Goal: Task Accomplishment & Management: Manage account settings

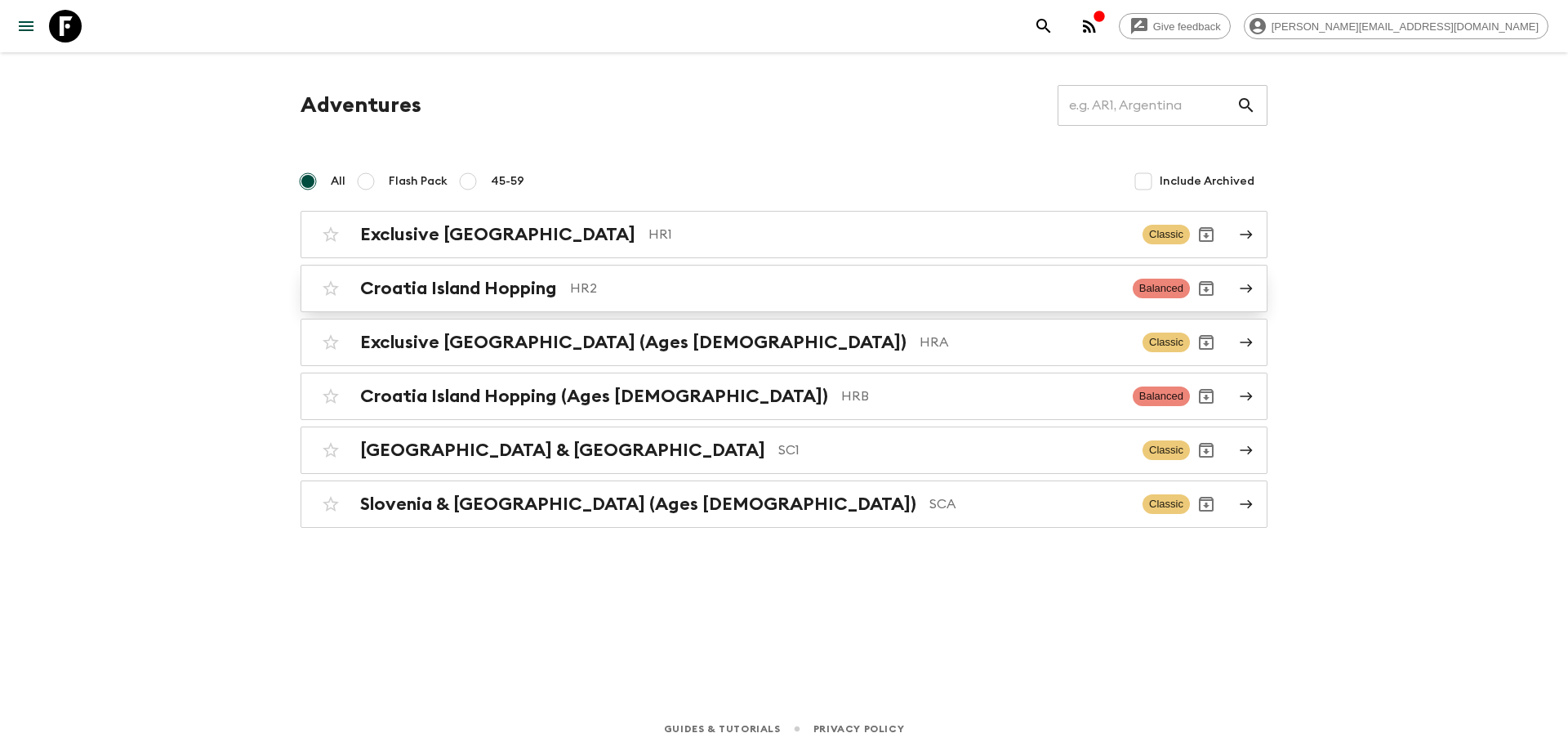
click at [433, 272] on div "Croatia Island Hopping HR2 Balanced" at bounding box center [752, 289] width 876 height 33
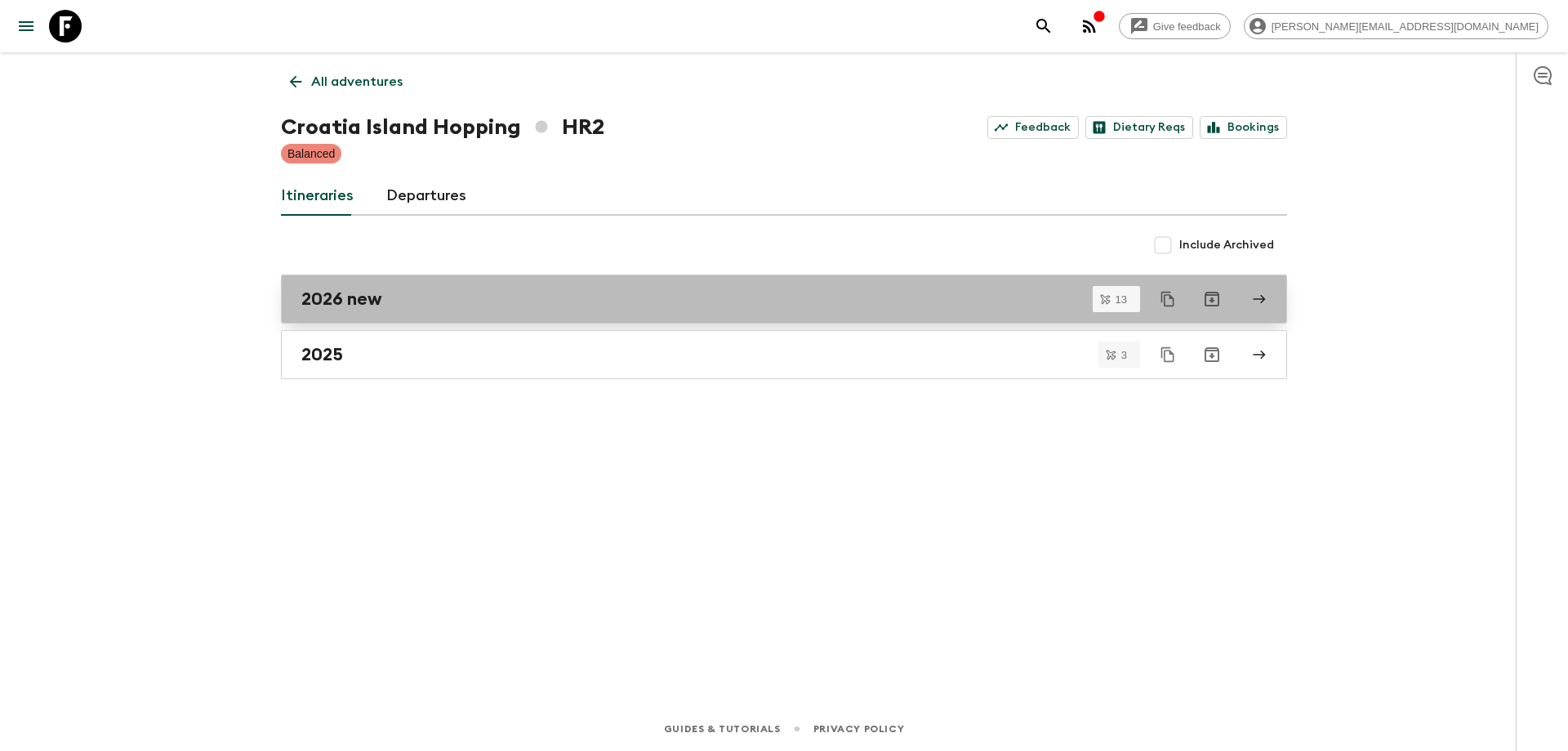
click at [398, 314] on link "2026 new" at bounding box center [784, 299] width 1006 height 49
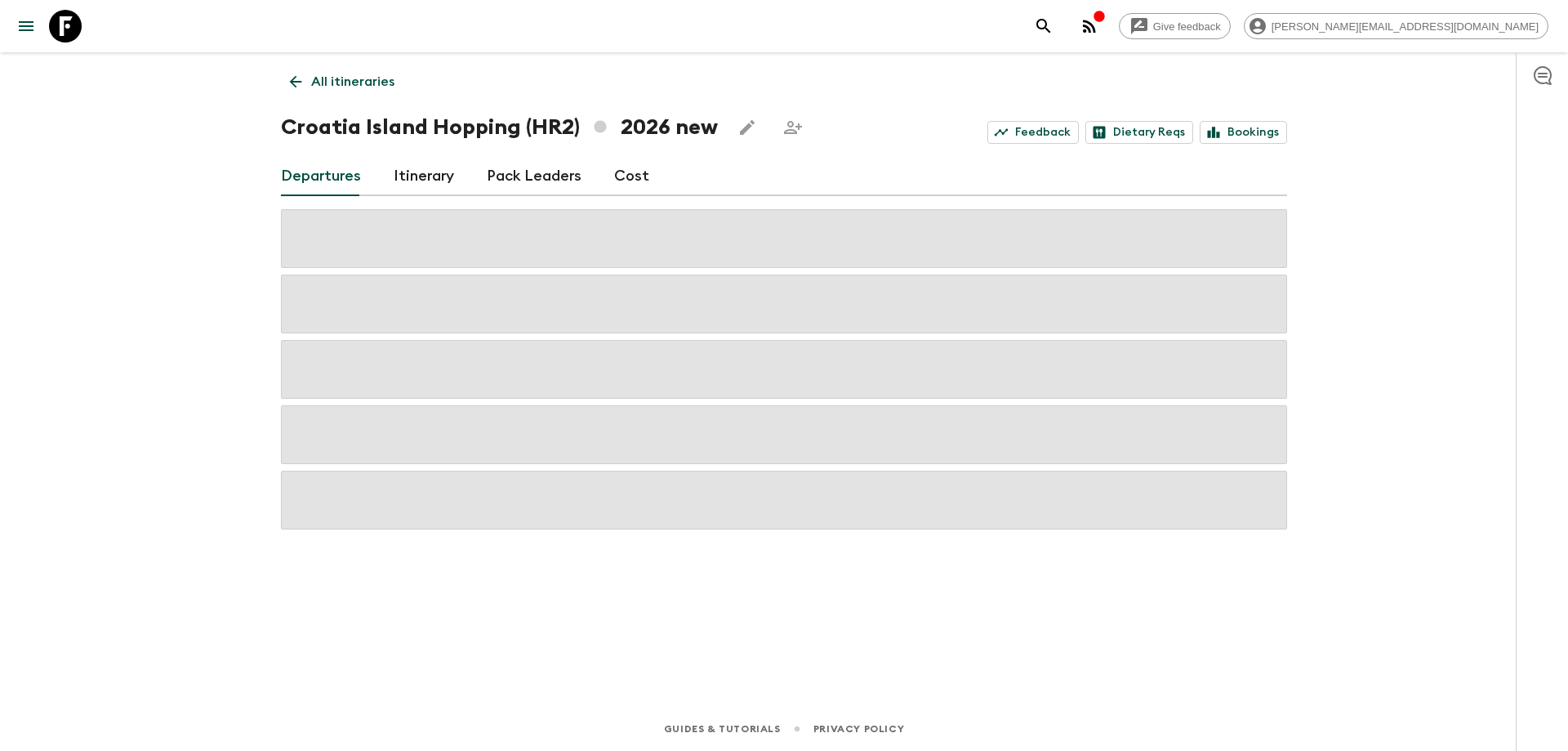
click at [630, 173] on link "Cost" at bounding box center [631, 177] width 35 height 40
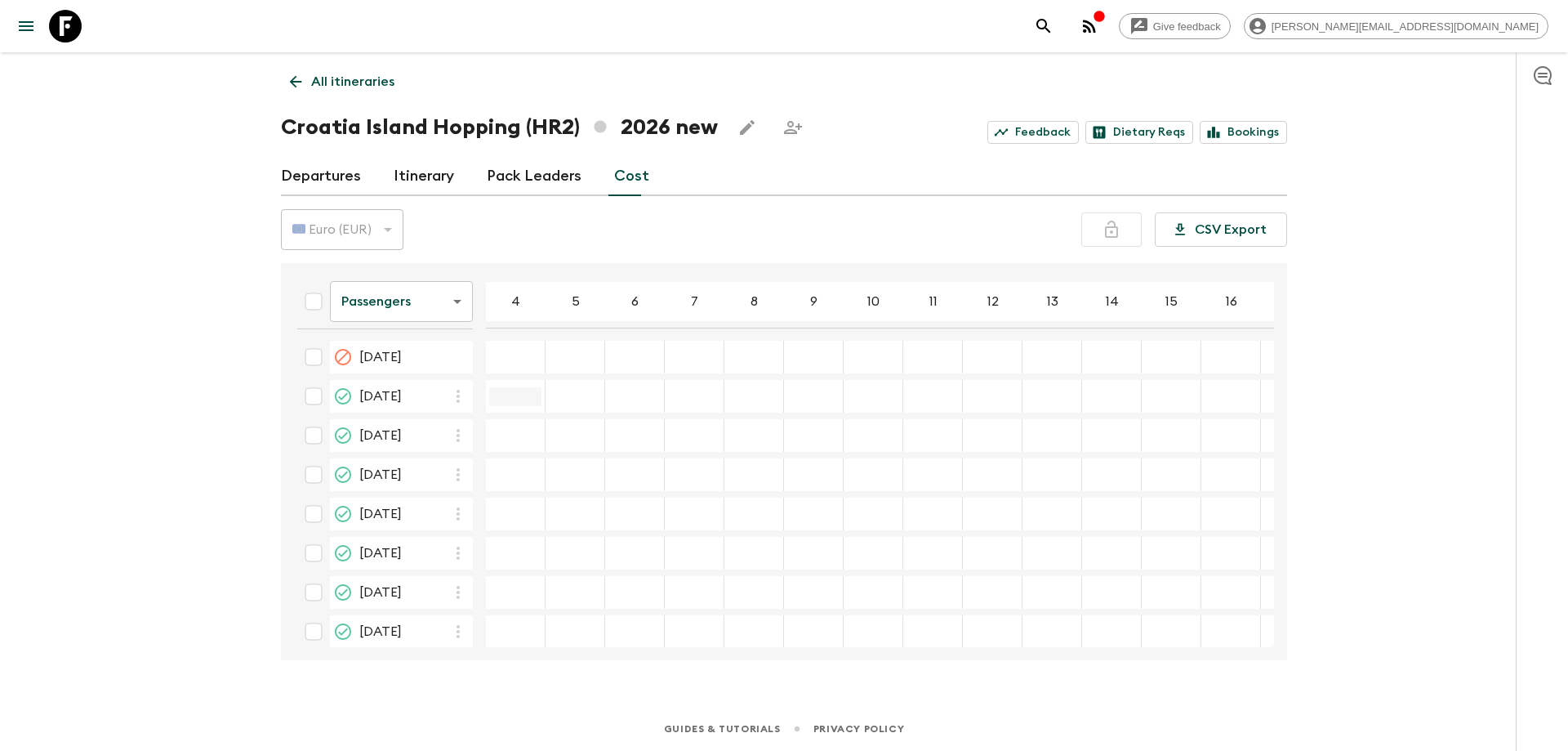
click at [509, 387] on input "17 May 2026; 4" at bounding box center [515, 396] width 52 height 19
paste input "2"
type input "2"
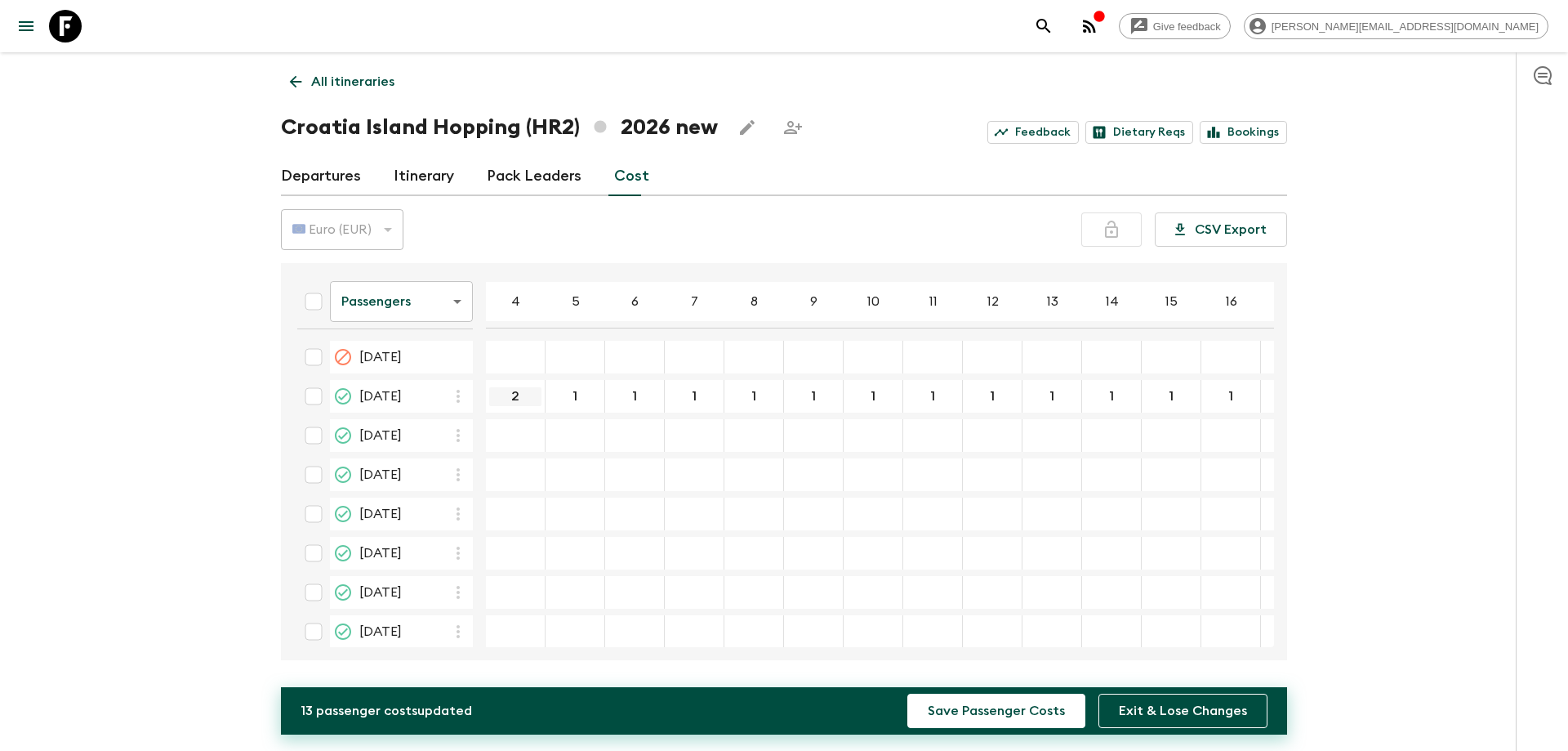
click at [507, 402] on input "2" at bounding box center [515, 396] width 52 height 19
click at [578, 399] on input "1" at bounding box center [574, 396] width 52 height 19
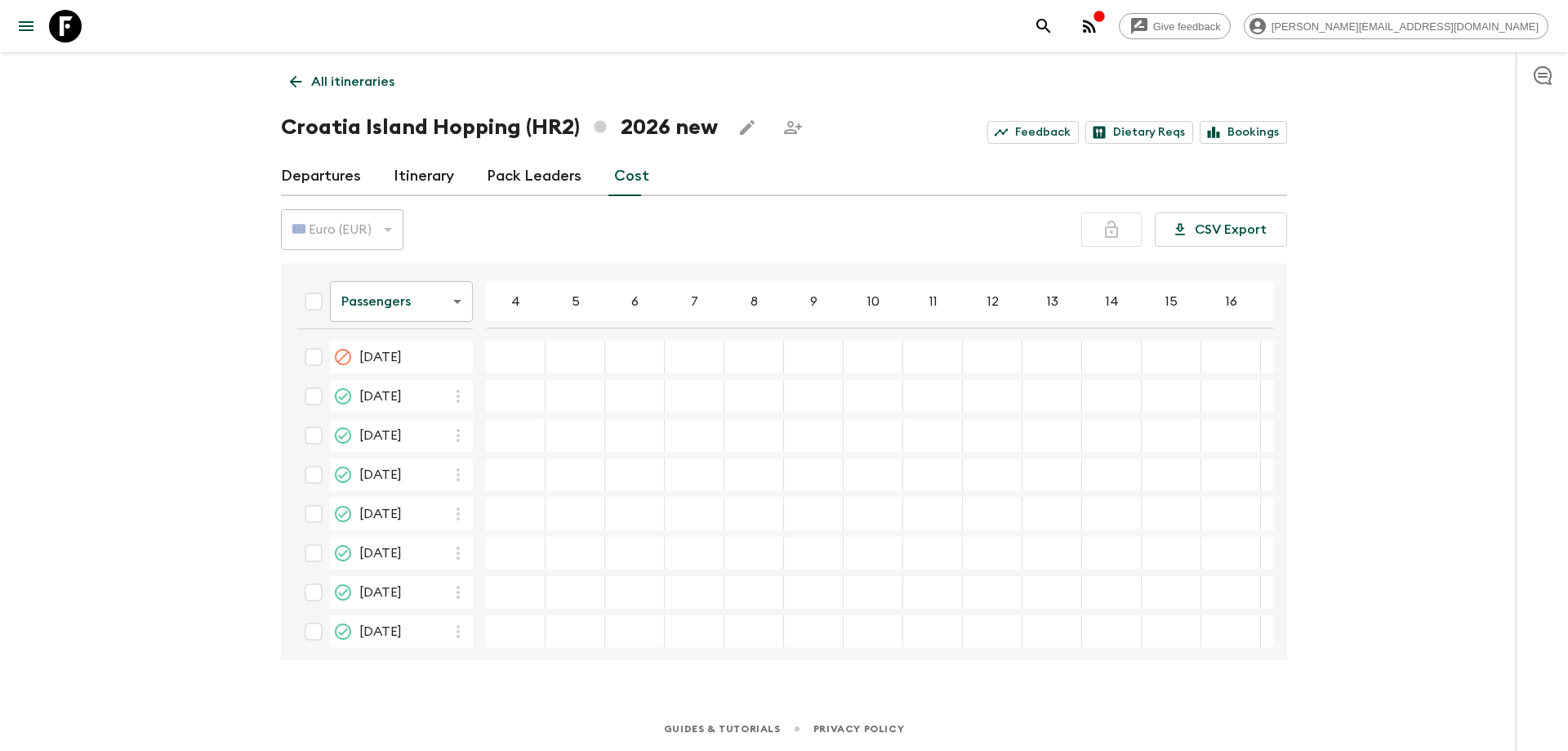
click at [1130, 638] on div "19 Jul 2026; 14" at bounding box center [1112, 631] width 59 height 33
click at [527, 395] on input "17 May 2026; 4" at bounding box center [515, 396] width 52 height 19
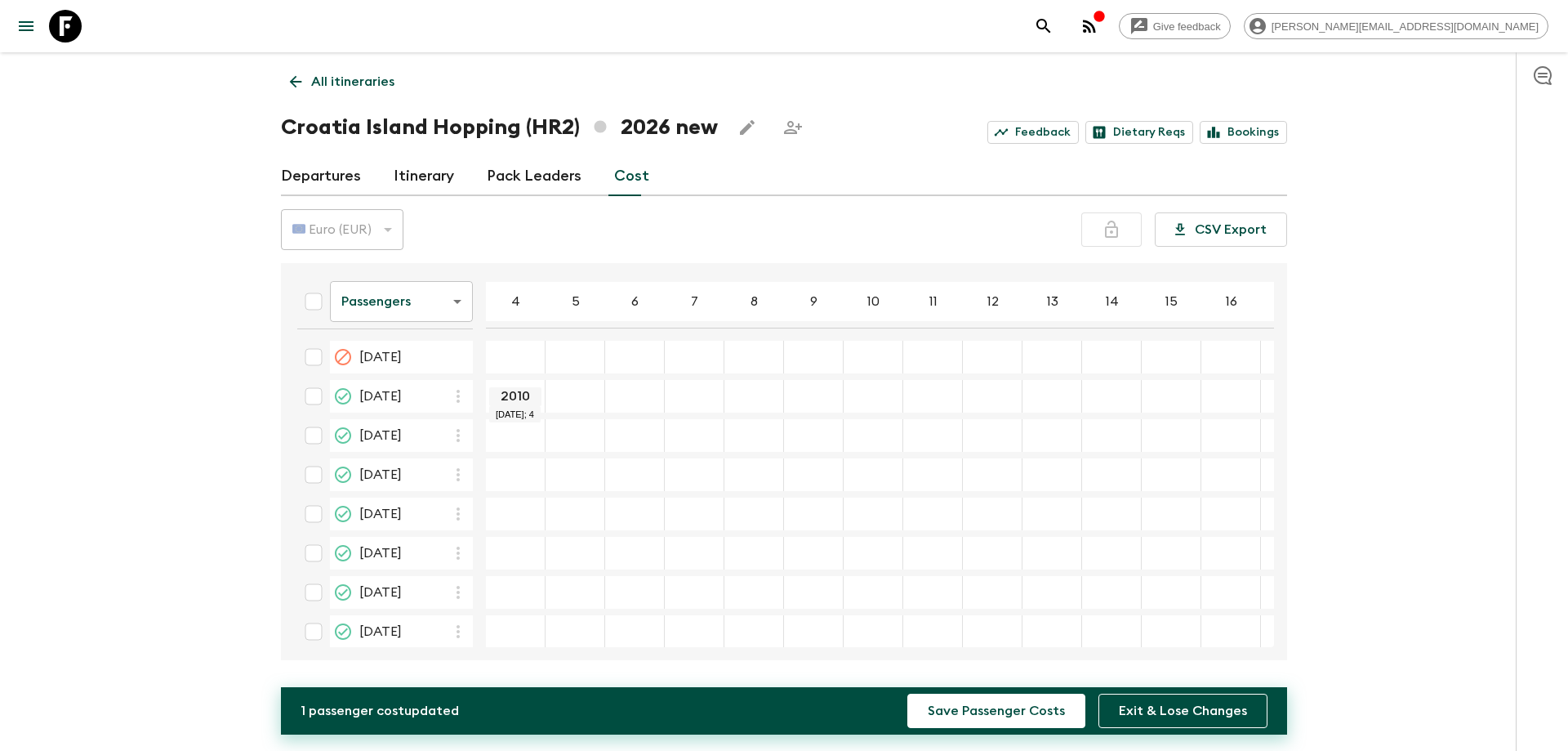
type input "2010"
type input "1840"
type input "1730"
click at [527, 394] on input "2010" at bounding box center [515, 396] width 52 height 19
click at [512, 404] on input "2010" at bounding box center [515, 396] width 52 height 19
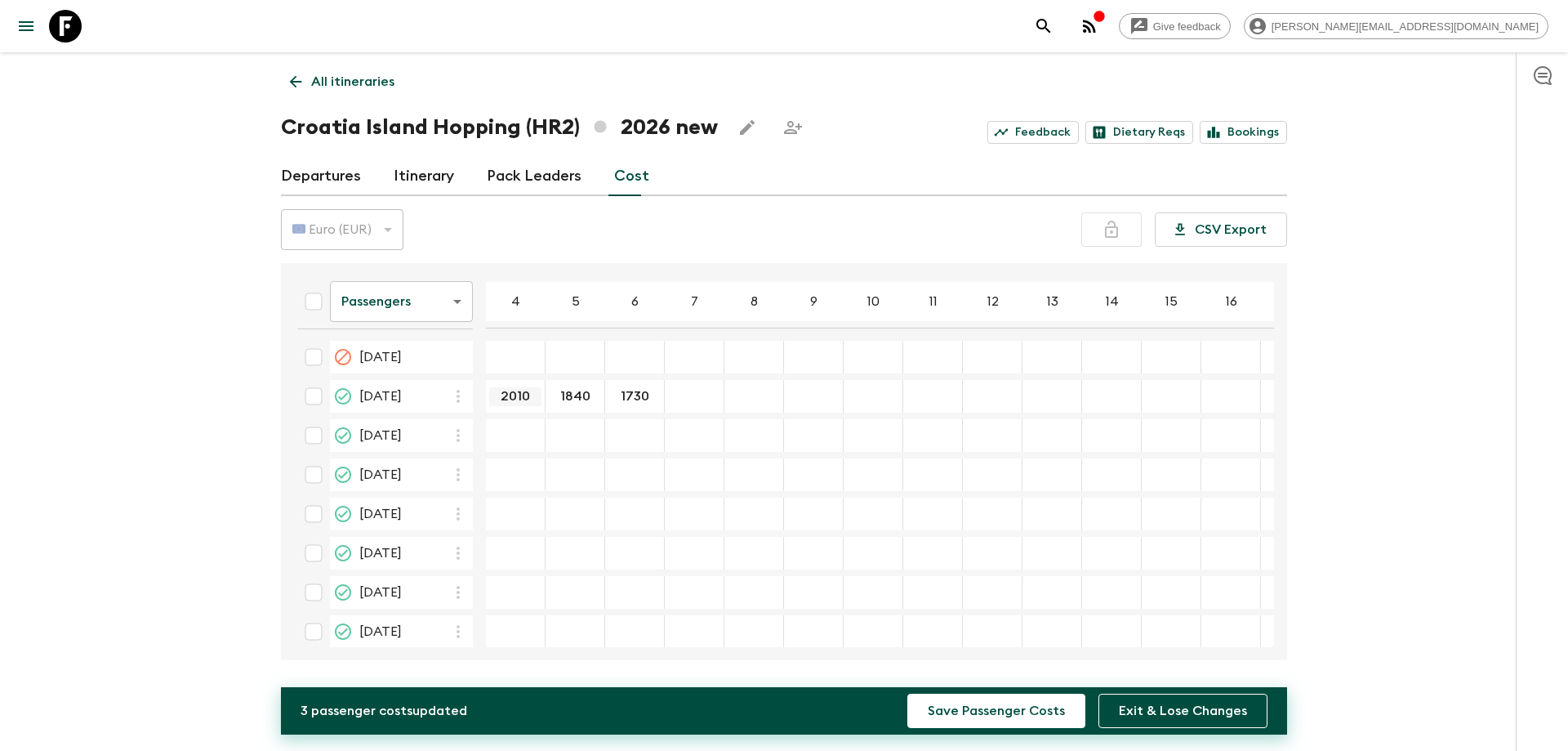
click at [512, 404] on input "2010" at bounding box center [515, 396] width 52 height 19
click at [681, 389] on input "17 May 2026; 7" at bounding box center [694, 396] width 52 height 19
type input "1660"
click at [767, 393] on input "17 May 2026; 8" at bounding box center [753, 396] width 52 height 19
type input "1610"
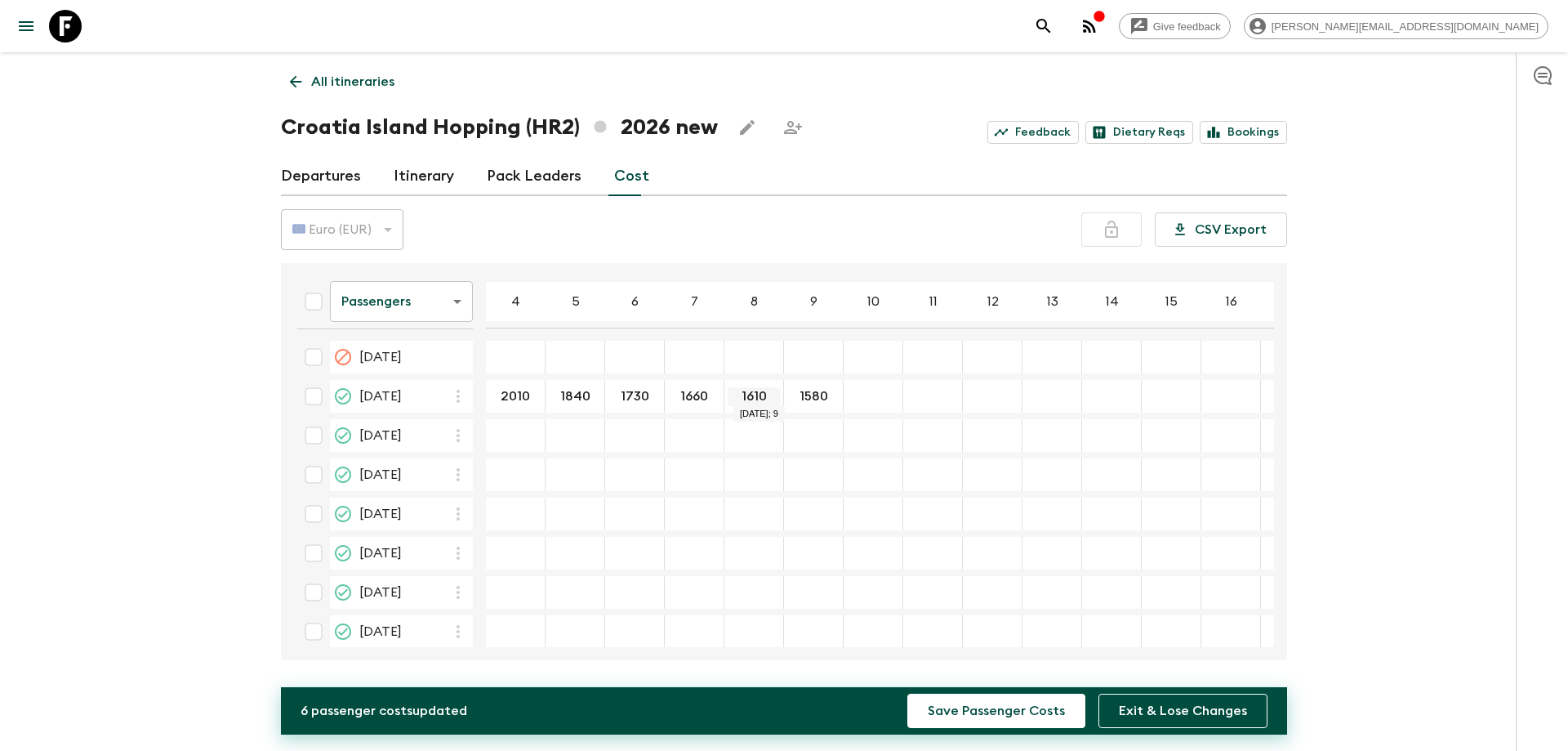
type input "1580"
type input "1530"
type input "1505"
type input "1"
click at [1013, 385] on div "1 ​" at bounding box center [992, 396] width 52 height 33
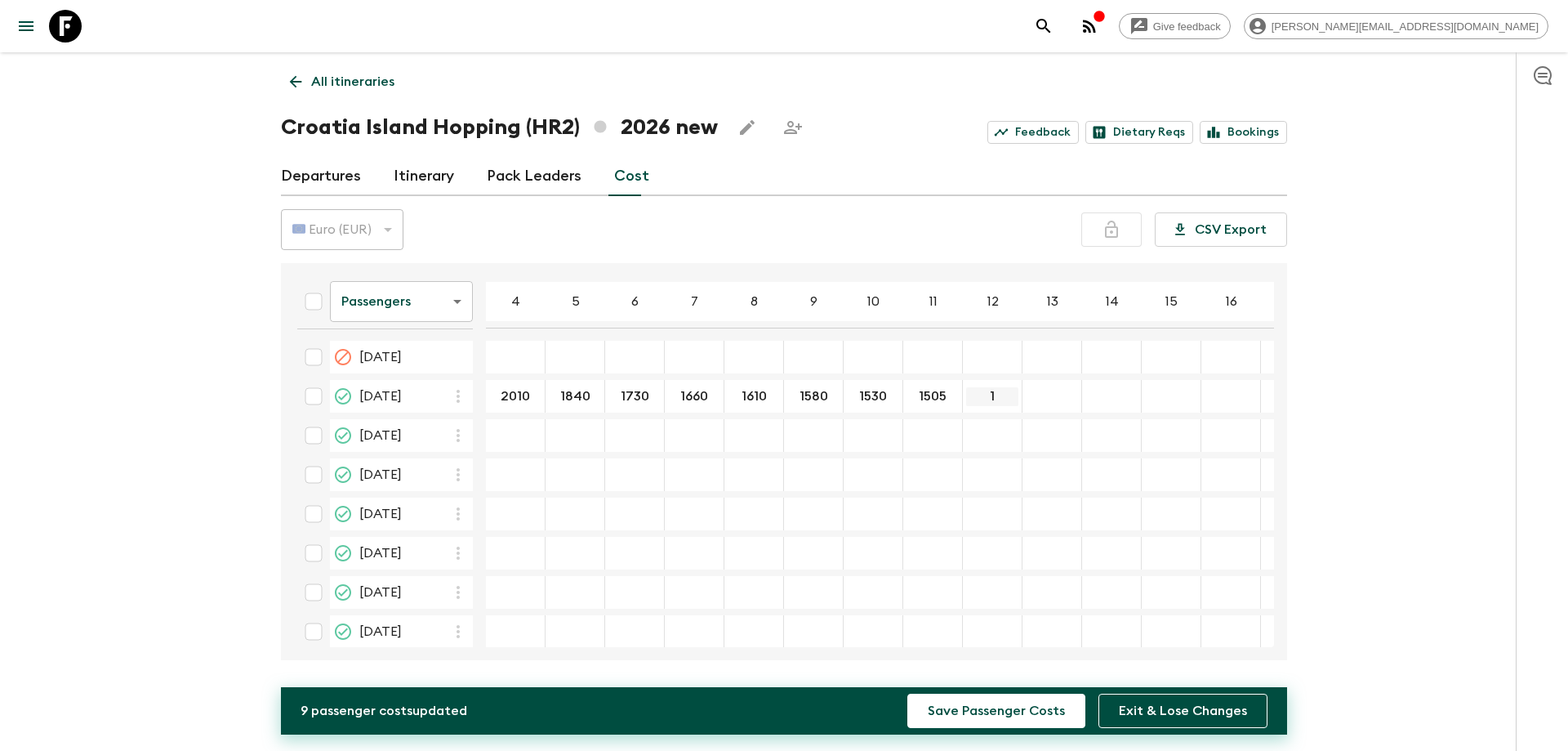
click at [1014, 391] on input "1" at bounding box center [992, 396] width 52 height 19
type input "1483"
click at [1050, 392] on input "1482" at bounding box center [1051, 396] width 52 height 19
click at [1055, 391] on input "1482" at bounding box center [1051, 396] width 52 height 19
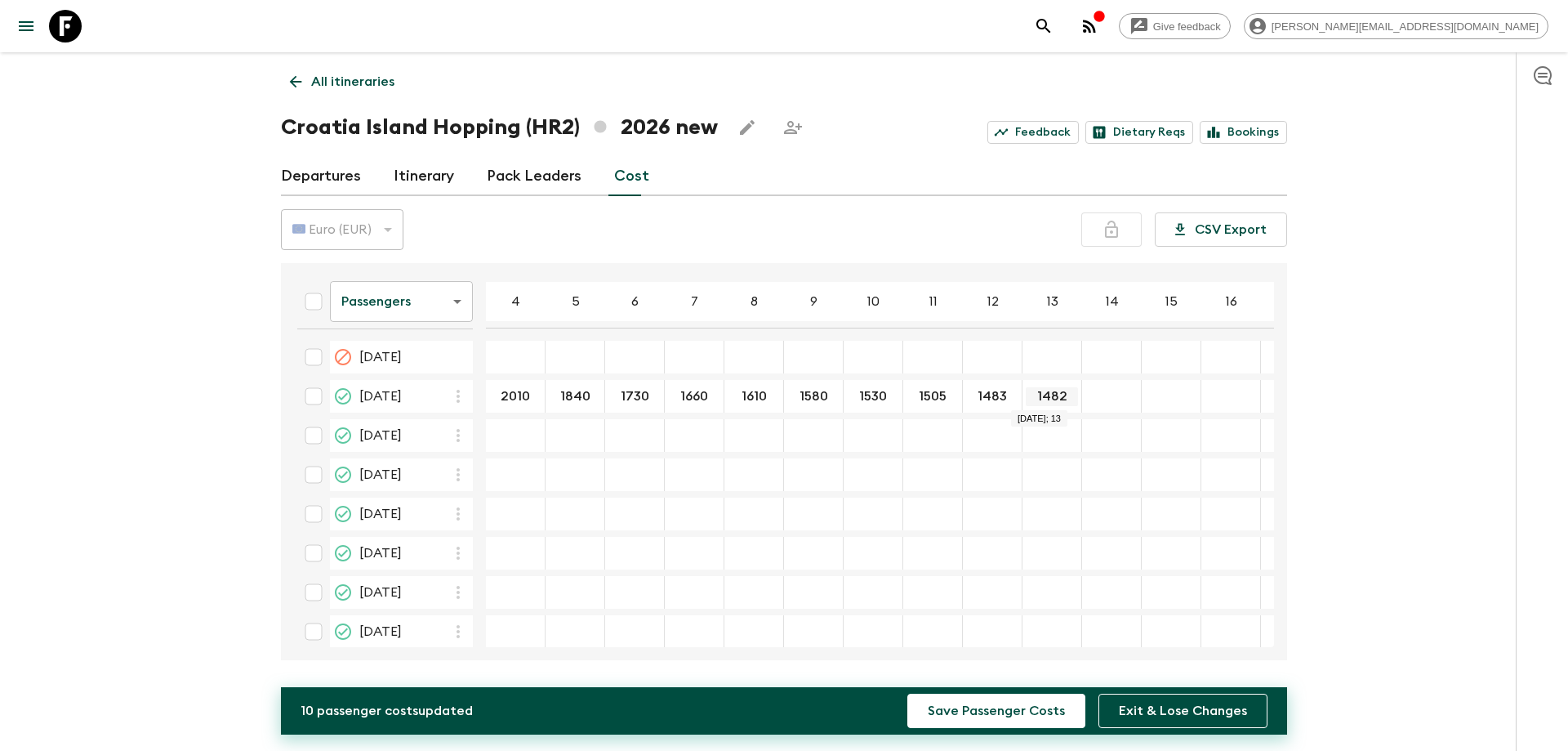
drag, startPoint x: 1060, startPoint y: 396, endPoint x: 1051, endPoint y: 399, distance: 9.5
click at [1051, 399] on input "1482" at bounding box center [1051, 396] width 52 height 19
type input "1462"
click at [1109, 396] on input "17 May 2026; 14" at bounding box center [1112, 396] width 52 height 19
type input "1447"
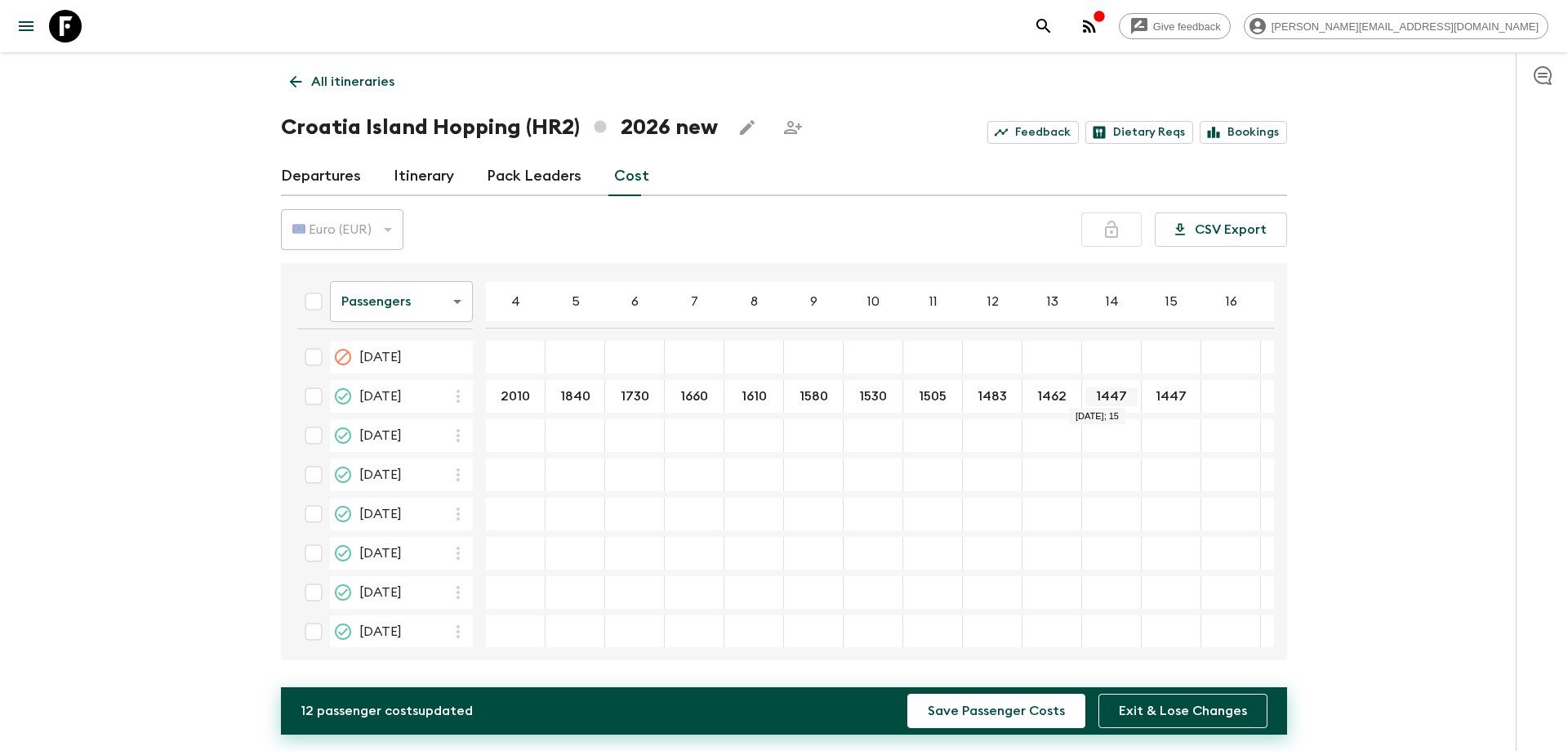
type input "1447"
click at [462, 432] on icon "button" at bounding box center [458, 436] width 20 height 20
click at [503, 464] on p "Paste From Above" at bounding box center [541, 471] width 115 height 20
type input "2010"
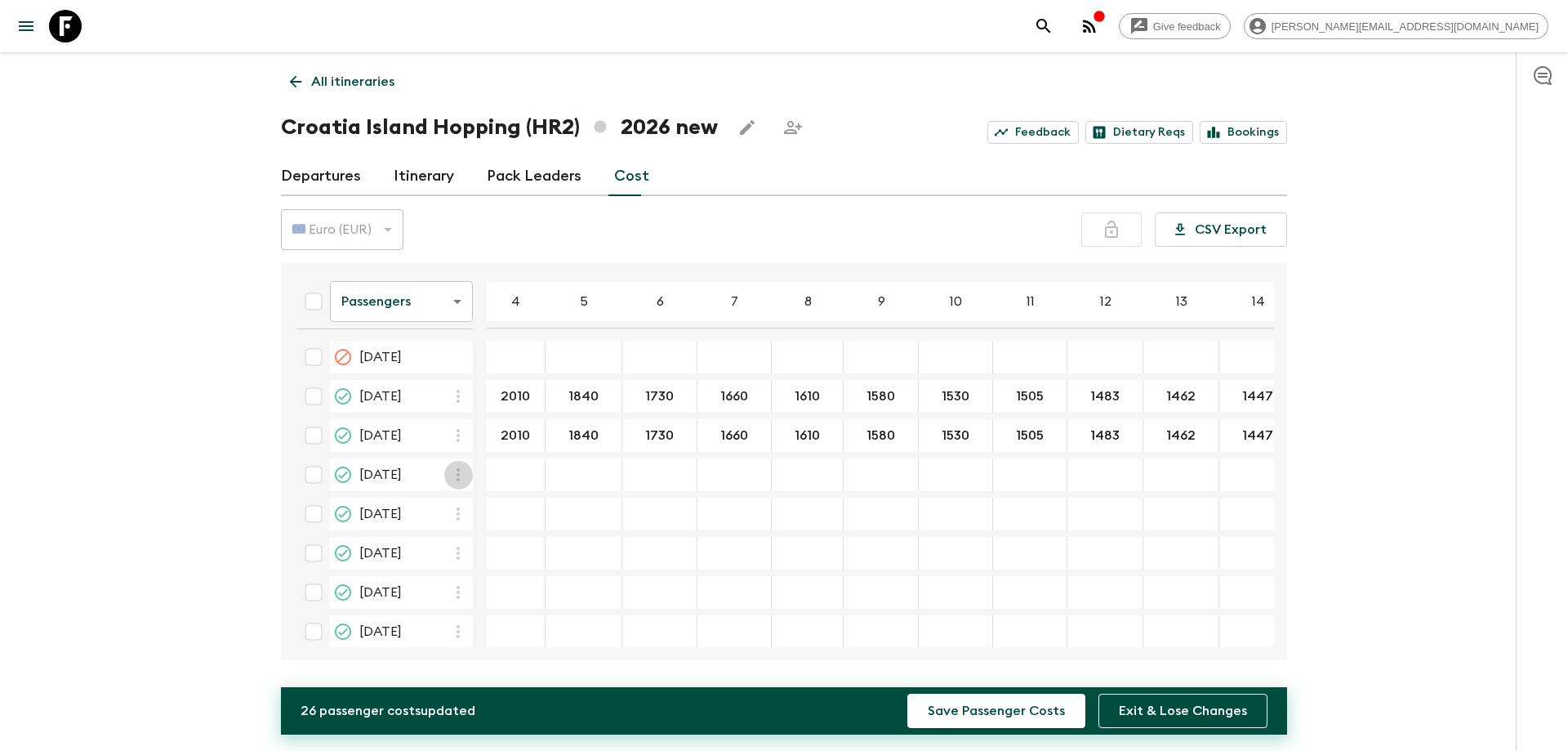
click at [459, 479] on icon "button" at bounding box center [458, 475] width 3 height 13
click at [501, 508] on p "Paste From Above" at bounding box center [541, 511] width 115 height 20
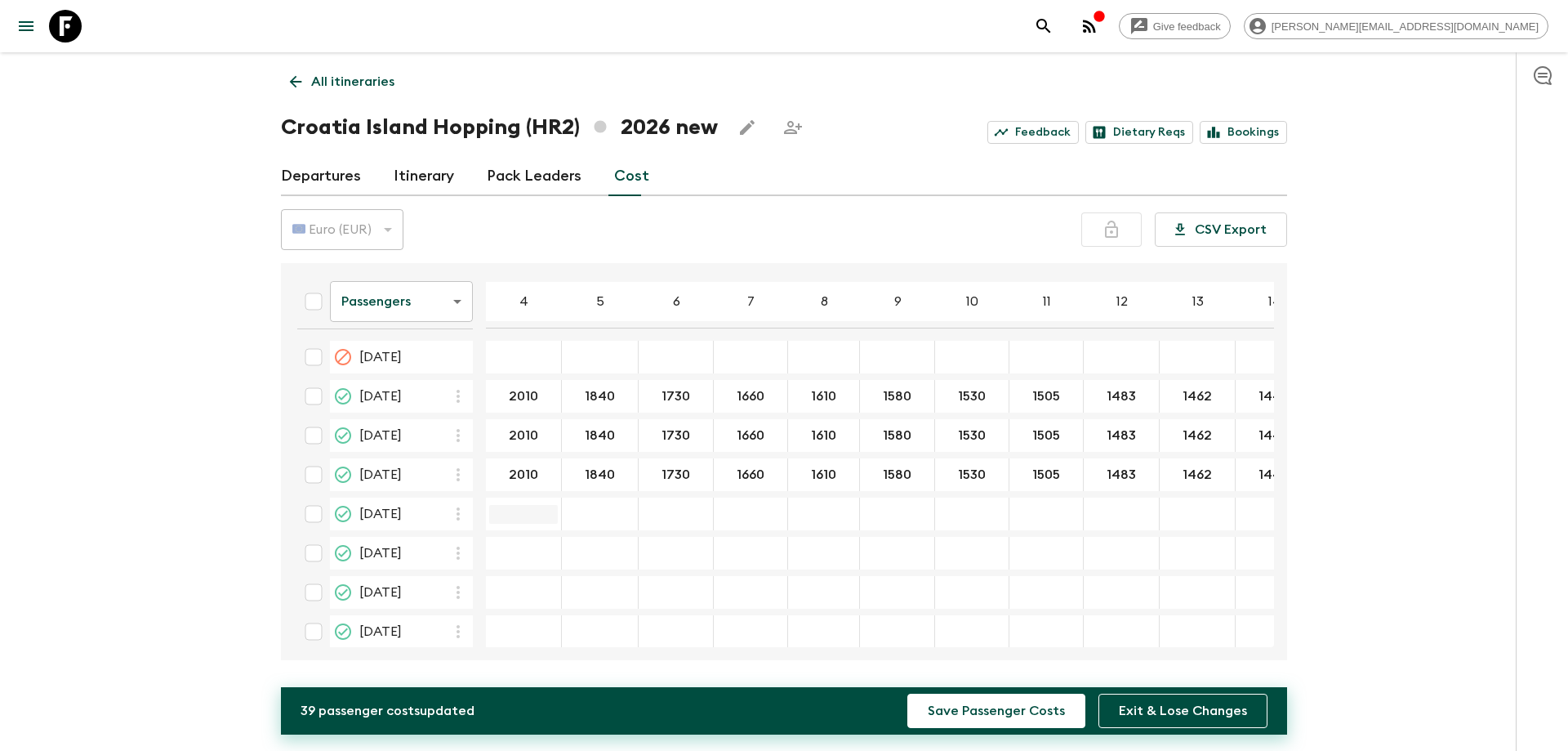
click at [516, 522] on input "14 Jun 2026; 4" at bounding box center [523, 514] width 68 height 19
type input "2411"
type input "2224"
type input "2103"
type input "2026"
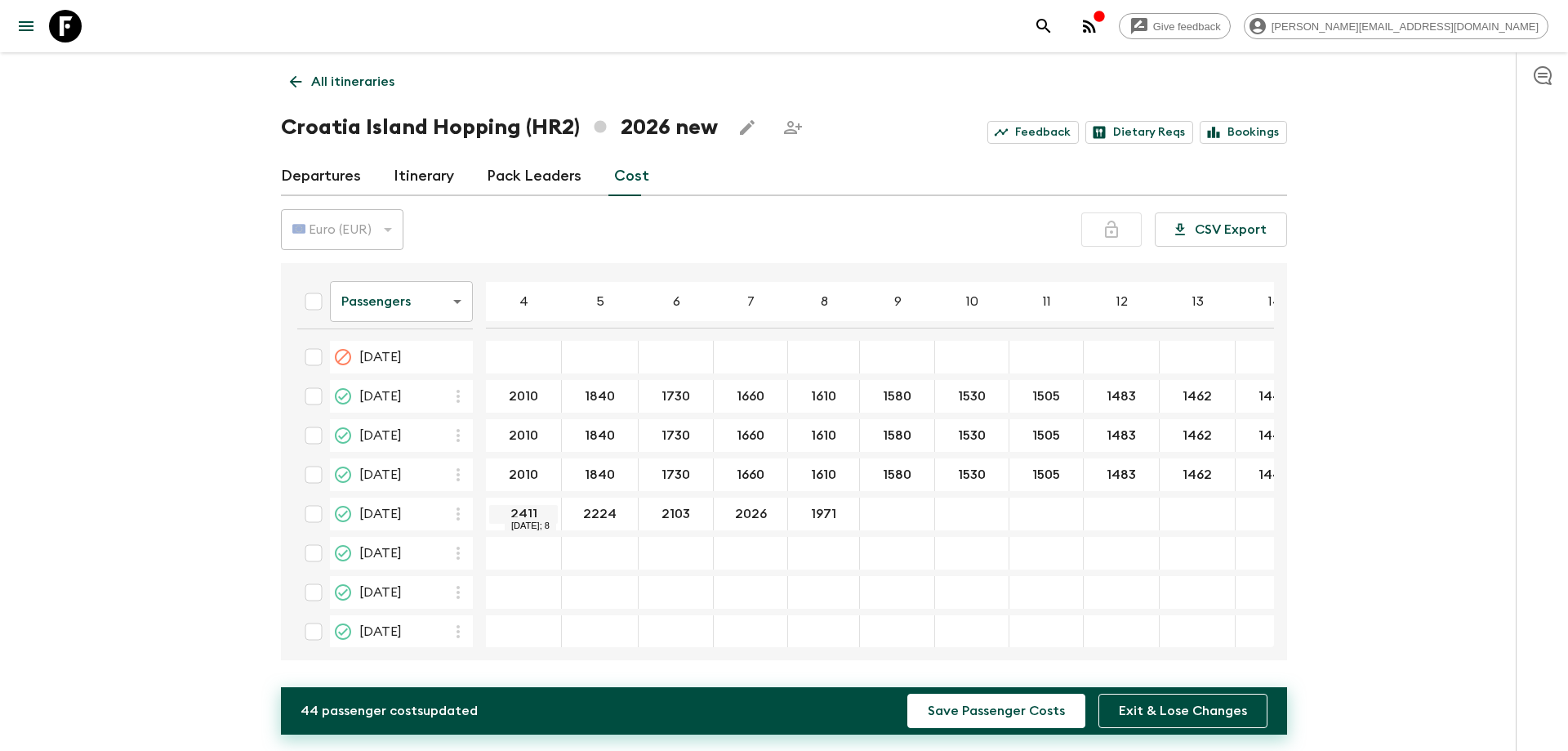
type input "1971"
type input "1938"
click at [952, 520] on input "14 Jun 2026; 10" at bounding box center [971, 514] width 67 height 19
type input "1883"
type input "1856"
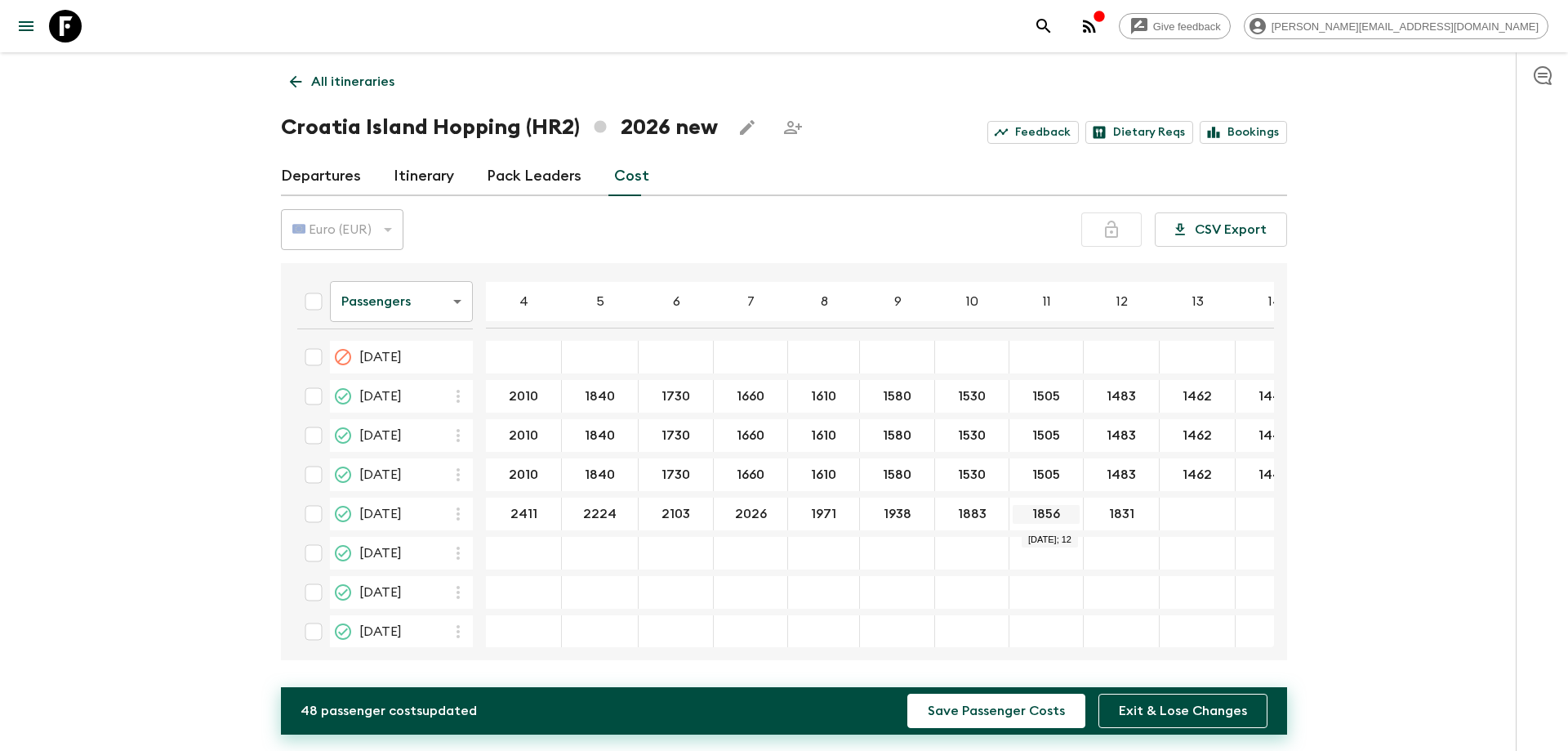
type input "1831"
type input "1808"
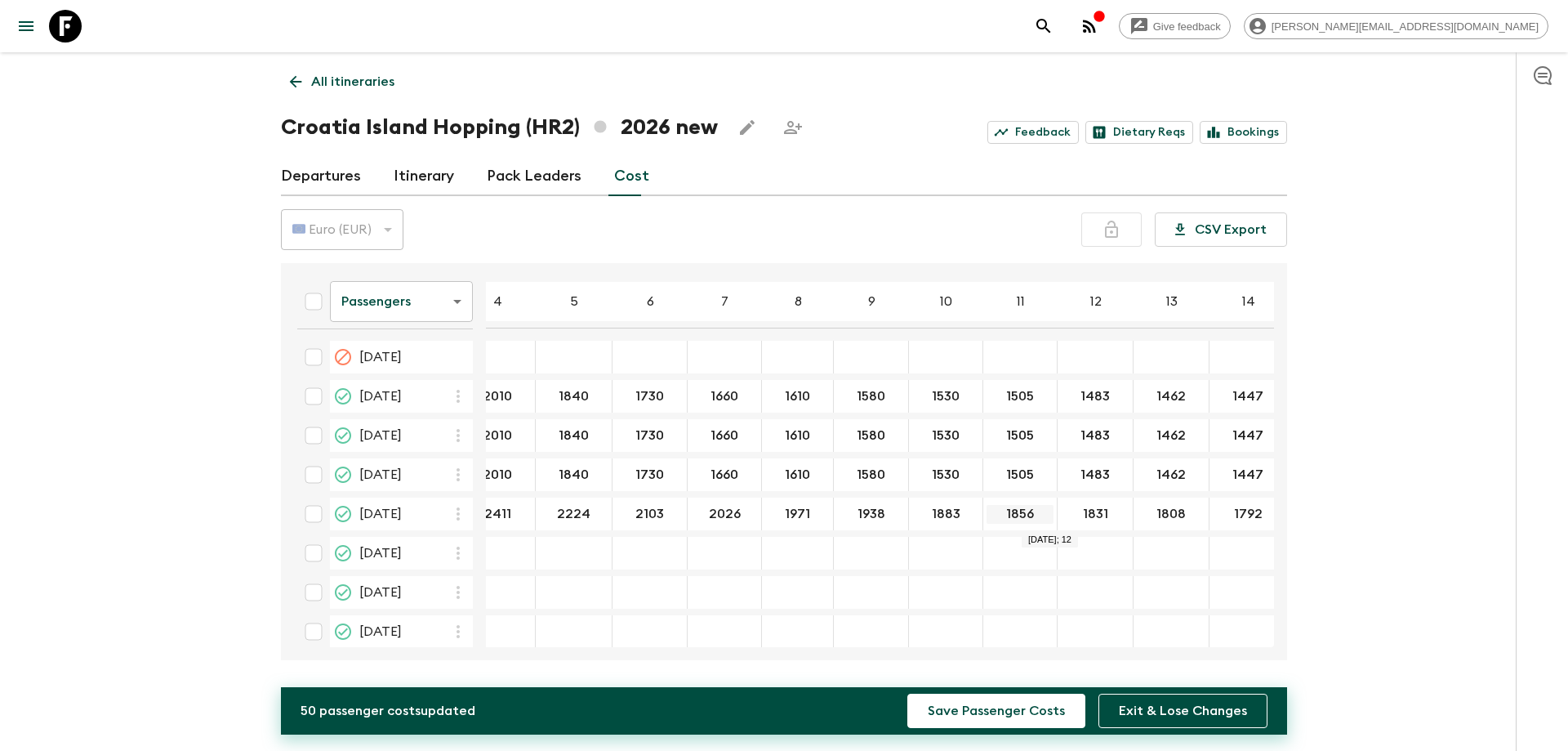
type input "1792"
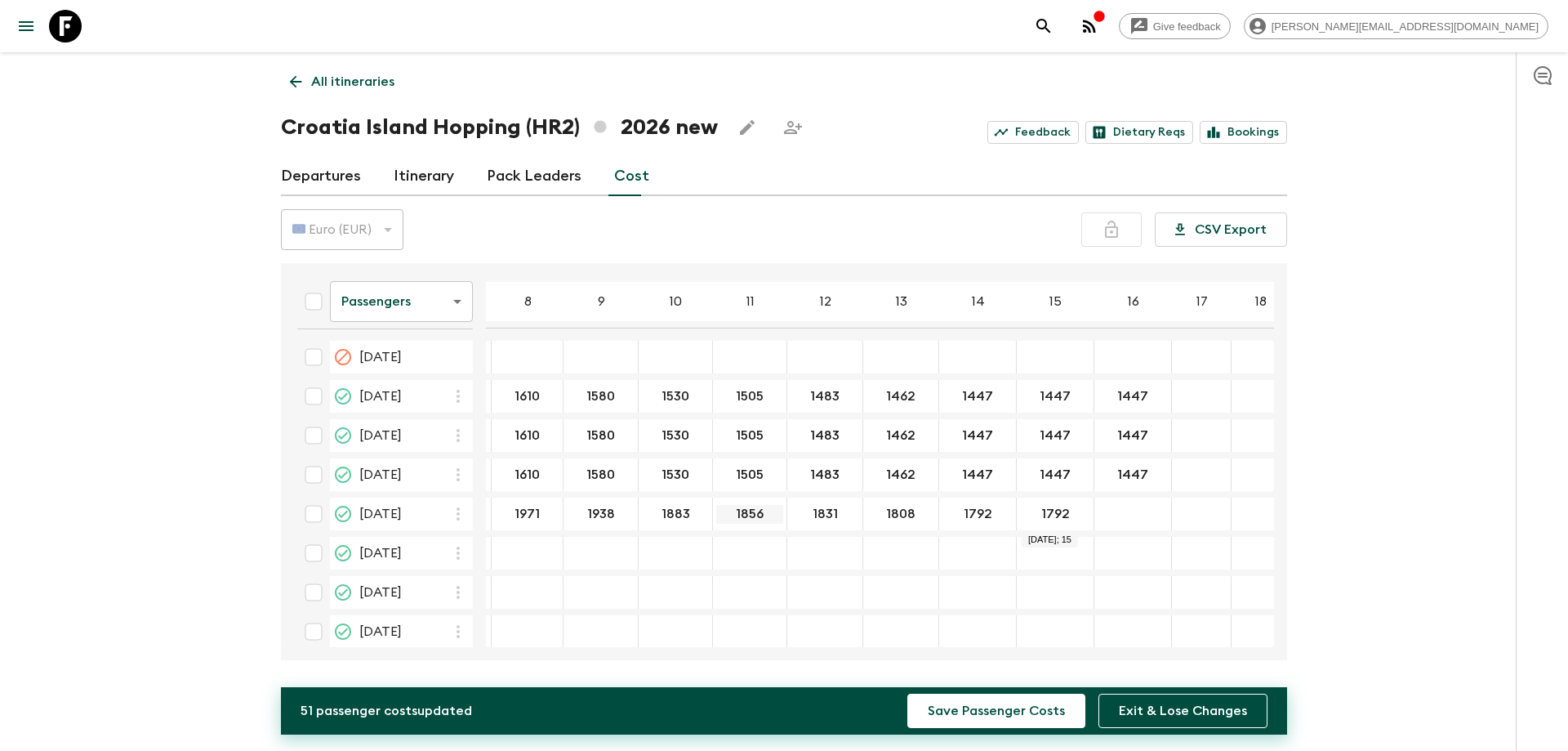
type input "1792"
click at [1143, 551] on div "21 Jun 2026; 16" at bounding box center [1133, 553] width 78 height 33
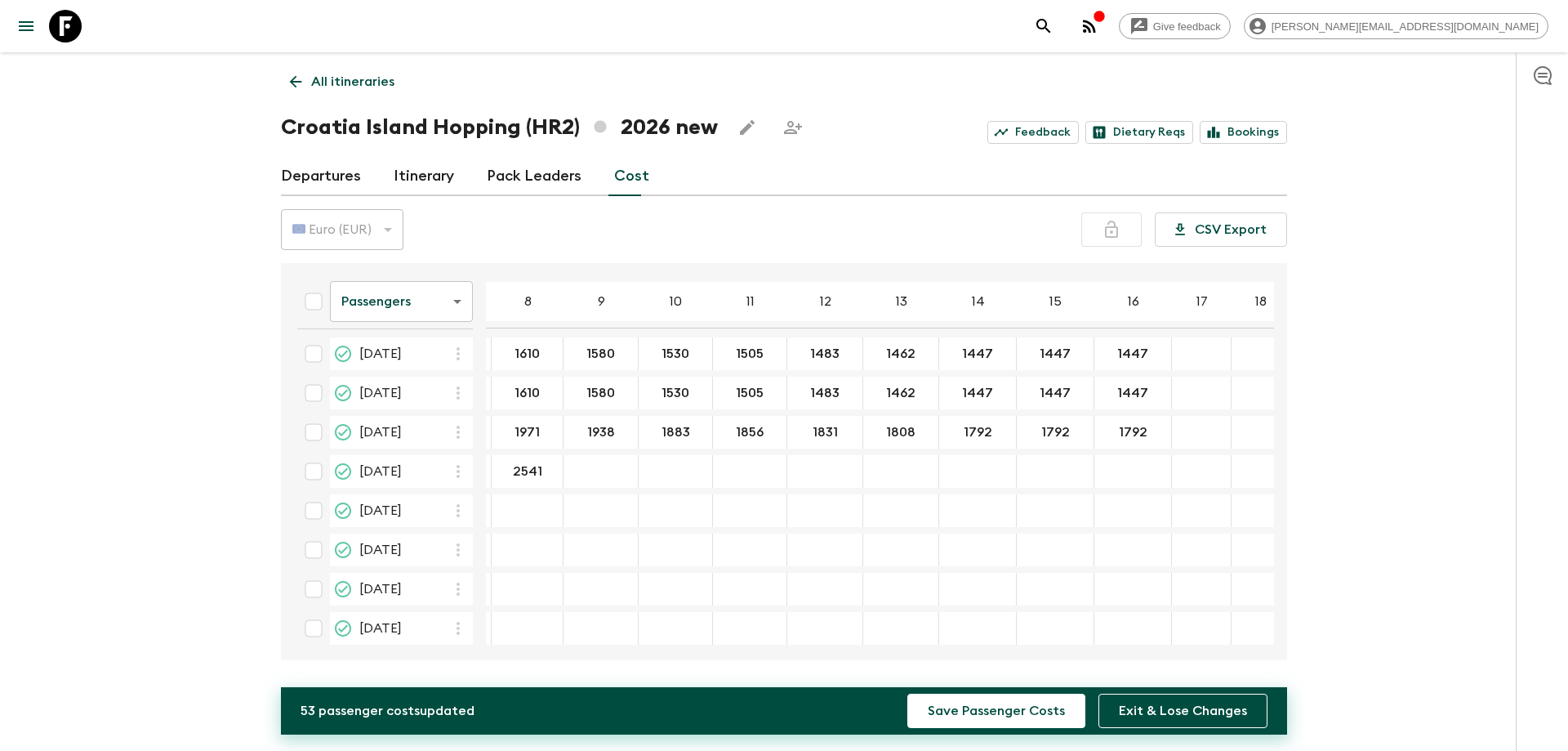
type input "2541"
type input "2376"
type input "2277"
type input "2200"
type input "2156"
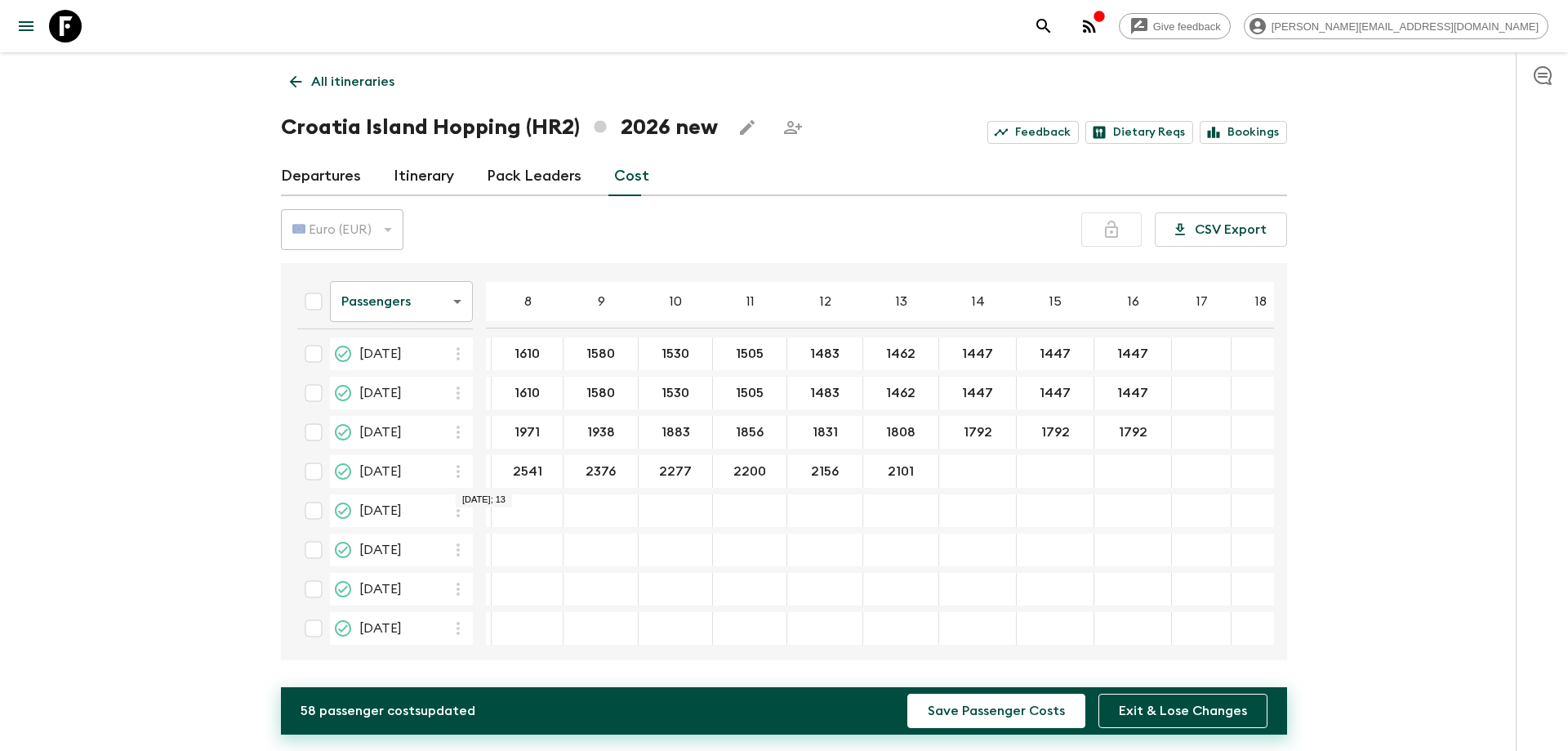
type input "2101"
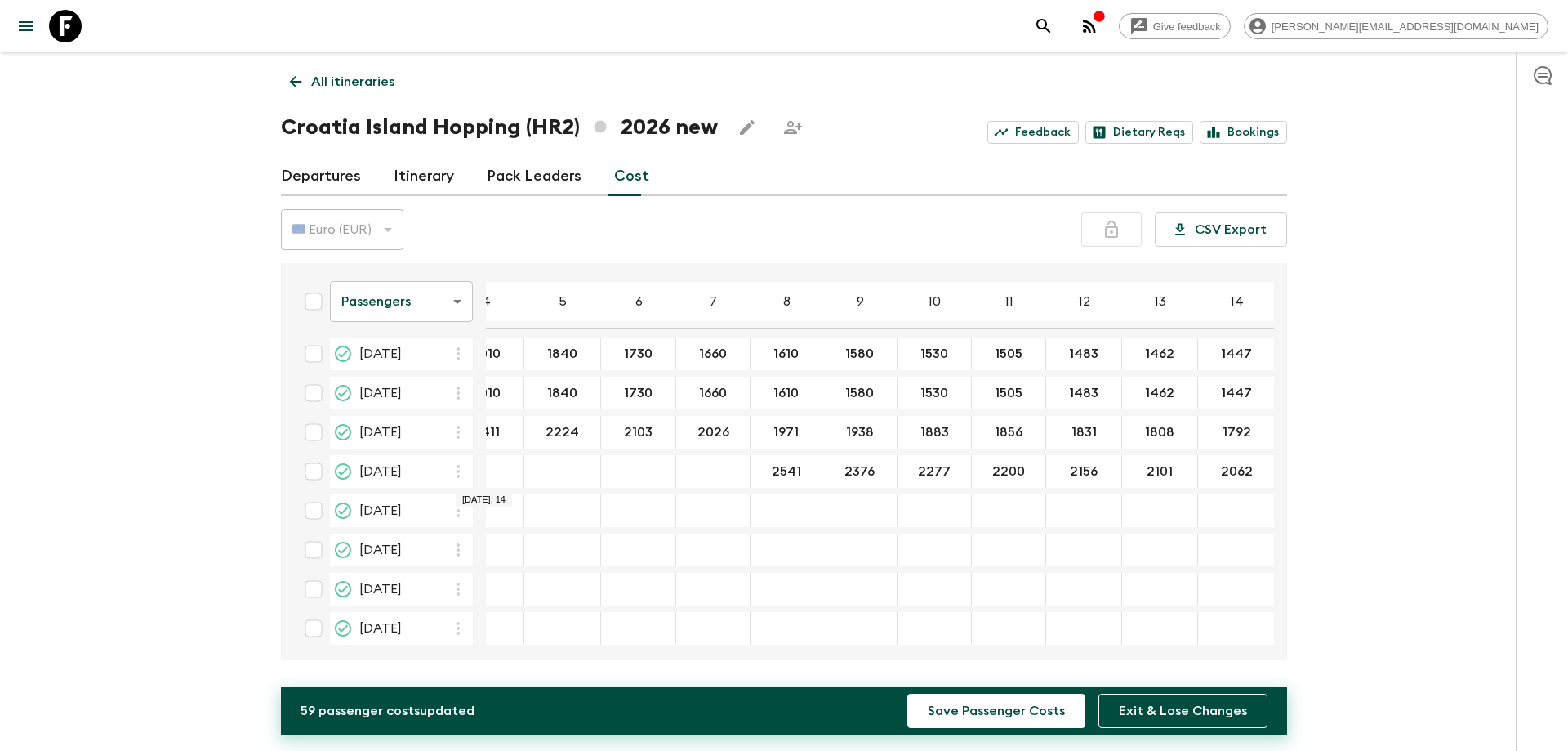
scroll to position [82, 0]
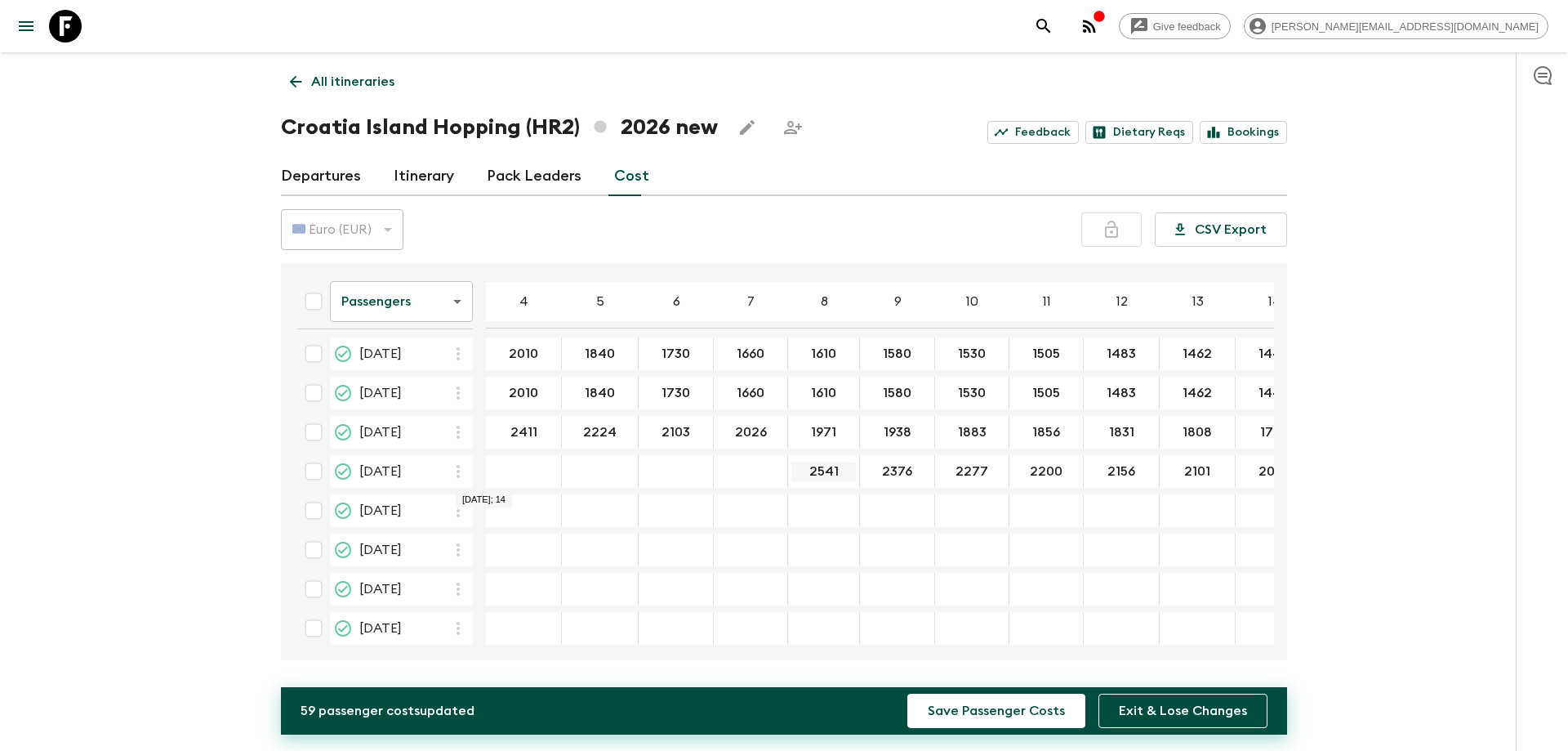
type input "2062"
click at [812, 472] on input "2541" at bounding box center [824, 471] width 64 height 19
type input "2541"
click at [896, 472] on input "2376" at bounding box center [897, 471] width 68 height 19
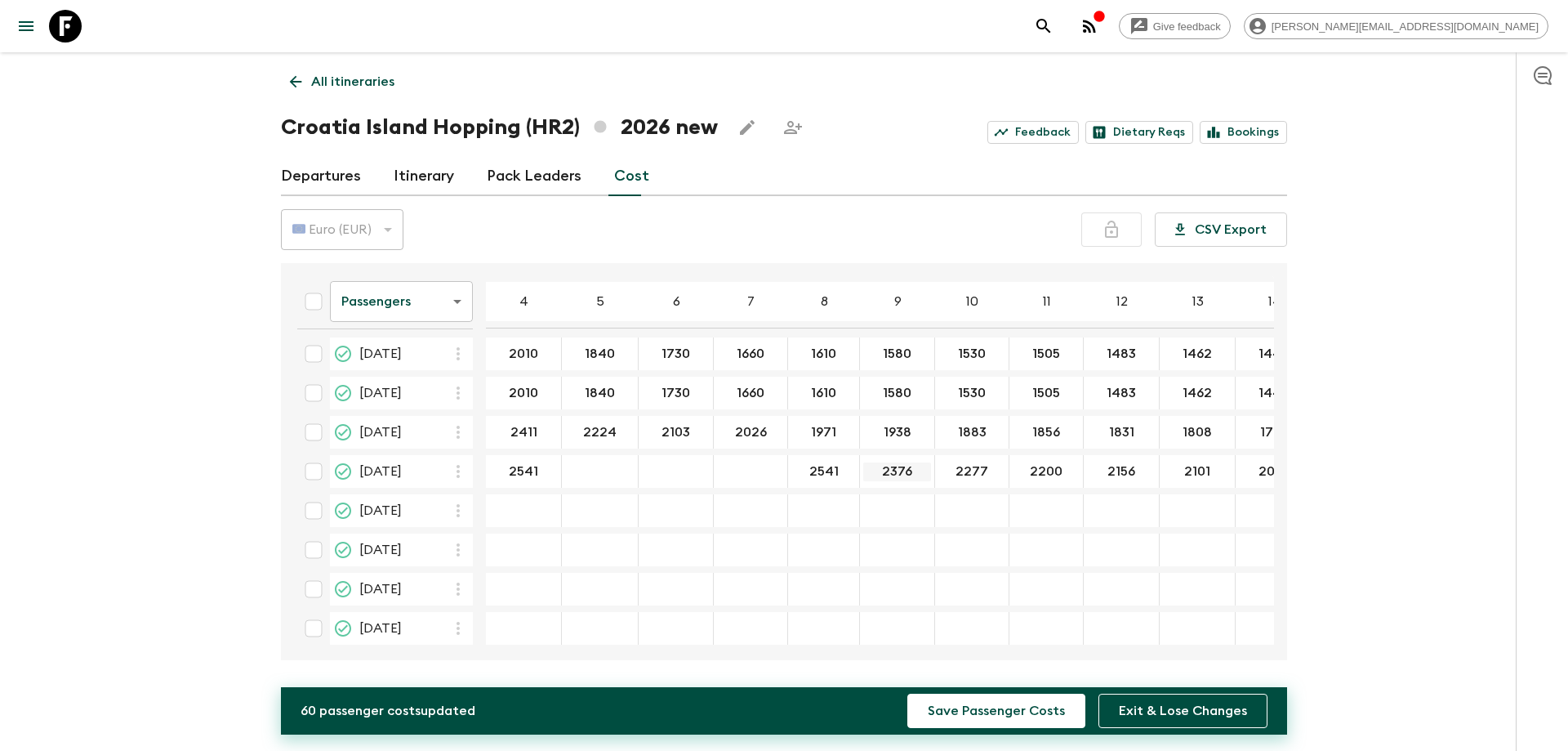
click at [896, 472] on input "2376" at bounding box center [897, 471] width 68 height 19
type input "2376"
click at [964, 467] on input "2277" at bounding box center [971, 471] width 67 height 19
type input "2277"
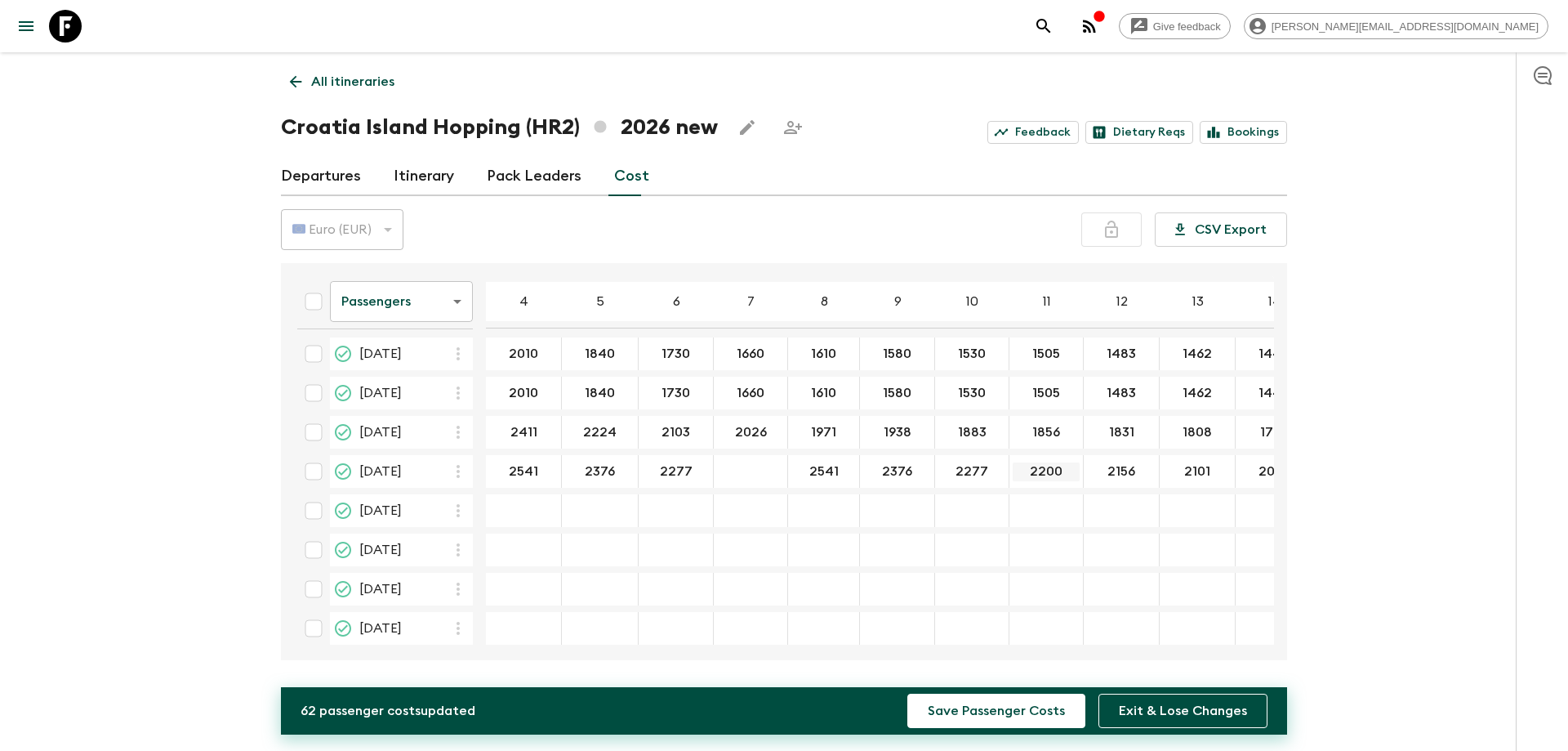
click at [1024, 476] on input "2200" at bounding box center [1046, 471] width 67 height 19
type input "2200"
click at [1112, 468] on input "2156" at bounding box center [1121, 471] width 68 height 19
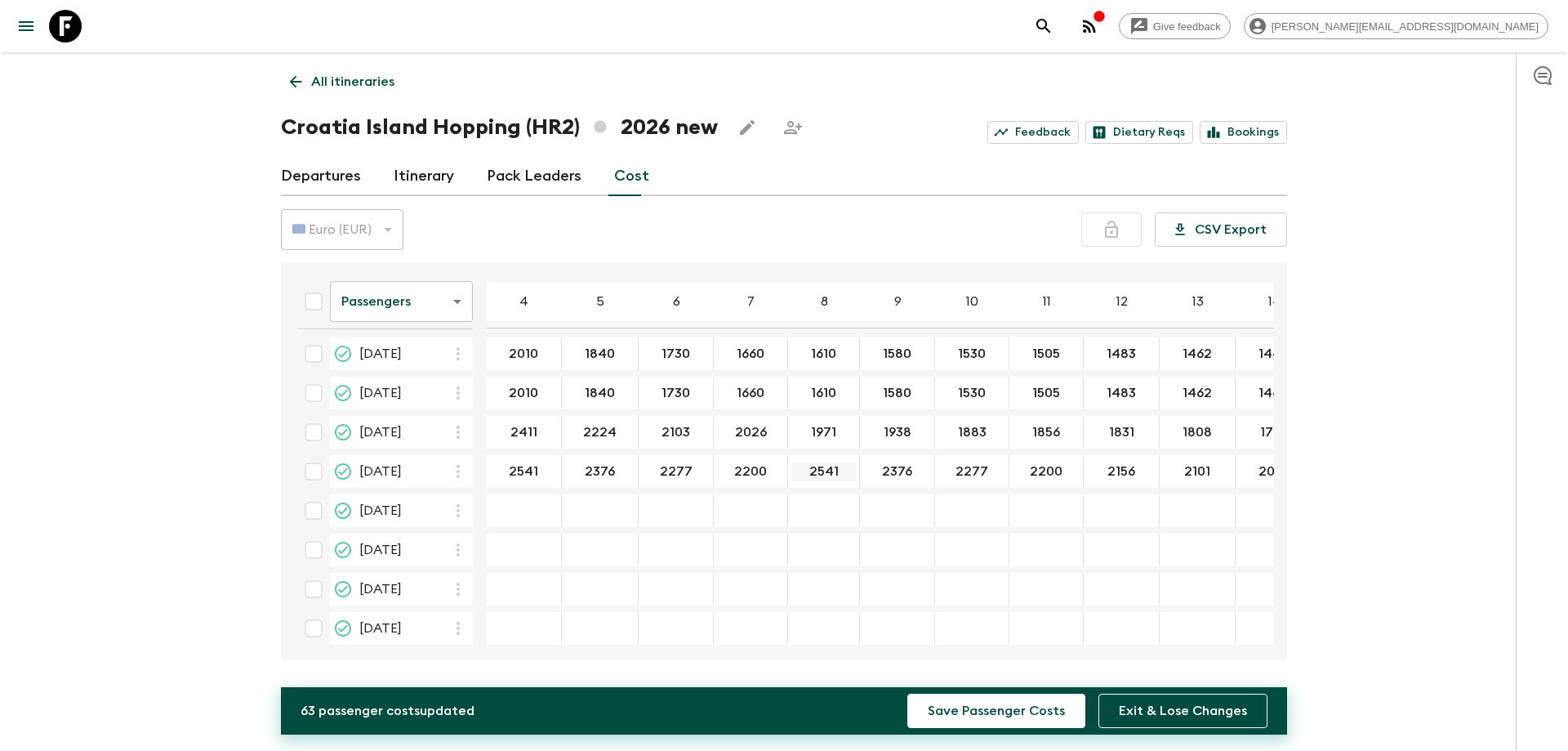
click at [826, 480] on input "2541" at bounding box center [824, 471] width 64 height 19
paste input "156"
type input "2156"
click at [1173, 472] on input "2101" at bounding box center [1197, 471] width 68 height 19
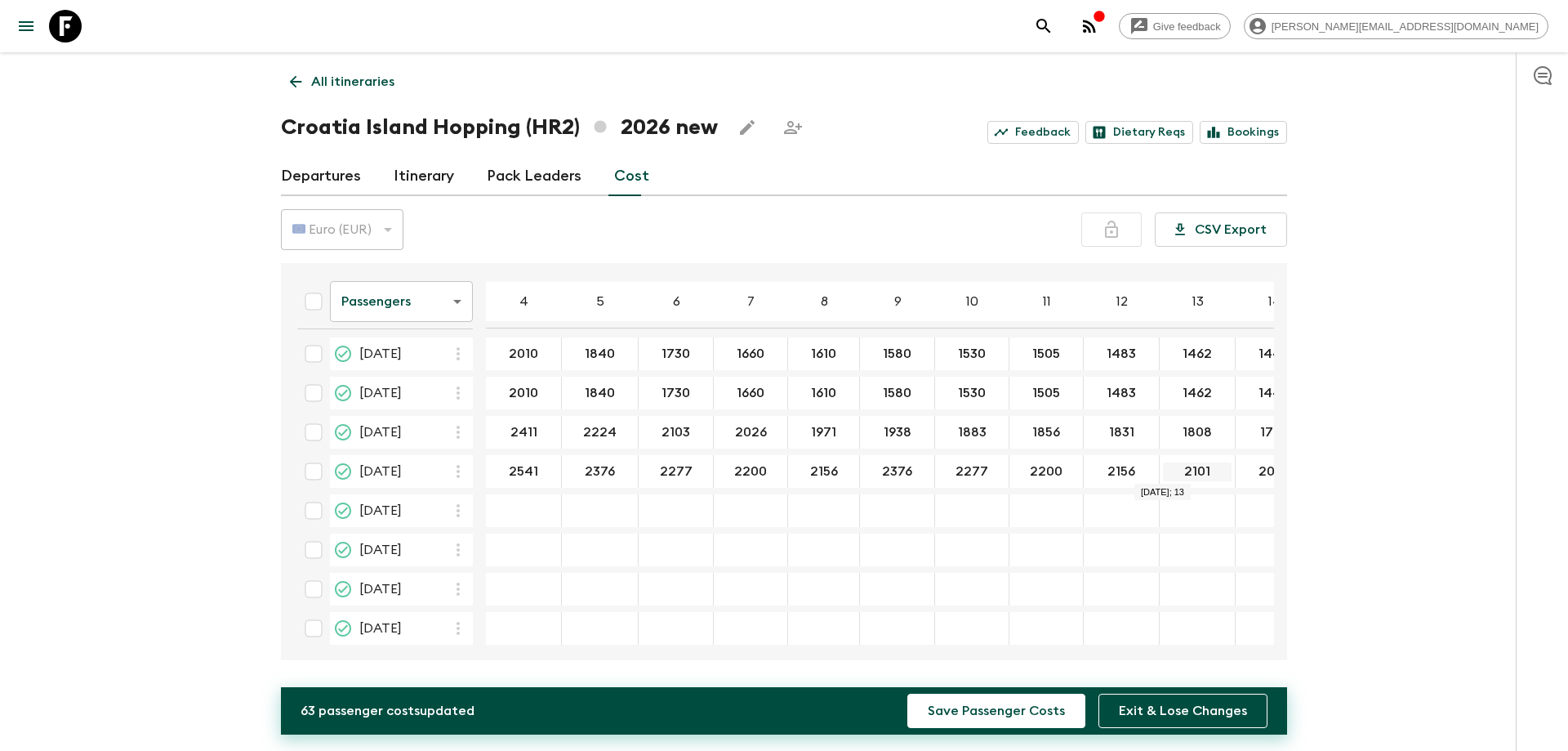
click at [1173, 472] on input "2101" at bounding box center [1197, 471] width 68 height 19
click at [880, 470] on input "2376" at bounding box center [897, 471] width 68 height 19
paste input "101"
type input "2101"
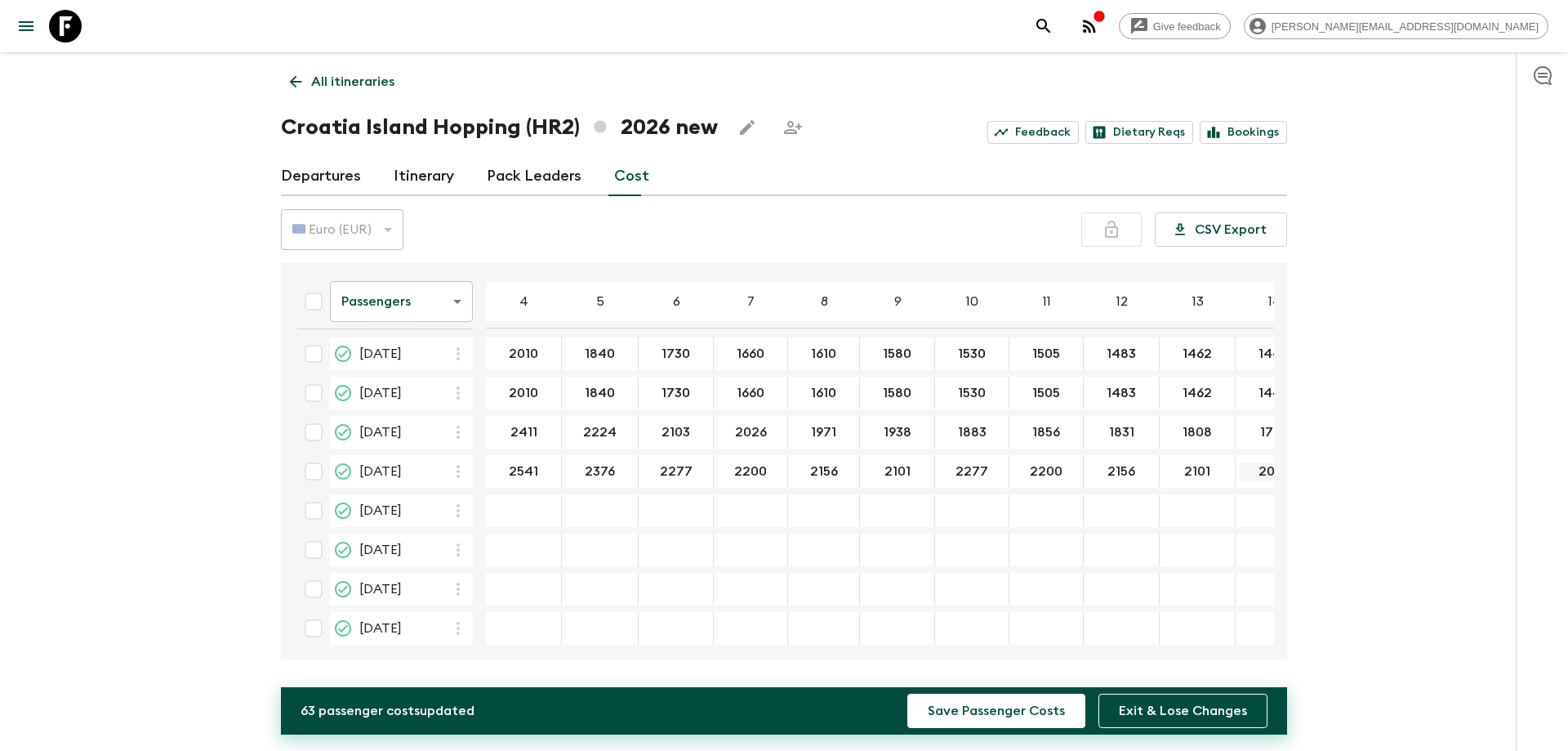
click at [1251, 465] on input "2062" at bounding box center [1274, 471] width 70 height 19
click at [966, 465] on input "2277" at bounding box center [971, 471] width 67 height 19
paste input "062"
type input "2062"
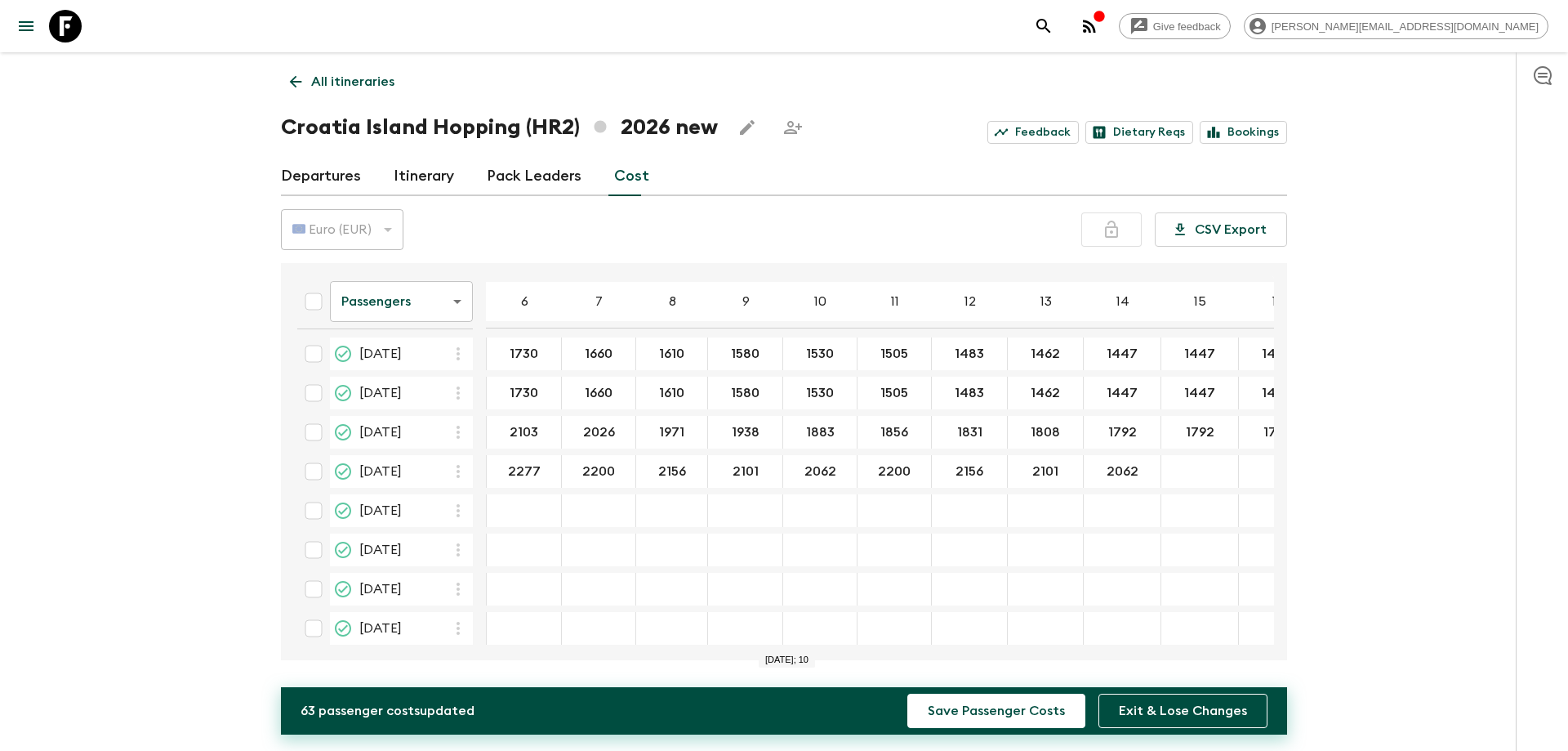
scroll to position [82, 153]
drag, startPoint x: 801, startPoint y: 645, endPoint x: 804, endPoint y: 543, distance: 102.0
click at [767, 550] on div "19 Jul 2026; 9" at bounding box center [744, 550] width 75 height 33
click at [973, 473] on input "2156" at bounding box center [967, 471] width 68 height 19
type input "2153"
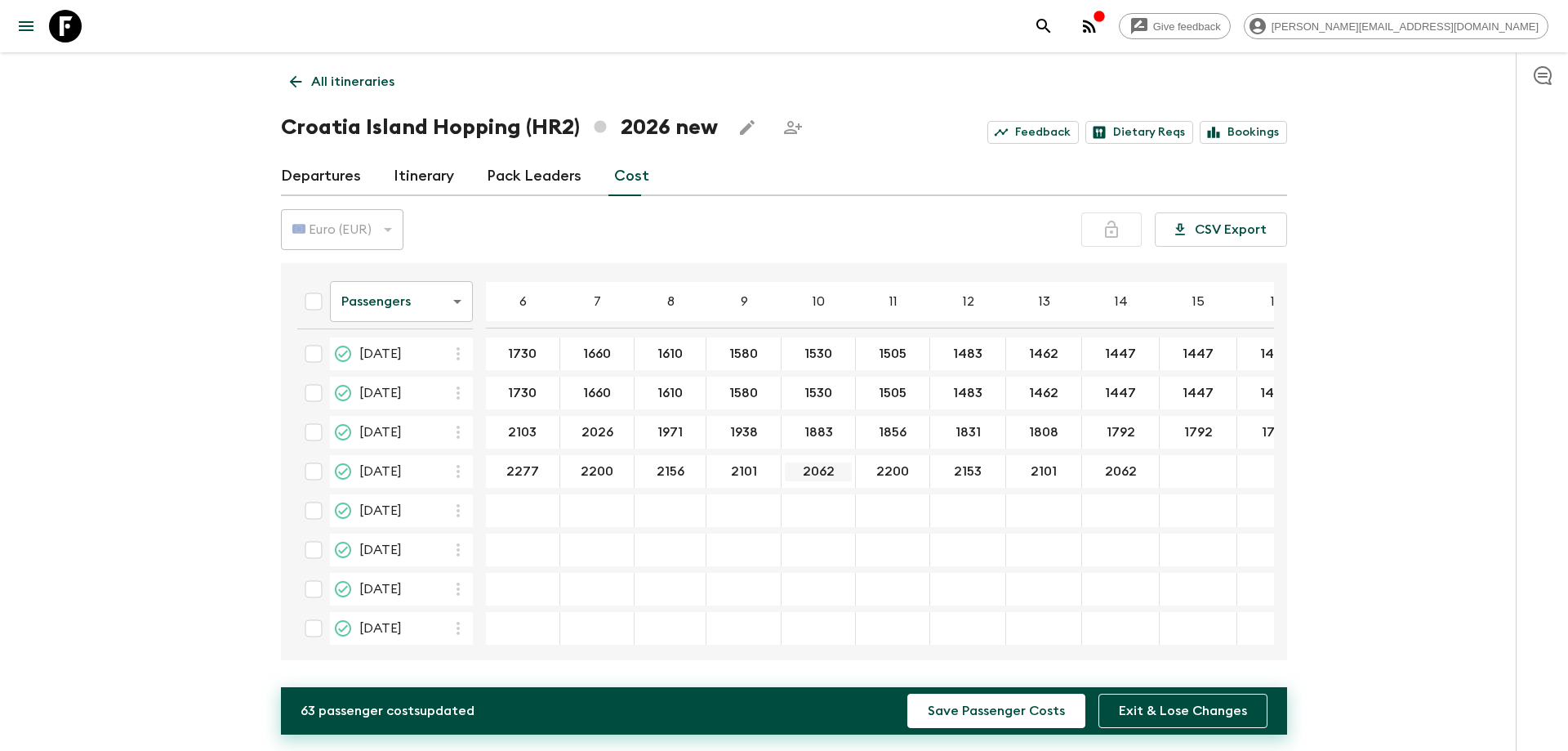
click at [821, 480] on input "2062" at bounding box center [818, 471] width 67 height 19
type input "2063"
type input "2035"
type input "2013"
type input "1991"
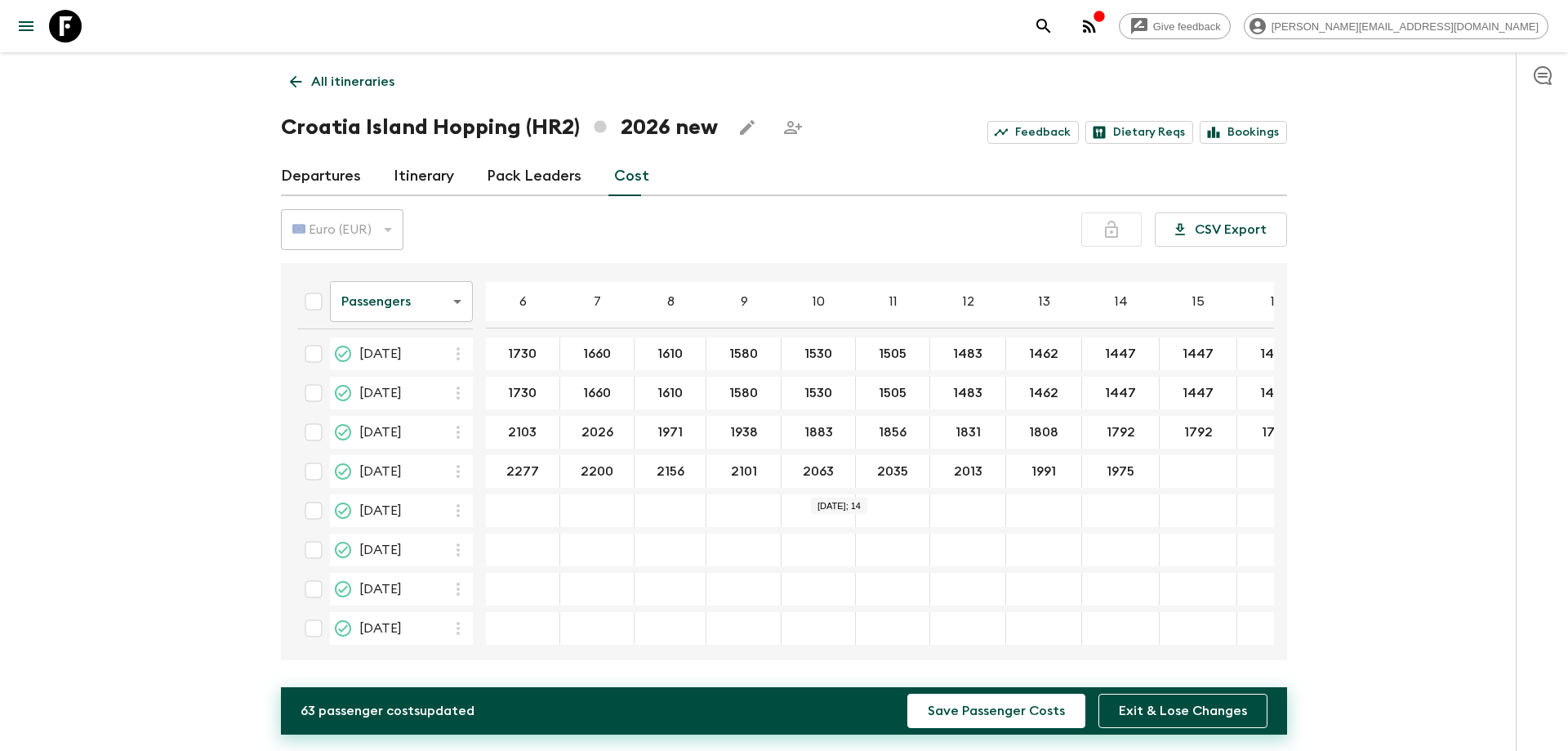
type input "1975"
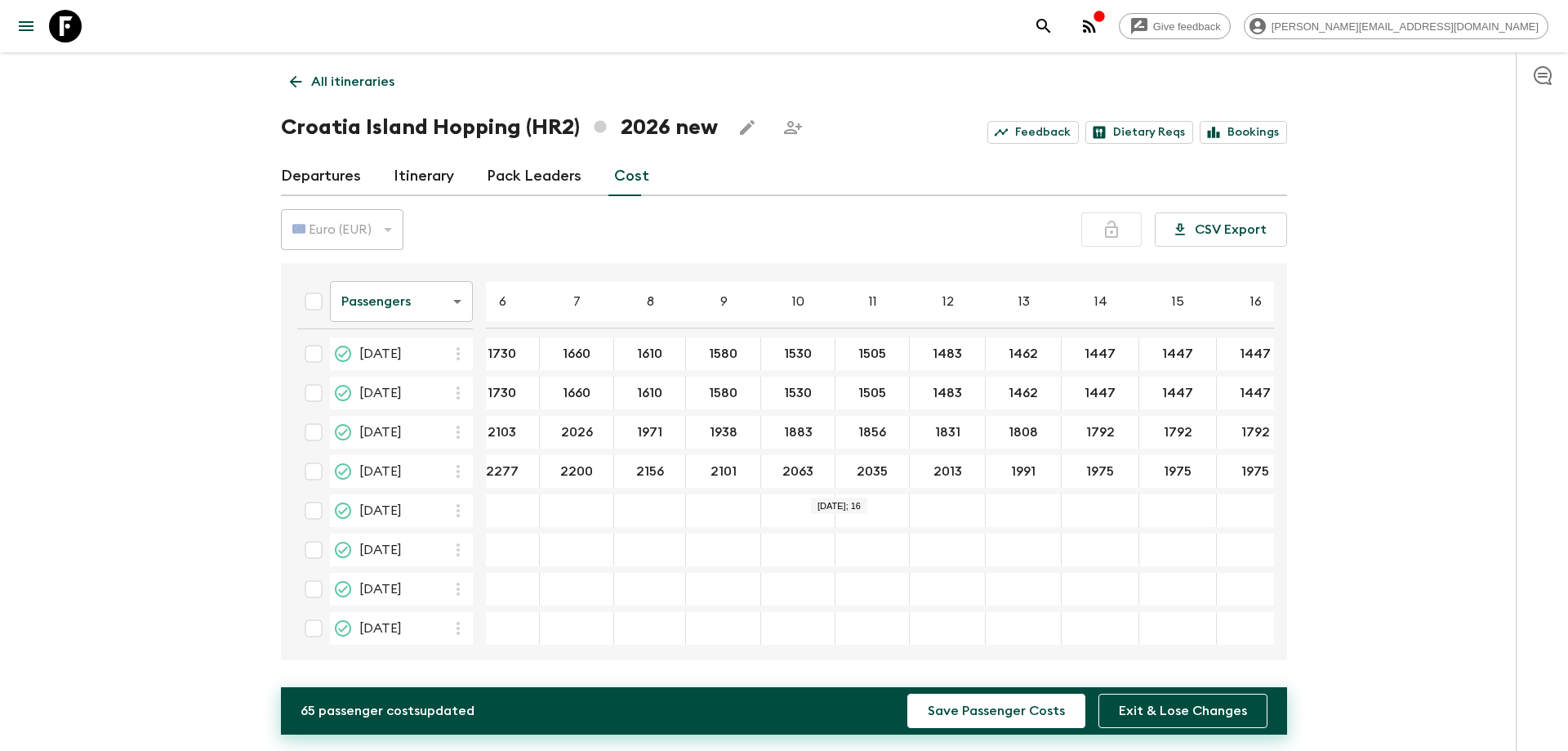
type input "1975"
click at [1178, 563] on div "19 Jul 2026; 15" at bounding box center [1178, 550] width 78 height 33
click at [1120, 639] on div "04 Sep 2026; 14" at bounding box center [1101, 628] width 78 height 33
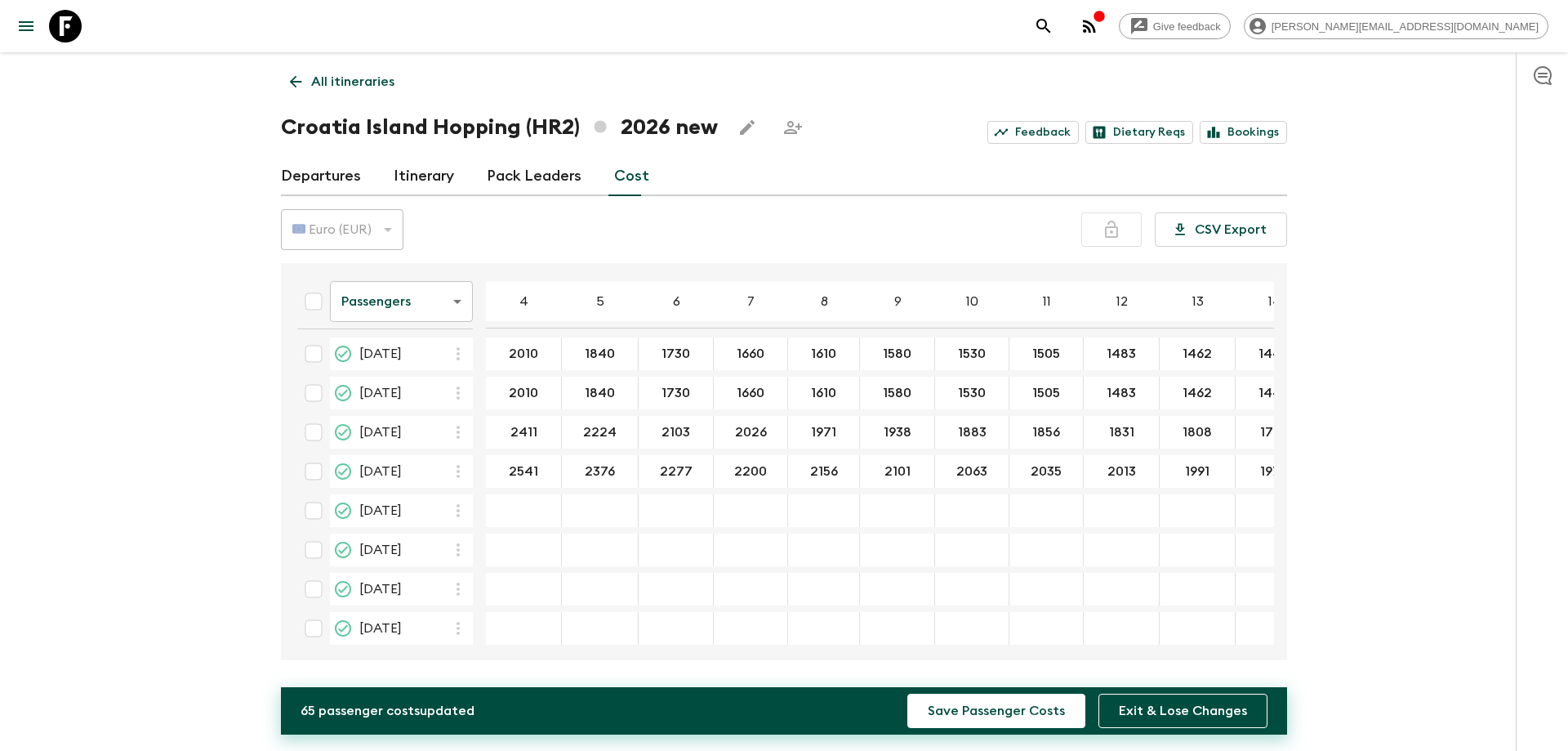
click at [452, 475] on icon "button" at bounding box center [458, 471] width 20 height 20
click at [496, 503] on p "Paste From Above" at bounding box center [541, 508] width 115 height 20
type input "1971"
type input "1938"
type input "1883"
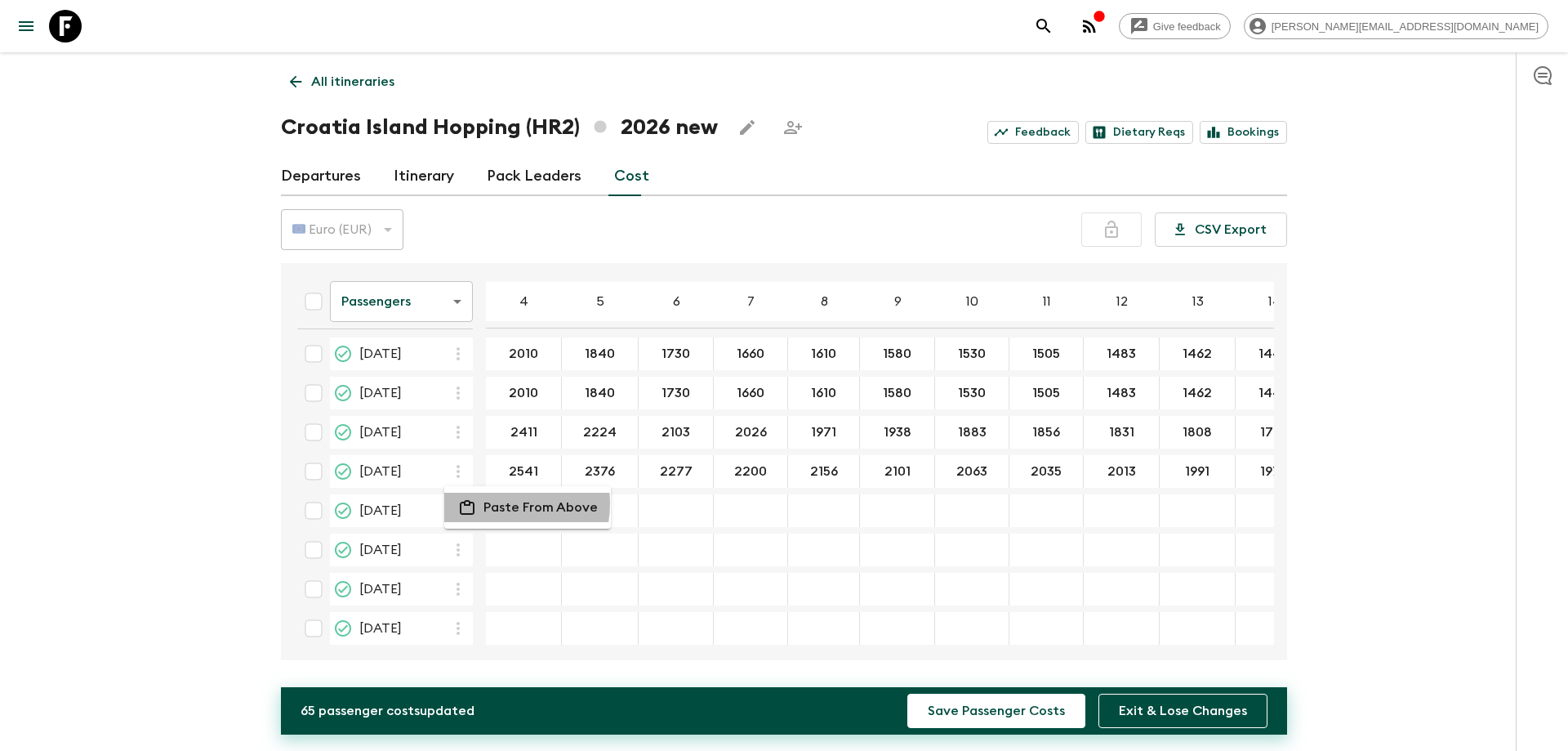
type input "1856"
type input "1831"
type input "1808"
type input "1792"
type input "2411"
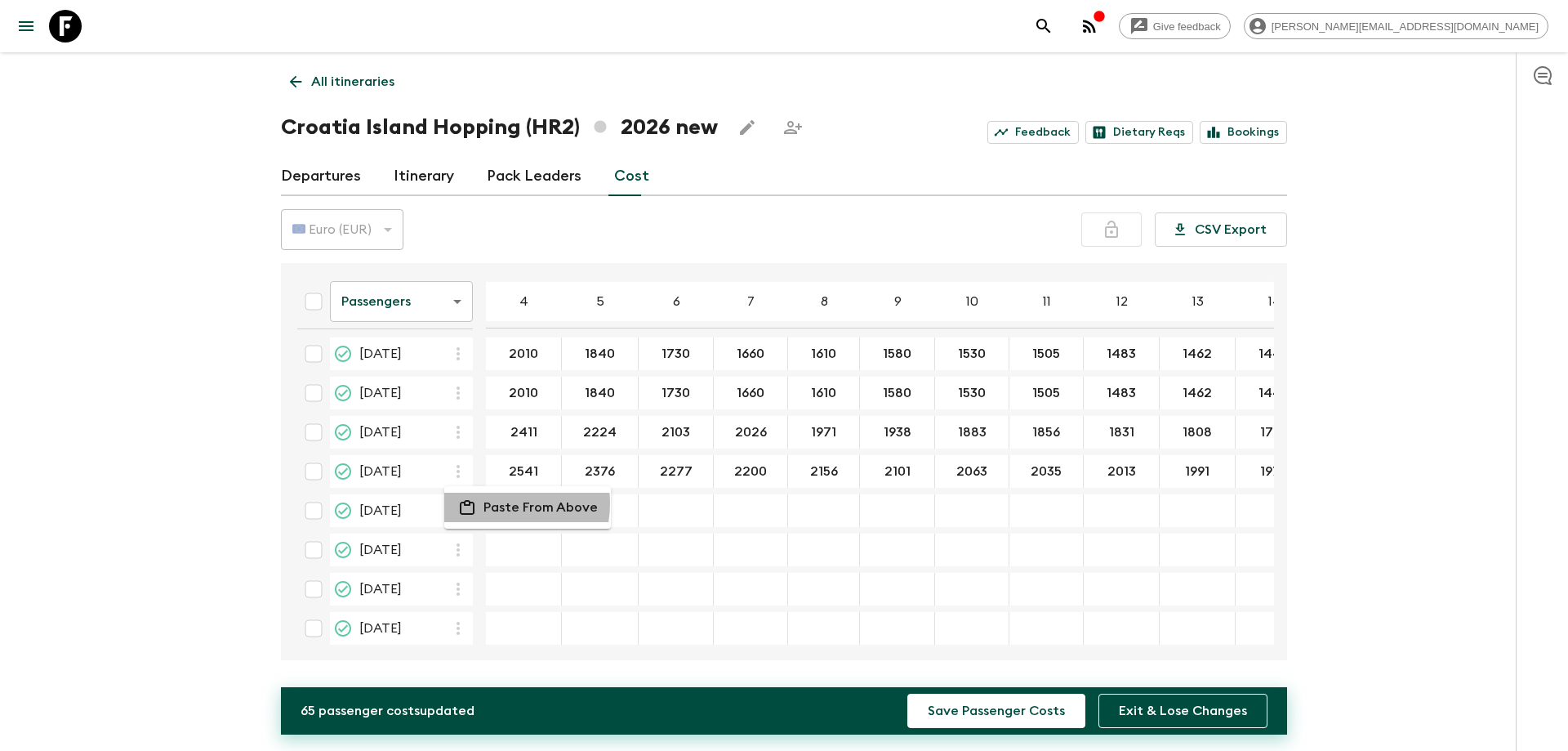
type input "2224"
type input "2103"
type input "2026"
type input "1792"
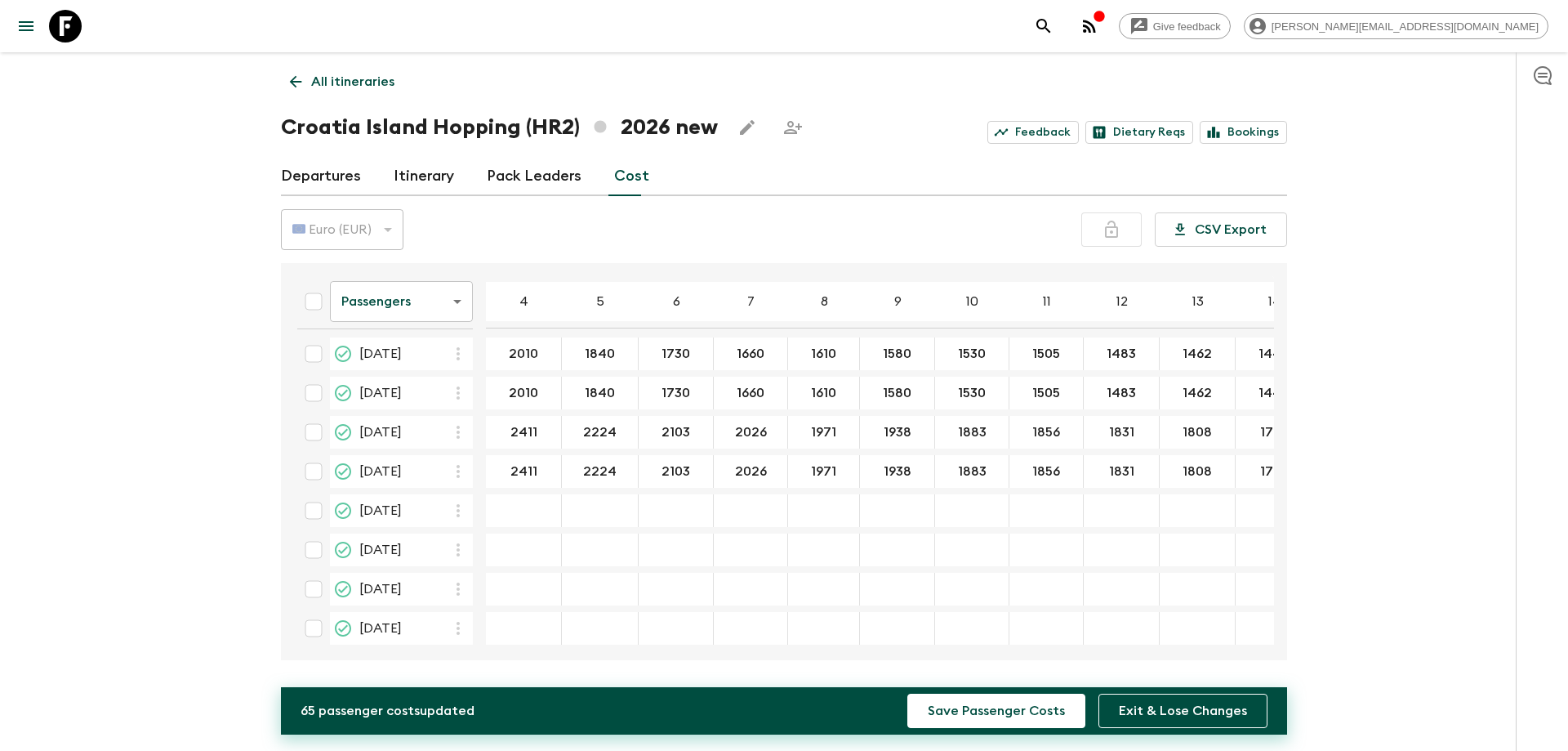
click at [468, 512] on icon "button" at bounding box center [458, 511] width 20 height 20
click at [505, 541] on p "Paste From Above" at bounding box center [541, 546] width 115 height 20
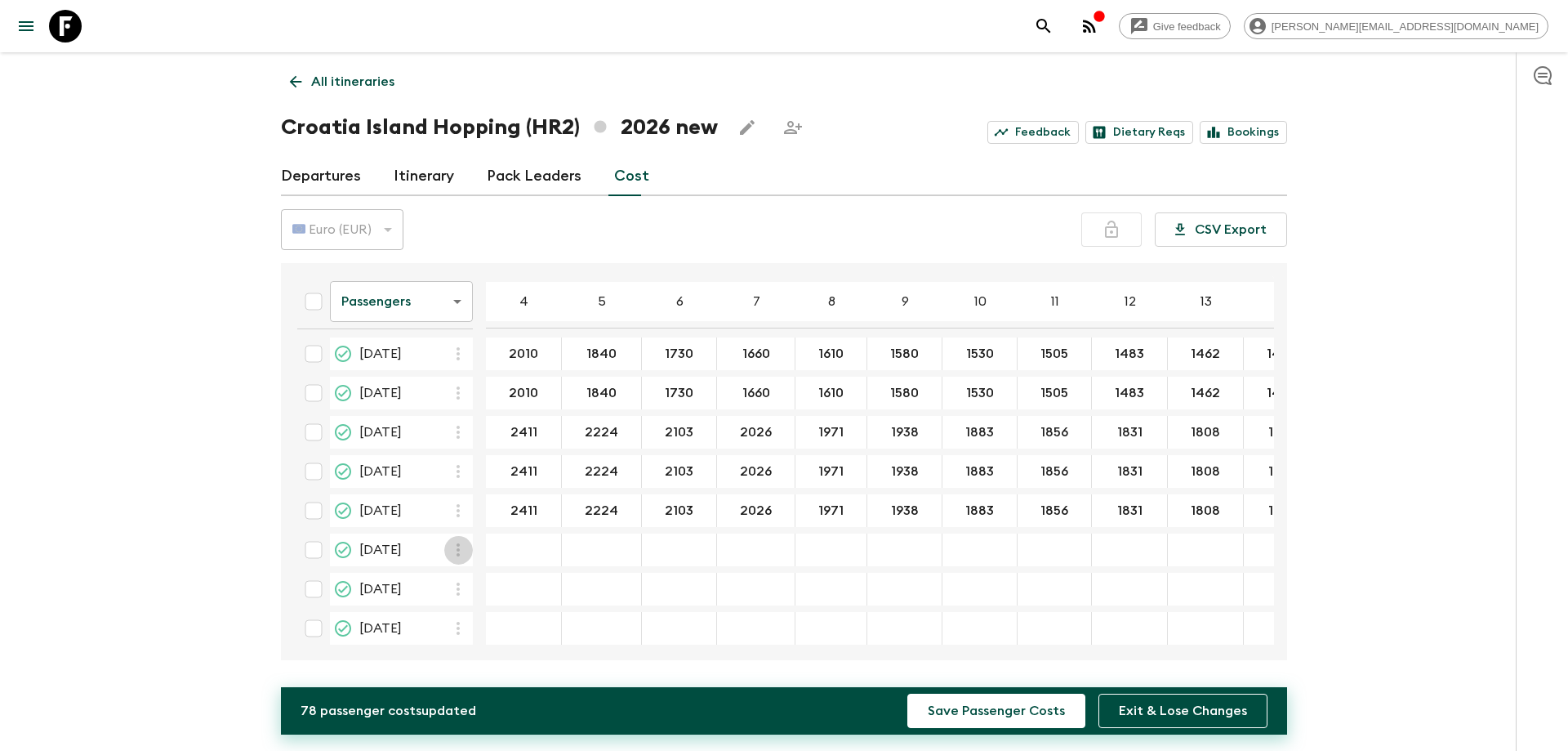
click at [465, 552] on icon "button" at bounding box center [458, 550] width 20 height 20
click at [496, 583] on p "Paste From Above" at bounding box center [541, 586] width 115 height 20
click at [465, 599] on button "button" at bounding box center [458, 588] width 29 height 29
click at [489, 624] on p "Paste From Above" at bounding box center [541, 625] width 115 height 20
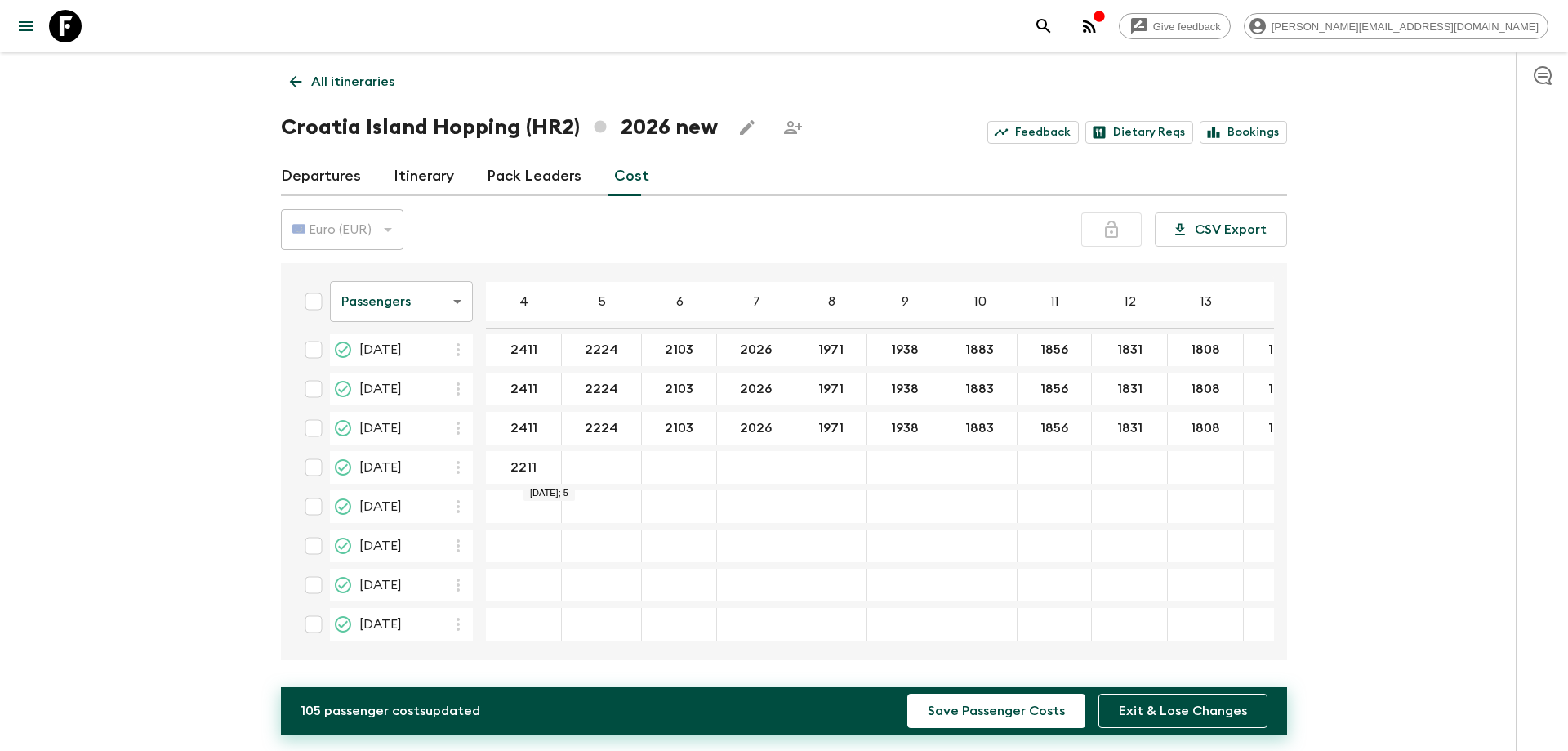
type input "2211"
click at [597, 468] on input "2924" at bounding box center [602, 467] width 73 height 19
type input "2024"
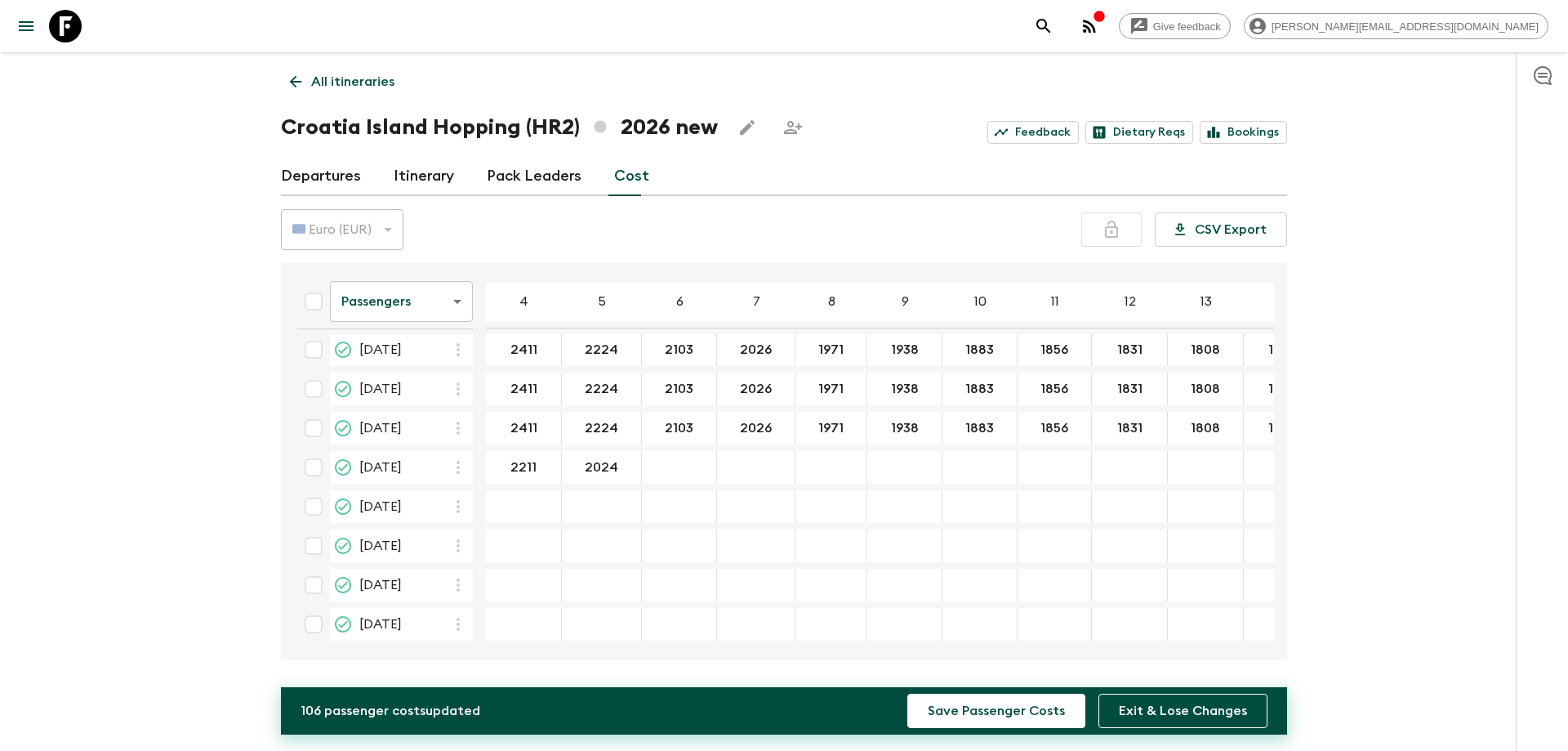
click at [153, 267] on div "Give feedback [PERSON_NAME][EMAIL_ADDRESS][DOMAIN_NAME] All itineraries [GEOGRA…" at bounding box center [784, 376] width 1568 height 751
click at [669, 458] on input "04 Sep 2026; 6" at bounding box center [679, 467] width 68 height 19
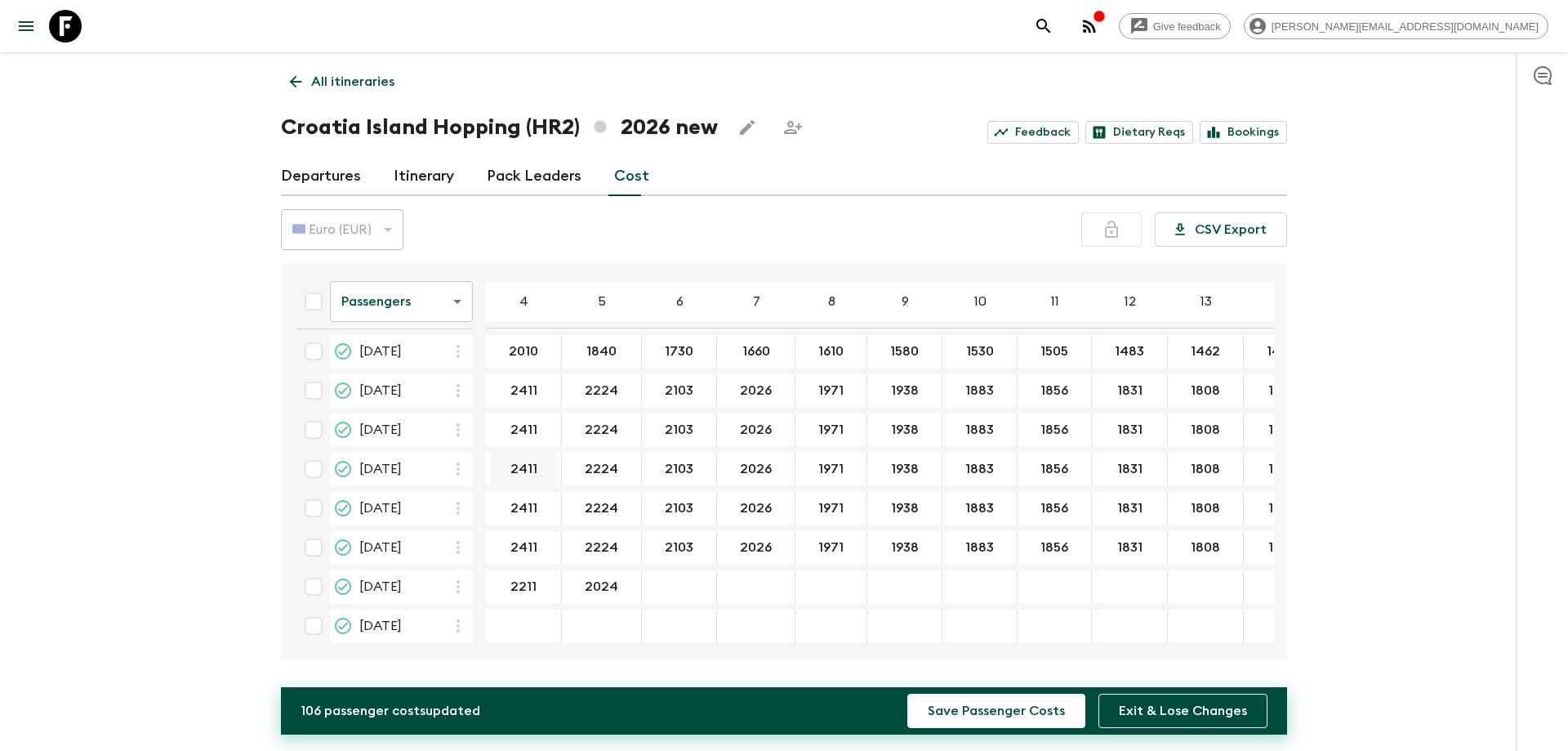
scroll to position [168, 0]
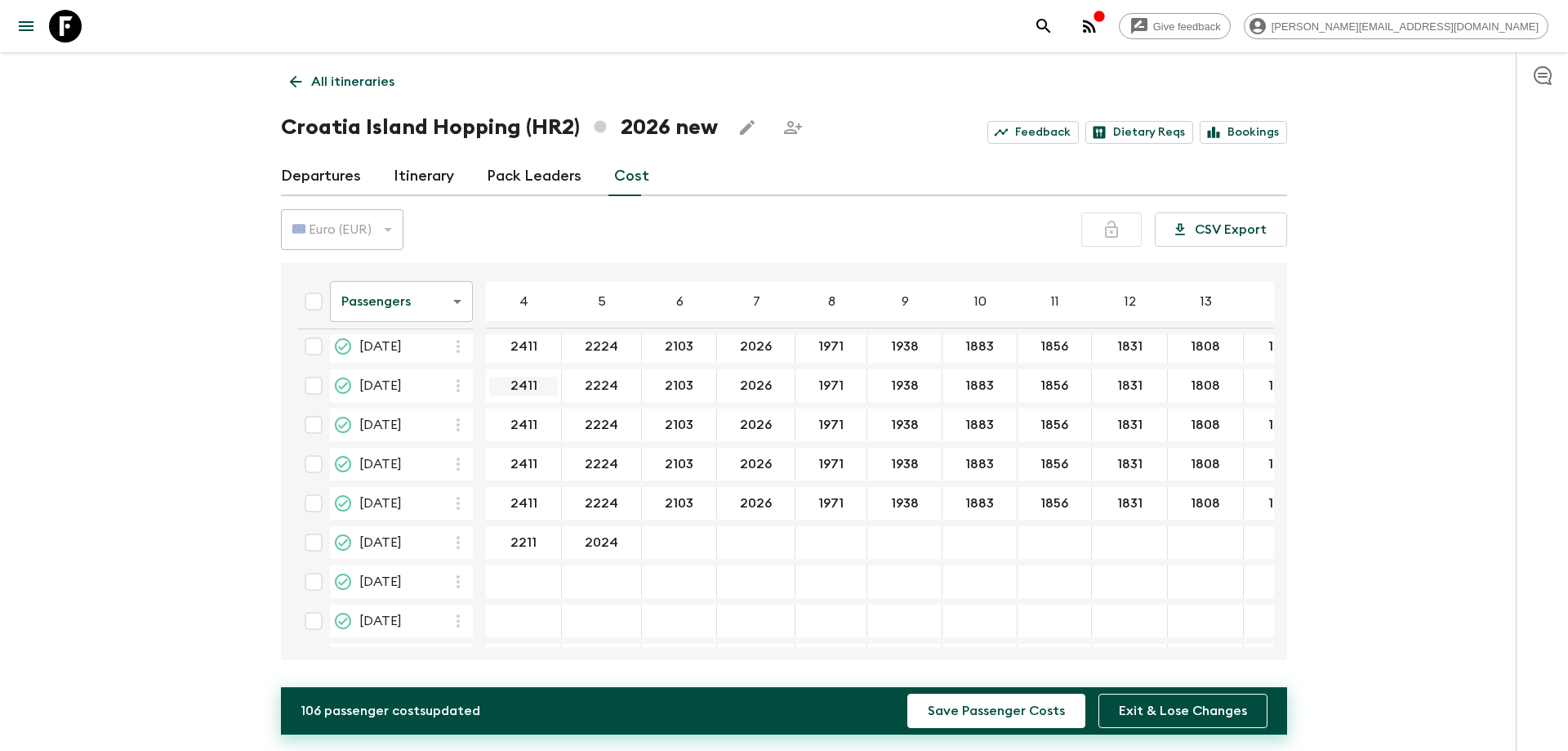
click at [535, 391] on input "2411" at bounding box center [523, 385] width 68 height 19
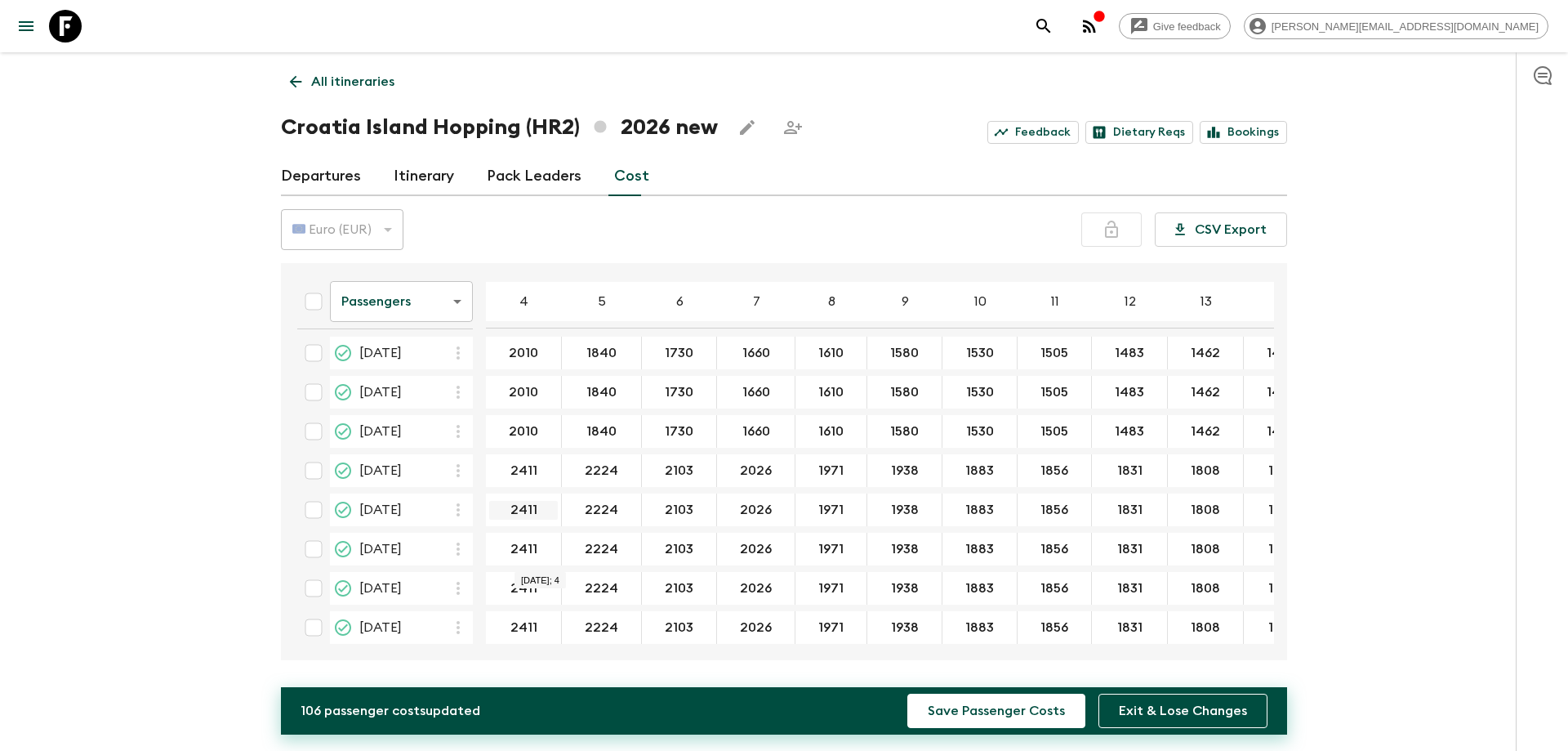
scroll to position [82, 0]
click at [526, 470] on input "2411" at bounding box center [523, 471] width 68 height 19
type input "2541"
click at [582, 475] on input "2224" at bounding box center [602, 471] width 73 height 19
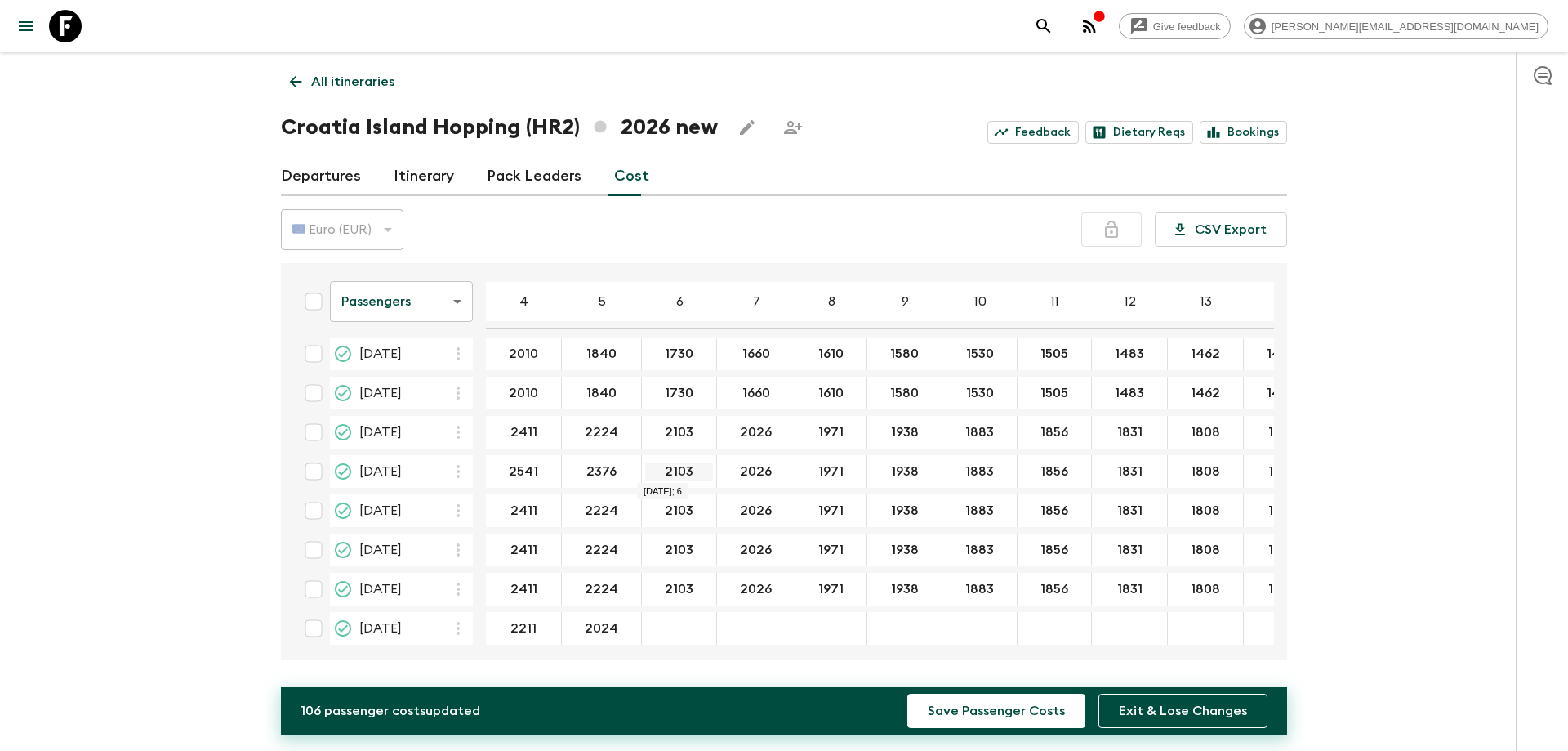
type input "2376"
click at [673, 471] on input "2103" at bounding box center [679, 471] width 68 height 19
type input "2277"
click at [749, 475] on input "2026" at bounding box center [756, 471] width 71 height 19
type input "2200"
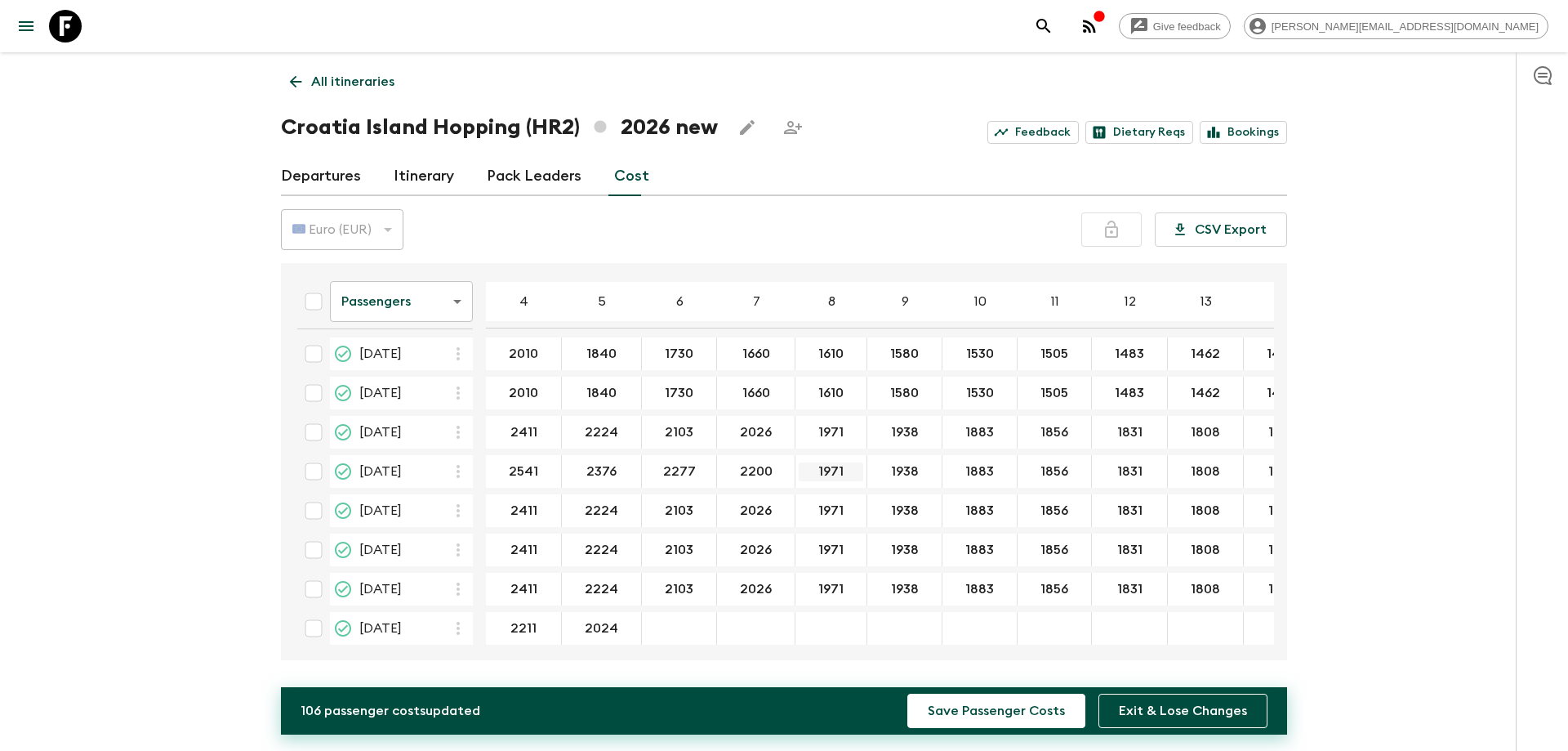
click at [811, 478] on input "1971" at bounding box center [831, 471] width 64 height 19
type input "2156"
click at [901, 477] on input "1938" at bounding box center [904, 471] width 68 height 19
type input "2101"
click at [985, 474] on input "2062" at bounding box center [980, 471] width 68 height 19
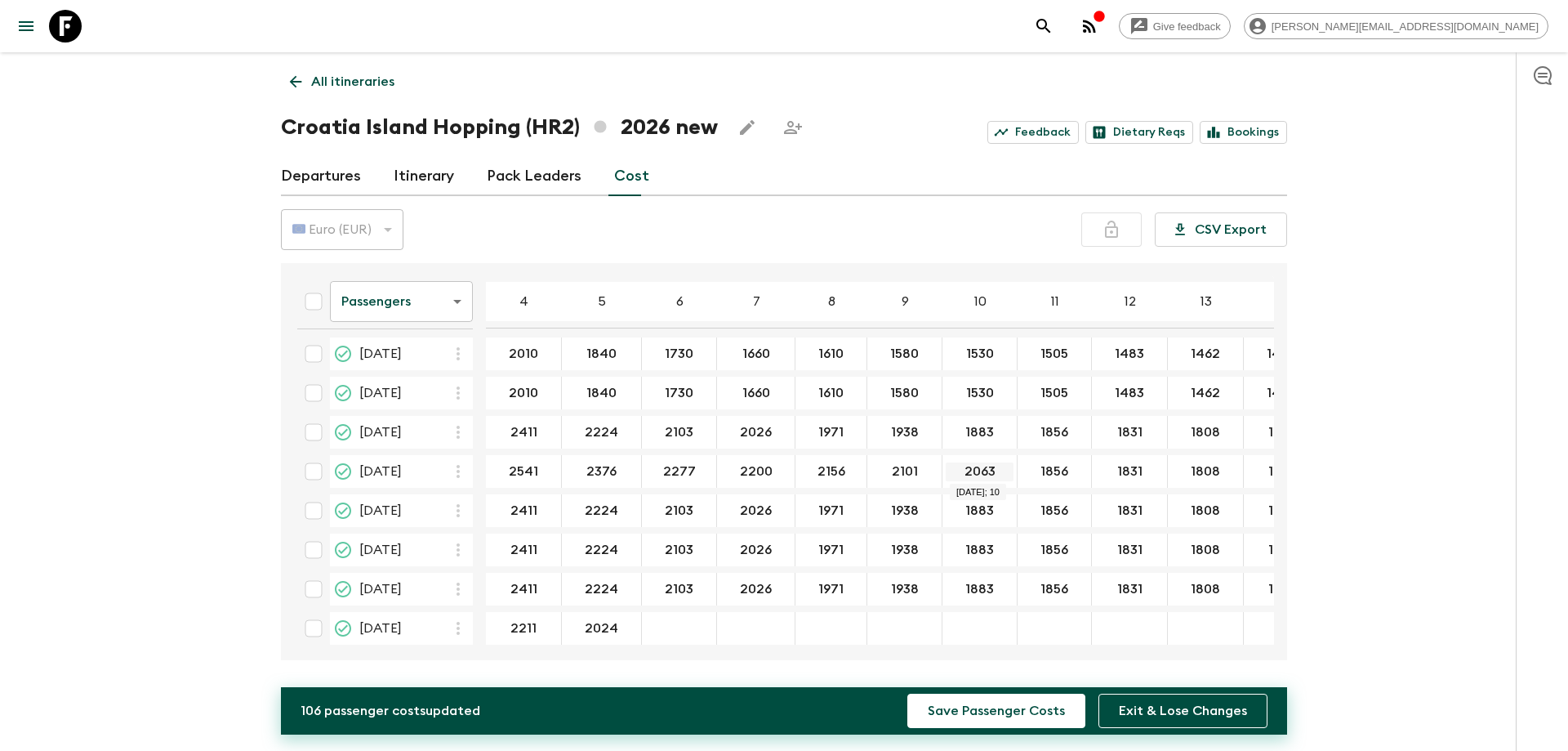
type input "2063"
type input "2035"
type input "2013"
type input "1991"
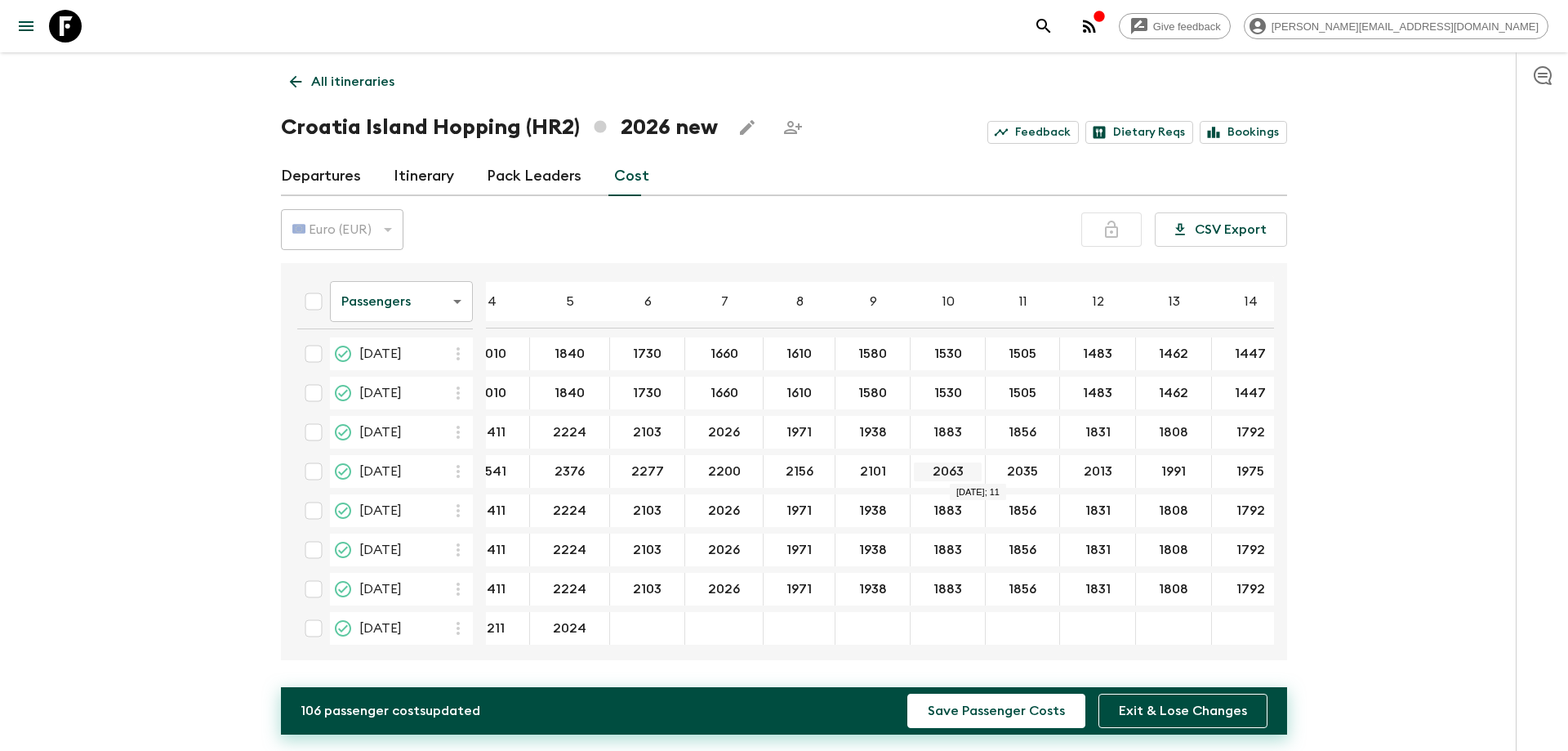
type input "1975"
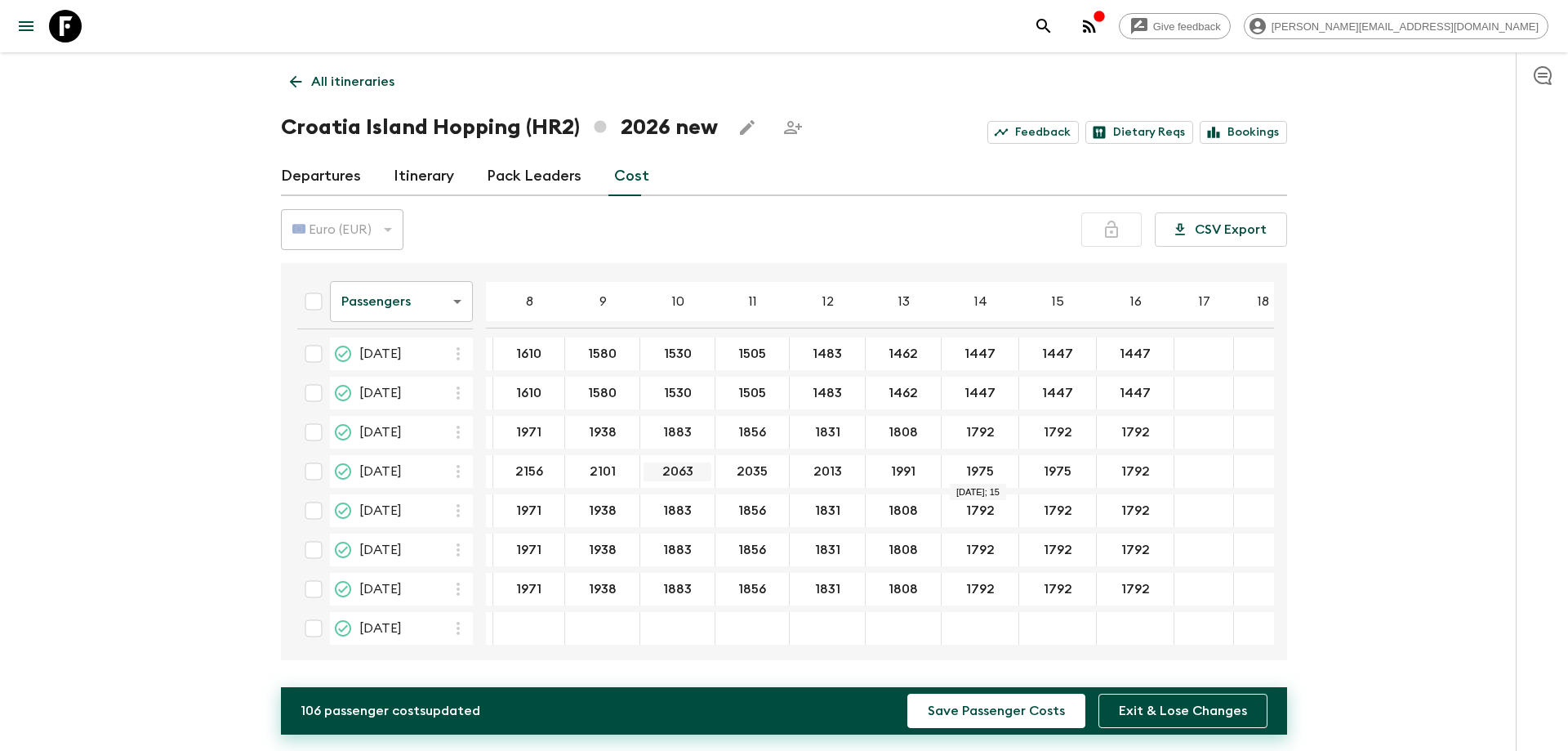
type input "1975"
drag, startPoint x: 656, startPoint y: 649, endPoint x: 545, endPoint y: 656, distance: 111.2
click at [545, 656] on div "Passengers passengersCost ​ 4 5 6 7 8 9 10 11 12 13 14 15 16 17 18 [DATE] [DATE…" at bounding box center [784, 461] width 1006 height 397
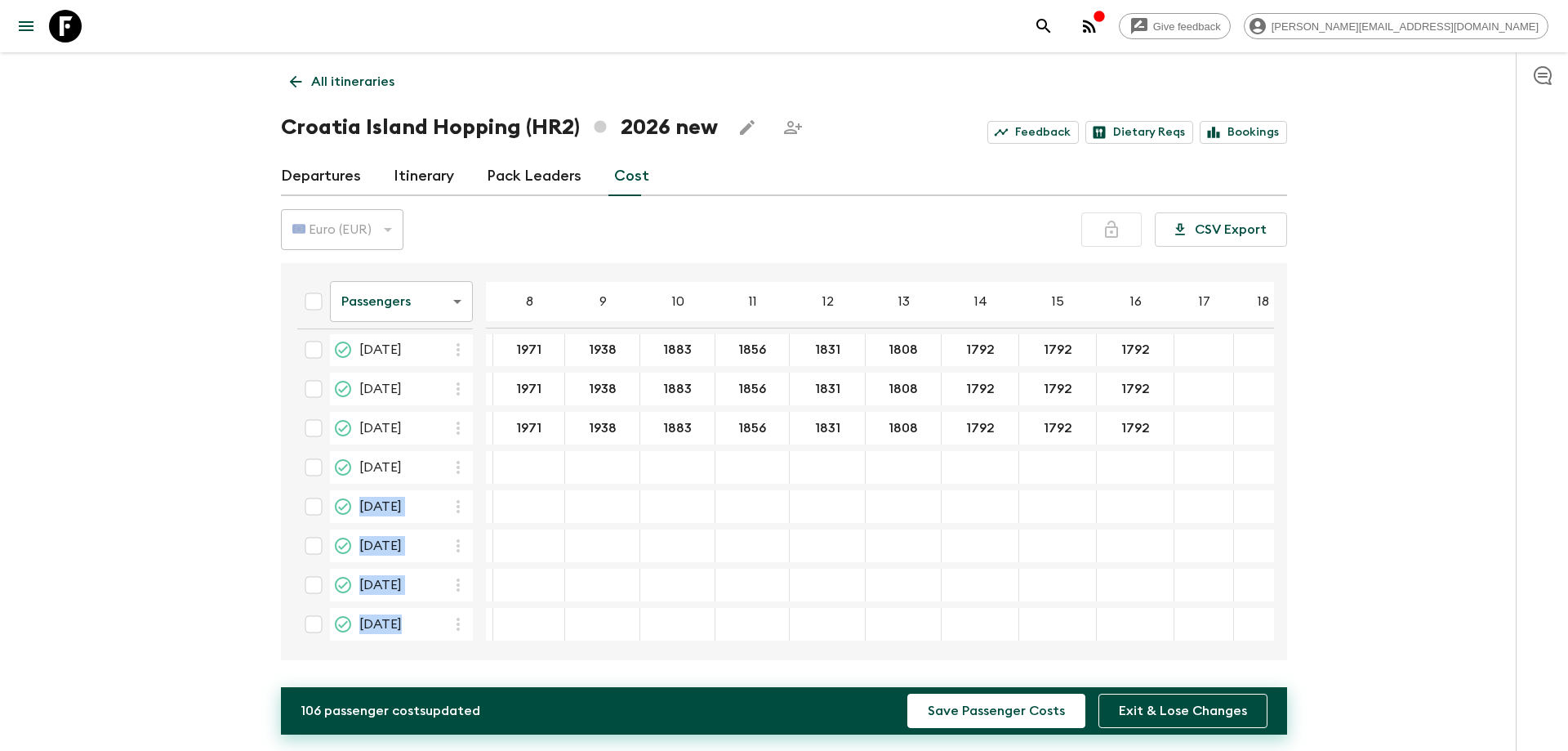
drag, startPoint x: 545, startPoint y: 640, endPoint x: 402, endPoint y: 625, distance: 143.8
click at [402, 625] on tbody "[DATE] [DATE] 2010 ​ 1840 ​ 1730 ​ 1660 ​ 1610 ​ 1580 ​ 1530 ​ 1505 ​ 1483 ​ 14…" at bounding box center [637, 369] width 1311 height 542
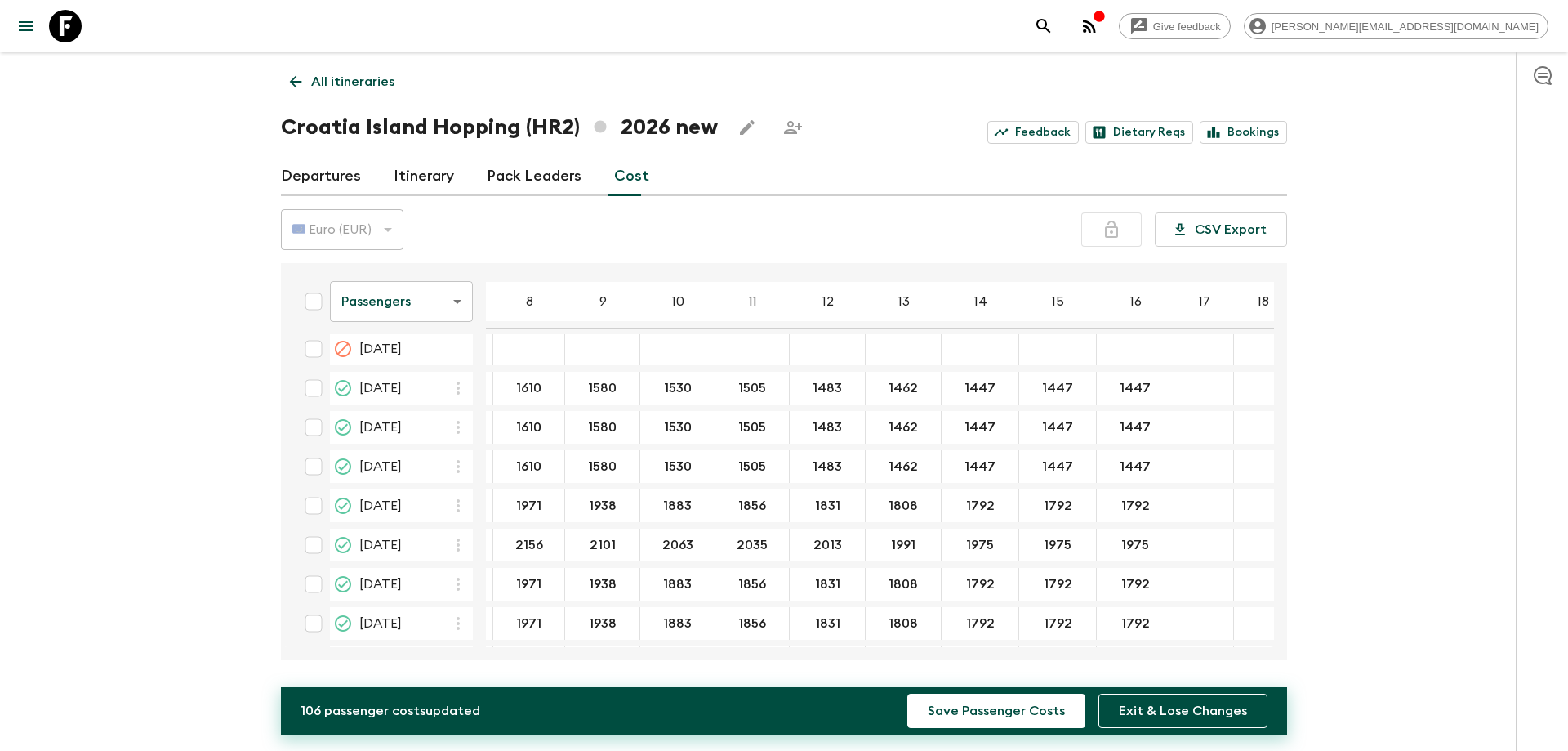
scroll to position [4, 302]
click at [457, 593] on icon "button" at bounding box center [458, 588] width 3 height 13
click at [497, 618] on p "Paste From Above" at bounding box center [541, 624] width 115 height 20
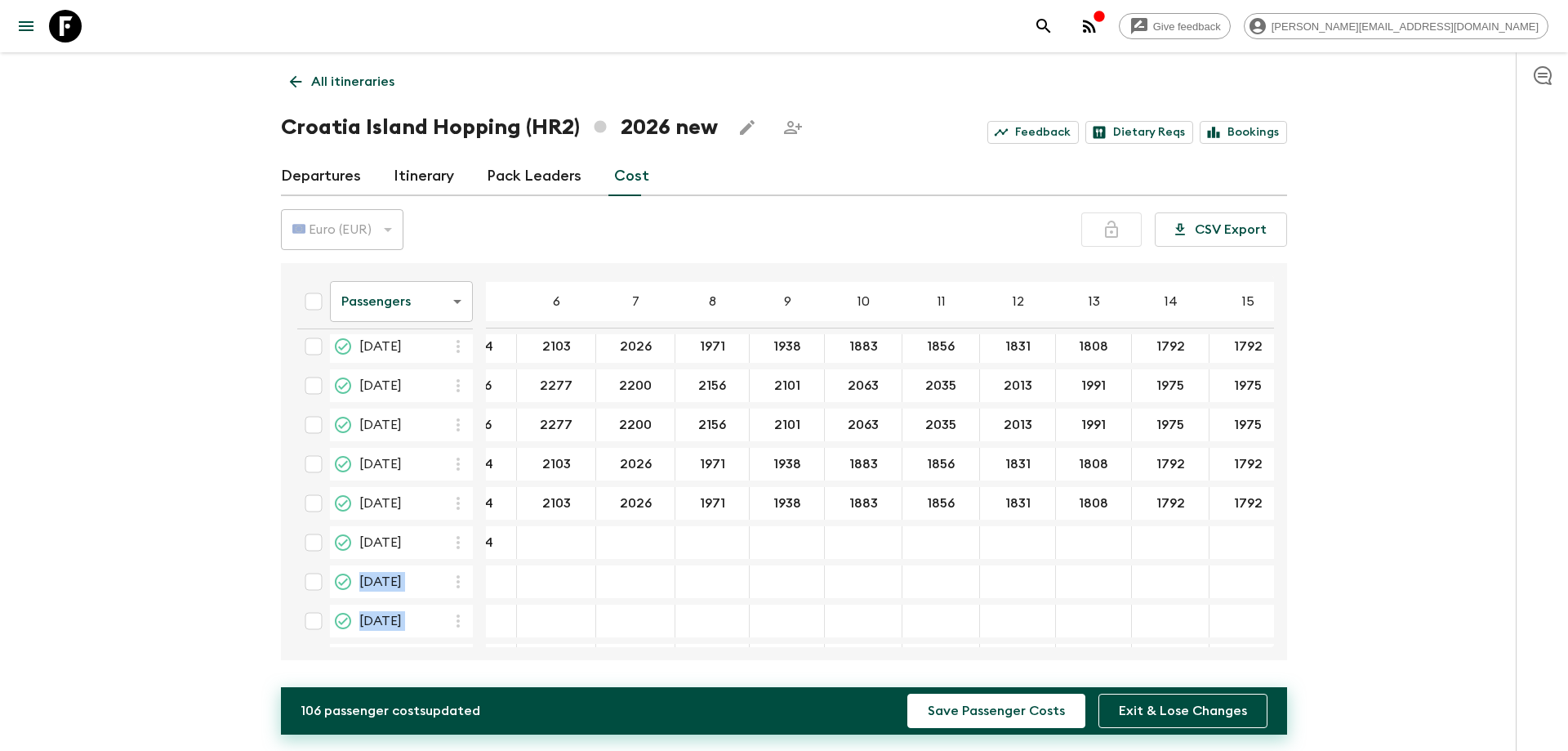
scroll to position [168, 0]
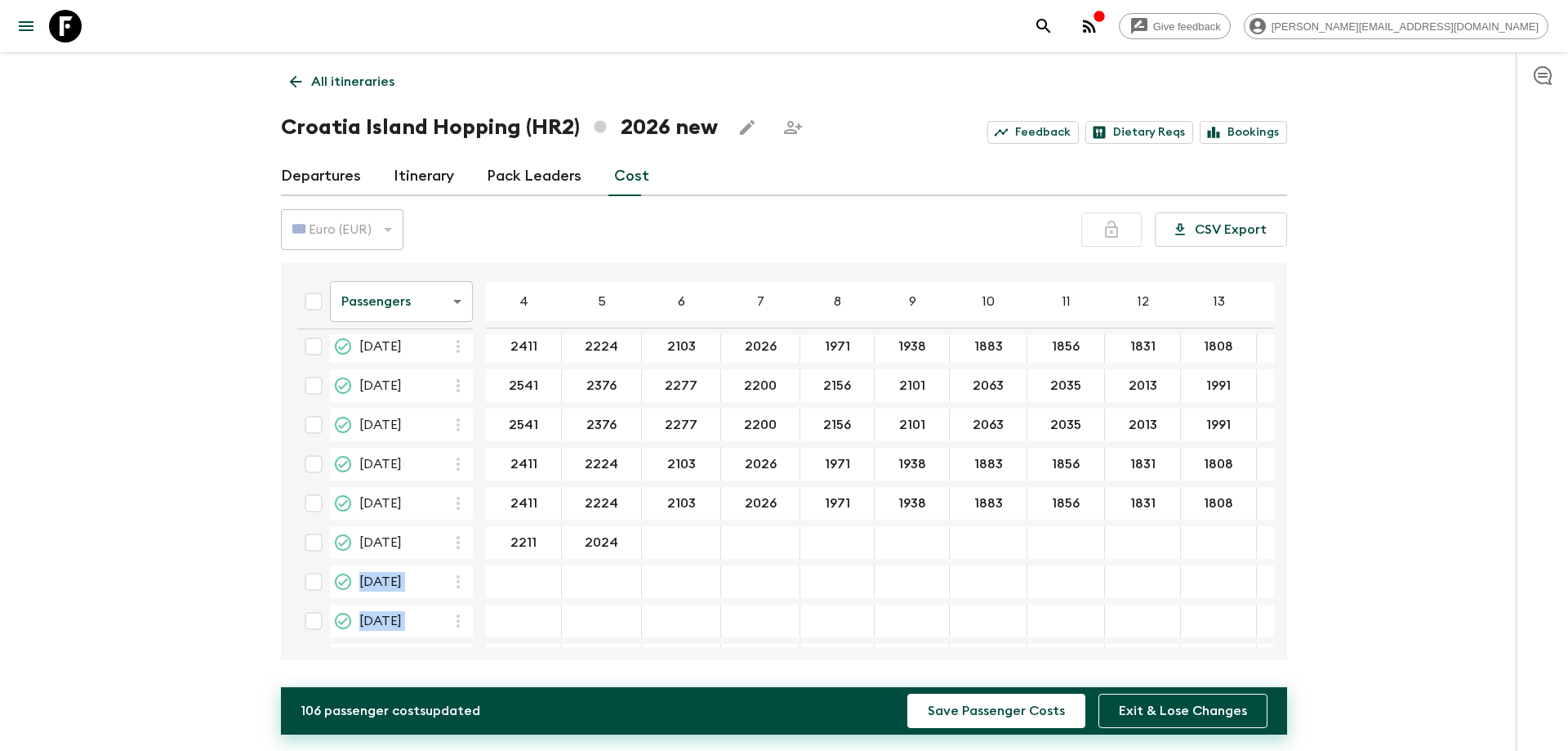
click at [453, 465] on icon "button" at bounding box center [458, 464] width 20 height 20
click at [511, 495] on p "Paste From Above" at bounding box center [541, 500] width 115 height 20
click at [460, 508] on icon "button" at bounding box center [458, 503] width 20 height 20
click at [493, 541] on p "Paste From Above" at bounding box center [541, 539] width 115 height 20
click at [645, 545] on input "04 Sep 2026; 6" at bounding box center [678, 542] width 72 height 19
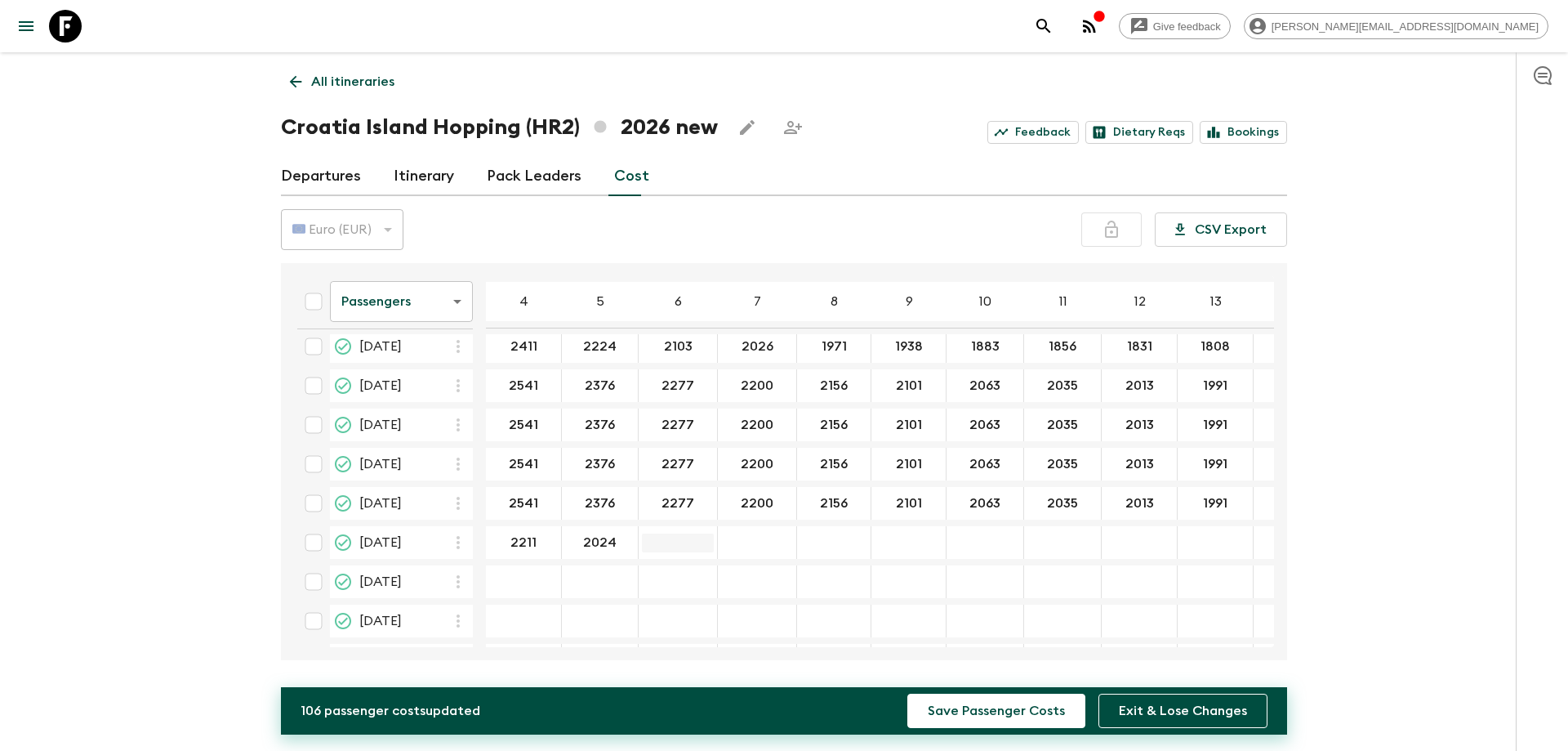
click at [668, 551] on input "04 Sep 2026; 6" at bounding box center [678, 542] width 72 height 19
type input "1903"
type input "1826"
type input "1771"
click at [901, 549] on input "1736" at bounding box center [909, 542] width 68 height 19
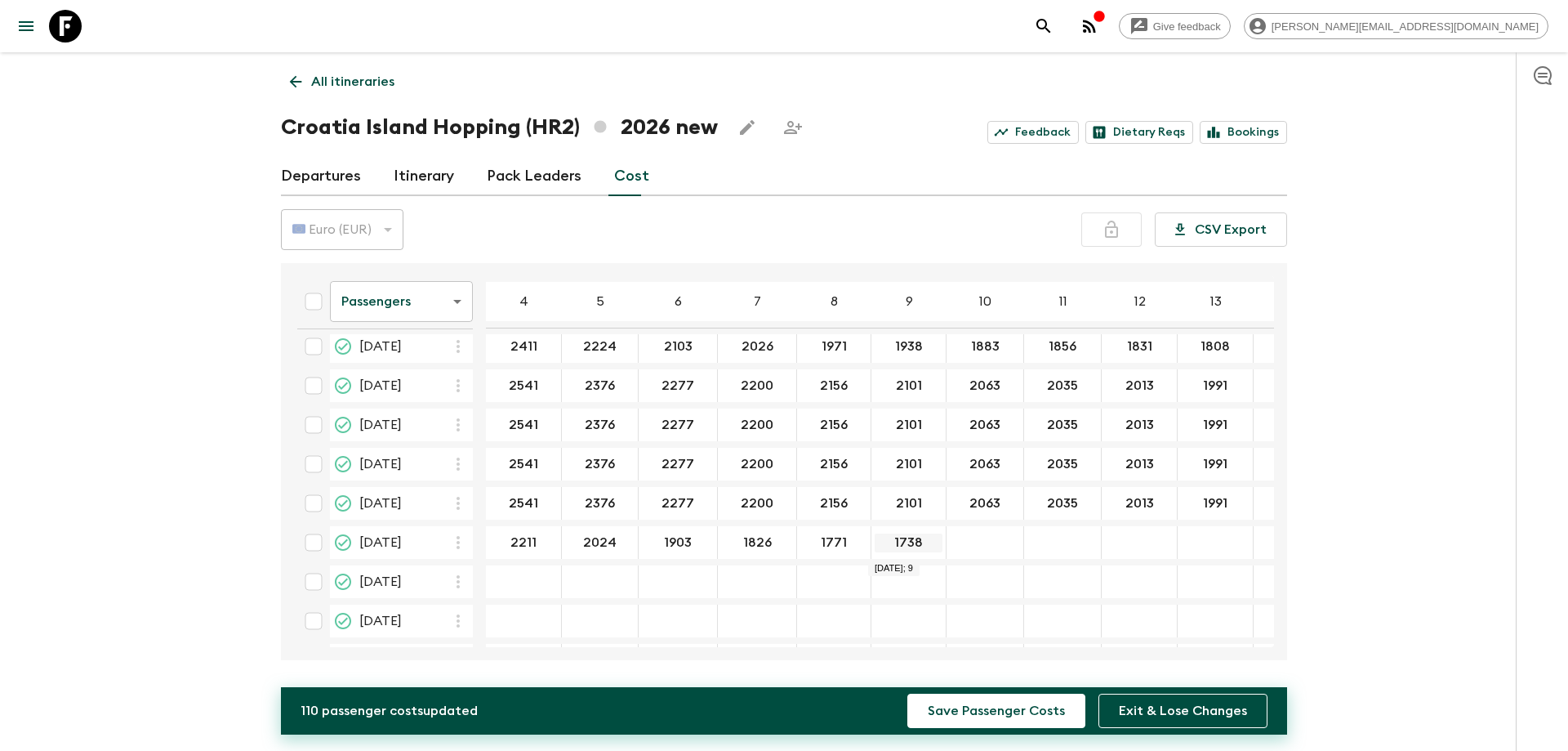
type input "1738"
type input "1683"
type input "1655"
type input "1631"
click at [1059, 540] on input "1655" at bounding box center [1062, 542] width 70 height 19
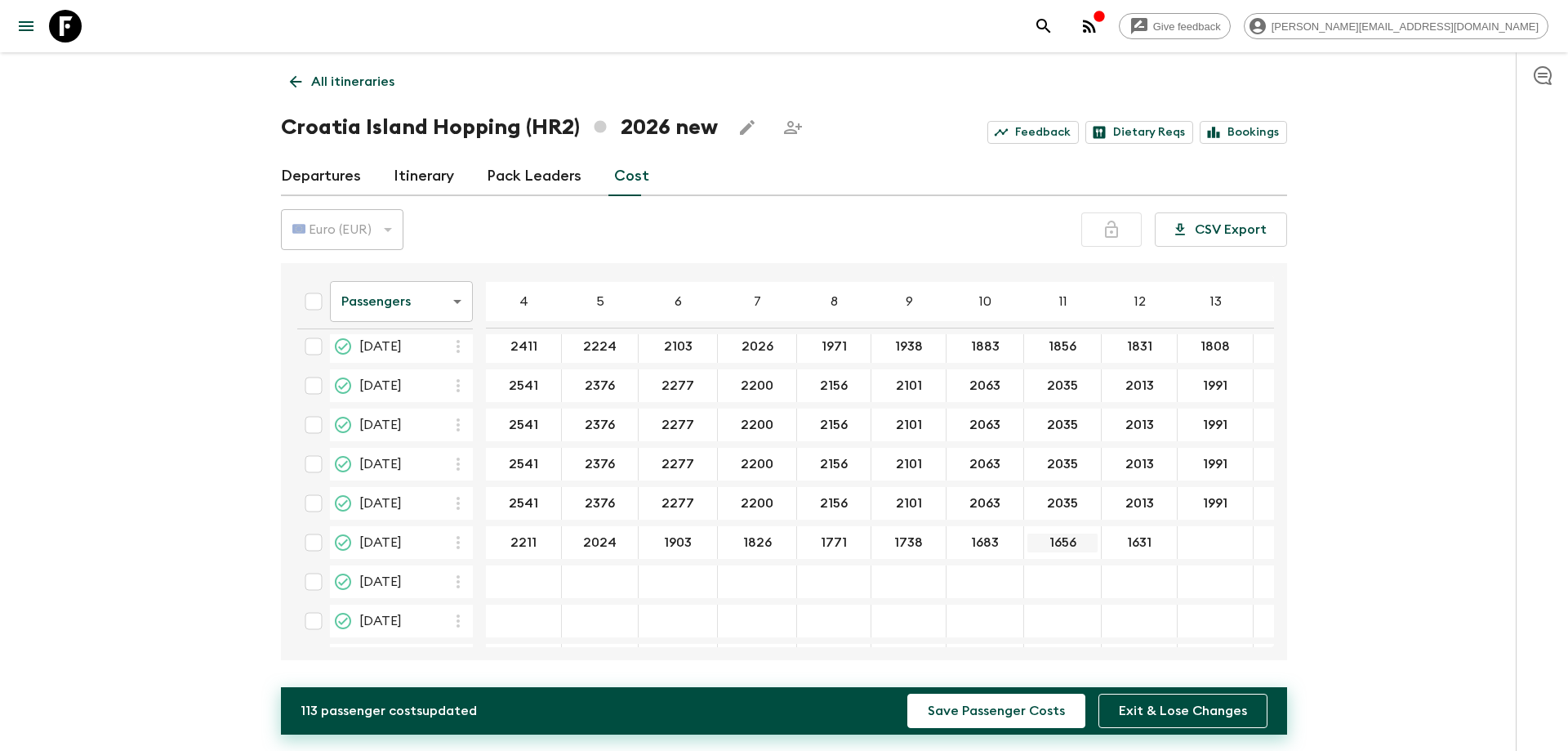
click at [1037, 546] on input "1656" at bounding box center [1062, 542] width 70 height 19
type input "1656"
click at [1181, 547] on input "04 Sep 2026; 13" at bounding box center [1215, 542] width 68 height 19
type input "1608"
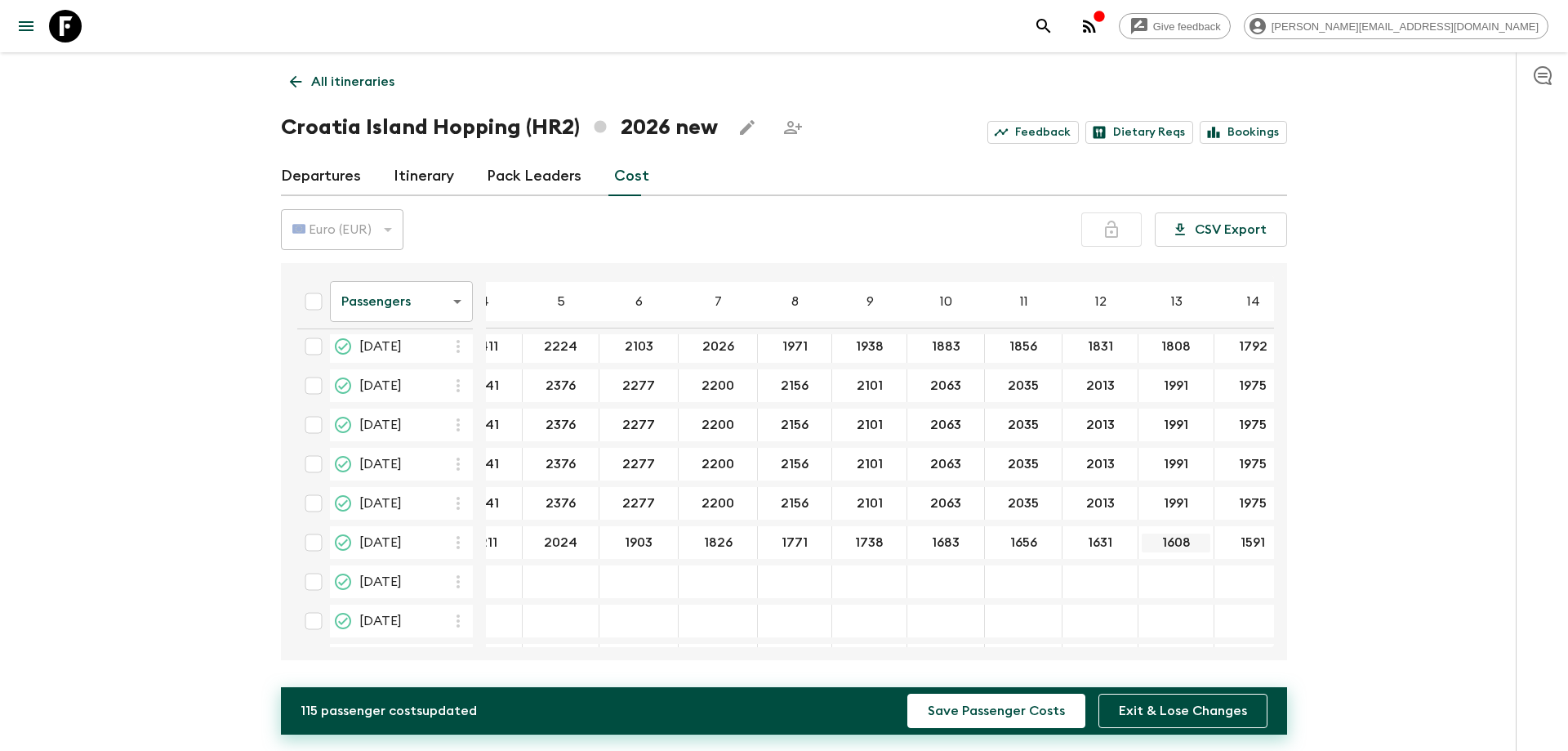
scroll to position [168, 309]
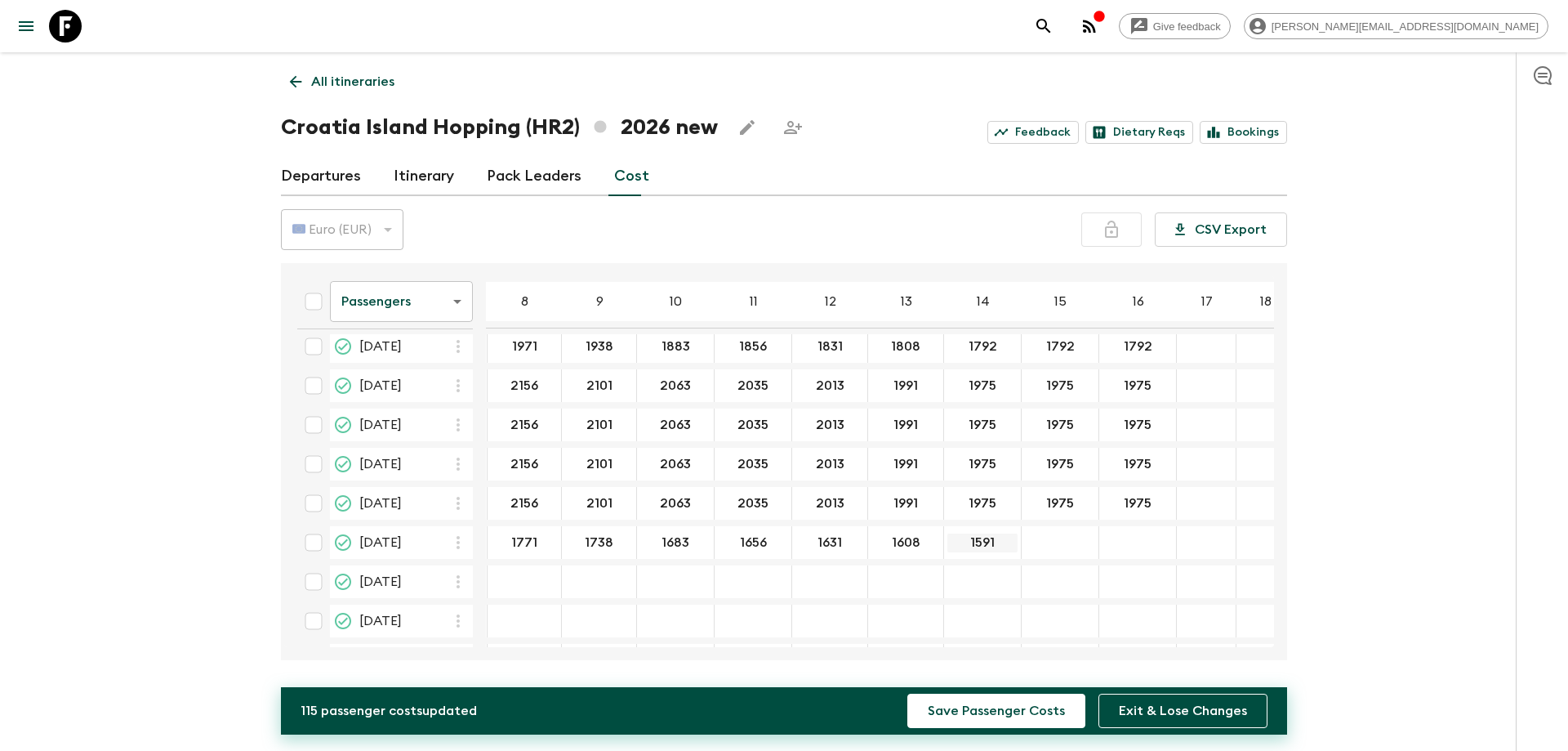
click at [971, 546] on input "1591" at bounding box center [982, 542] width 70 height 19
type input "1592"
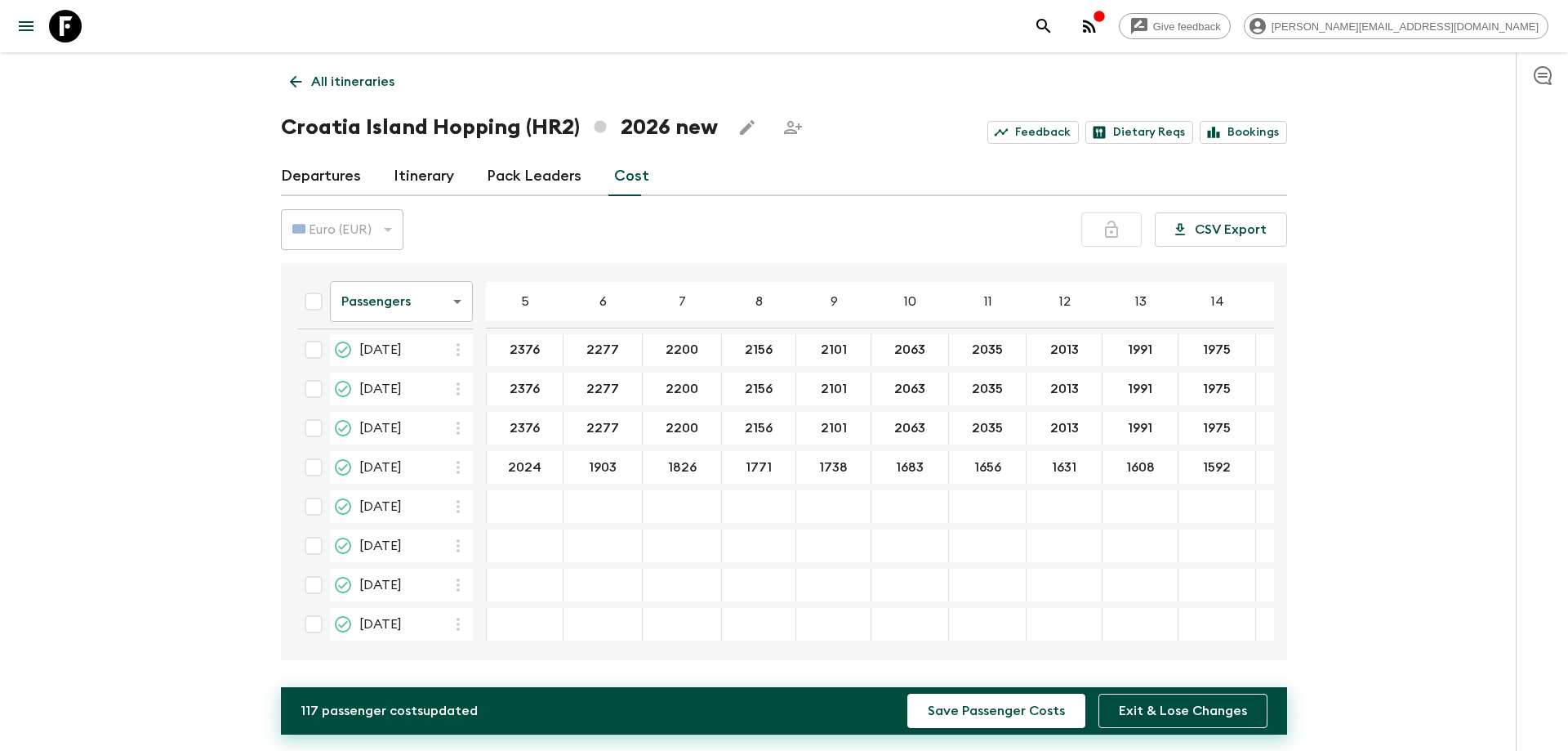
scroll to position [249, 0]
click at [456, 505] on icon "button" at bounding box center [458, 507] width 20 height 20
click at [501, 533] on p "Paste From Above" at bounding box center [541, 536] width 115 height 20
type input "1592"
click at [460, 545] on icon "button" at bounding box center [458, 546] width 3 height 13
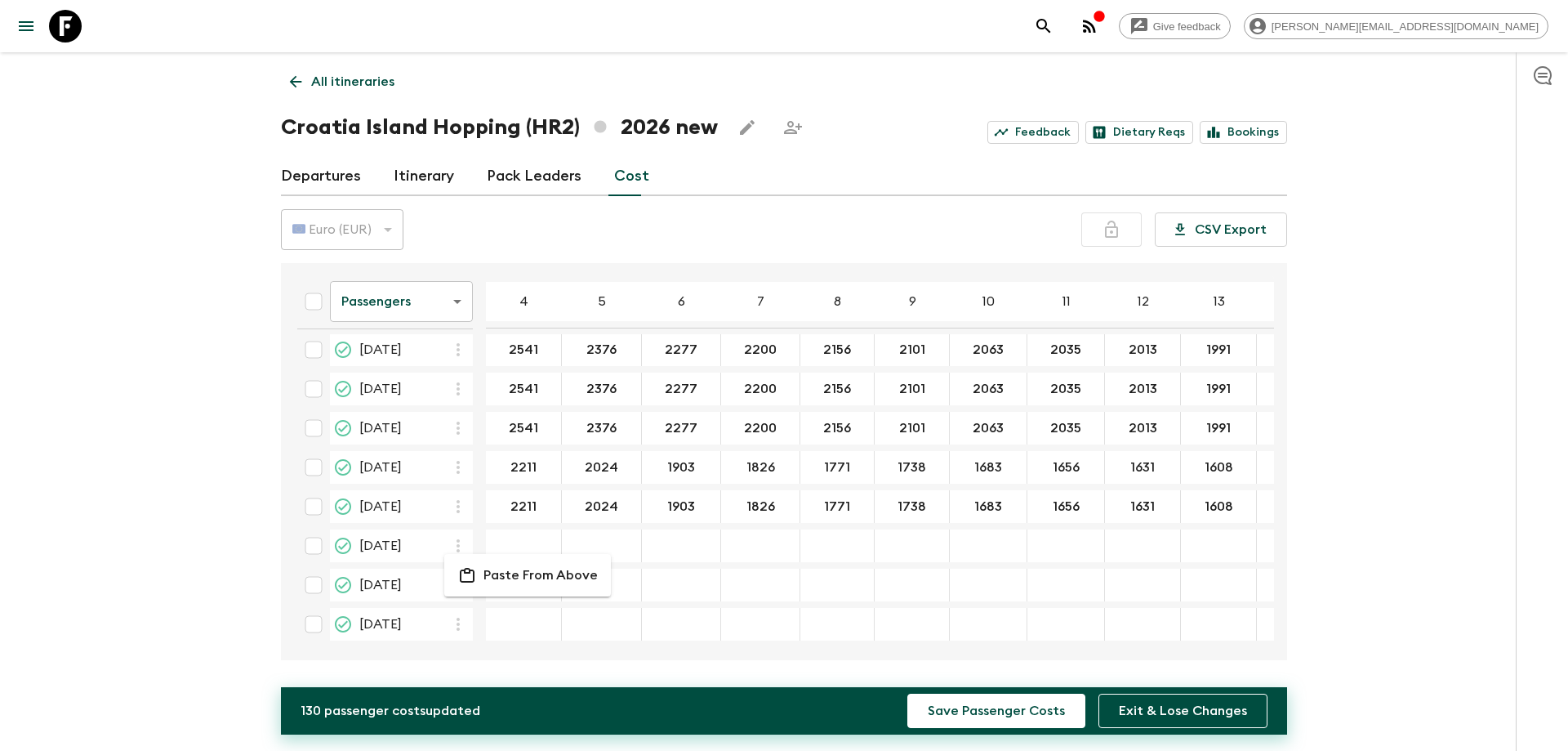
click at [480, 568] on li "Paste From Above" at bounding box center [527, 575] width 167 height 30
click at [454, 575] on icon "button" at bounding box center [458, 585] width 20 height 20
click at [519, 612] on p "Paste From Above" at bounding box center [541, 614] width 115 height 20
click at [544, 631] on div "20 Sep 2026; 4" at bounding box center [524, 624] width 76 height 33
click at [524, 624] on input "20 Sep 2026; 4" at bounding box center [523, 624] width 68 height 19
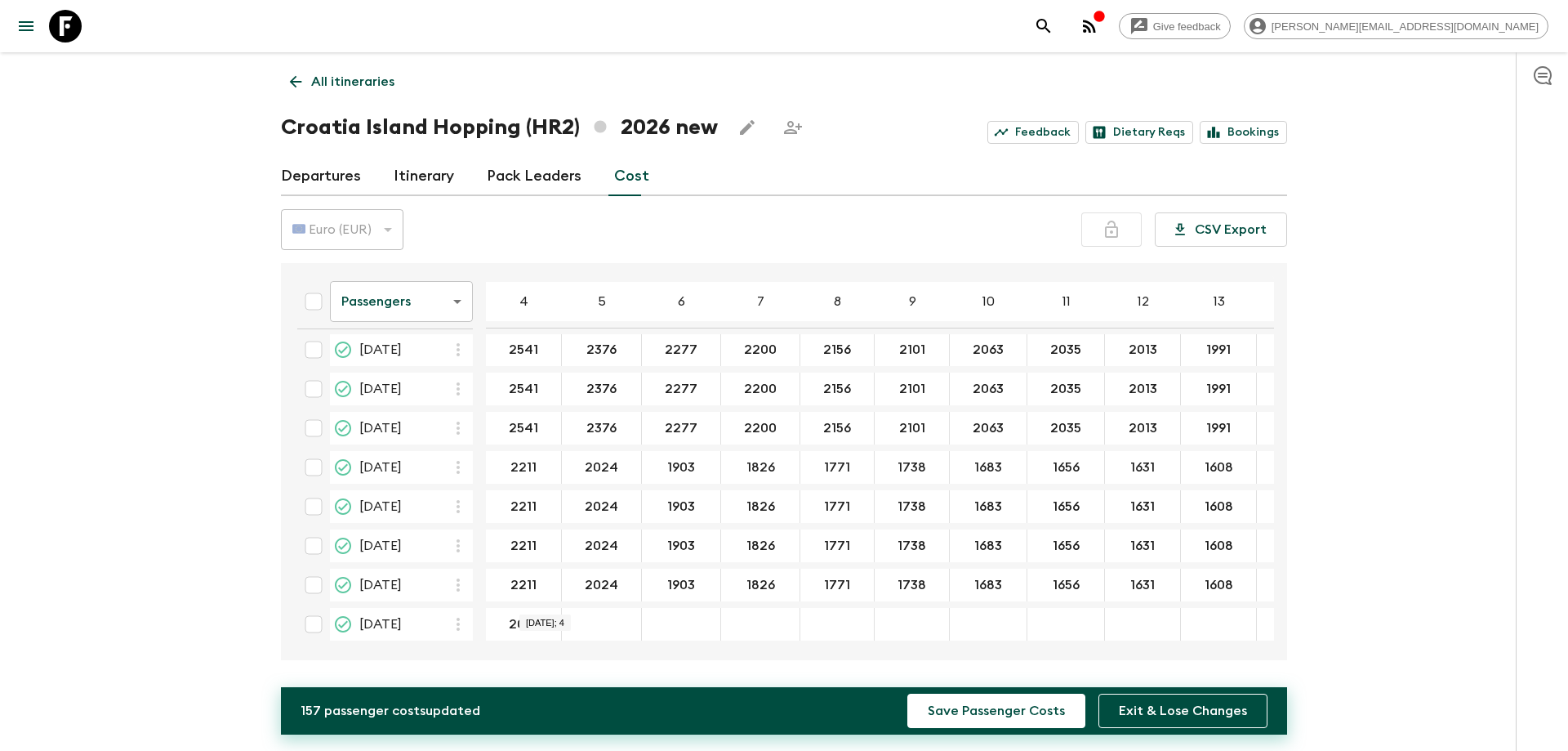
type input "2010"
type input "1840"
type input "1730"
type input "1660"
type input "1610"
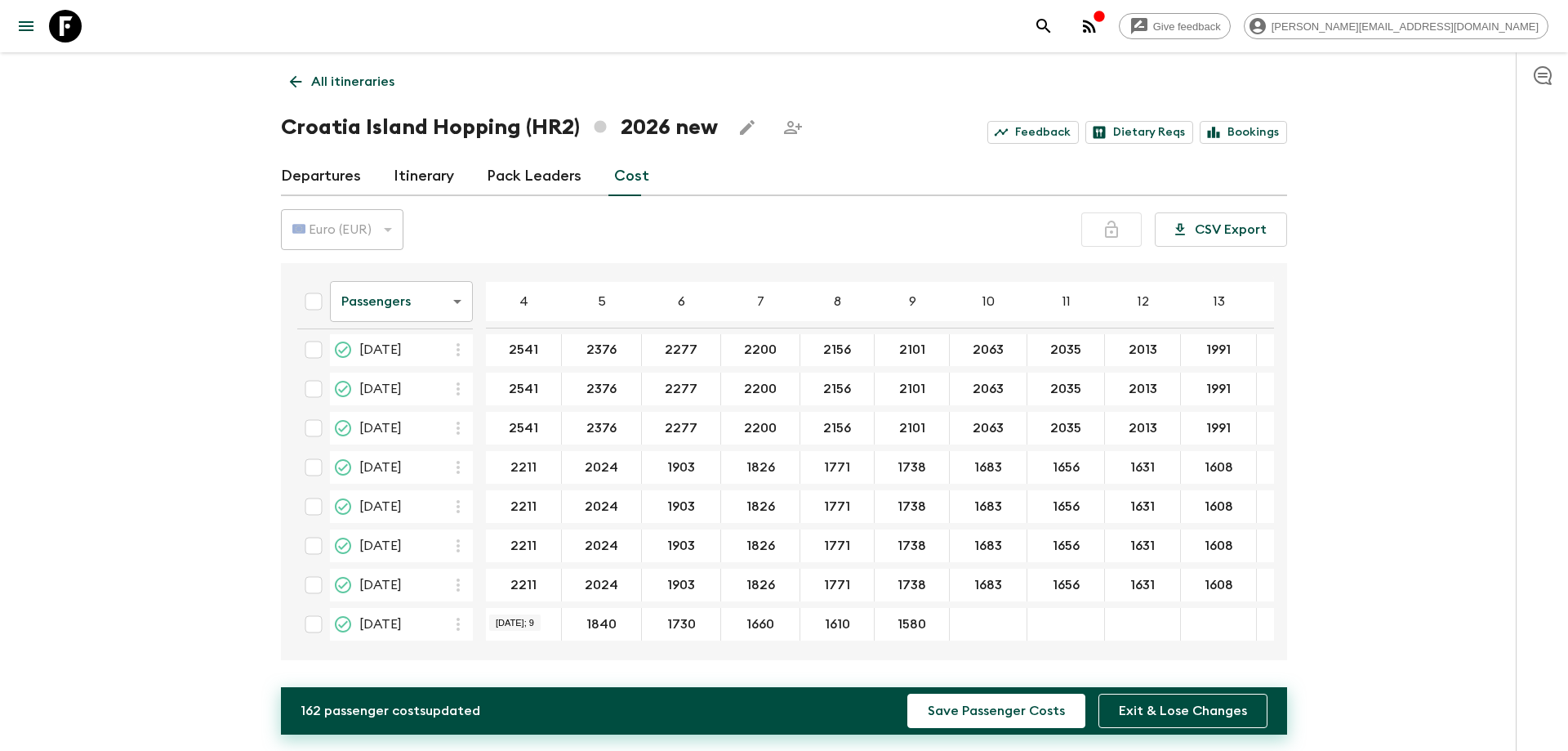
type input "1580"
type input "1530"
type input "1505"
type input "1483"
type input "1462"
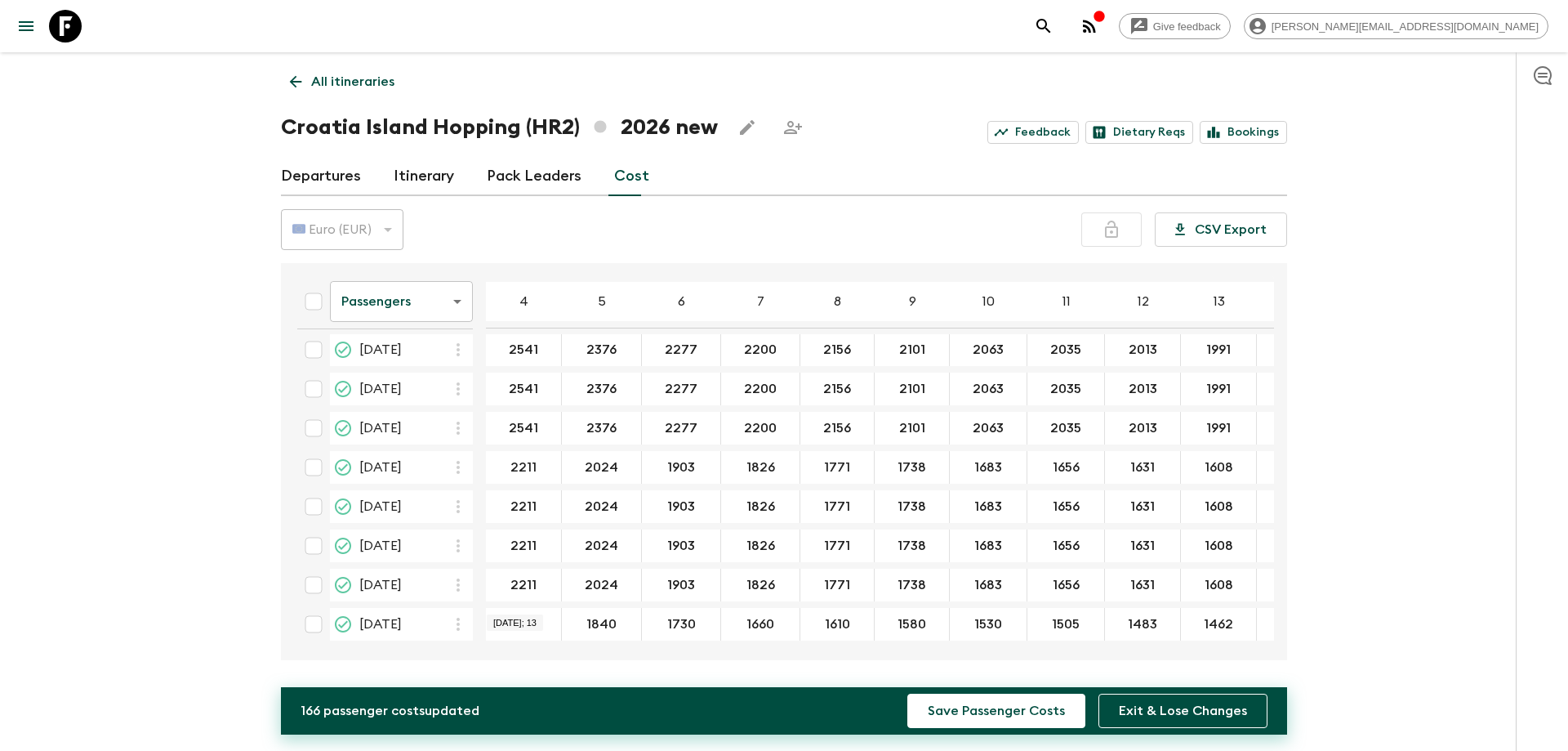
scroll to position [249, 42]
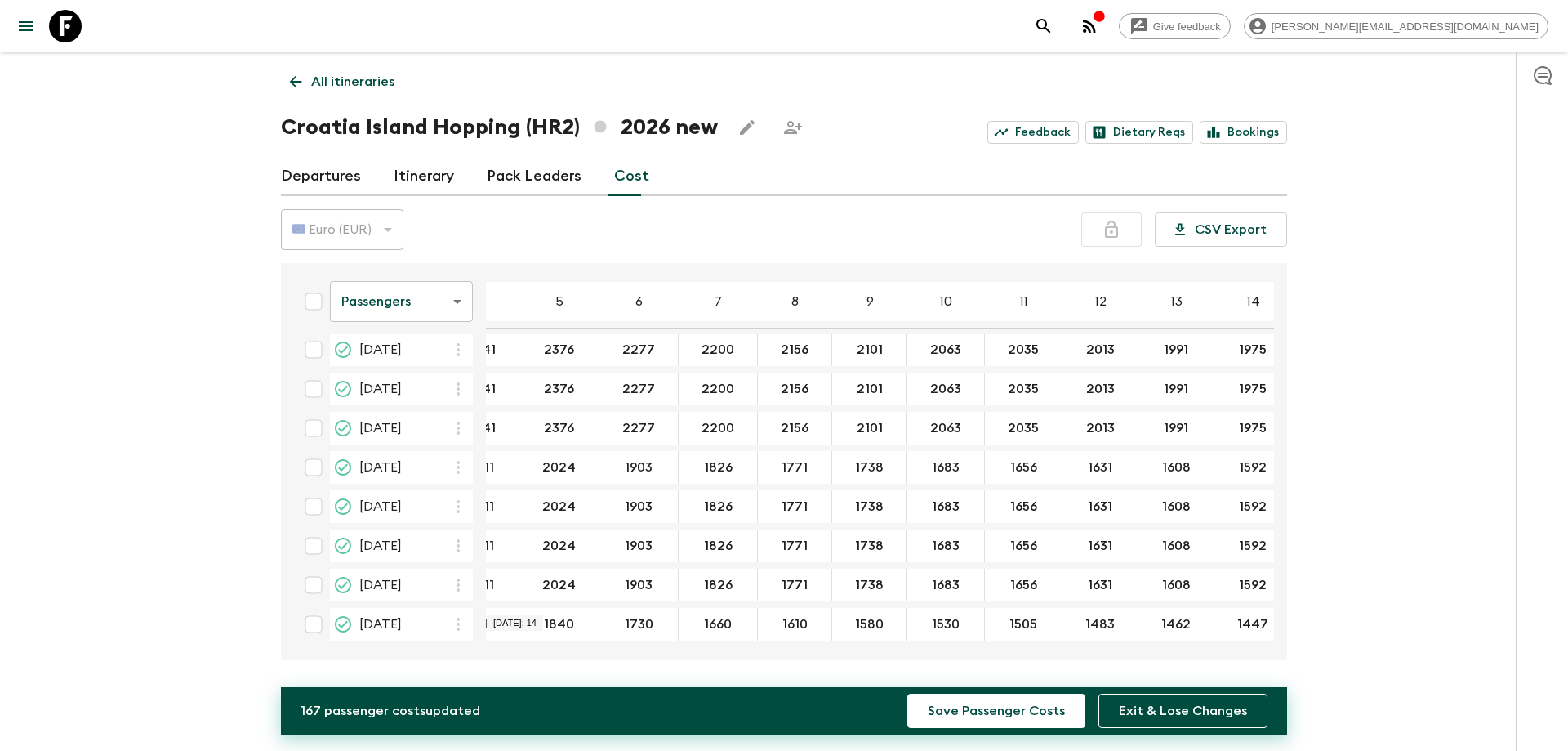
type input "1447"
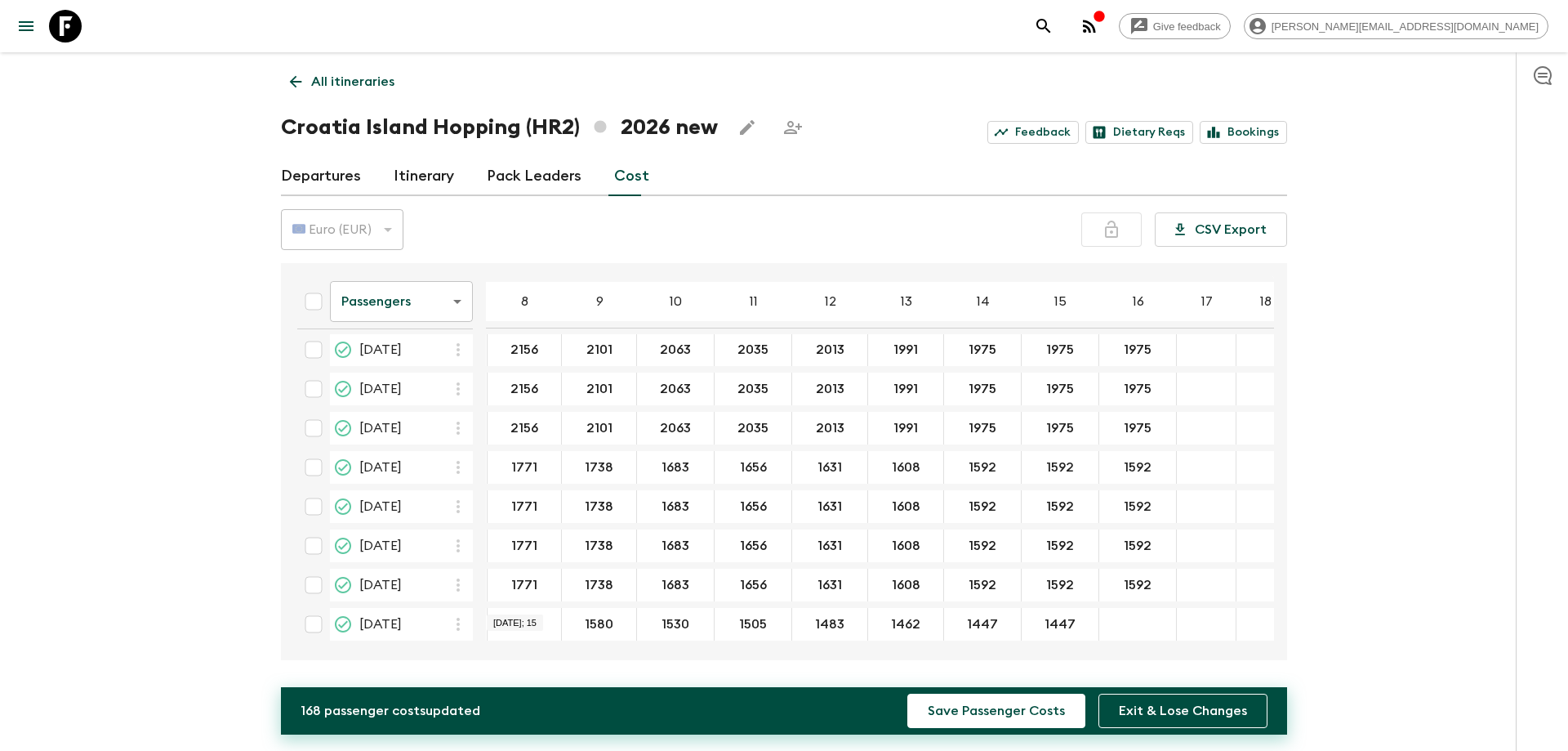
type input "1447"
click at [1378, 520] on div "Give feedback [PERSON_NAME][EMAIL_ADDRESS][DOMAIN_NAME] All itineraries [GEOGRA…" at bounding box center [784, 376] width 1568 height 751
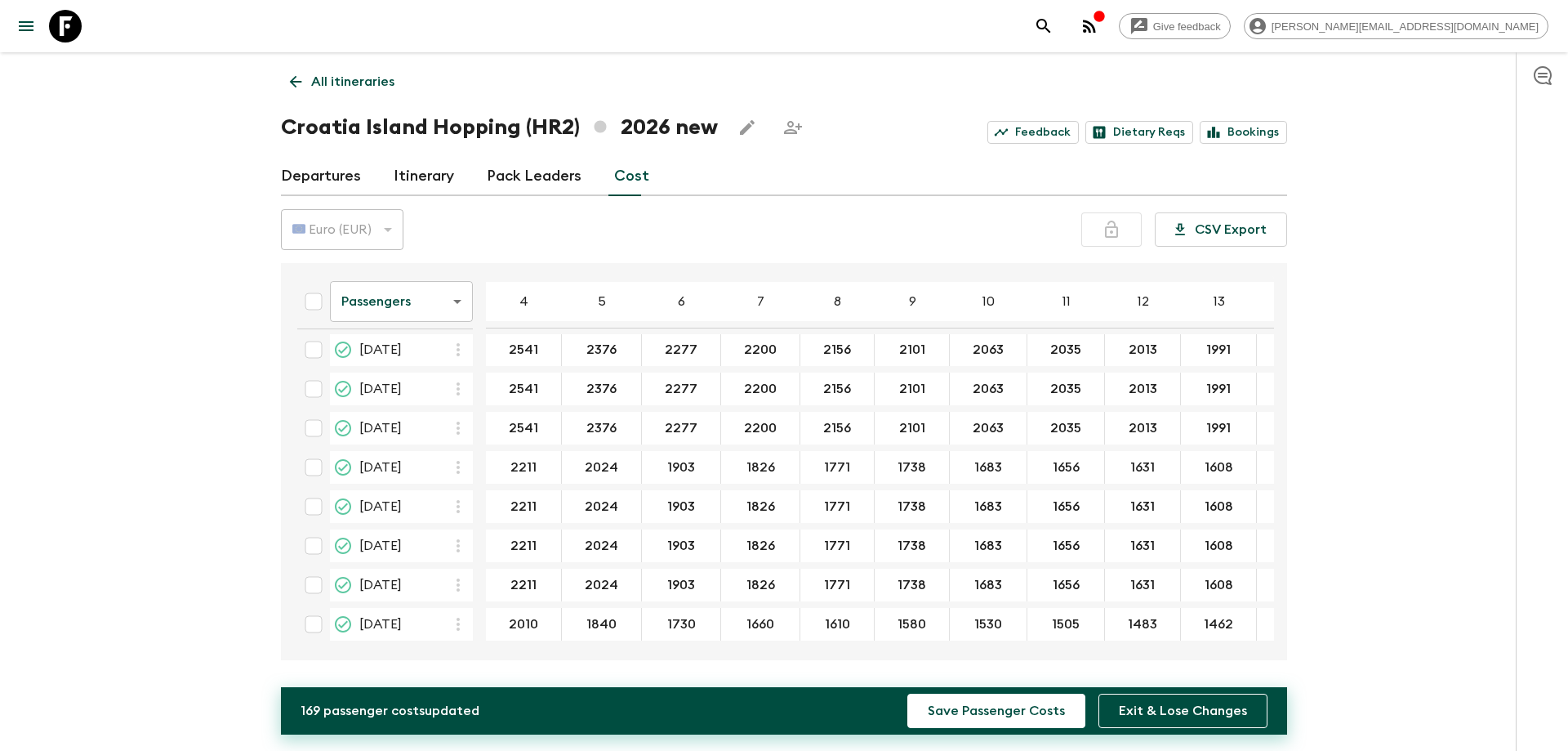
scroll to position [249, 0]
click at [458, 301] on body "Give feedback [PERSON_NAME][EMAIL_ADDRESS][DOMAIN_NAME] All itineraries [GEOGRA…" at bounding box center [784, 376] width 1568 height 751
click at [458, 301] on div at bounding box center [784, 376] width 1568 height 751
click at [1023, 704] on button "Save Passenger Costs" at bounding box center [997, 711] width 178 height 35
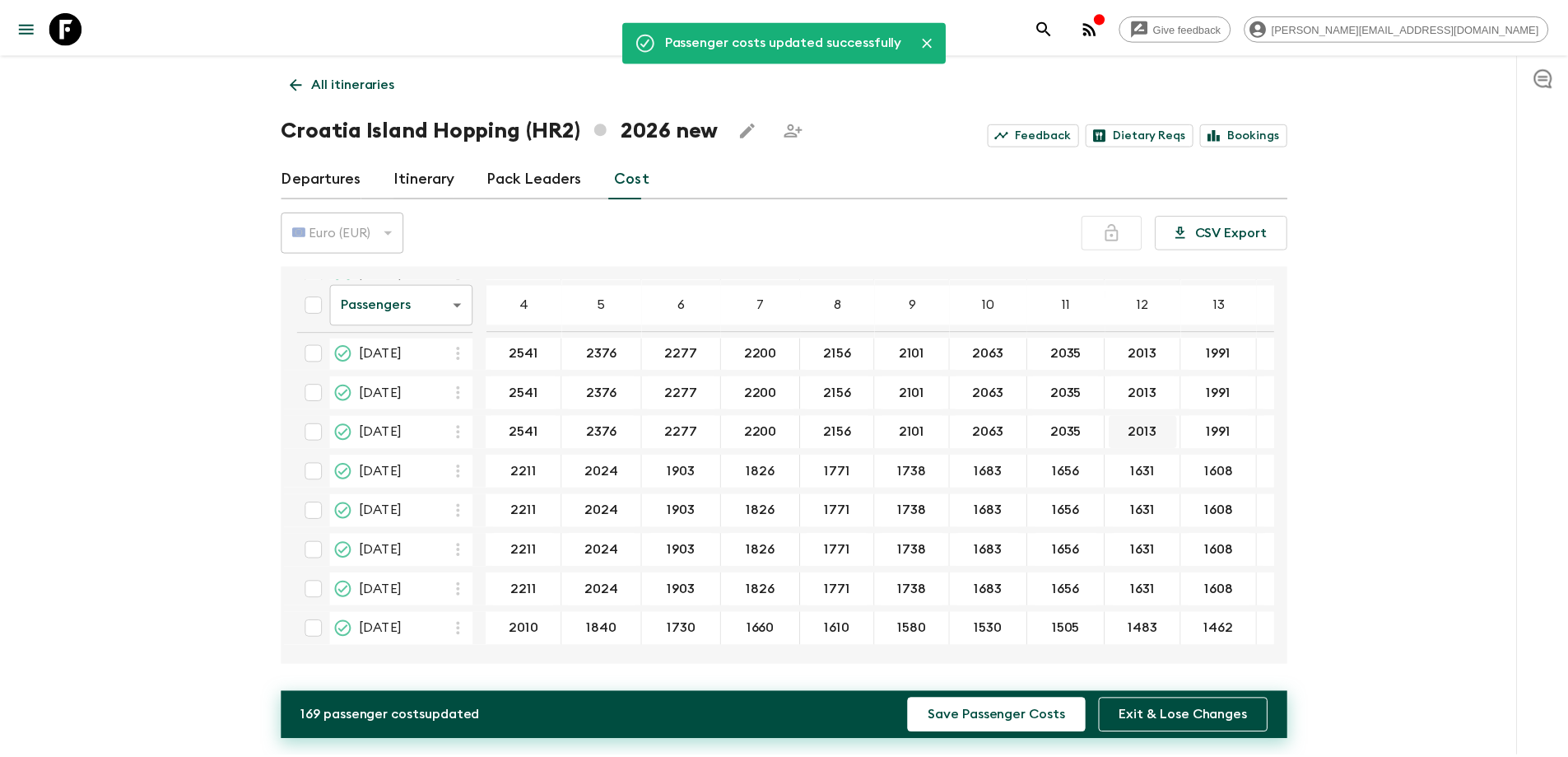
scroll to position [251, 315]
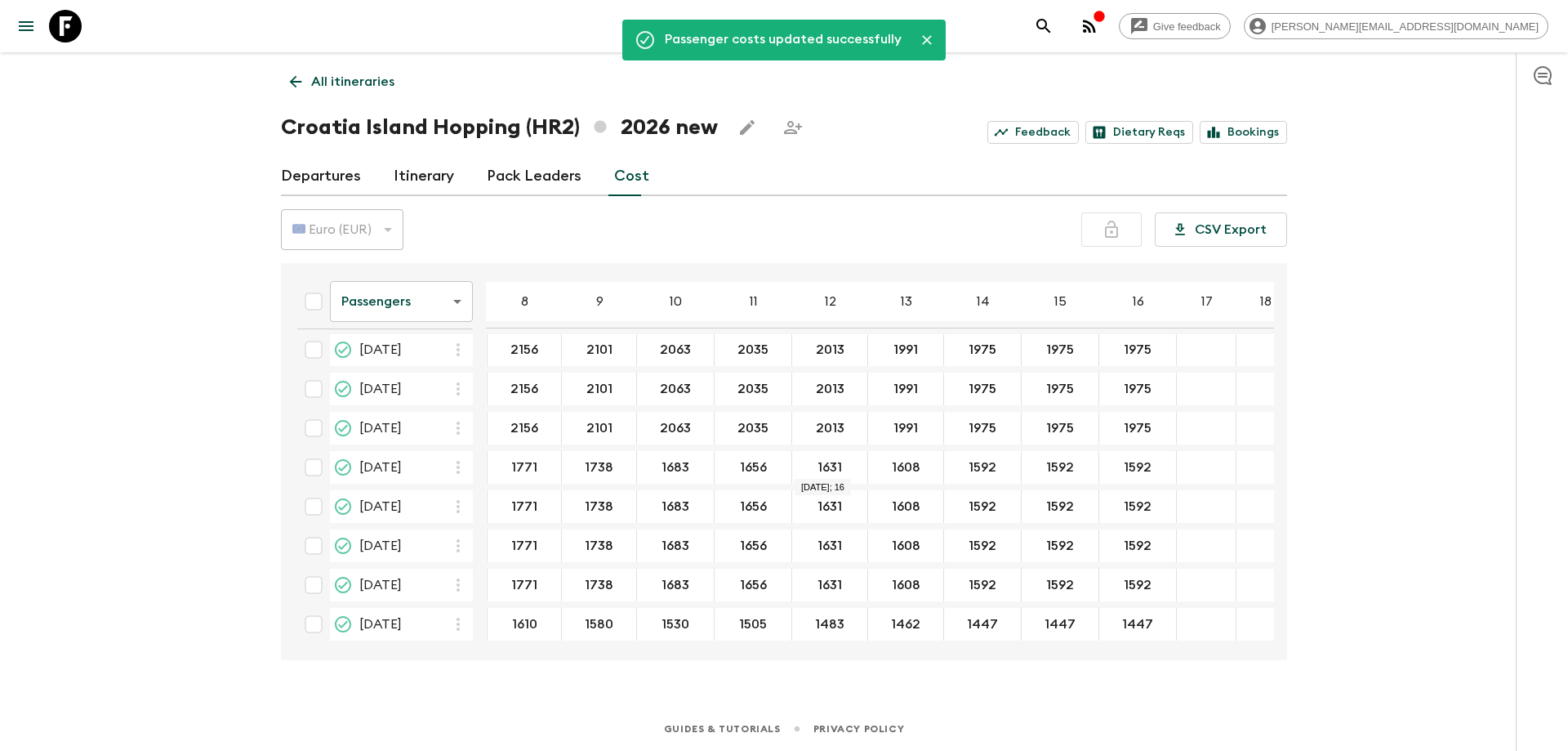
click at [1198, 607] on div "20 Sep 2026; 17" at bounding box center [1207, 624] width 59 height 33
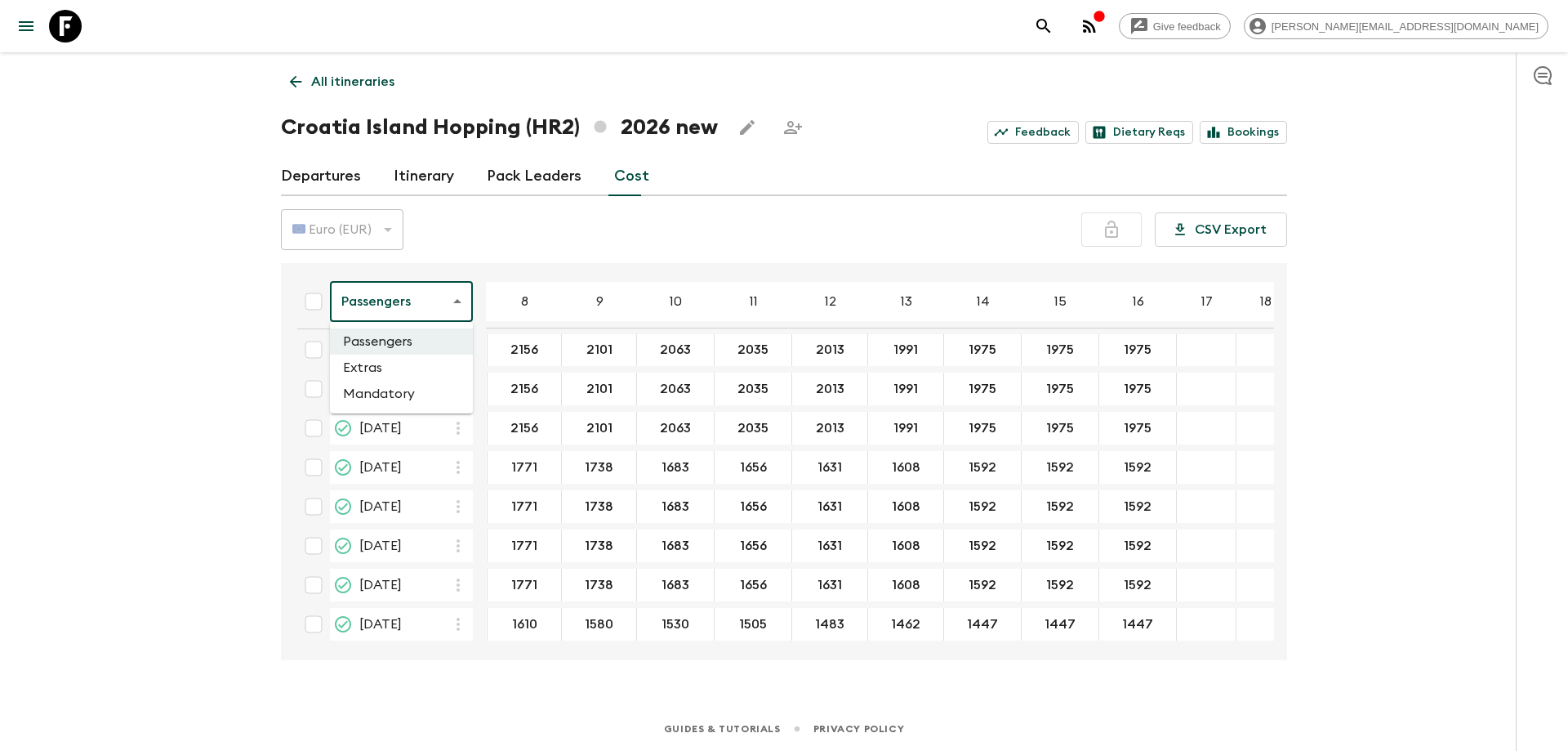
click at [418, 299] on body "Give feedback [PERSON_NAME][EMAIL_ADDRESS][DOMAIN_NAME] All itineraries [GEOGRA…" at bounding box center [784, 376] width 1568 height 751
click at [401, 373] on li "Extras" at bounding box center [401, 368] width 143 height 26
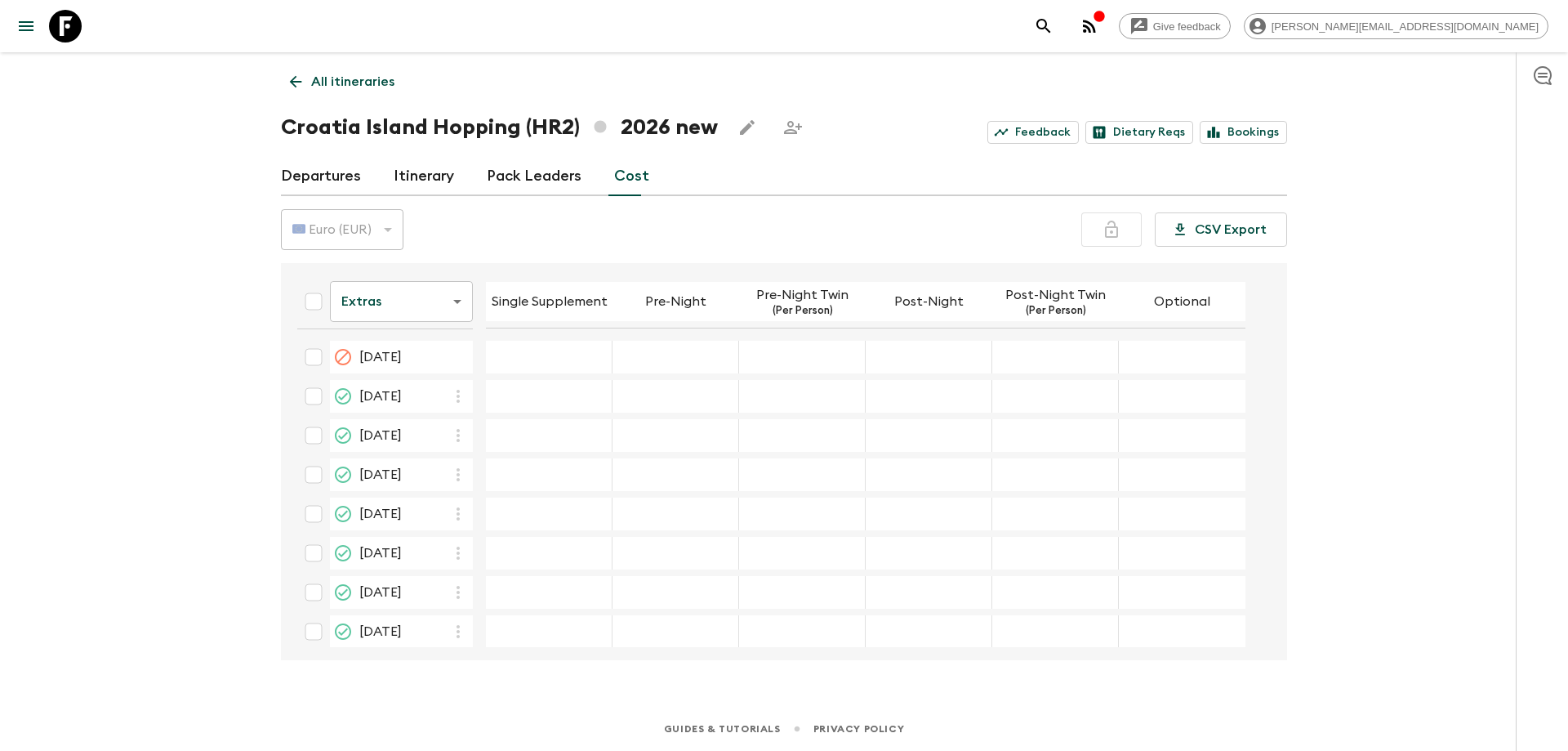
click at [457, 303] on body "Give feedback [PERSON_NAME][EMAIL_ADDRESS][DOMAIN_NAME] All itineraries [GEOGRA…" at bounding box center [784, 376] width 1568 height 751
click at [404, 392] on li "Mandatory" at bounding box center [401, 394] width 143 height 26
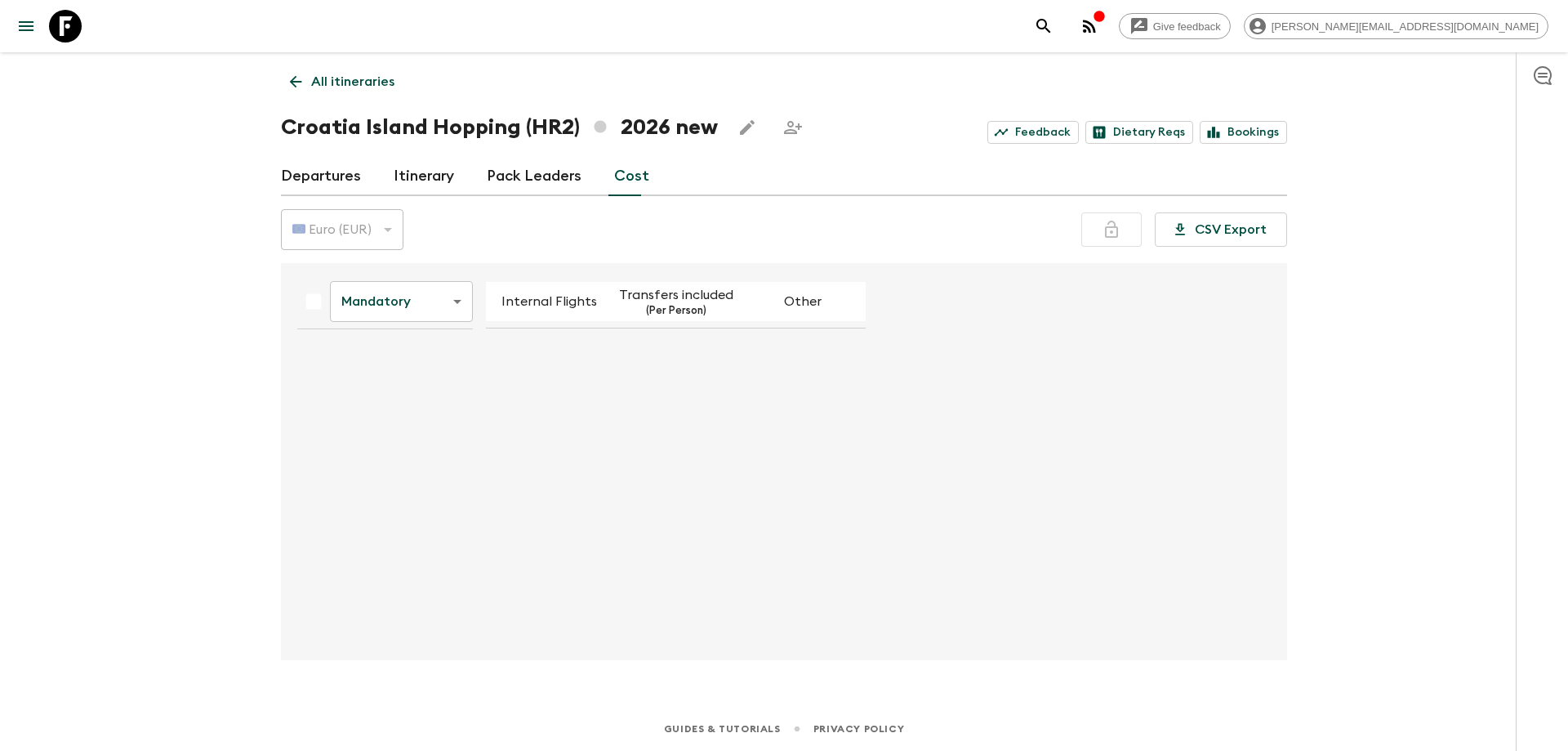
click at [642, 357] on div "Mandatory mandatoryCost ​ Internal Flights Transfers included (Per Person) Other" at bounding box center [779, 461] width 990 height 371
click at [429, 313] on body "Give feedback [PERSON_NAME][EMAIL_ADDRESS][DOMAIN_NAME] All itineraries [GEOGRA…" at bounding box center [784, 376] width 1568 height 751
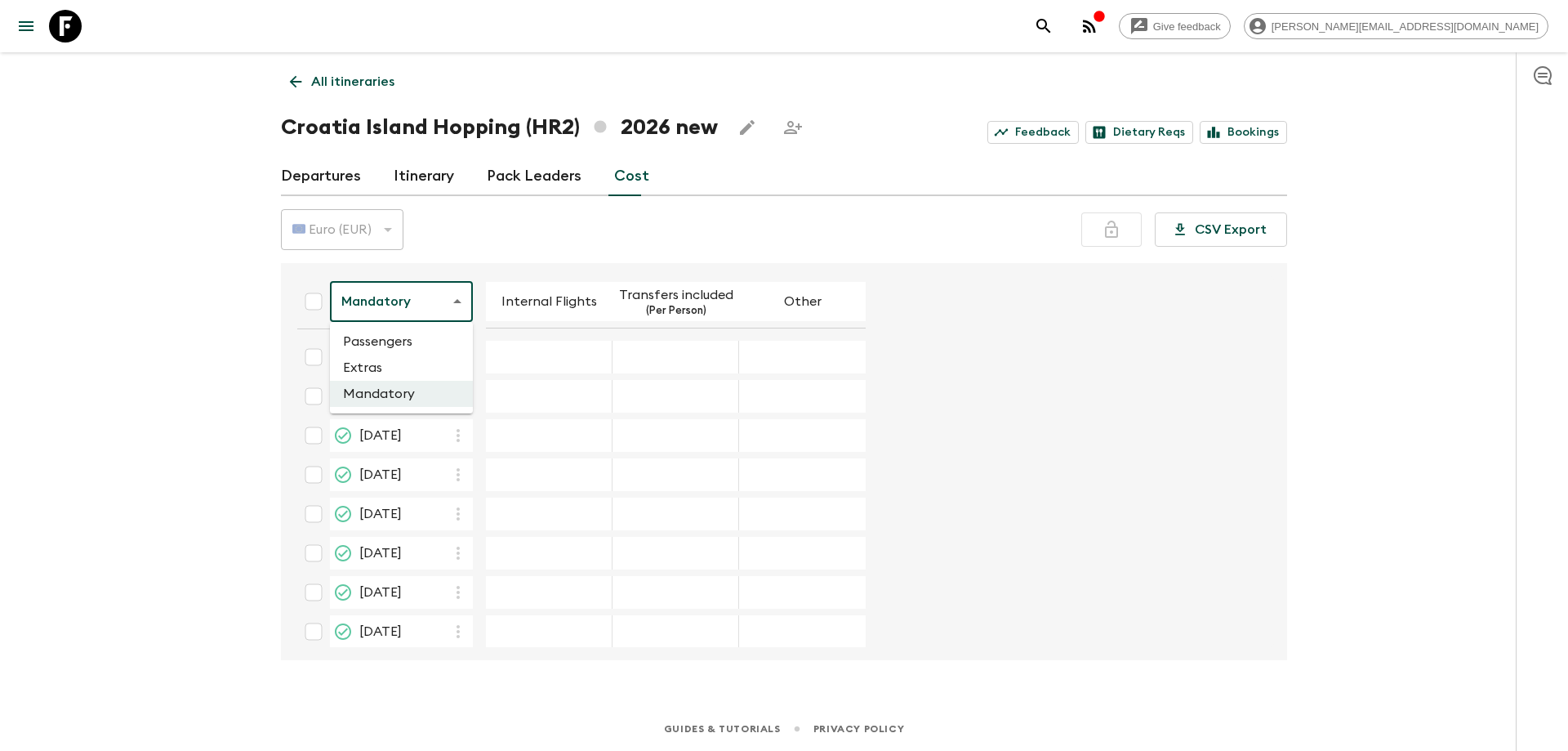
click at [727, 355] on div at bounding box center [784, 376] width 1568 height 751
click at [975, 364] on form "Mandatory mandatoryCost ​ Internal Flights Transfers included (Per Person) Othe…" at bounding box center [776, 579] width 984 height 620
click at [289, 179] on link "Departures" at bounding box center [321, 177] width 80 height 40
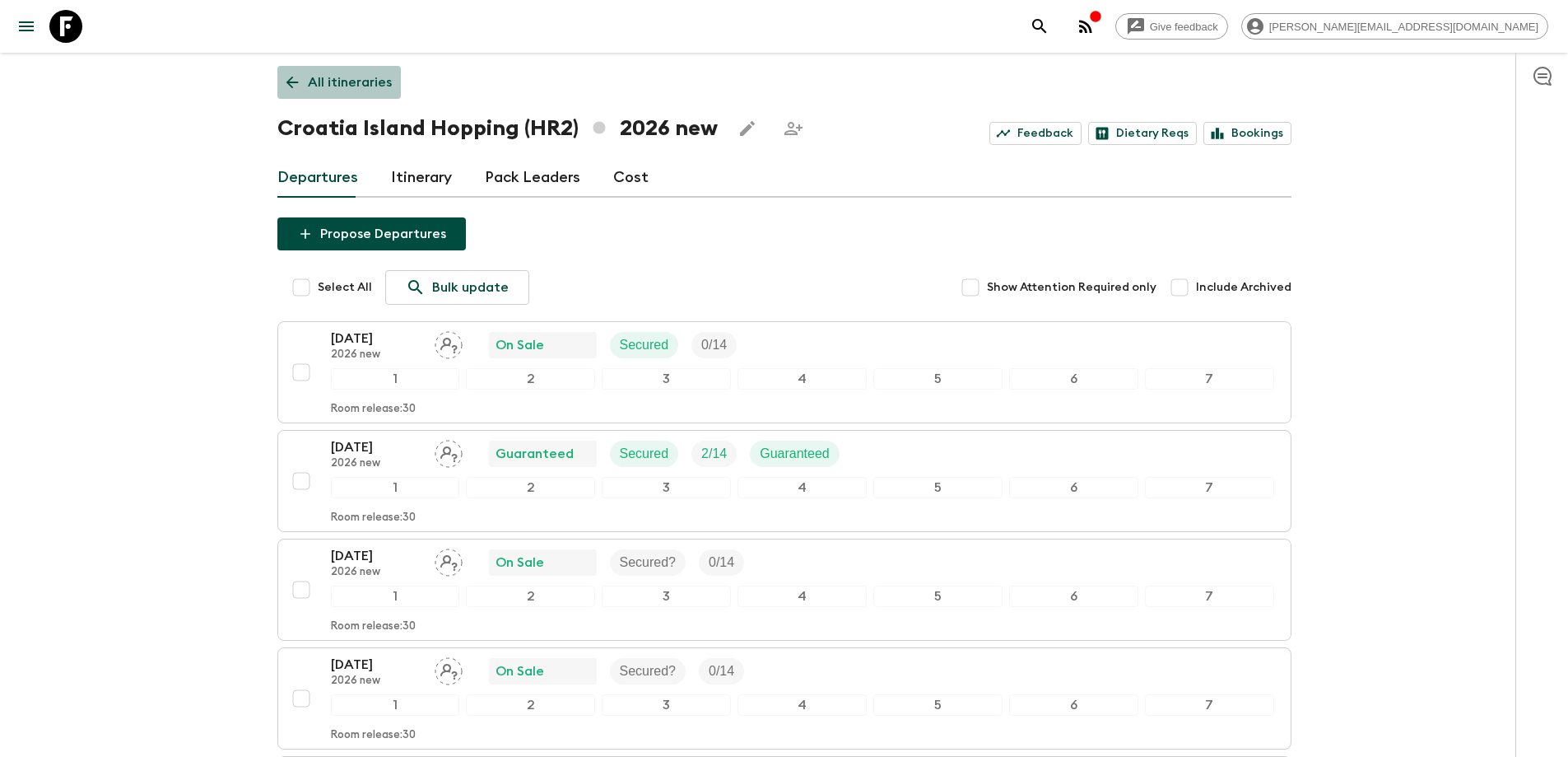
click at [338, 78] on p "All itineraries" at bounding box center [349, 82] width 84 height 20
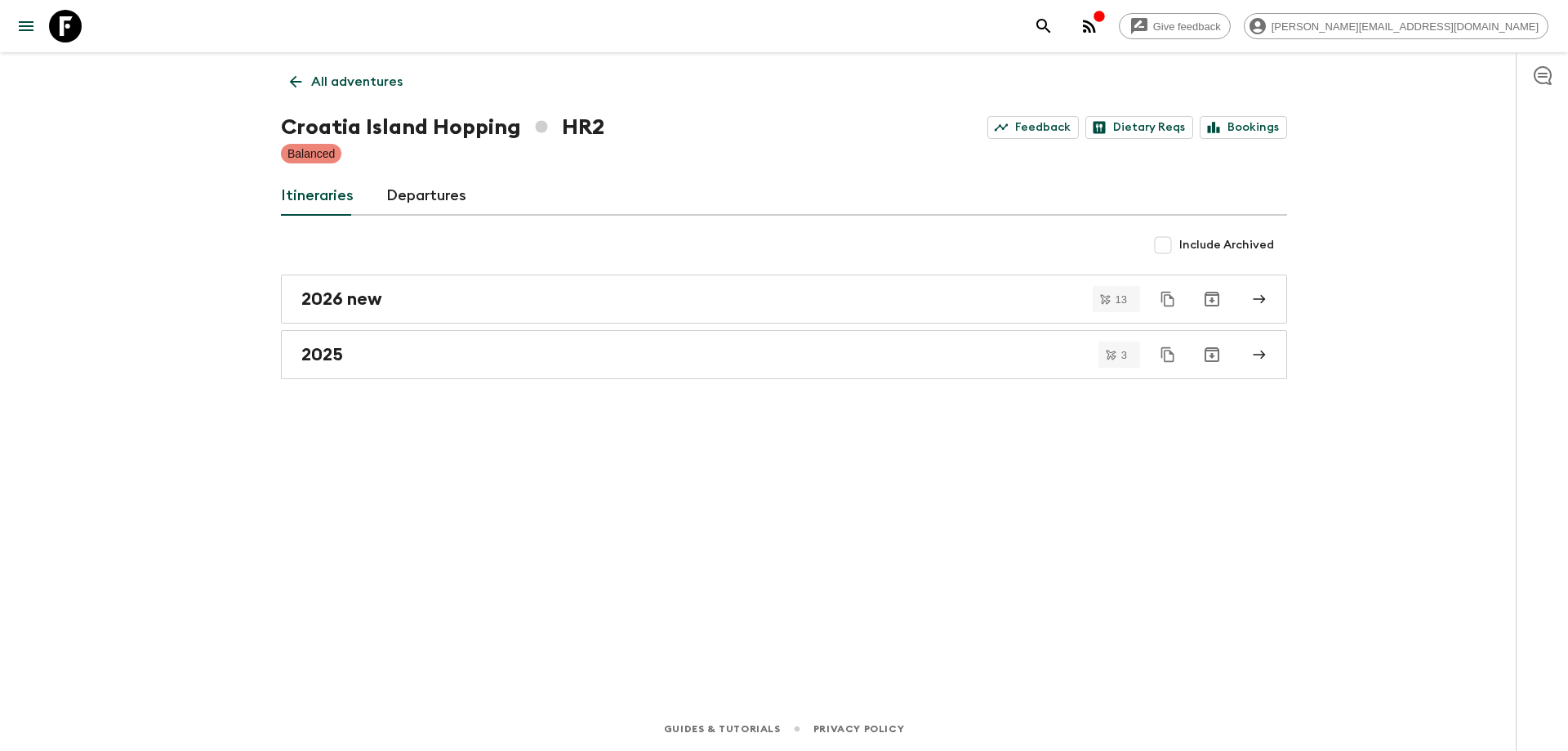
click at [356, 92] on link "All adventures" at bounding box center [347, 82] width 130 height 33
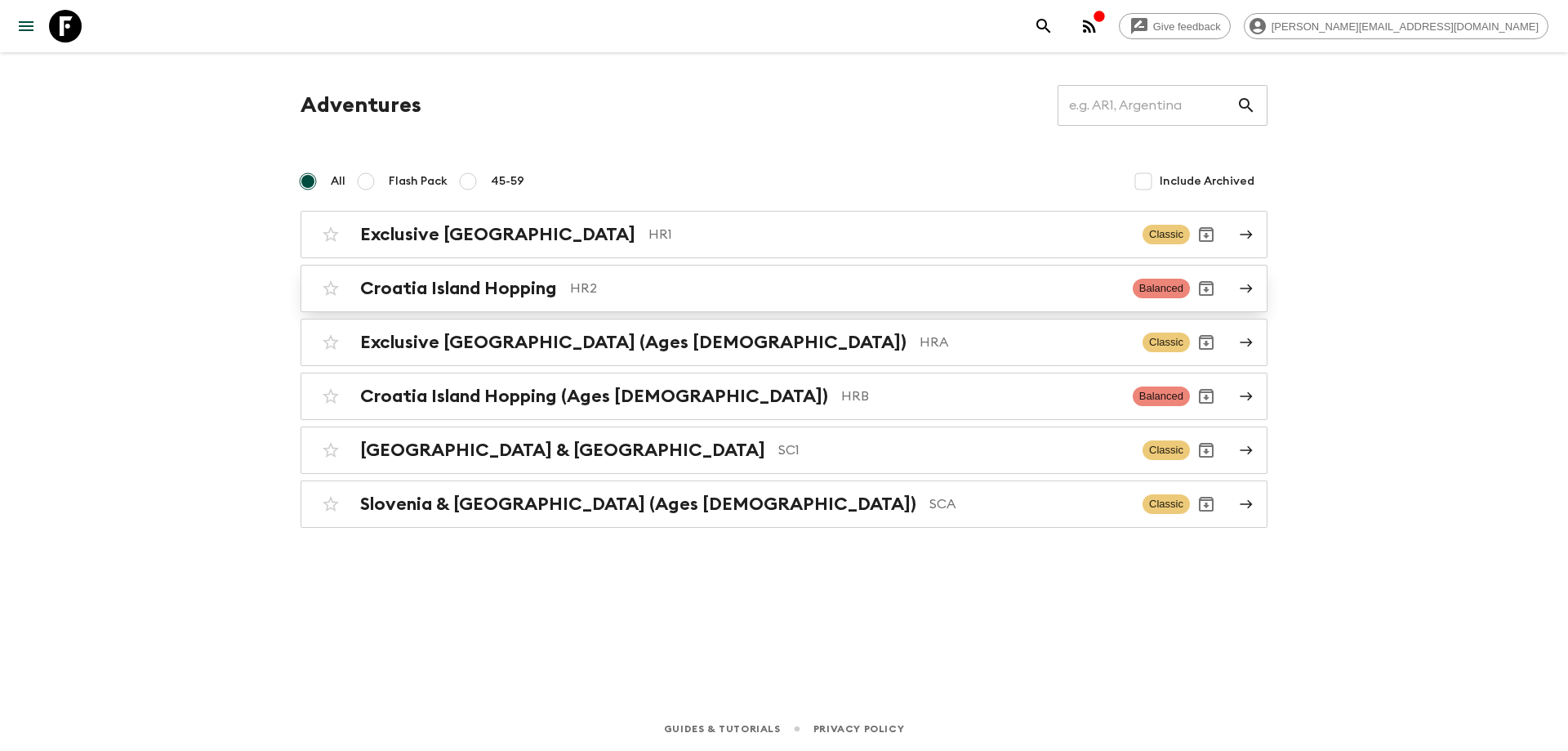
click at [556, 285] on h2 "Croatia Island Hopping" at bounding box center [459, 289] width 197 height 21
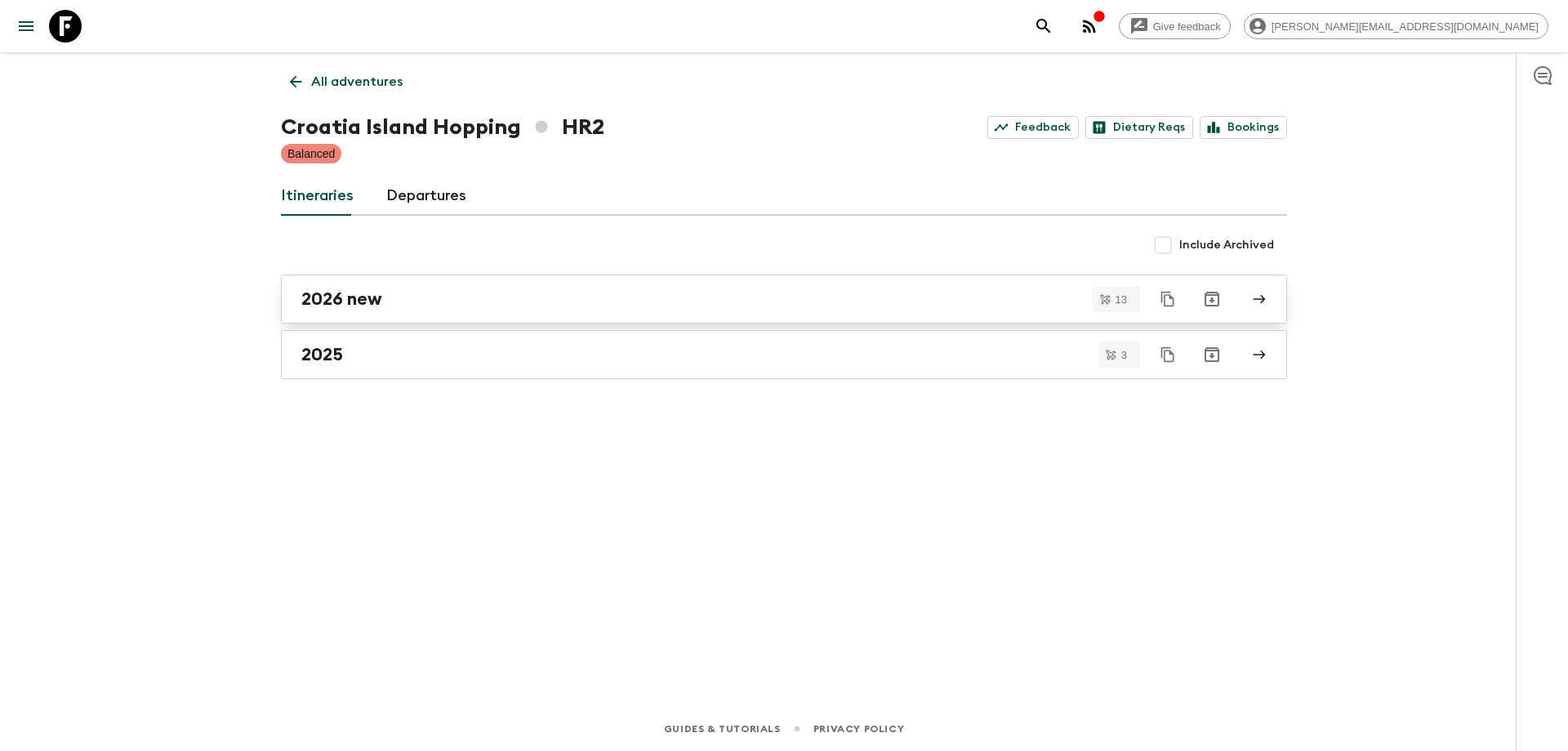
click at [404, 300] on div "2026 new" at bounding box center [768, 299] width 934 height 21
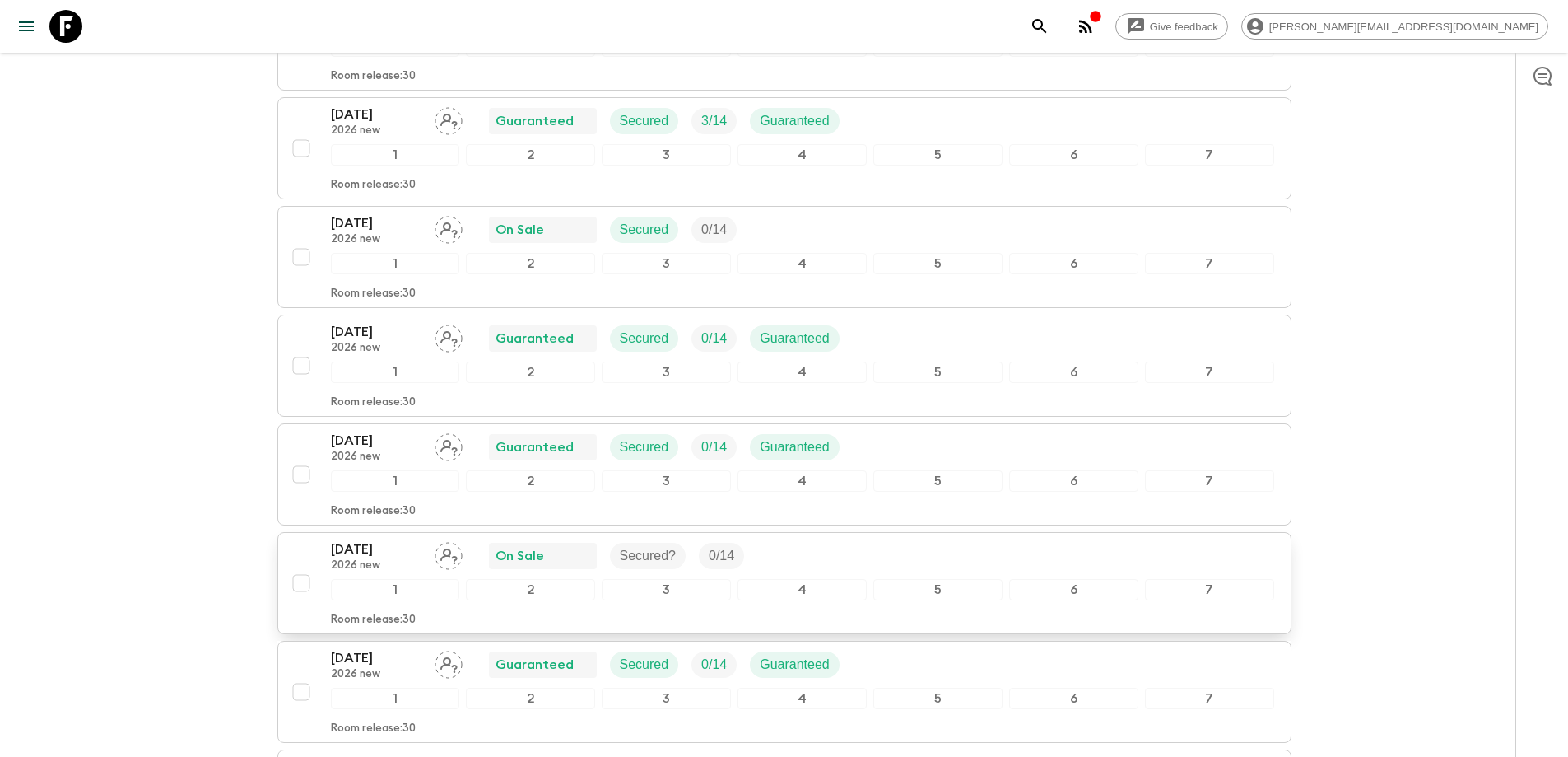
scroll to position [741, 0]
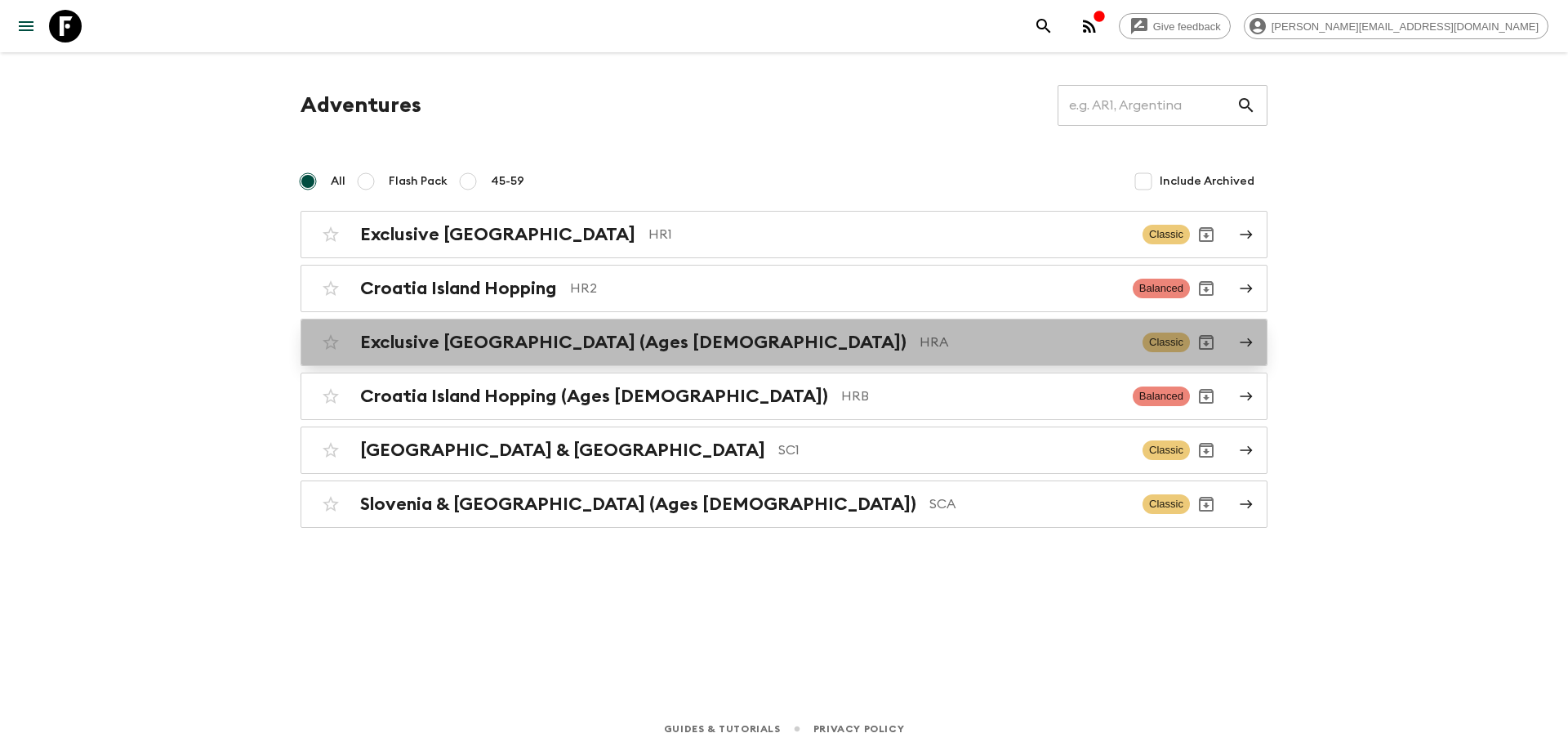
click at [607, 357] on div "Exclusive Croatia (Ages 45-59) HRA Classic" at bounding box center [752, 342] width 876 height 33
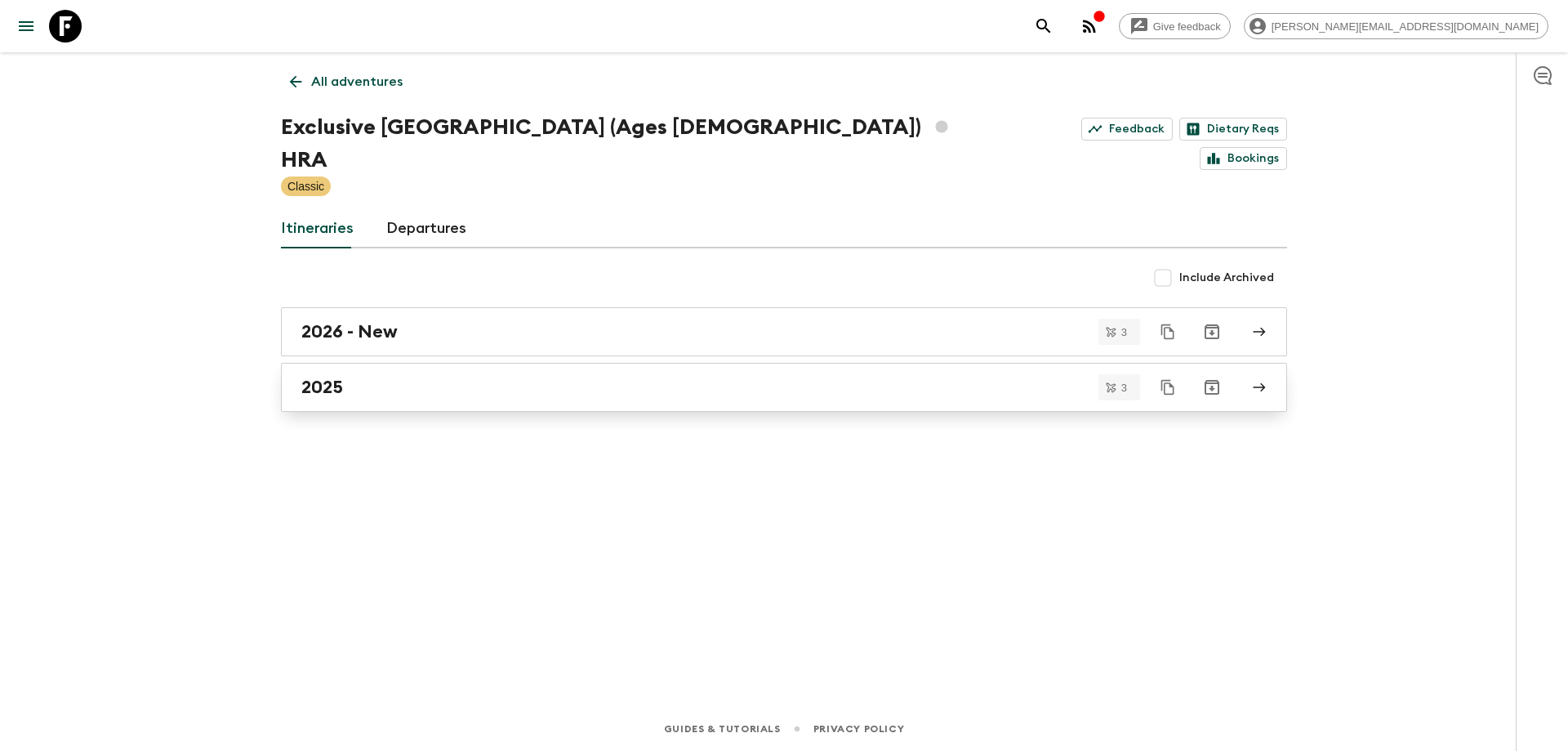
click at [399, 376] on div "2025" at bounding box center [768, 387] width 934 height 21
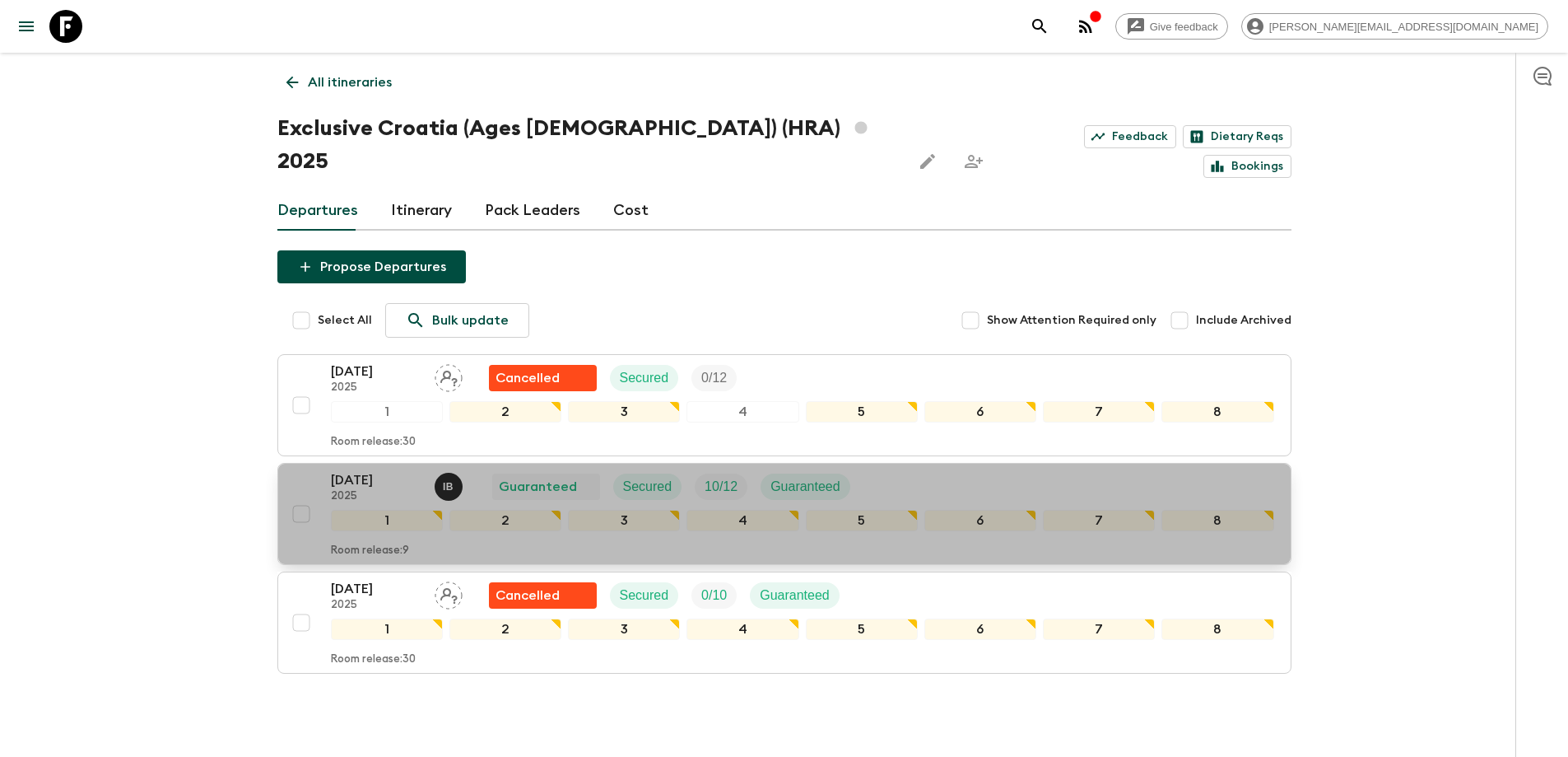
click at [932, 470] on div "14 Sep 2025 2025 I B Guaranteed Secured 10 / 12 Guaranteed" at bounding box center [802, 487] width 943 height 33
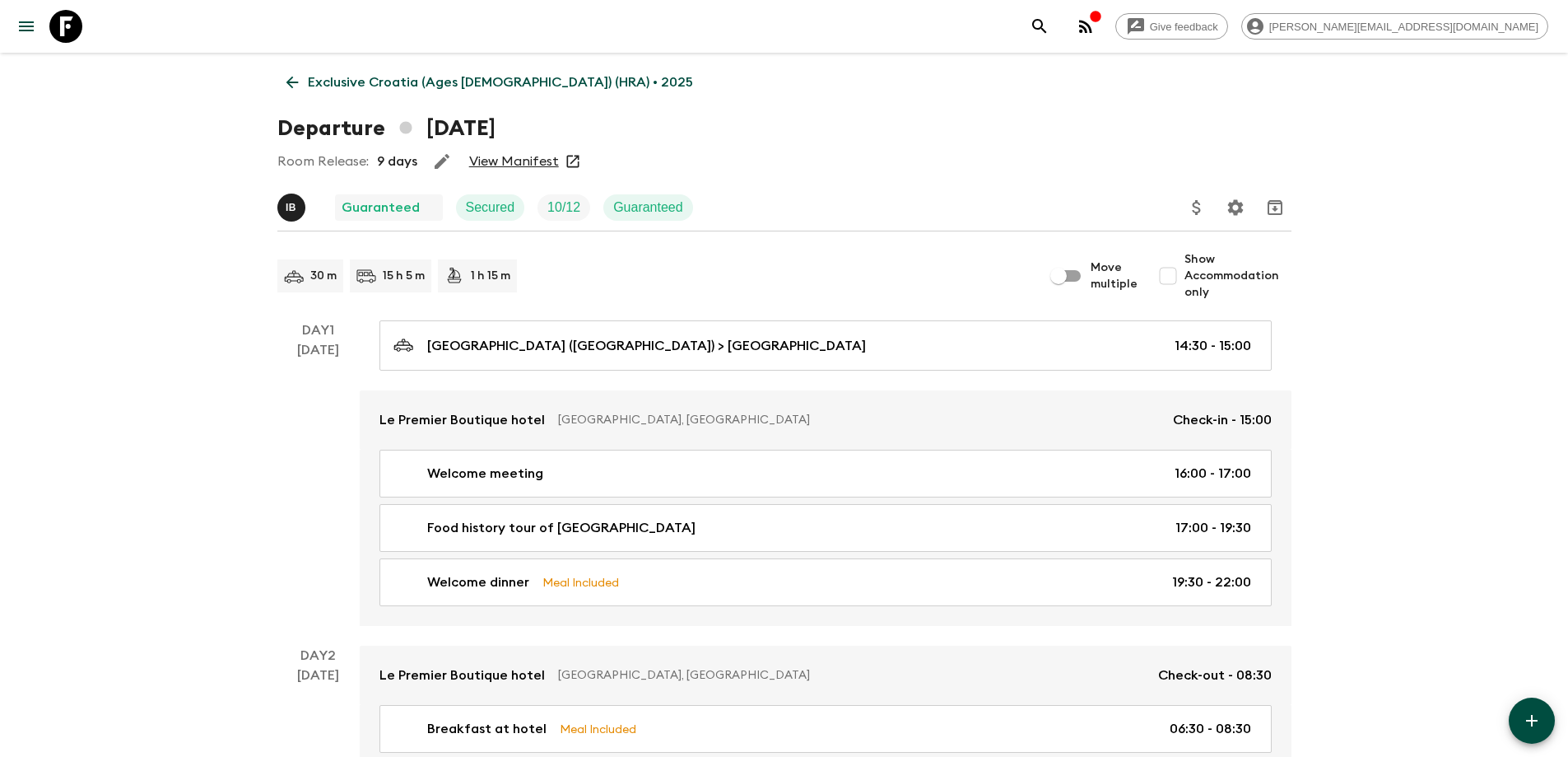
click at [507, 156] on link "View Manifest" at bounding box center [514, 161] width 90 height 17
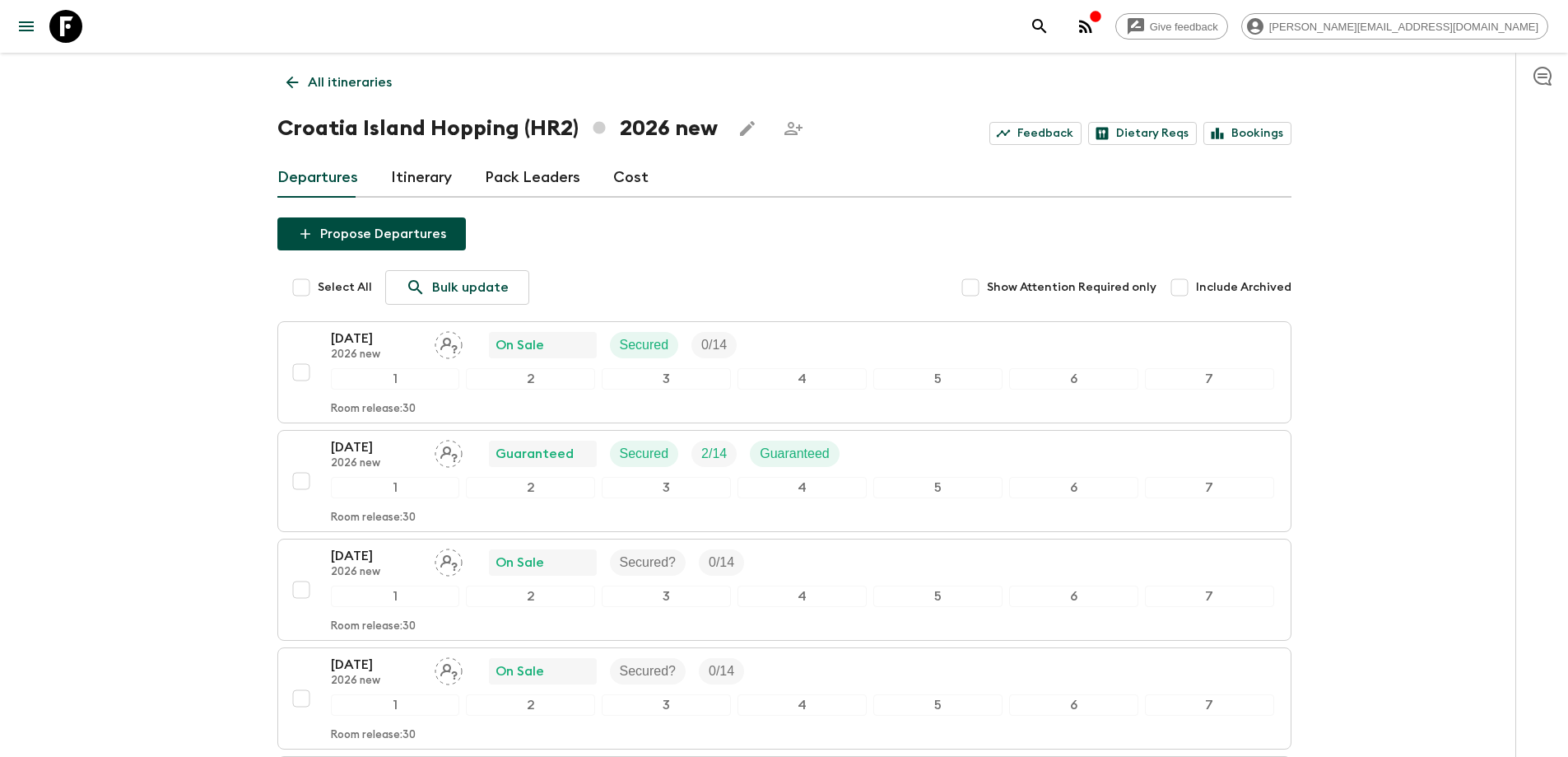
click at [343, 80] on p "All itineraries" at bounding box center [349, 82] width 84 height 20
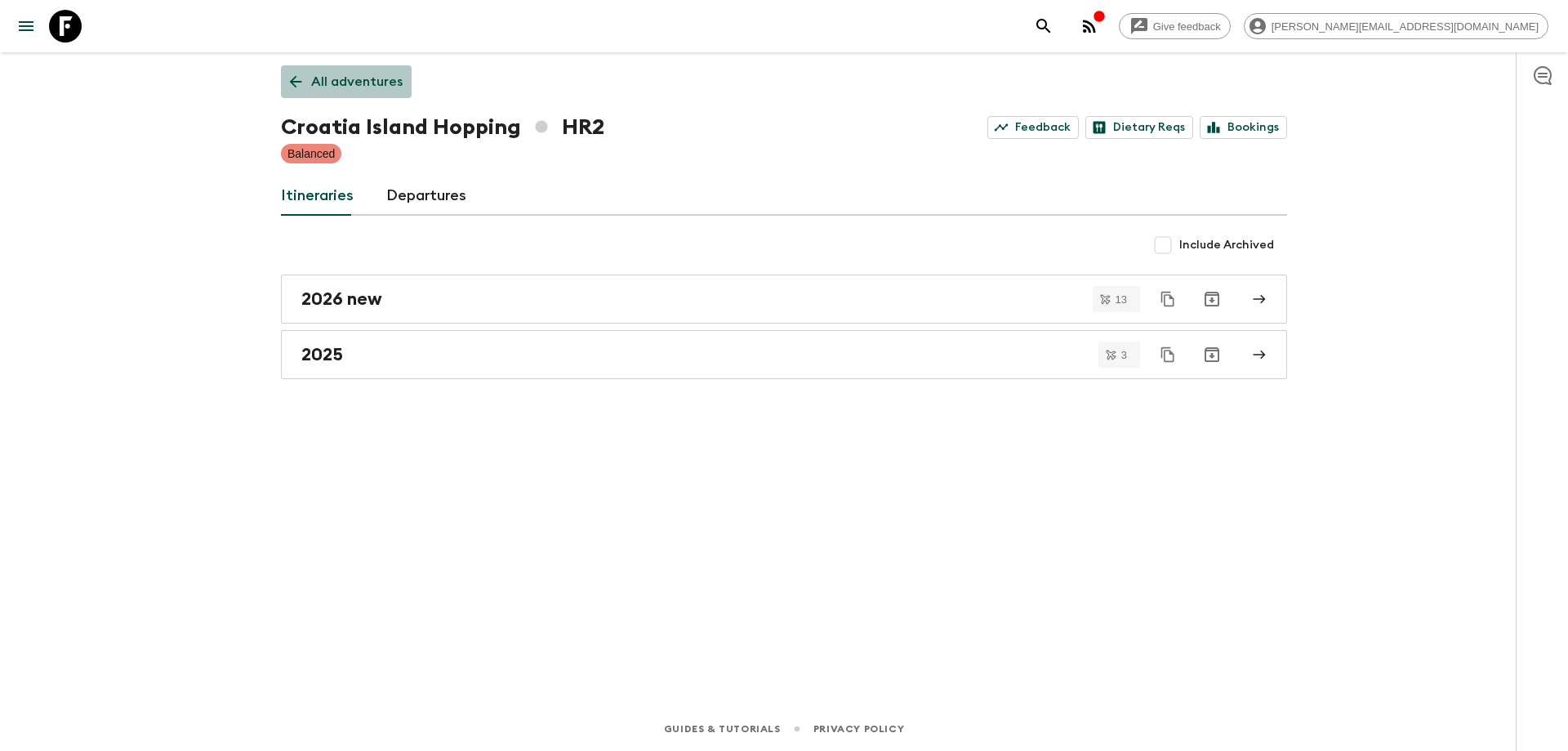
click at [362, 77] on p "All adventures" at bounding box center [357, 82] width 92 height 20
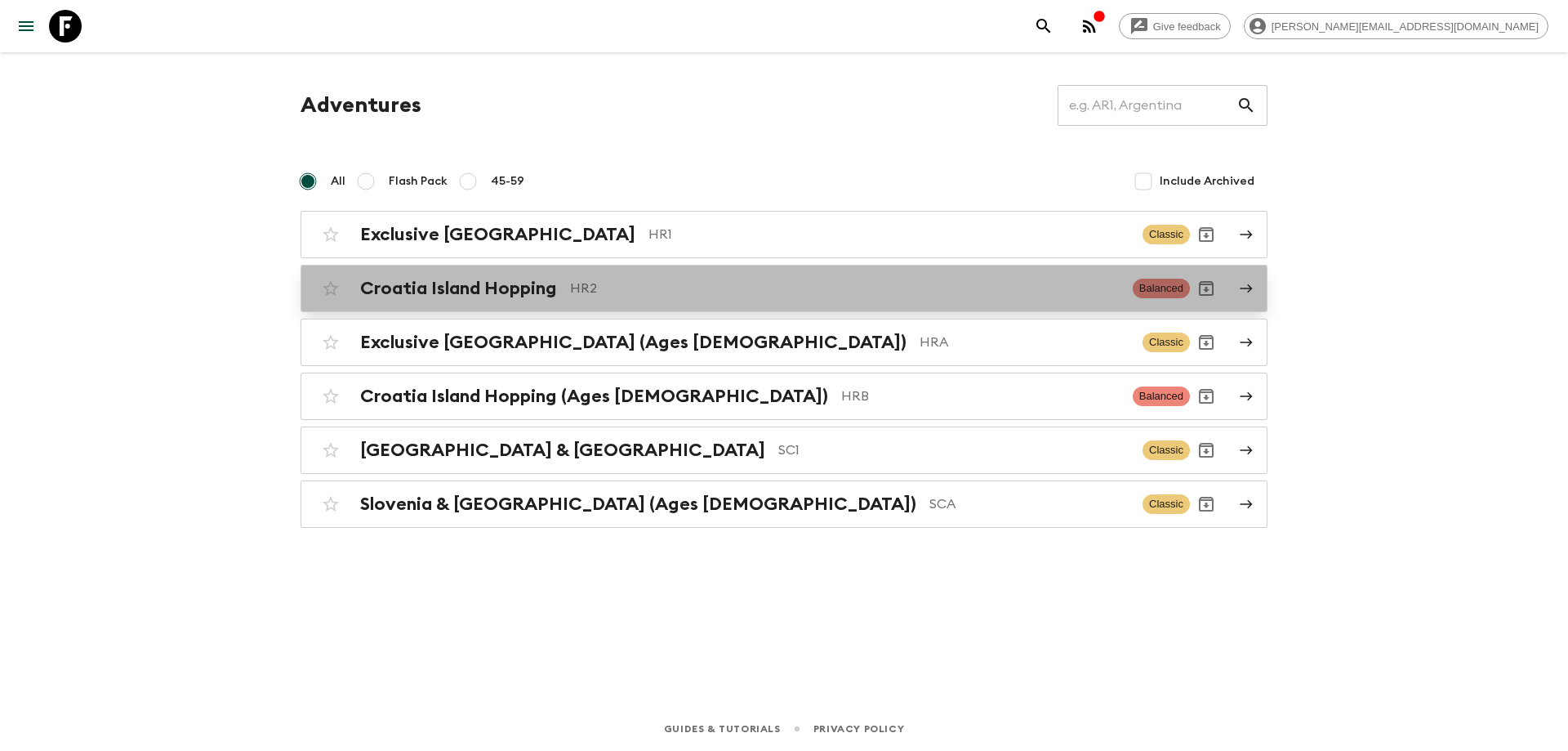
click at [560, 291] on div "Croatia Island Hopping HR2" at bounding box center [740, 289] width 760 height 21
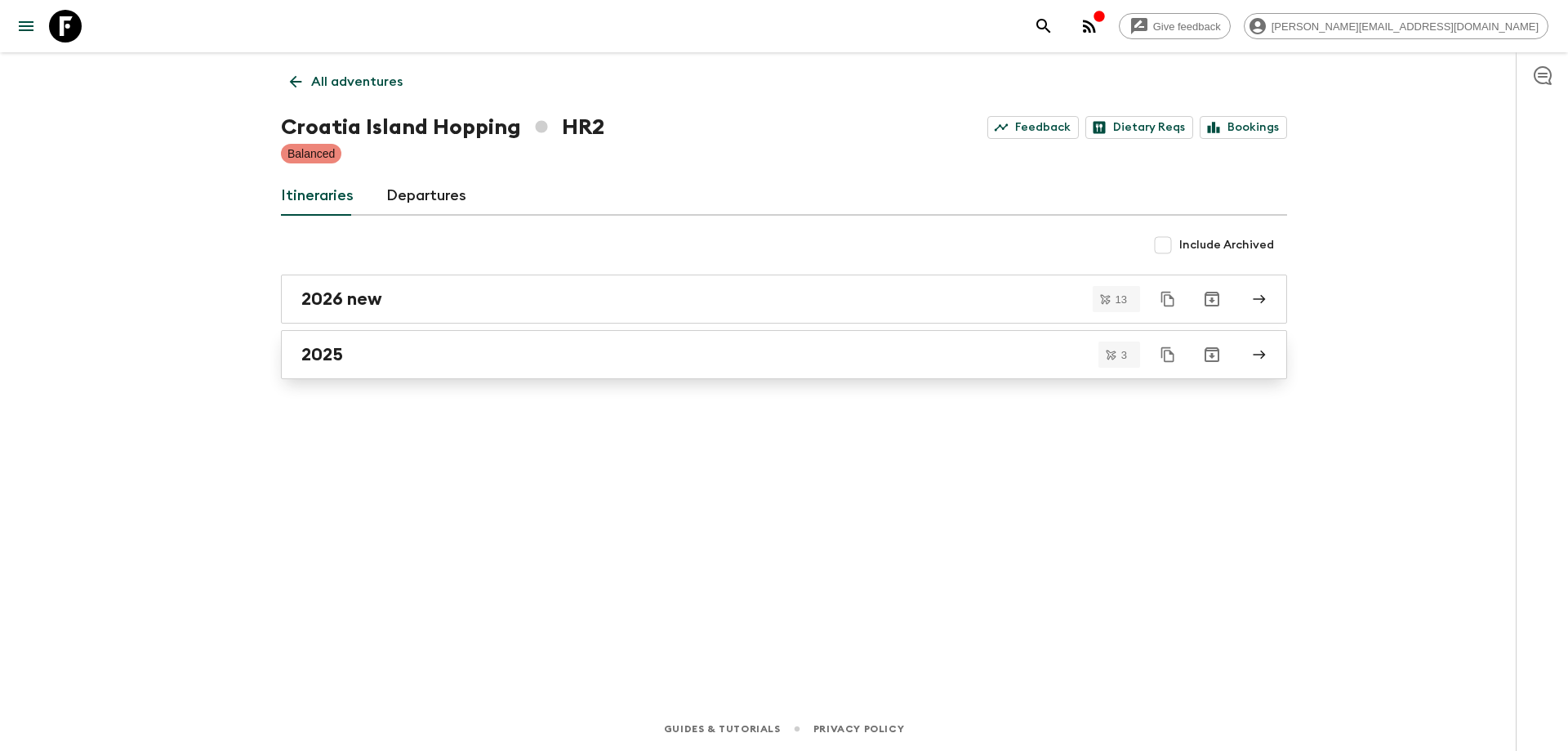
click at [432, 365] on link "2025" at bounding box center [784, 354] width 1006 height 49
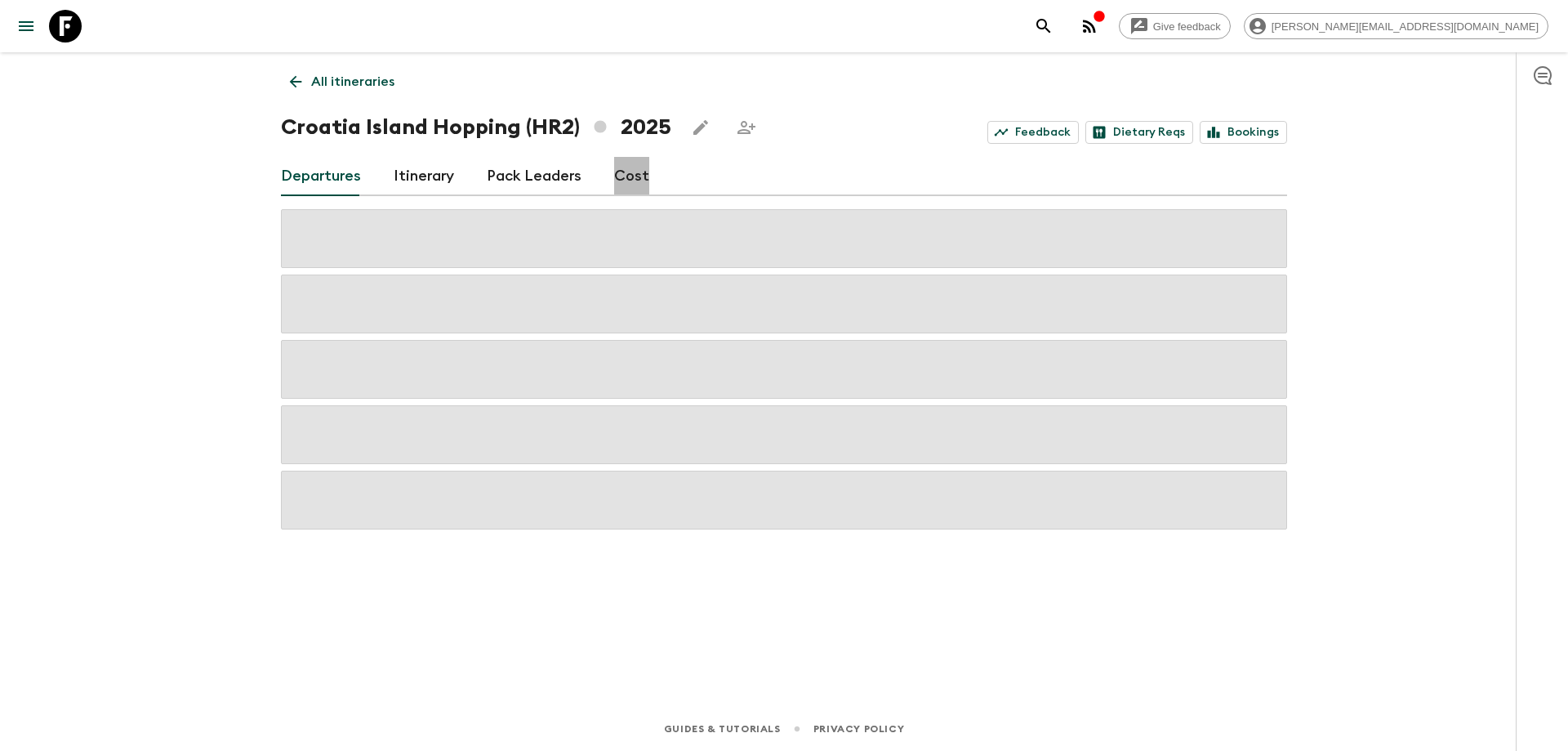
click at [617, 194] on link "Cost" at bounding box center [631, 177] width 35 height 40
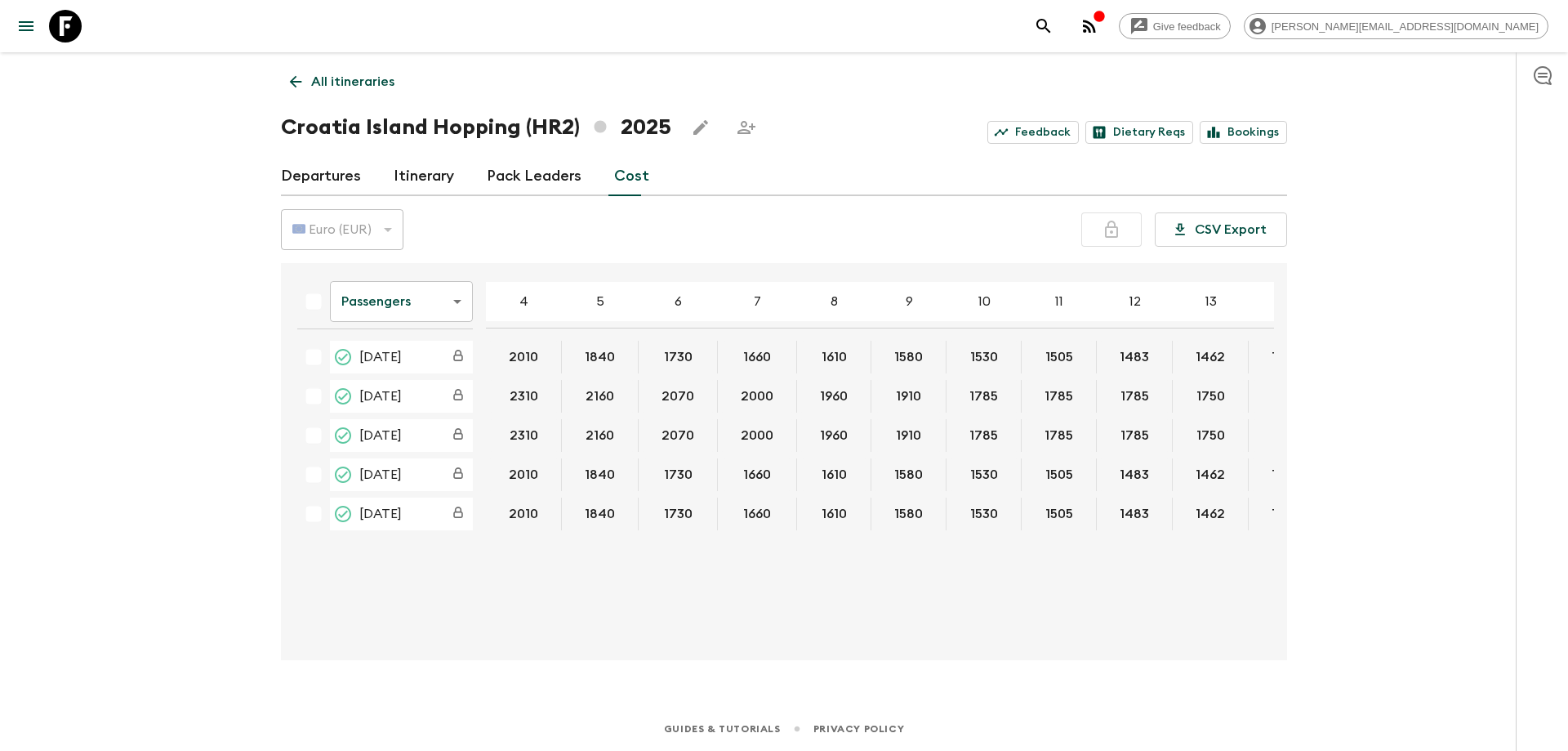
click at [462, 290] on body "Give feedback elvira.podic@outdoorcroatia.com All itineraries Croatia Island Ho…" at bounding box center [784, 376] width 1568 height 751
click at [406, 376] on li "Extras" at bounding box center [401, 368] width 143 height 26
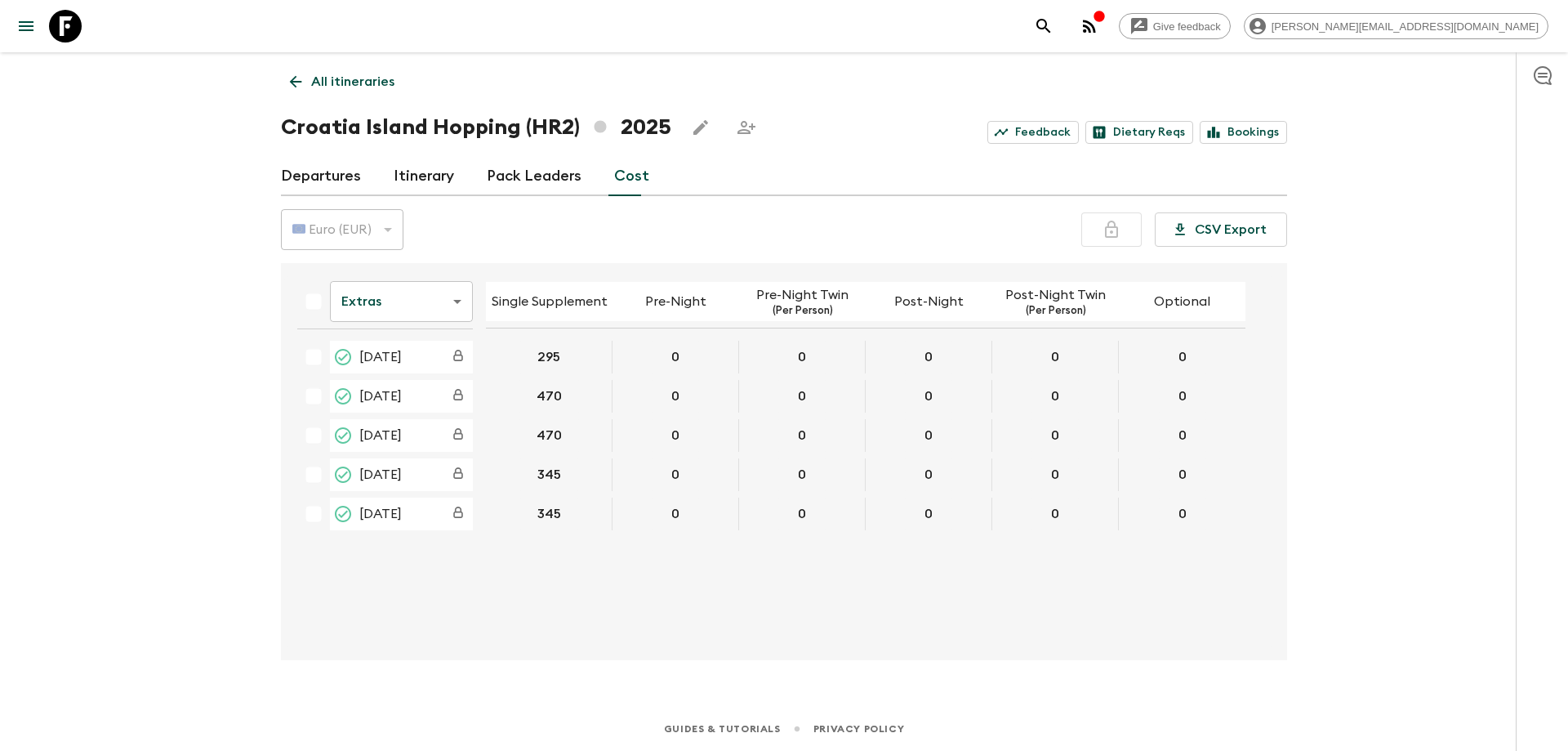
click at [96, 409] on div "Give feedback elvira.podic@outdoorcroatia.com All itineraries Croatia Island Ho…" at bounding box center [784, 376] width 1568 height 751
click at [109, 325] on div "Give feedback elvira.podic@outdoorcroatia.com All itineraries Croatia Island Ho…" at bounding box center [784, 376] width 1568 height 751
click at [323, 91] on p "All itineraries" at bounding box center [352, 82] width 83 height 20
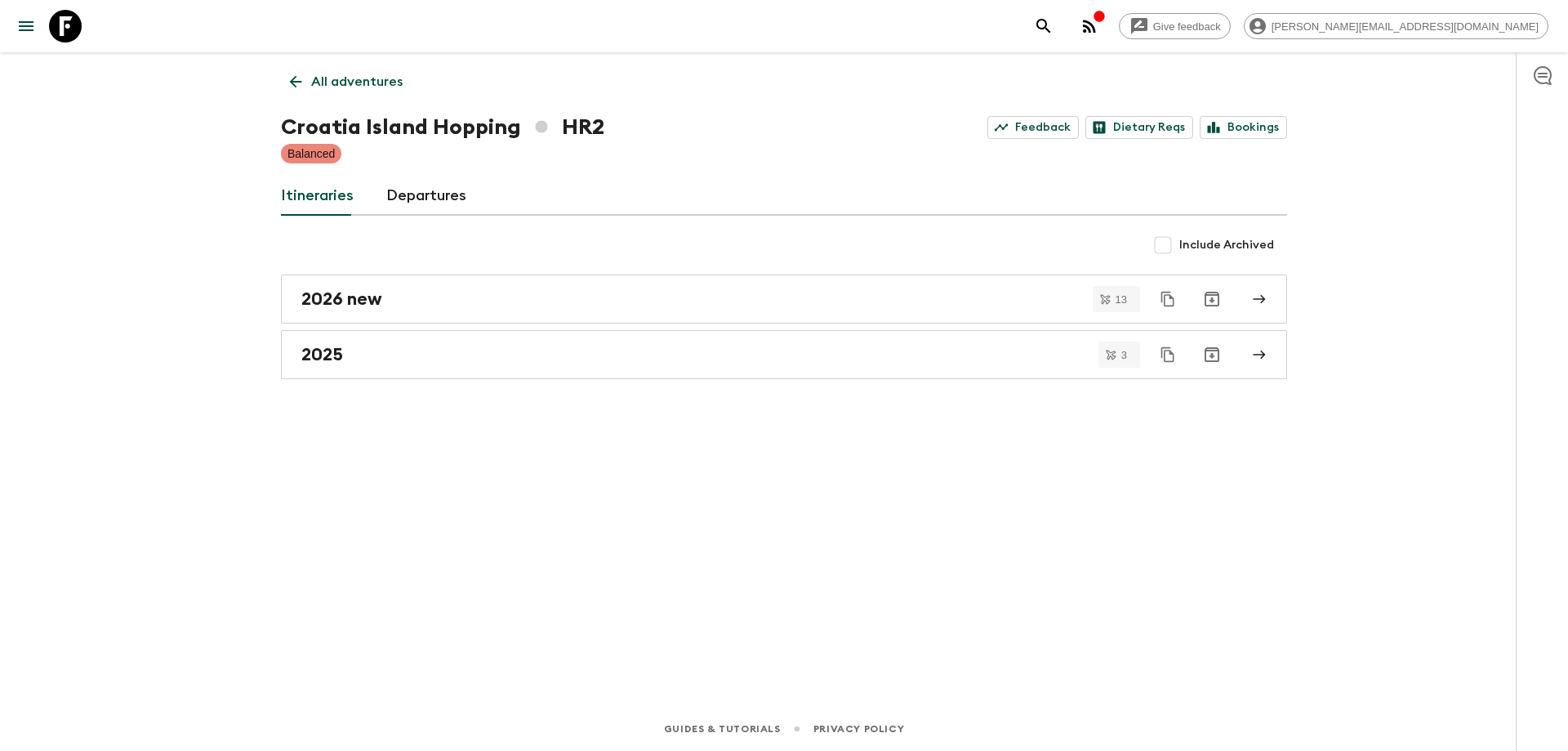
click at [1243, 389] on div "All adventures Croatia Island Hopping HR2 Feedback Dietary Reqs Bookings Balanc…" at bounding box center [784, 356] width 1046 height 608
click at [409, 194] on link "Departures" at bounding box center [426, 196] width 80 height 40
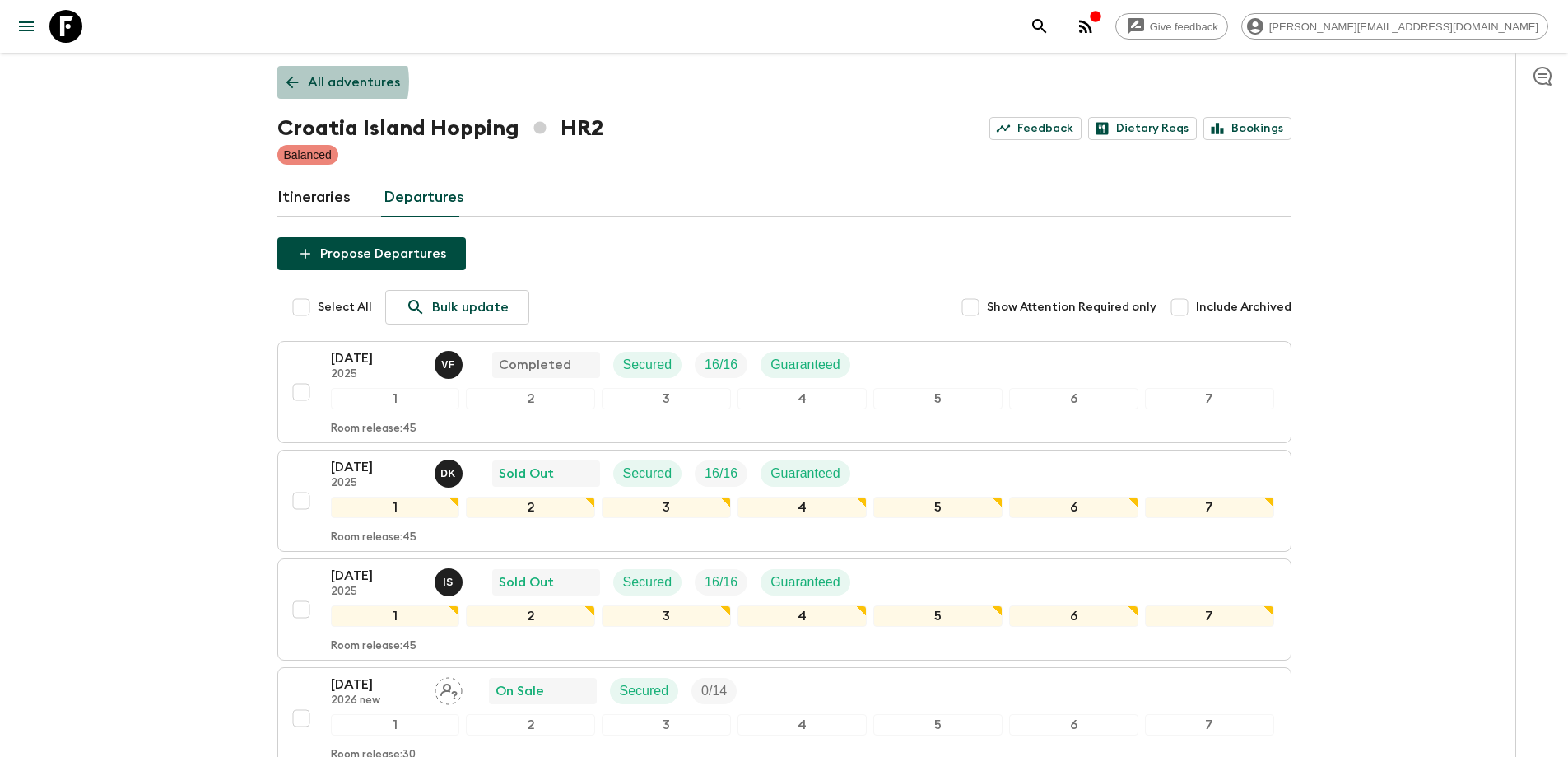
click at [317, 82] on p "All adventures" at bounding box center [353, 82] width 92 height 20
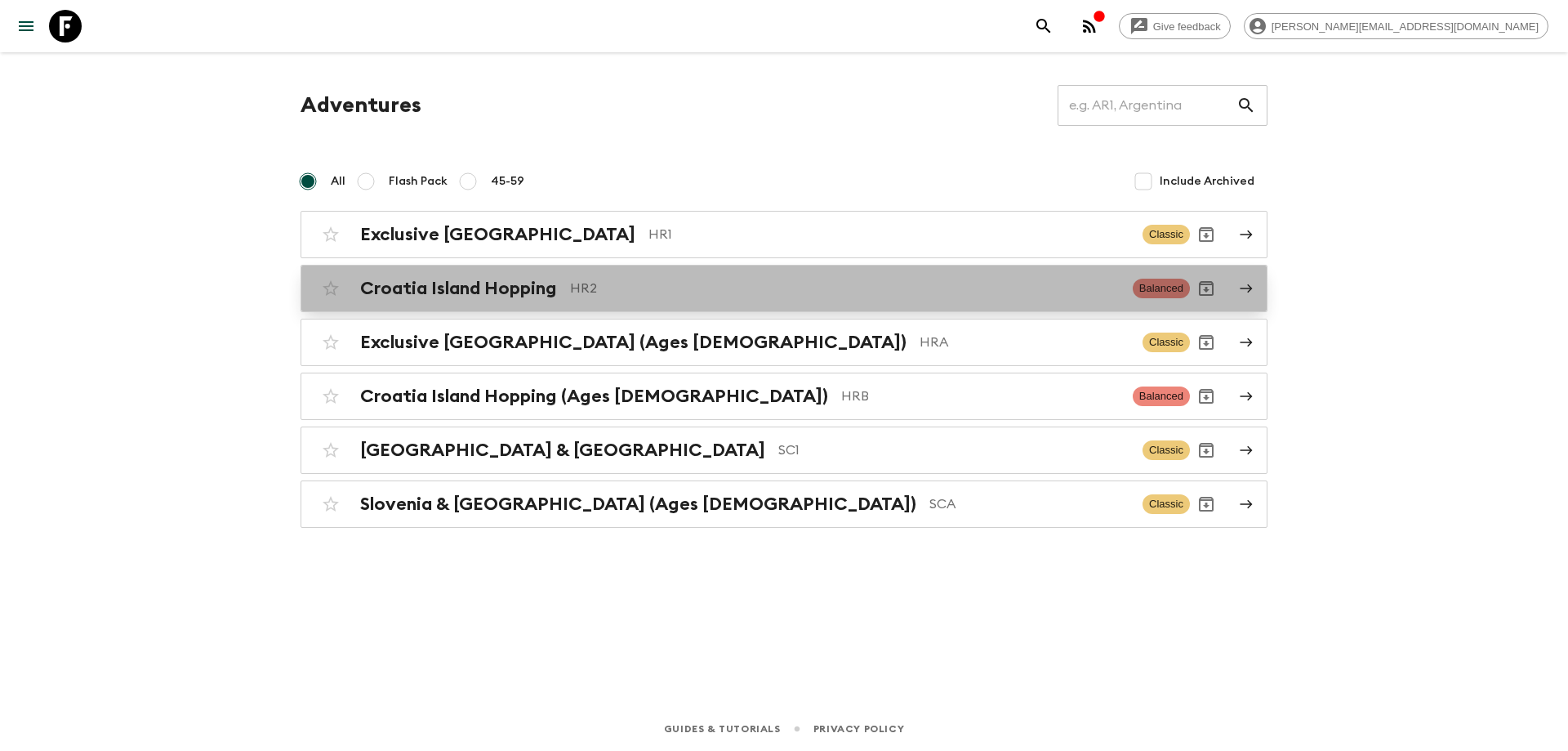
click at [600, 282] on p "HR2" at bounding box center [845, 289] width 550 height 20
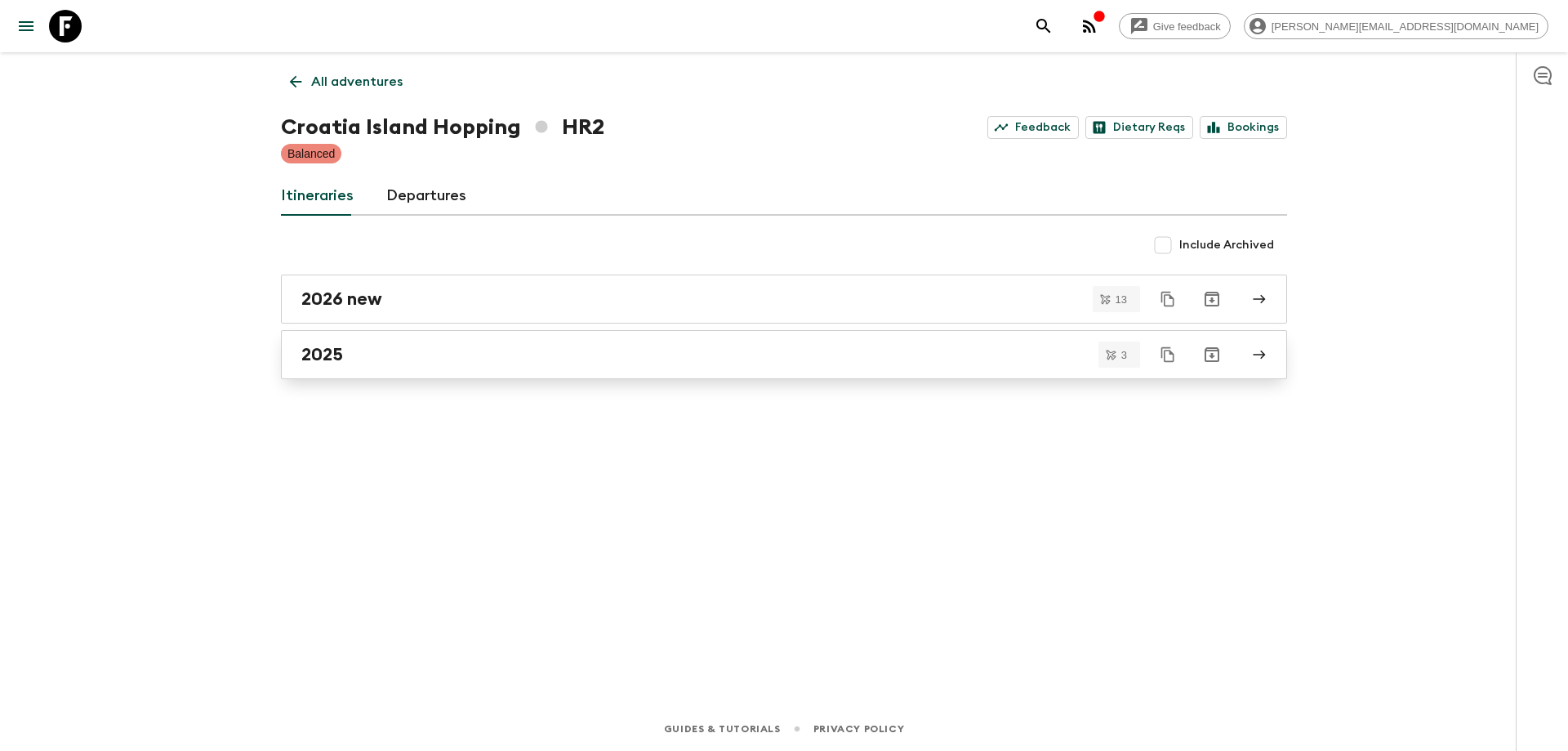
click at [484, 349] on div "2025" at bounding box center [768, 355] width 934 height 21
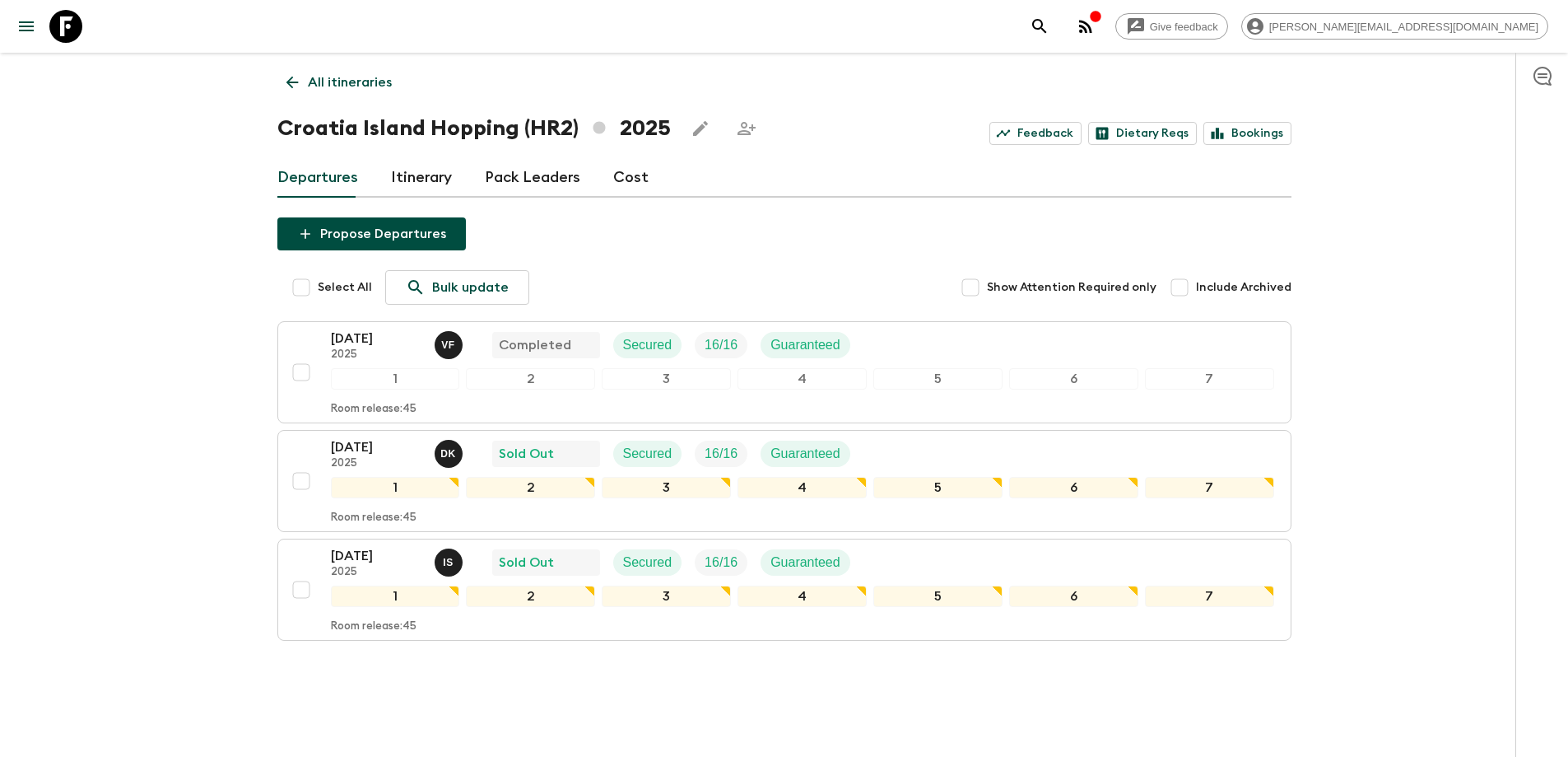
click at [613, 175] on link "Cost" at bounding box center [630, 178] width 36 height 40
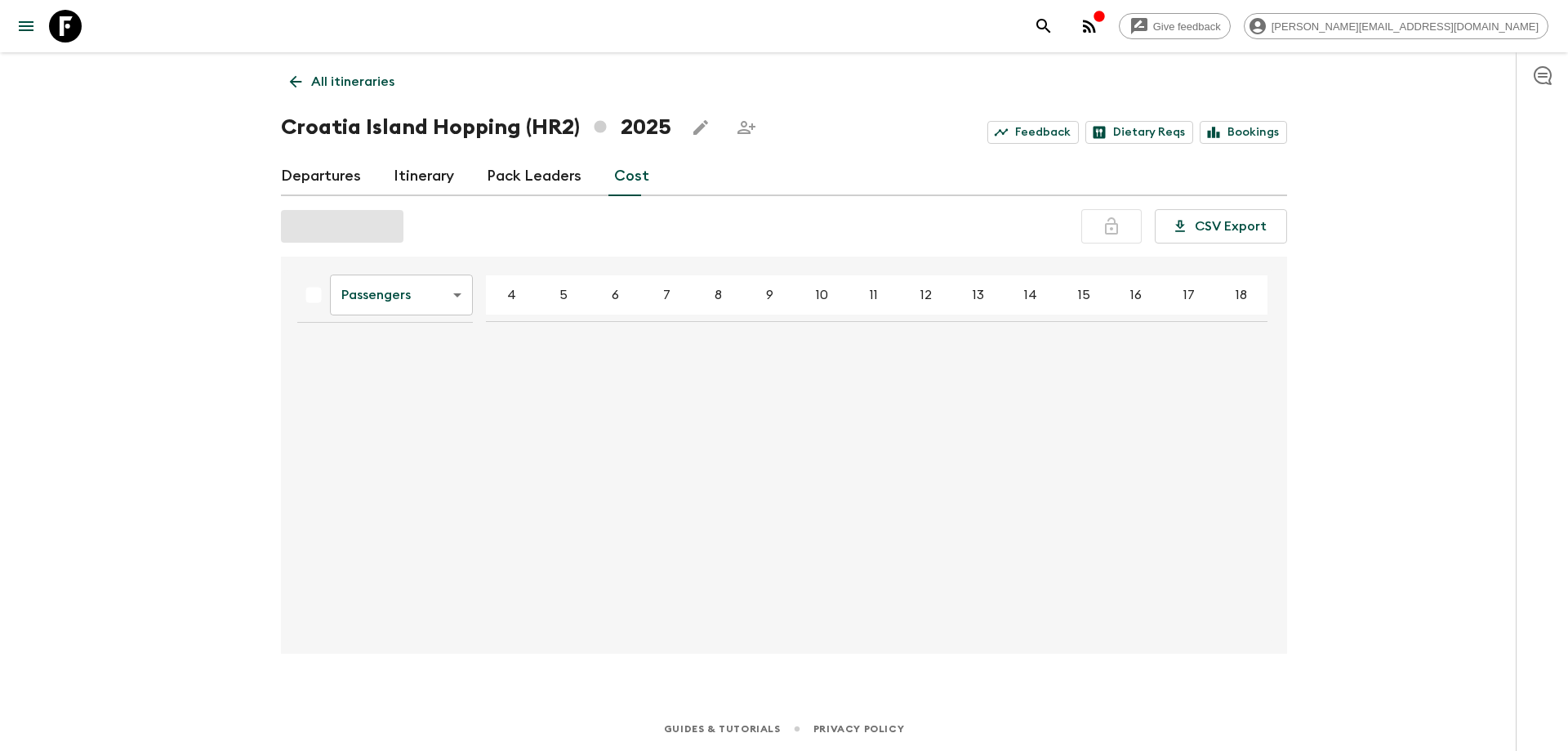
click at [424, 308] on body "Give feedback elvira.podic@outdoorcroatia.com All itineraries Croatia Island Ho…" at bounding box center [784, 376] width 1568 height 751
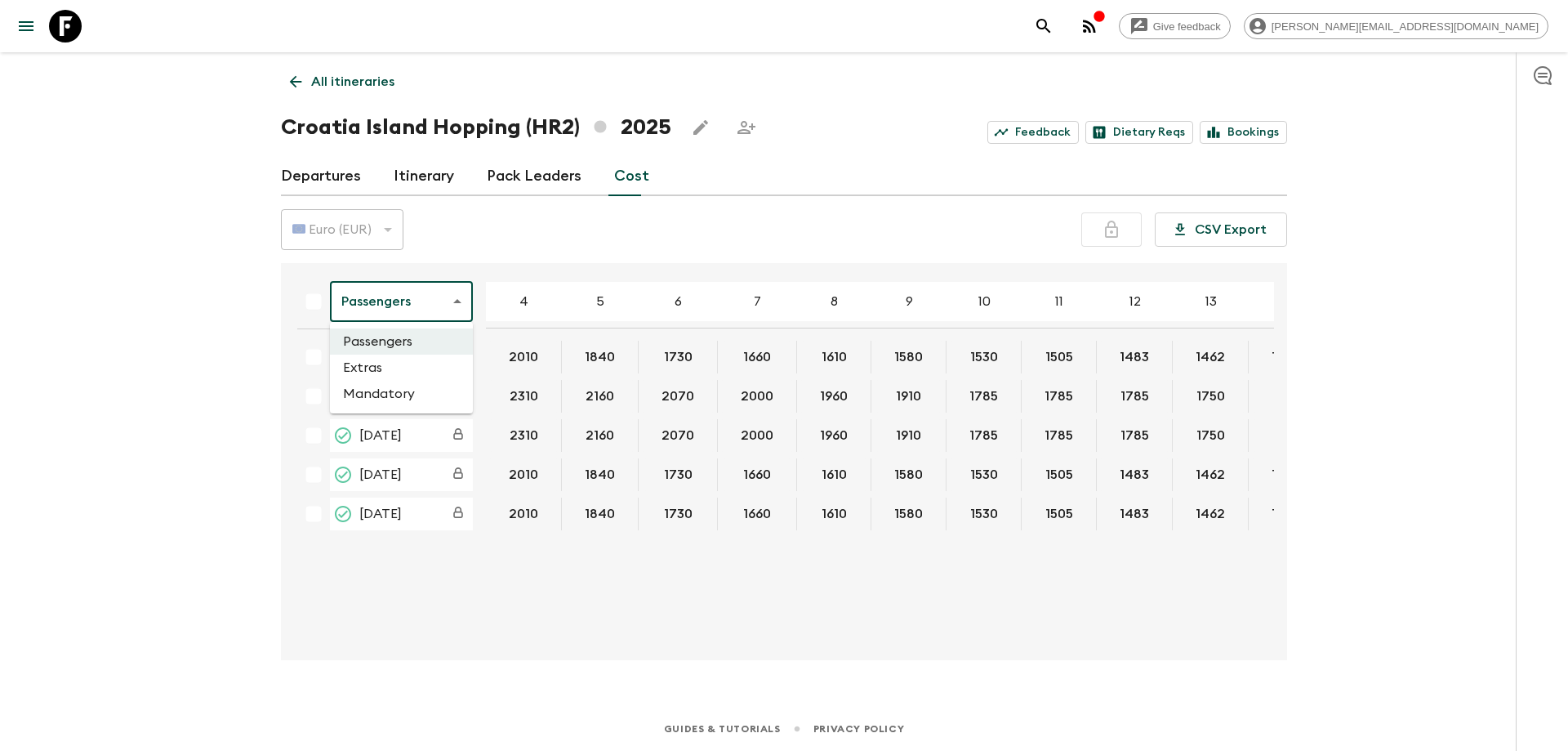
click at [412, 361] on li "Extras" at bounding box center [401, 368] width 143 height 26
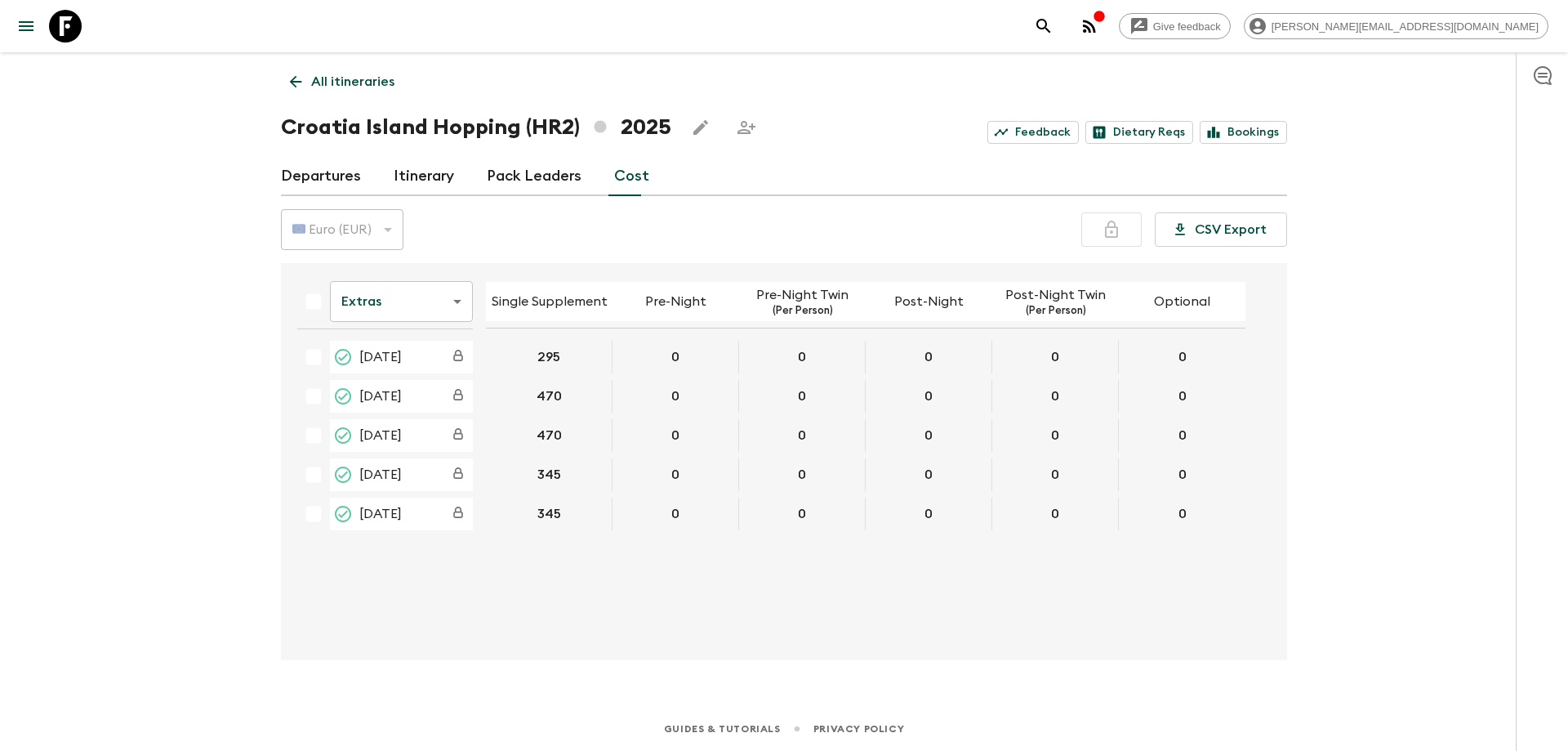
click at [387, 292] on body "Give feedback elvira.podic@outdoorcroatia.com All itineraries Croatia Island Ho…" at bounding box center [784, 376] width 1568 height 751
click at [377, 387] on li "Mandatory" at bounding box center [401, 394] width 143 height 26
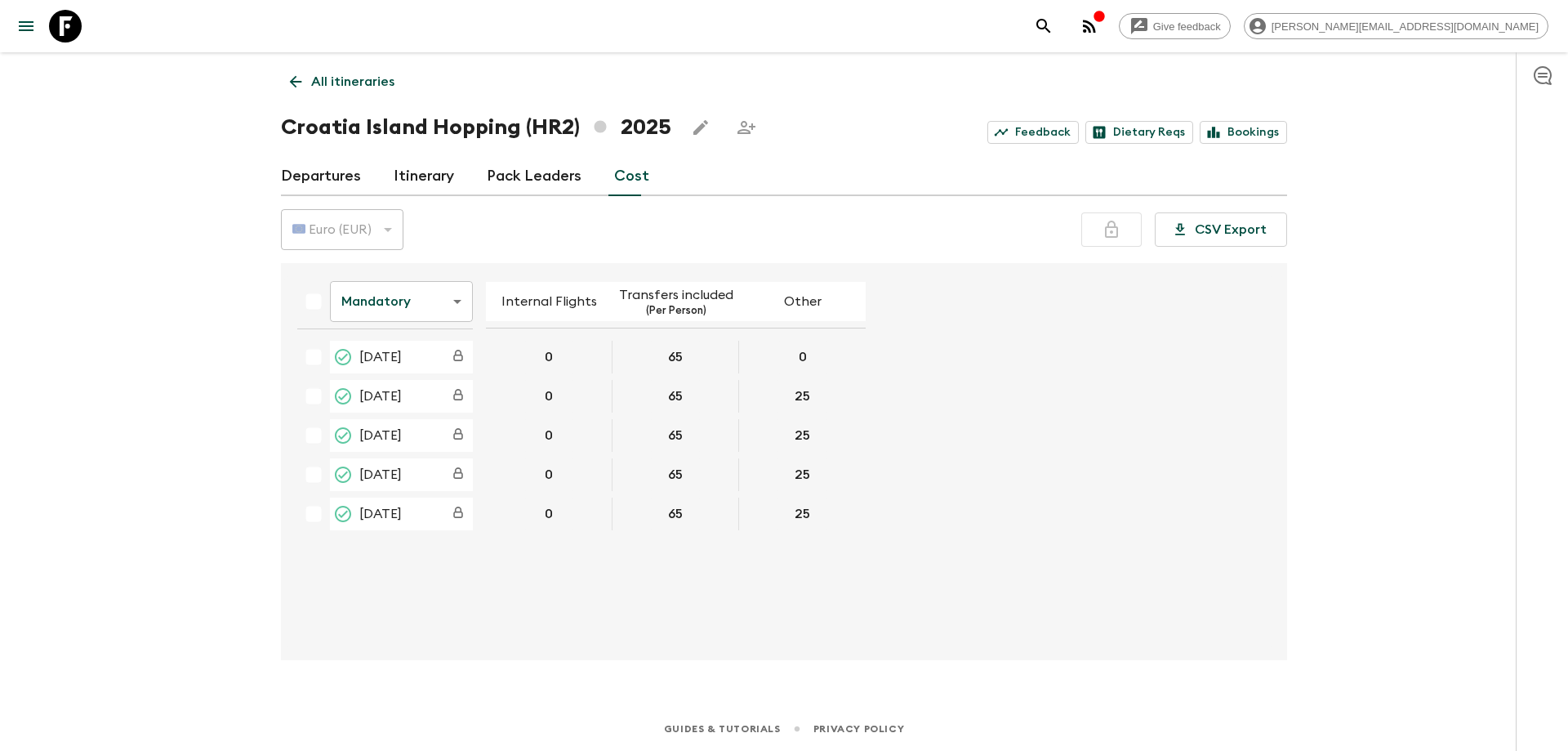
click at [399, 310] on body "Give feedback elvira.podic@outdoorcroatia.com All itineraries Croatia Island Ho…" at bounding box center [784, 376] width 1568 height 751
click at [404, 334] on li "Passengers" at bounding box center [401, 342] width 143 height 26
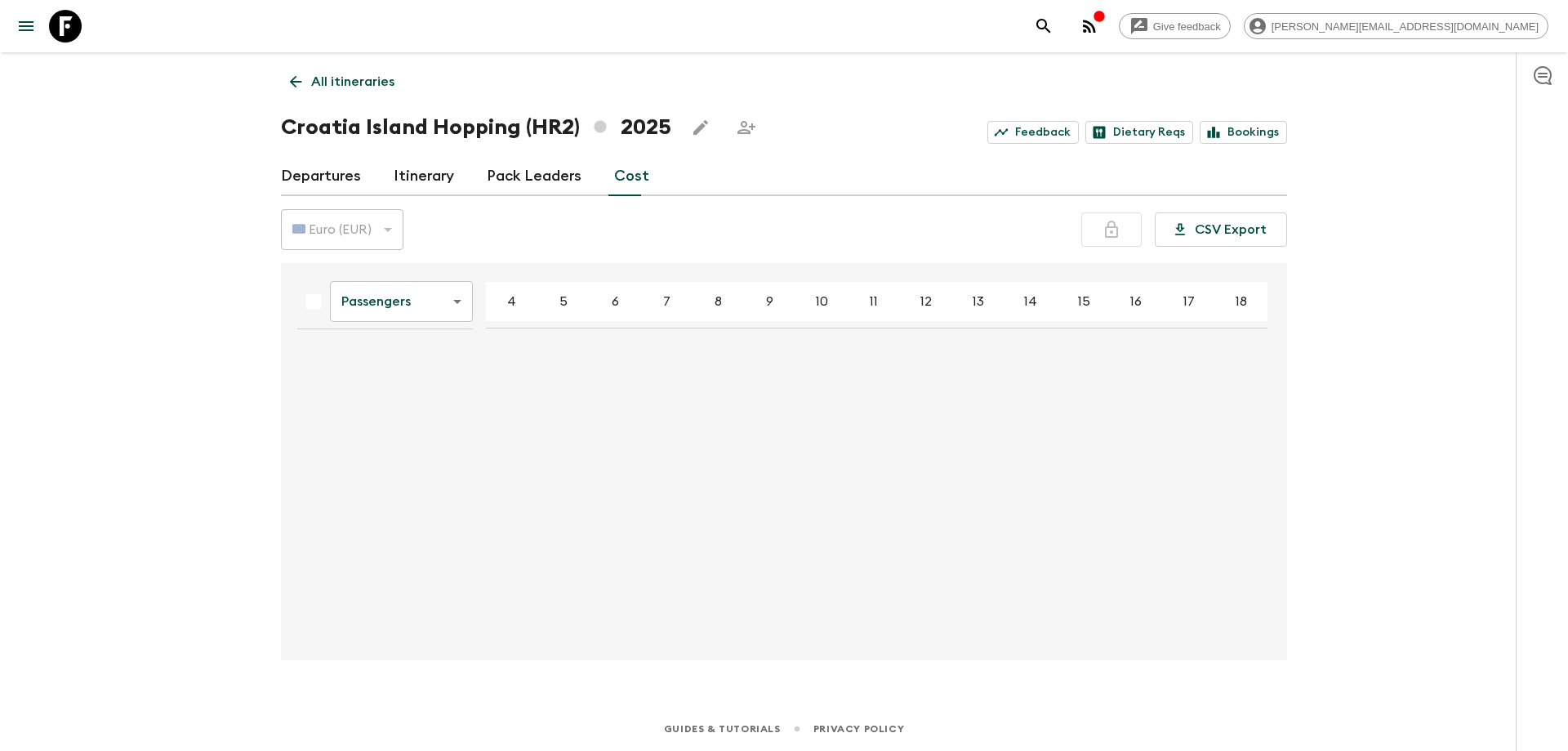
click at [384, 81] on p "All itineraries" at bounding box center [352, 82] width 83 height 20
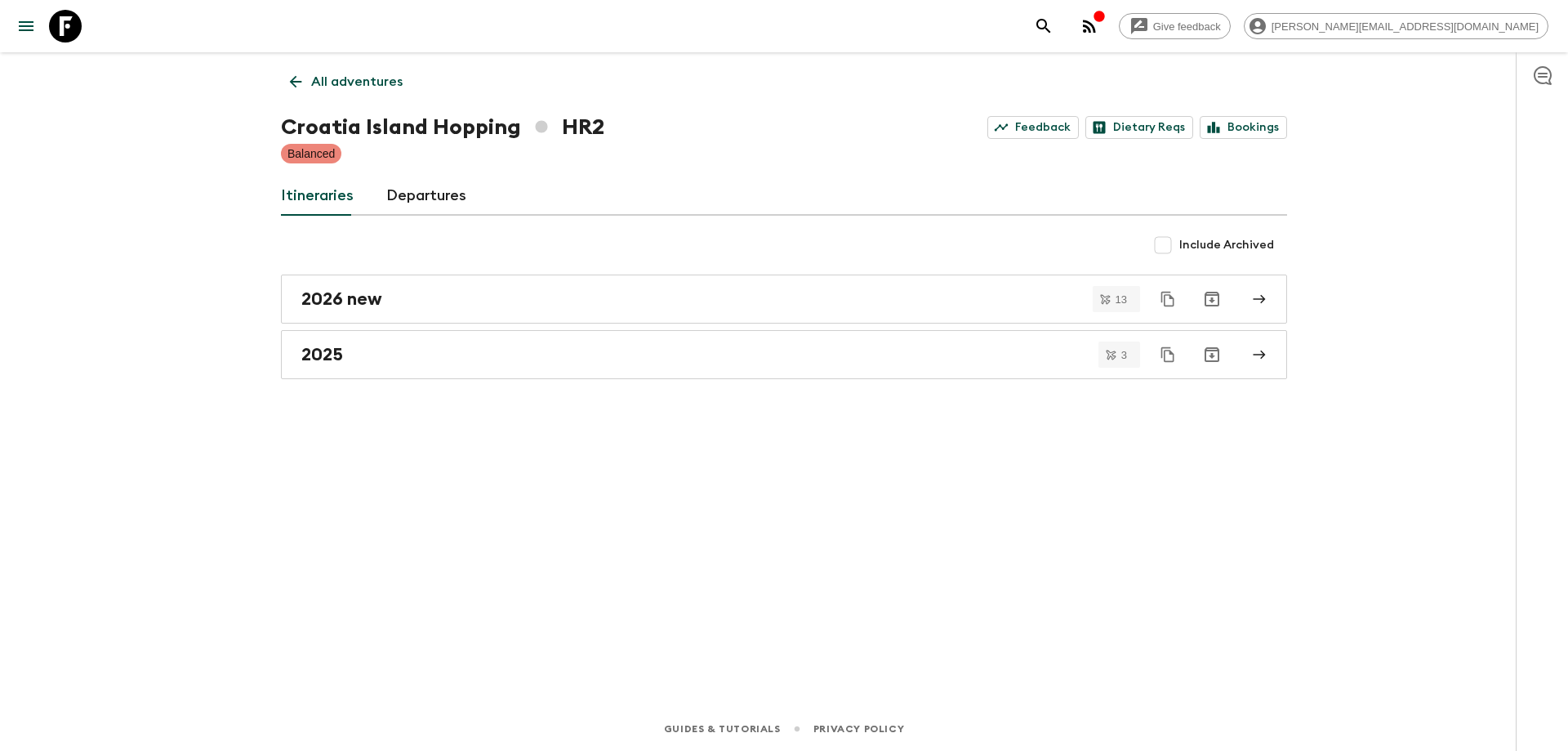
click at [361, 73] on p "All adventures" at bounding box center [357, 82] width 92 height 20
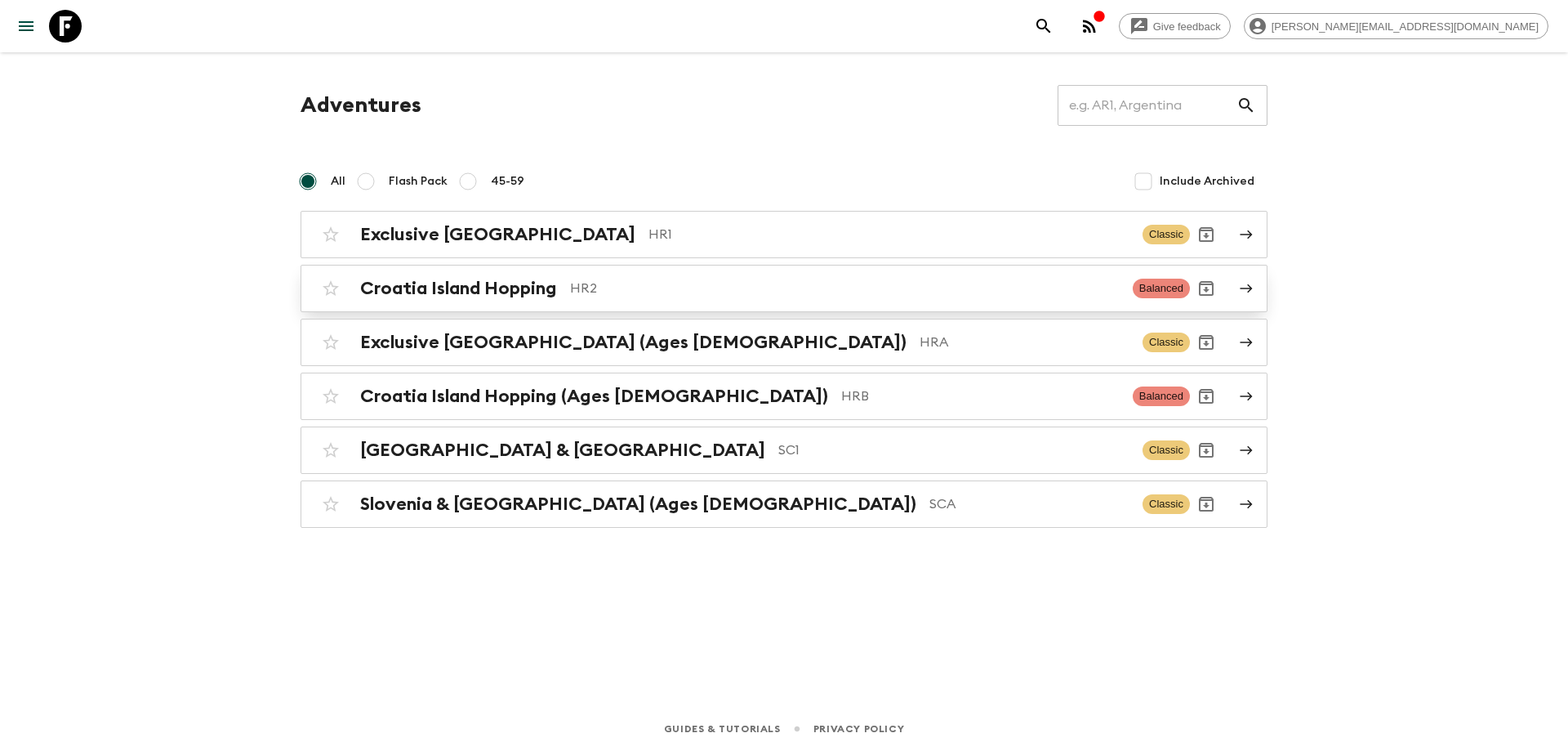
click at [484, 281] on h2 "Croatia Island Hopping" at bounding box center [459, 289] width 197 height 21
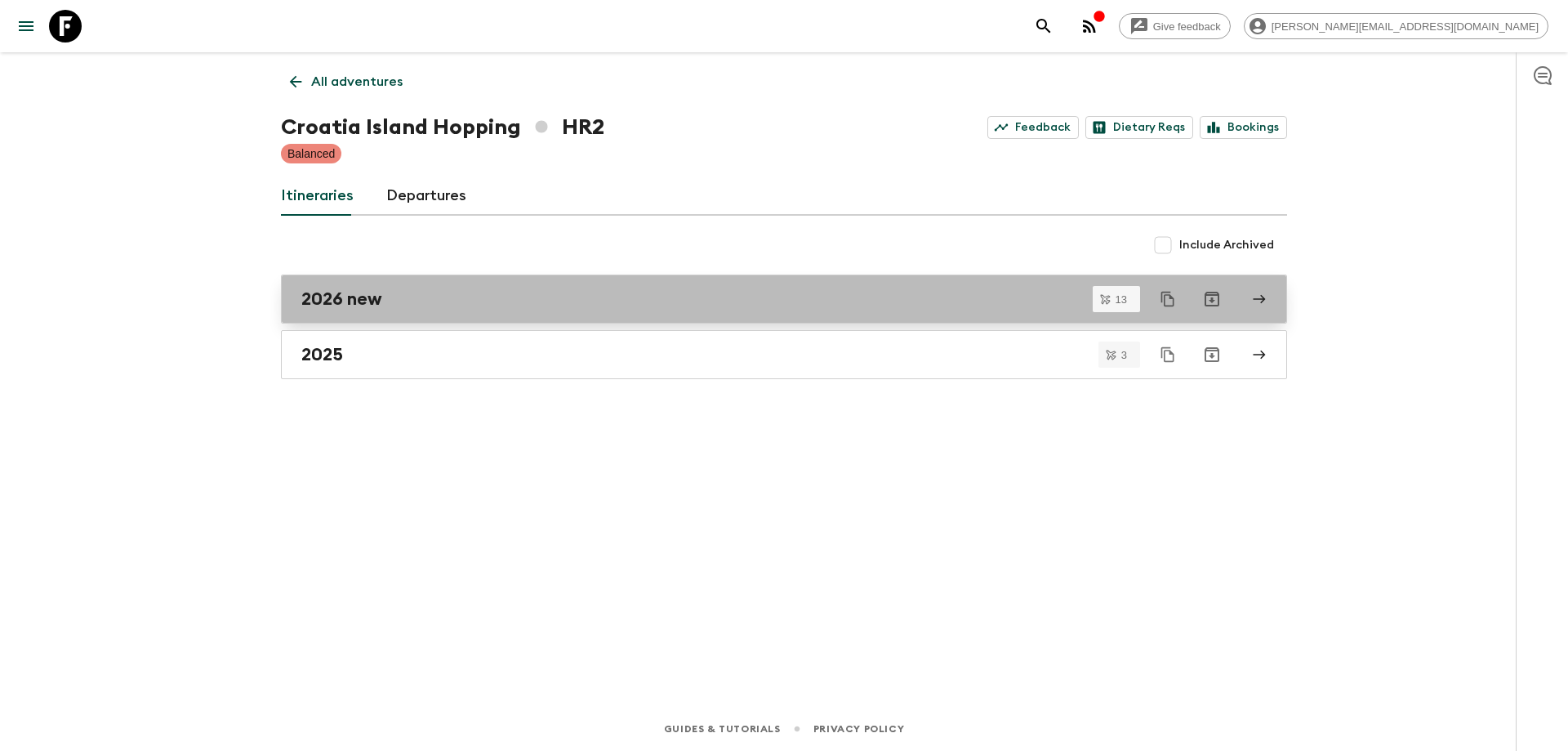
click at [364, 276] on link "2026 new" at bounding box center [784, 299] width 1006 height 49
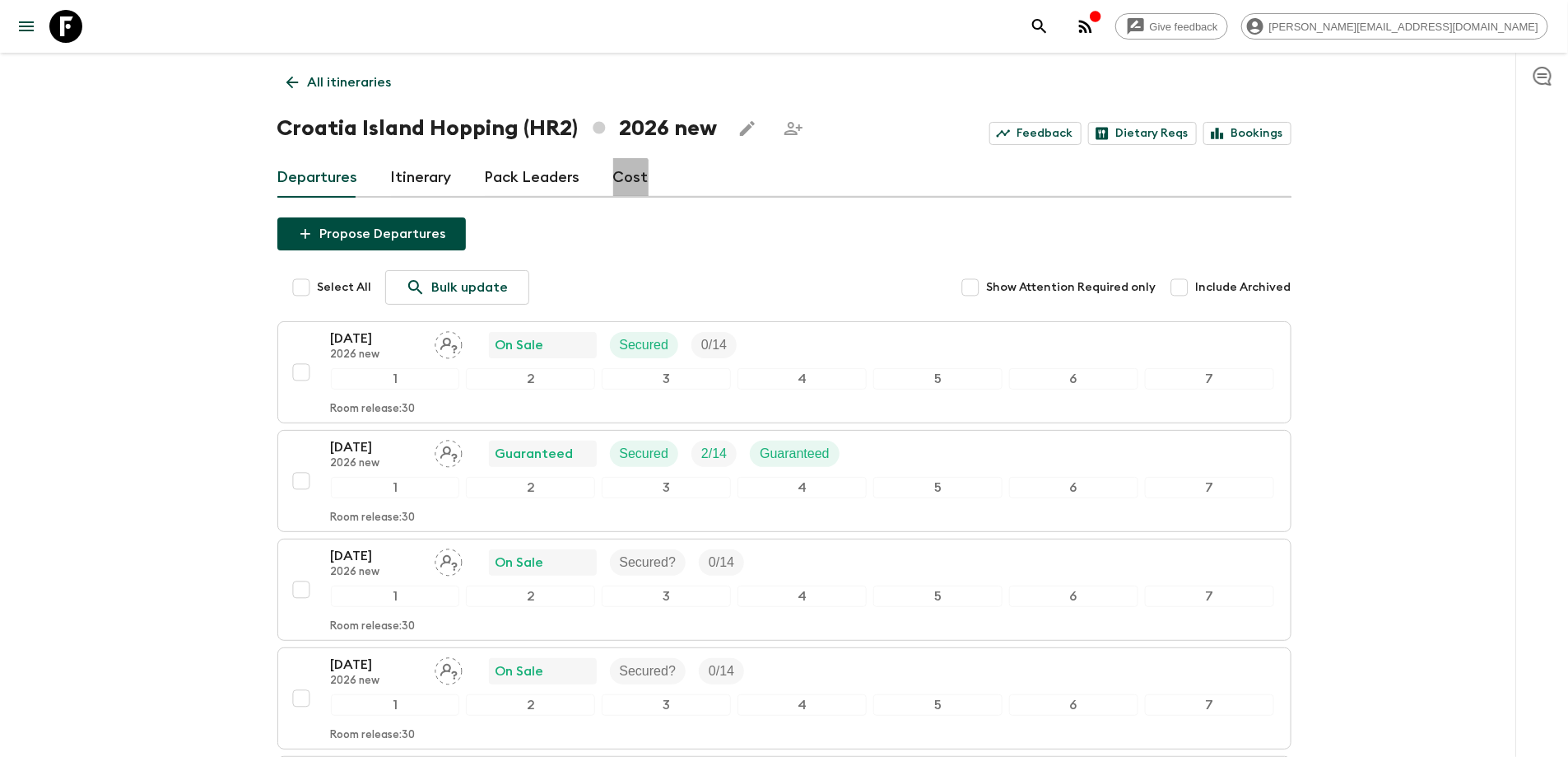
click at [616, 182] on link "Cost" at bounding box center [630, 178] width 36 height 40
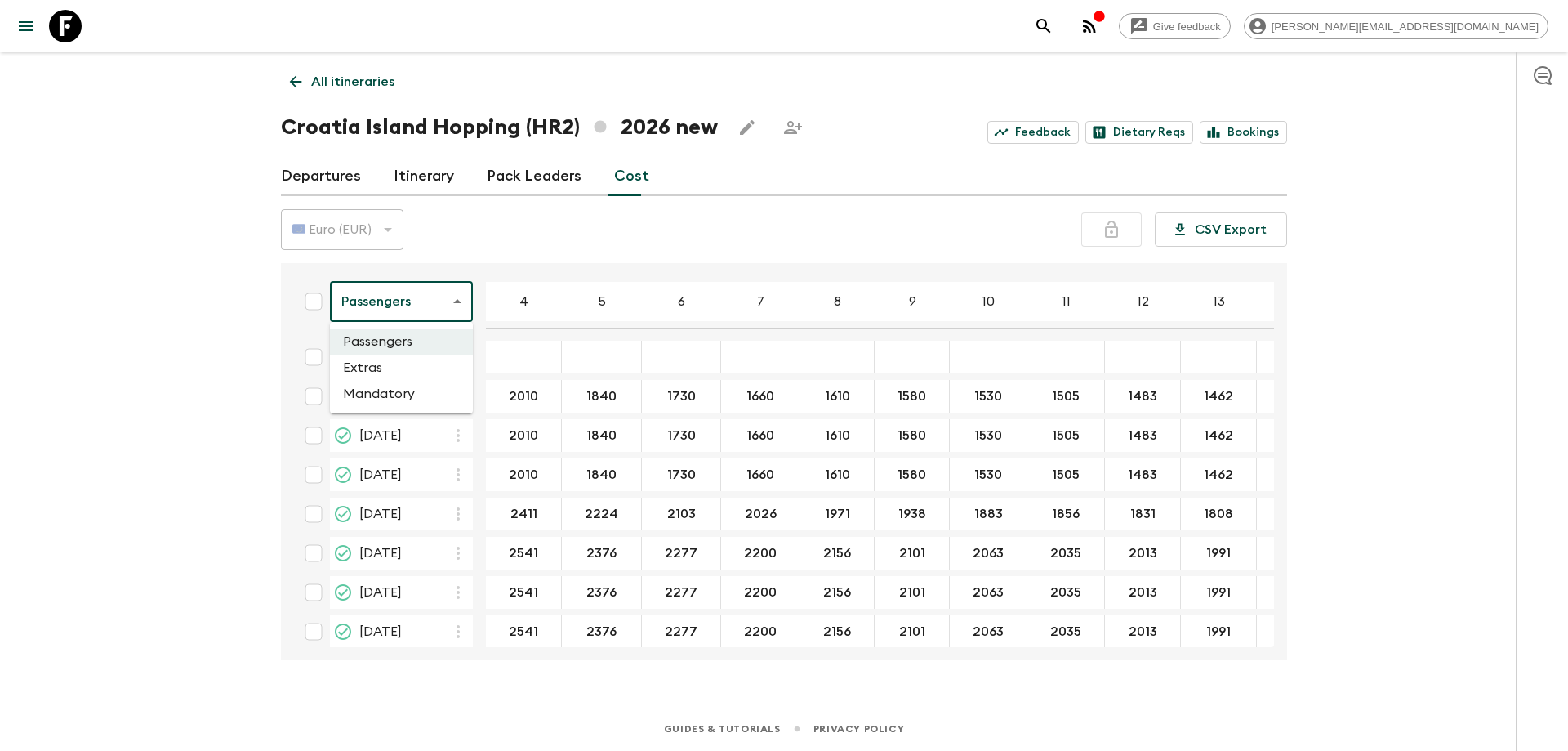
click at [419, 289] on body "Give feedback elvira.podic@outdoorcroatia.com All itineraries Croatia Island Ho…" at bounding box center [784, 376] width 1568 height 751
click at [404, 371] on li "Extras" at bounding box center [401, 368] width 143 height 26
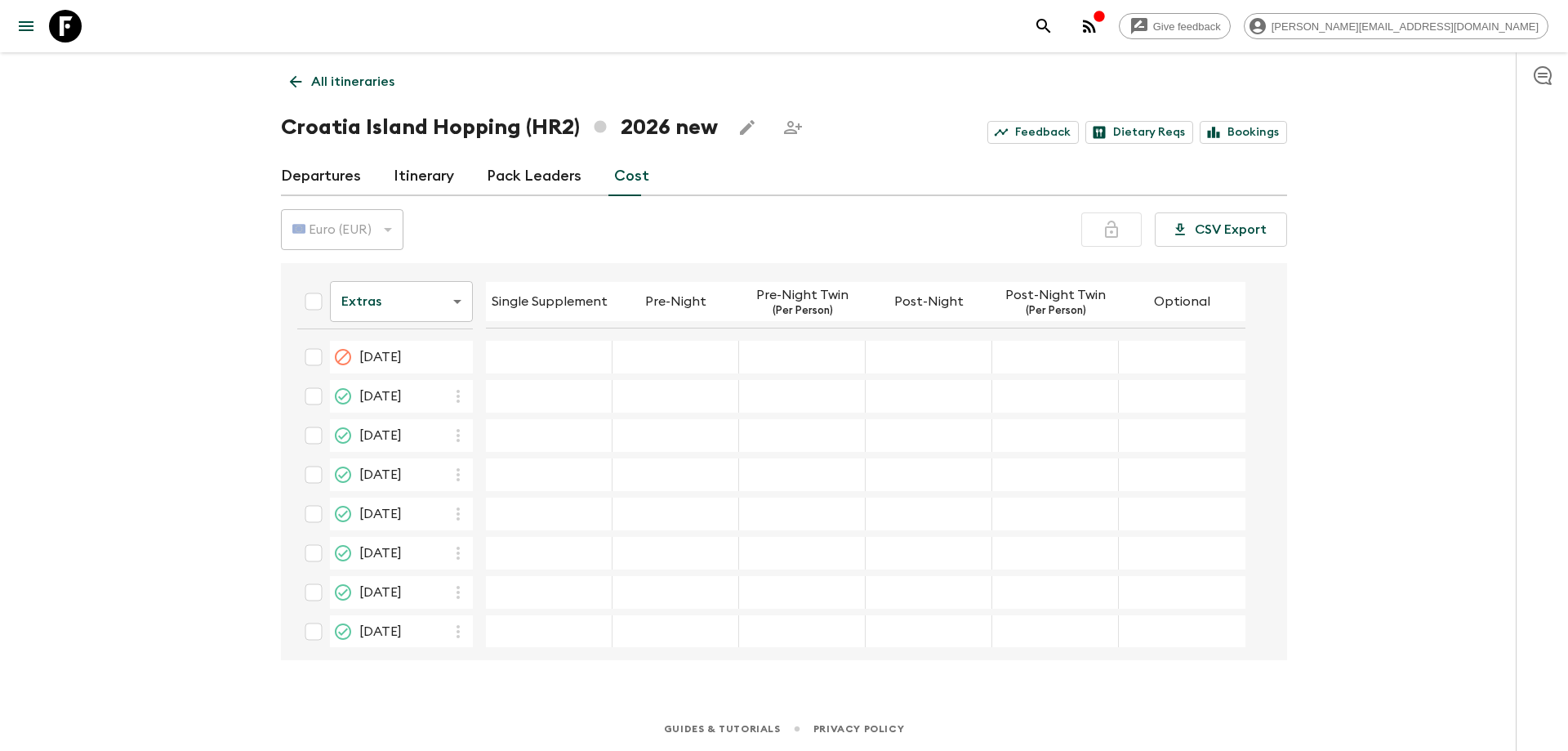
click at [518, 352] on div "12 Apr 2026; Single Supplement" at bounding box center [549, 357] width 126 height 33
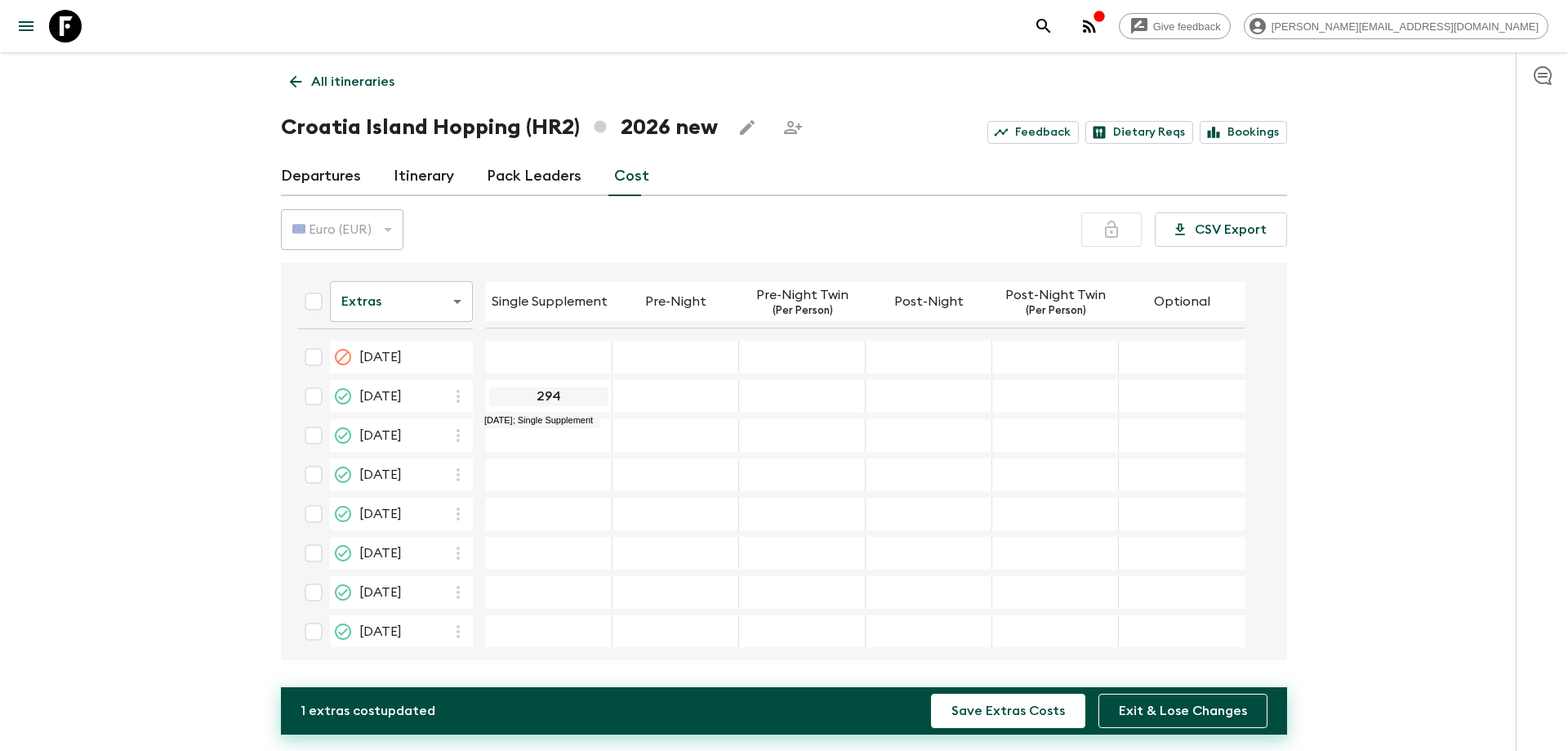
click at [550, 400] on input "294" at bounding box center [549, 396] width 120 height 19
type input "294"
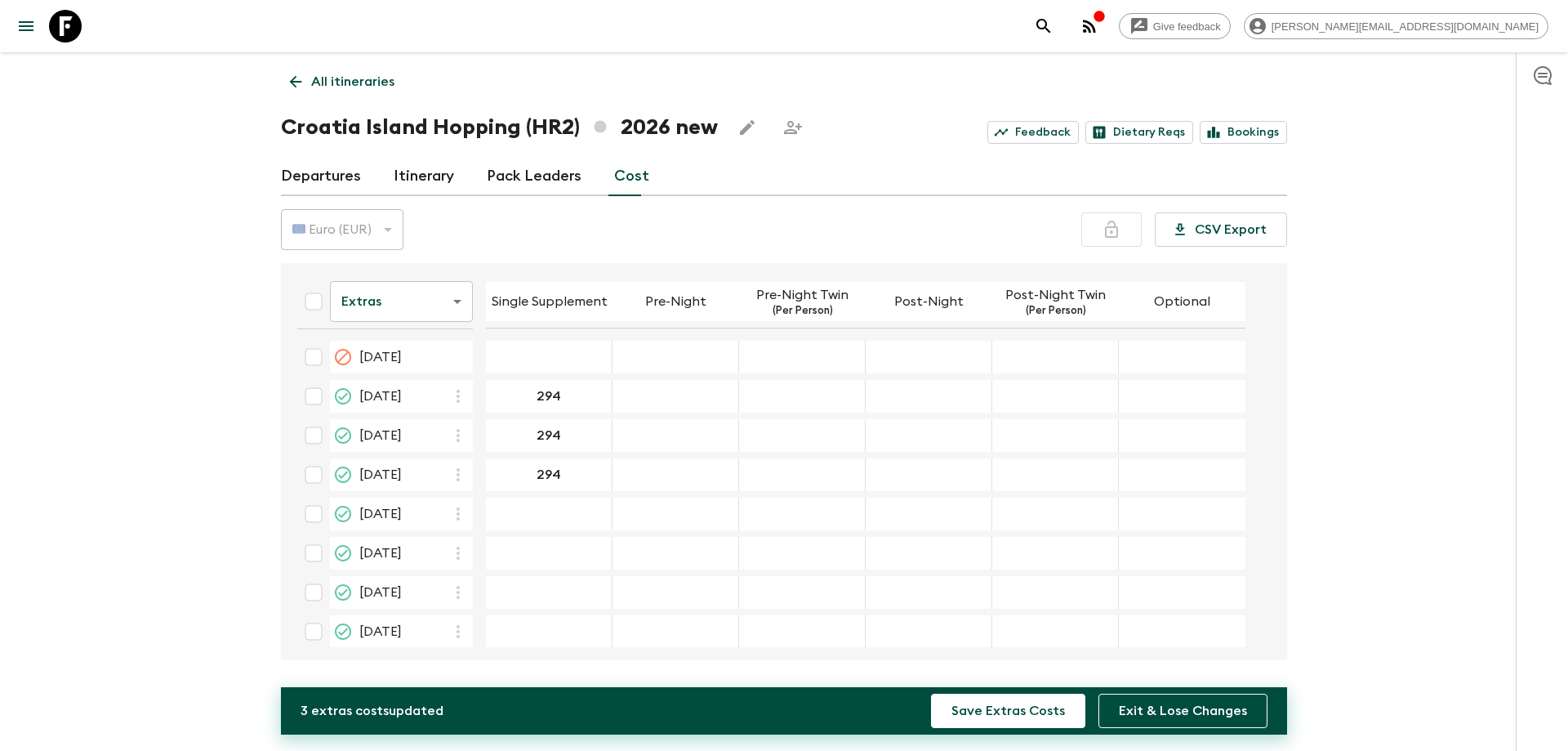
click at [559, 527] on div "14 Jun 2026; Single Supplement" at bounding box center [549, 514] width 126 height 33
type input "330"
click at [638, 544] on div "21 Jun 2026; Pre-Night" at bounding box center [675, 553] width 126 height 33
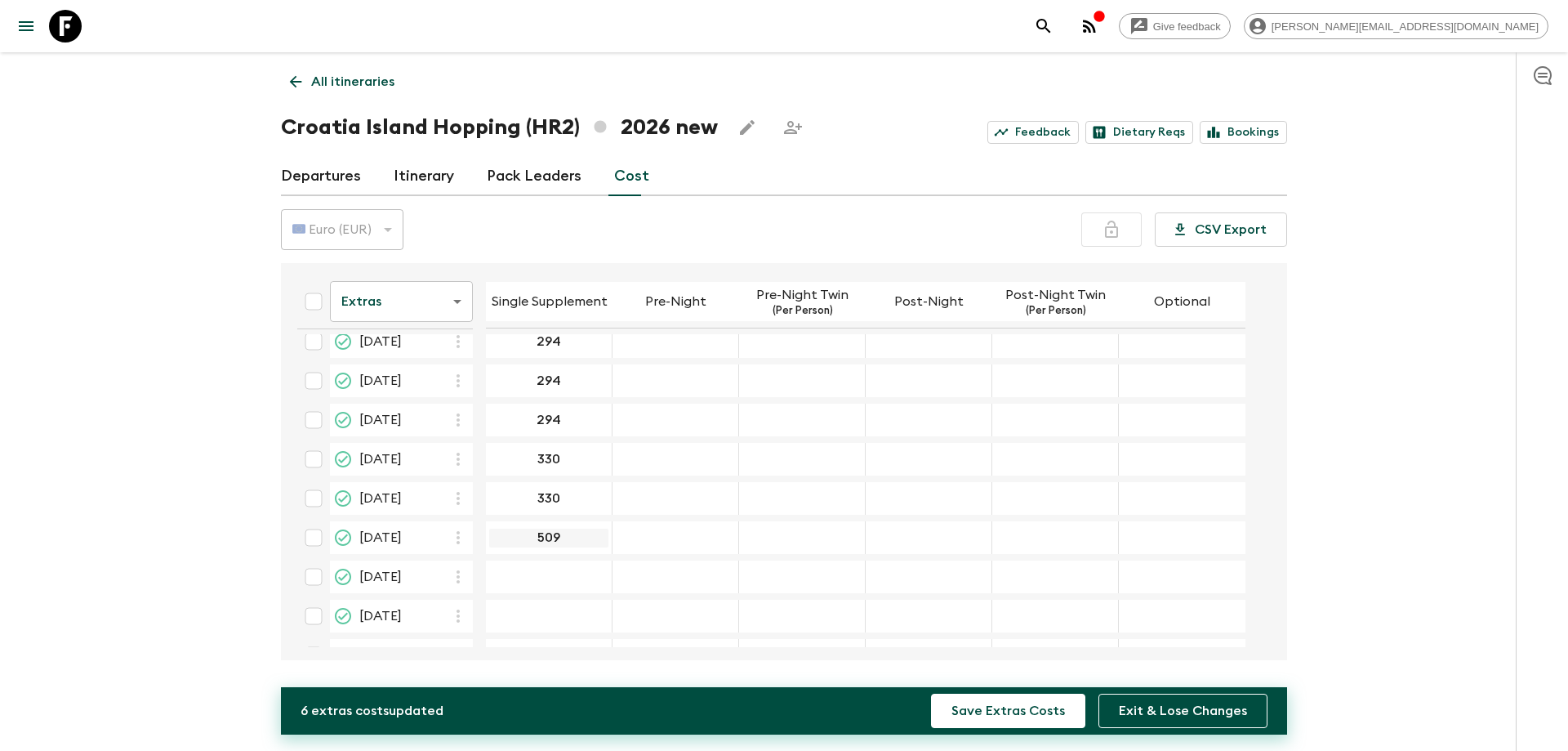
scroll to position [82, 0]
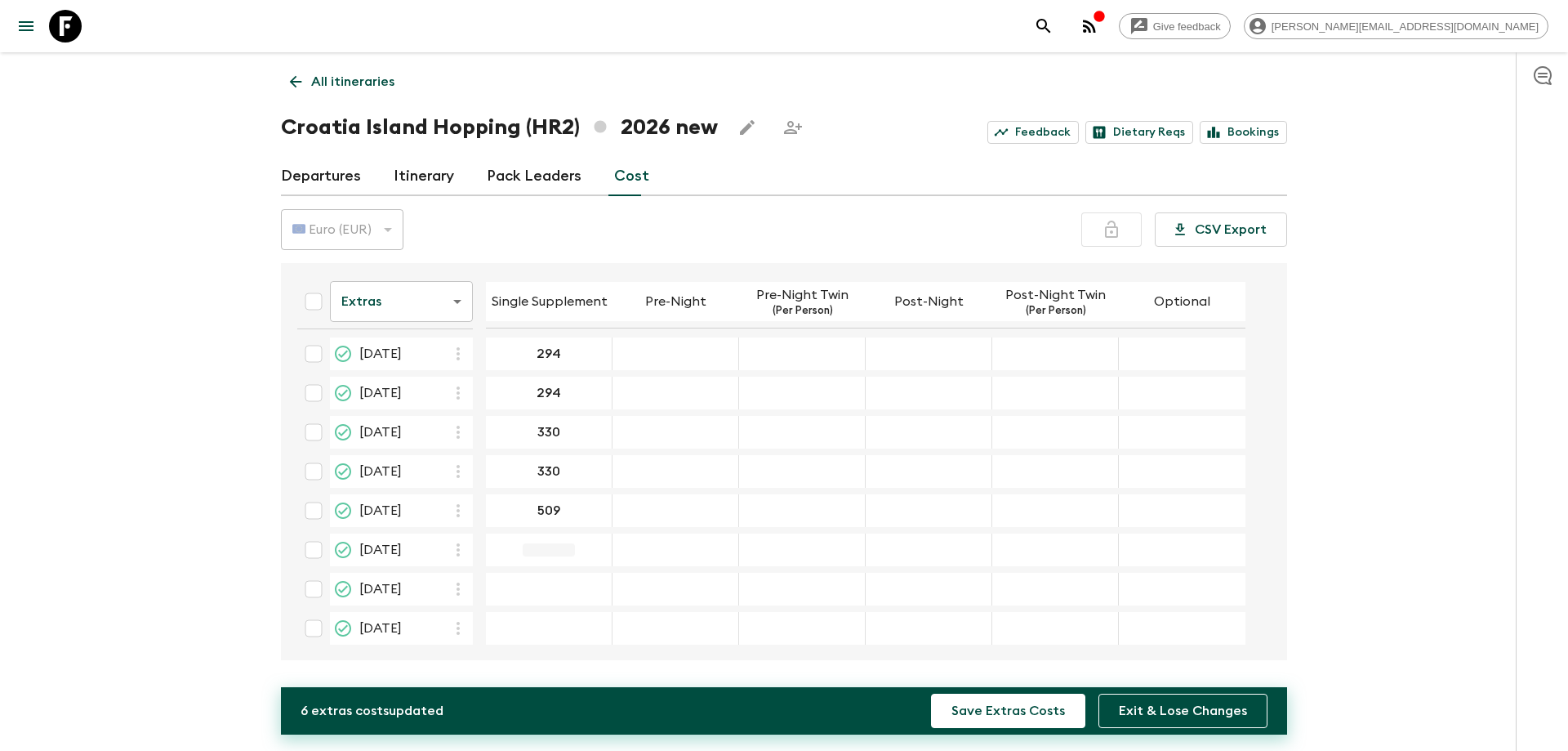
type input "509"
click at [559, 635] on div "04 Sep 2026; Single Supplement" at bounding box center [549, 628] width 126 height 33
click at [568, 629] on input "04 Sep 2026; Single Supplement" at bounding box center [549, 628] width 120 height 19
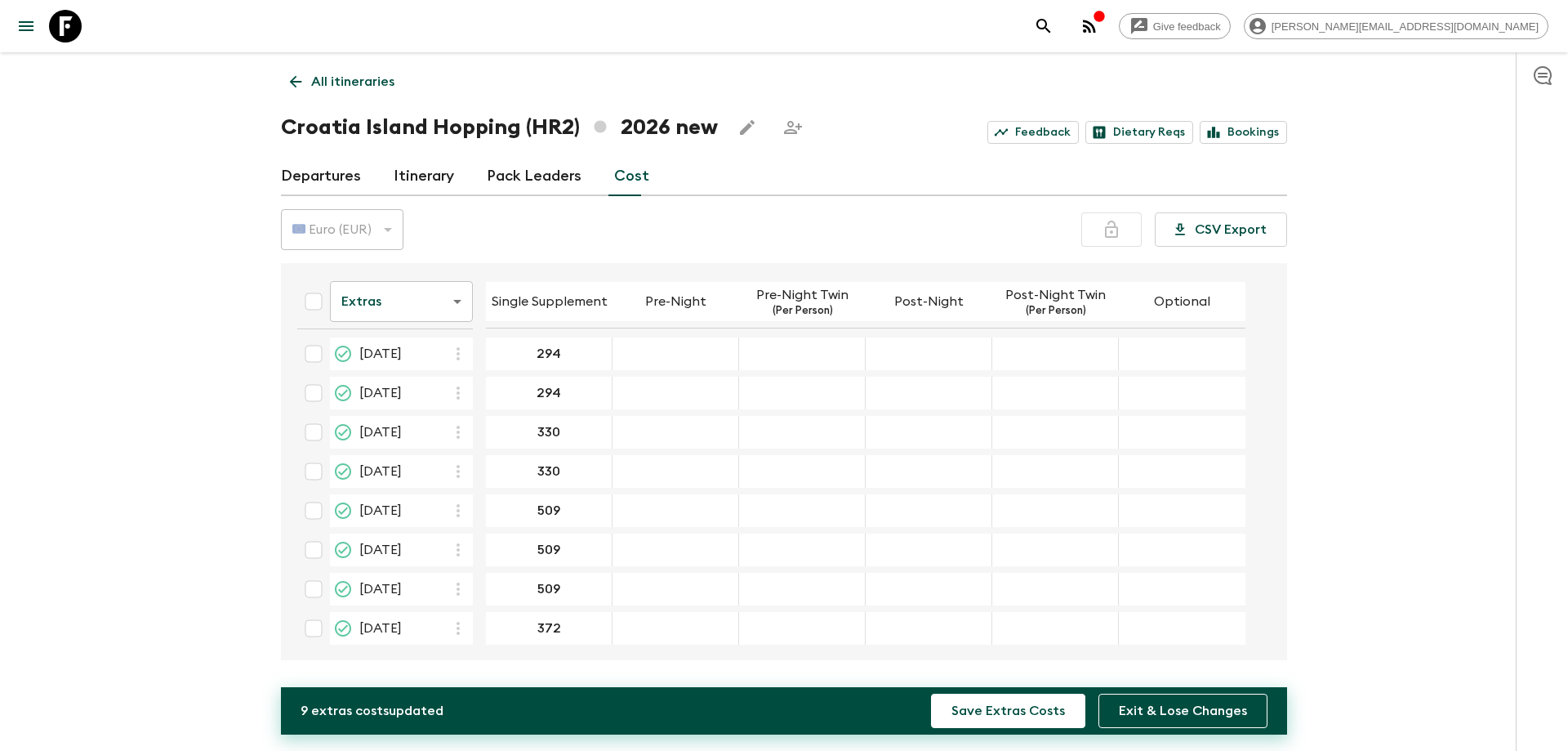
scroll to position [163, 0]
type input "372"
type input "452"
type input "372"
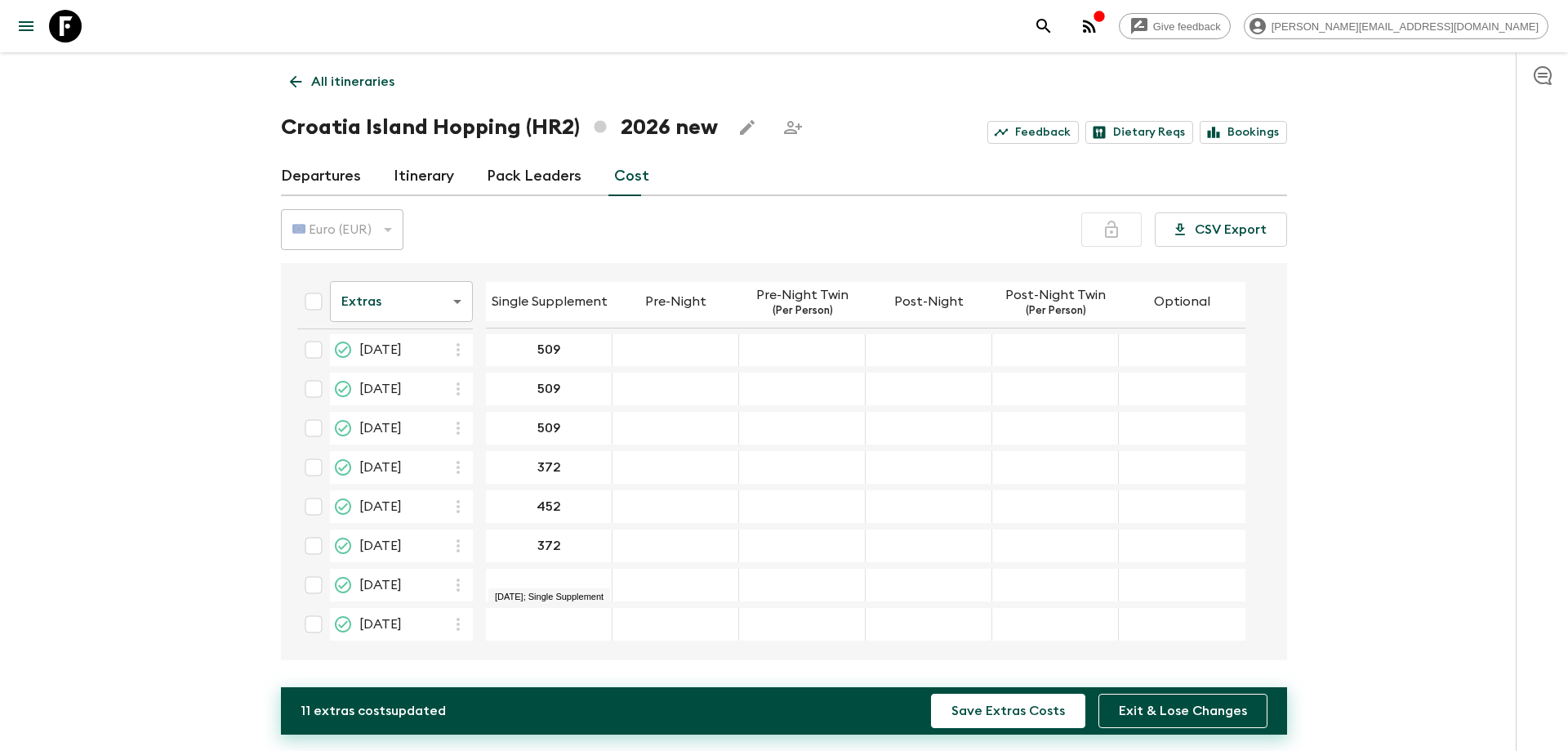
click at [560, 577] on div "13 Sep 2026; Single Supplement" at bounding box center [549, 585] width 126 height 33
type input "2"
type input "372"
type input "321"
click at [144, 479] on div "Give feedback elvira.podic@outdoorcroatia.com All itineraries Croatia Island Ho…" at bounding box center [784, 376] width 1568 height 751
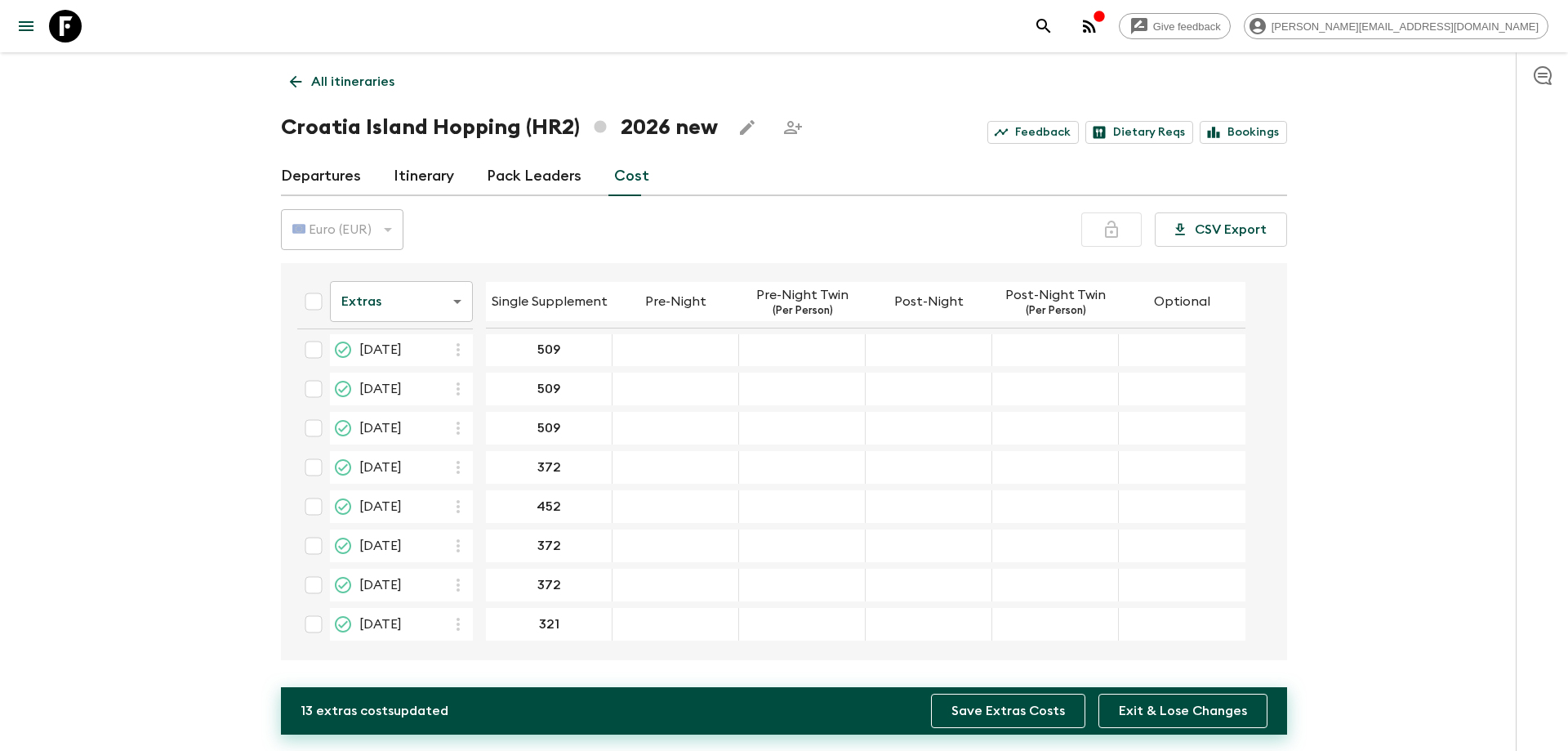
click at [1009, 709] on button "Save Extras Costs" at bounding box center [1008, 711] width 154 height 35
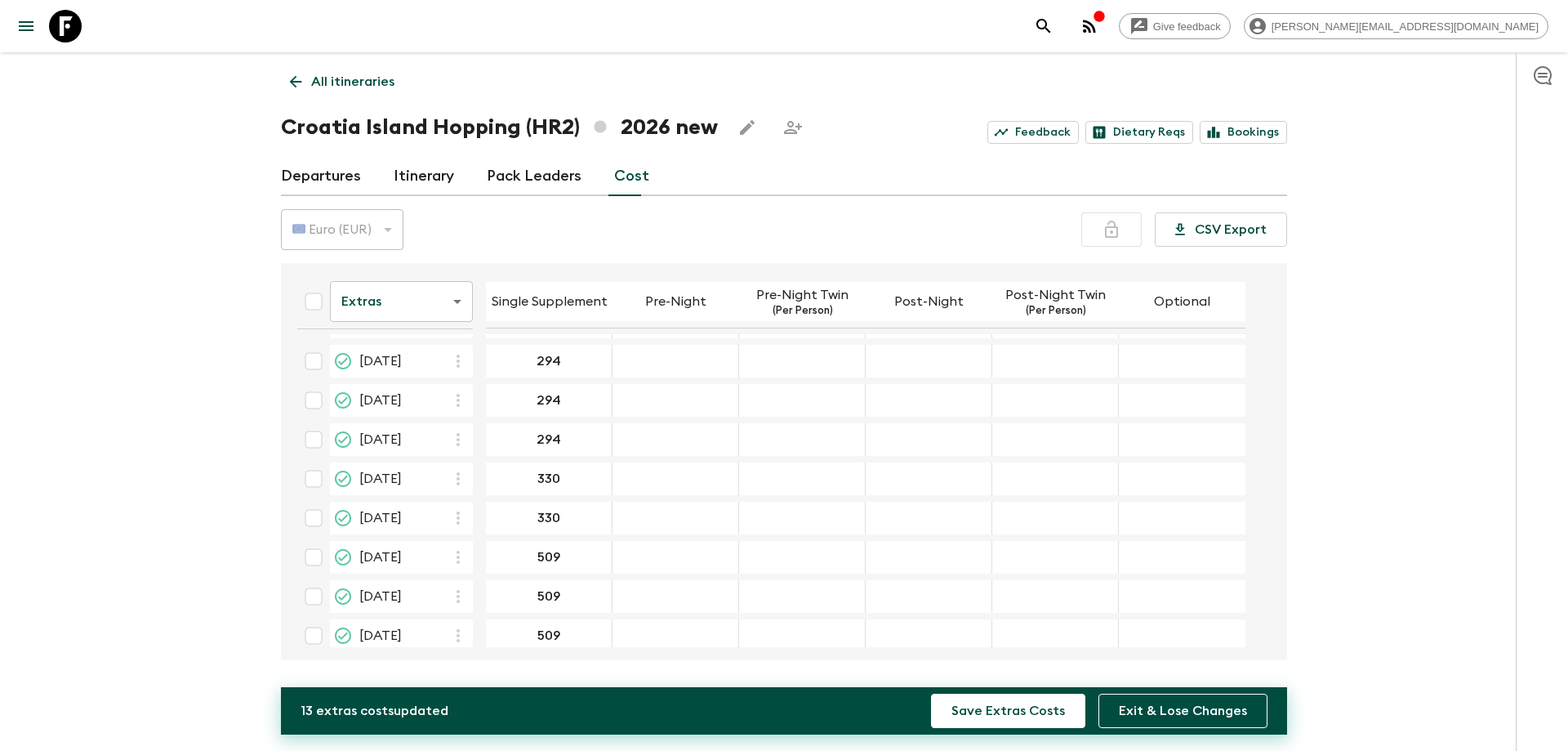
scroll to position [0, 0]
click at [1138, 396] on div "17 May 2026; Optional" at bounding box center [1182, 396] width 126 height 33
type input "0"
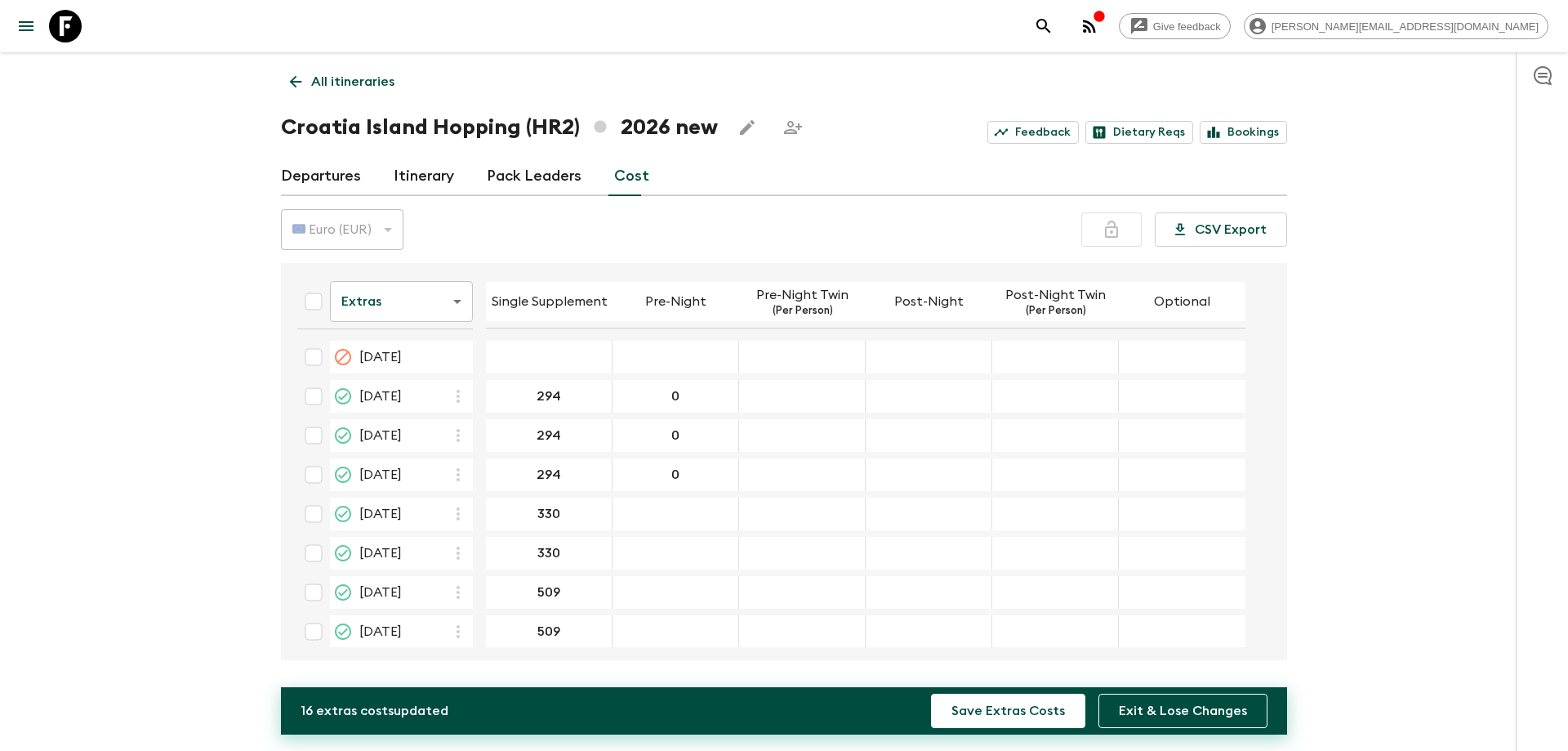
click at [678, 526] on div "14 Jun 2026; Pre-Night" at bounding box center [675, 514] width 126 height 33
type input "0"
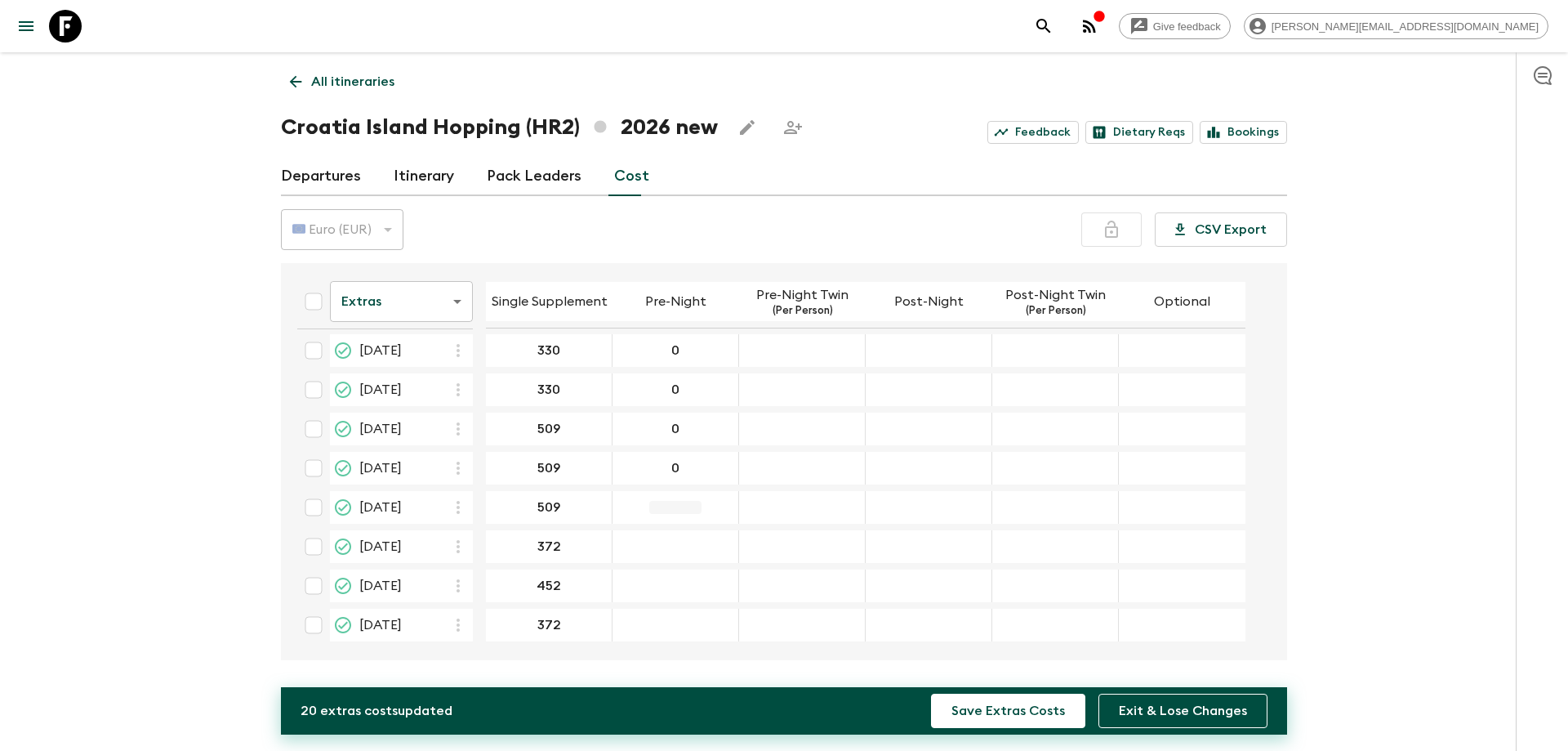
type input "0"
click at [685, 537] on div "04 Sep 2026; Pre-Night" at bounding box center [675, 546] width 126 height 33
type input "0"
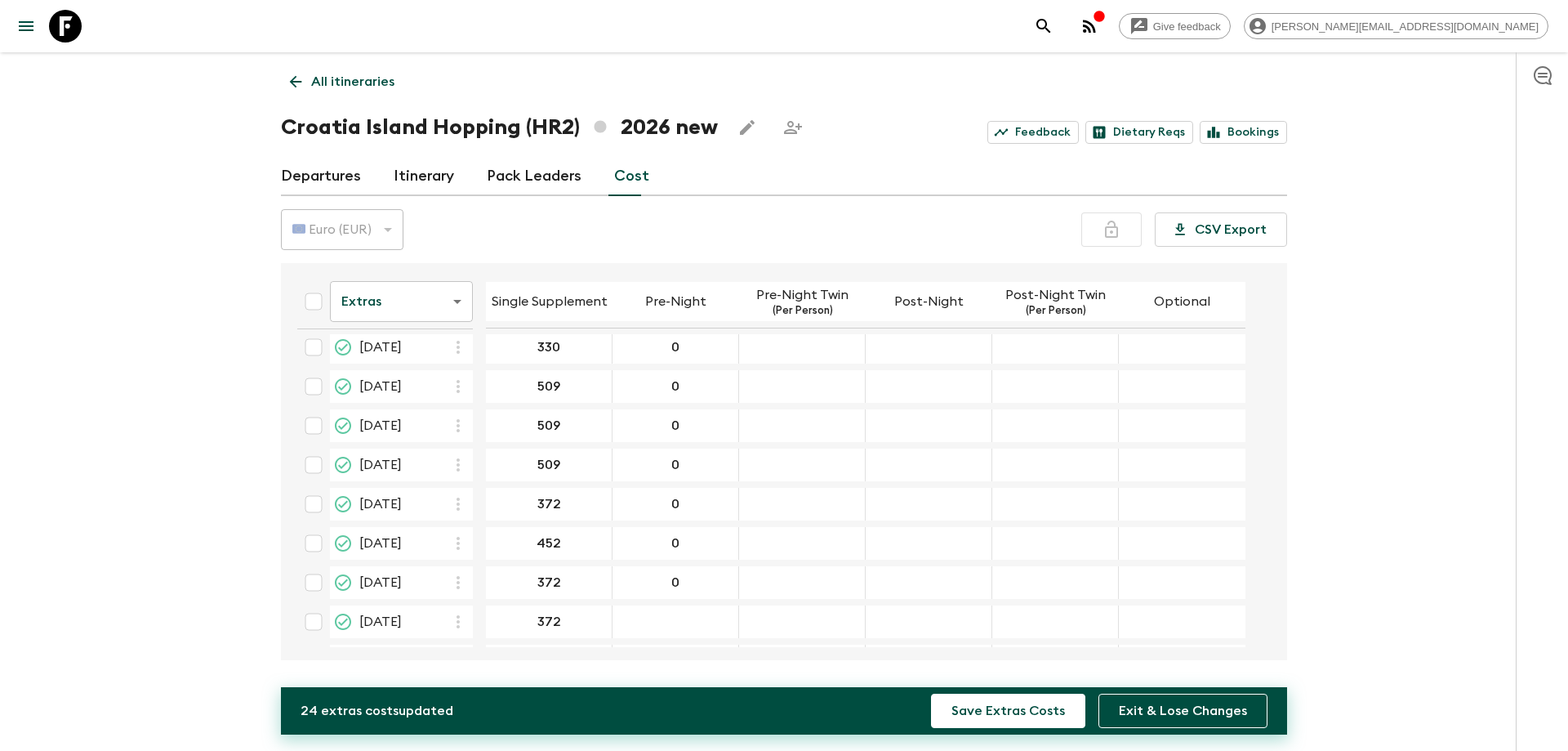
scroll to position [243, 0]
type input "0"
click at [678, 573] on div "13 Sep 2026; Pre-Night" at bounding box center [675, 585] width 126 height 33
type input "0"
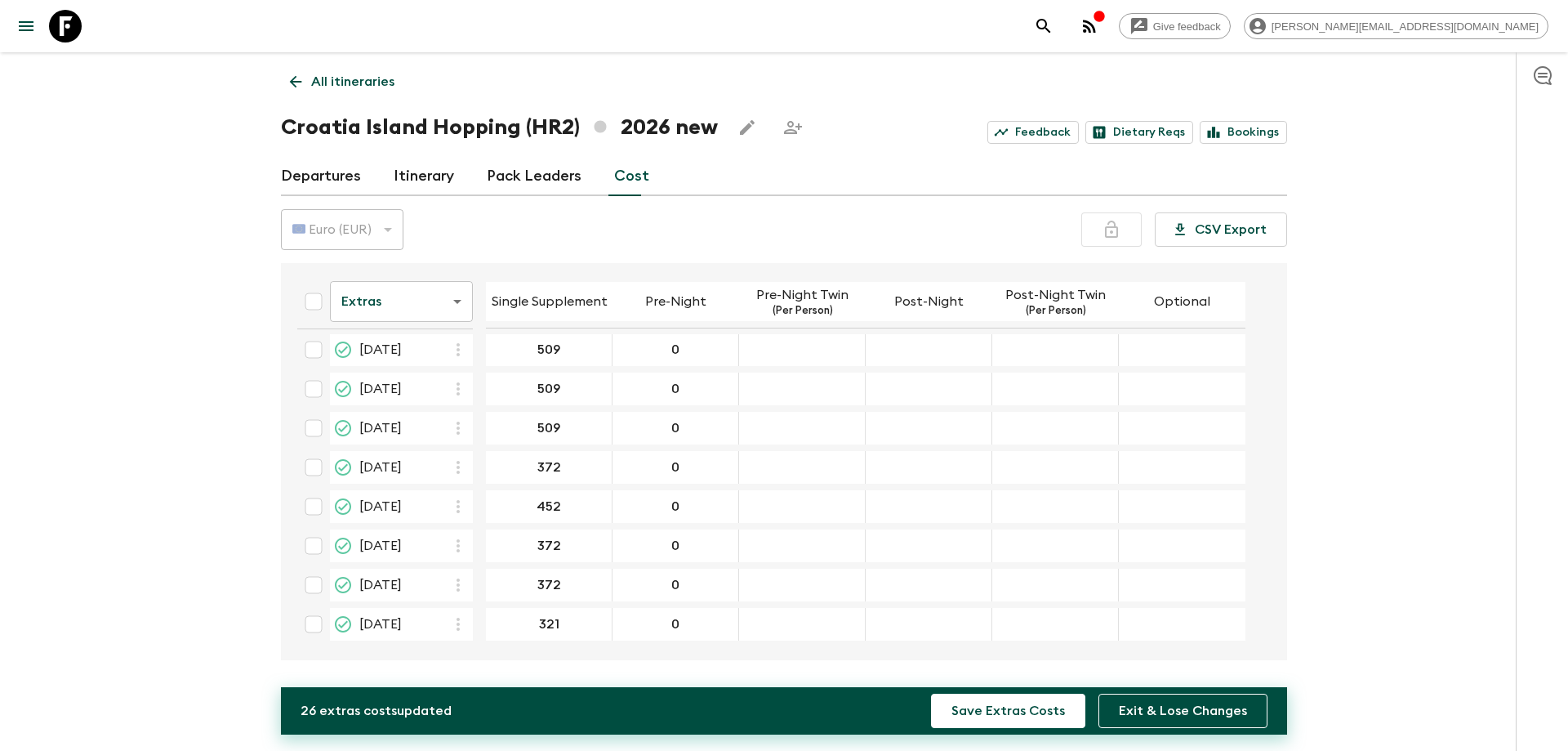
click at [796, 518] on div "06 Sep 2026; Pre-Night Twin" at bounding box center [802, 507] width 126 height 33
type input "0"
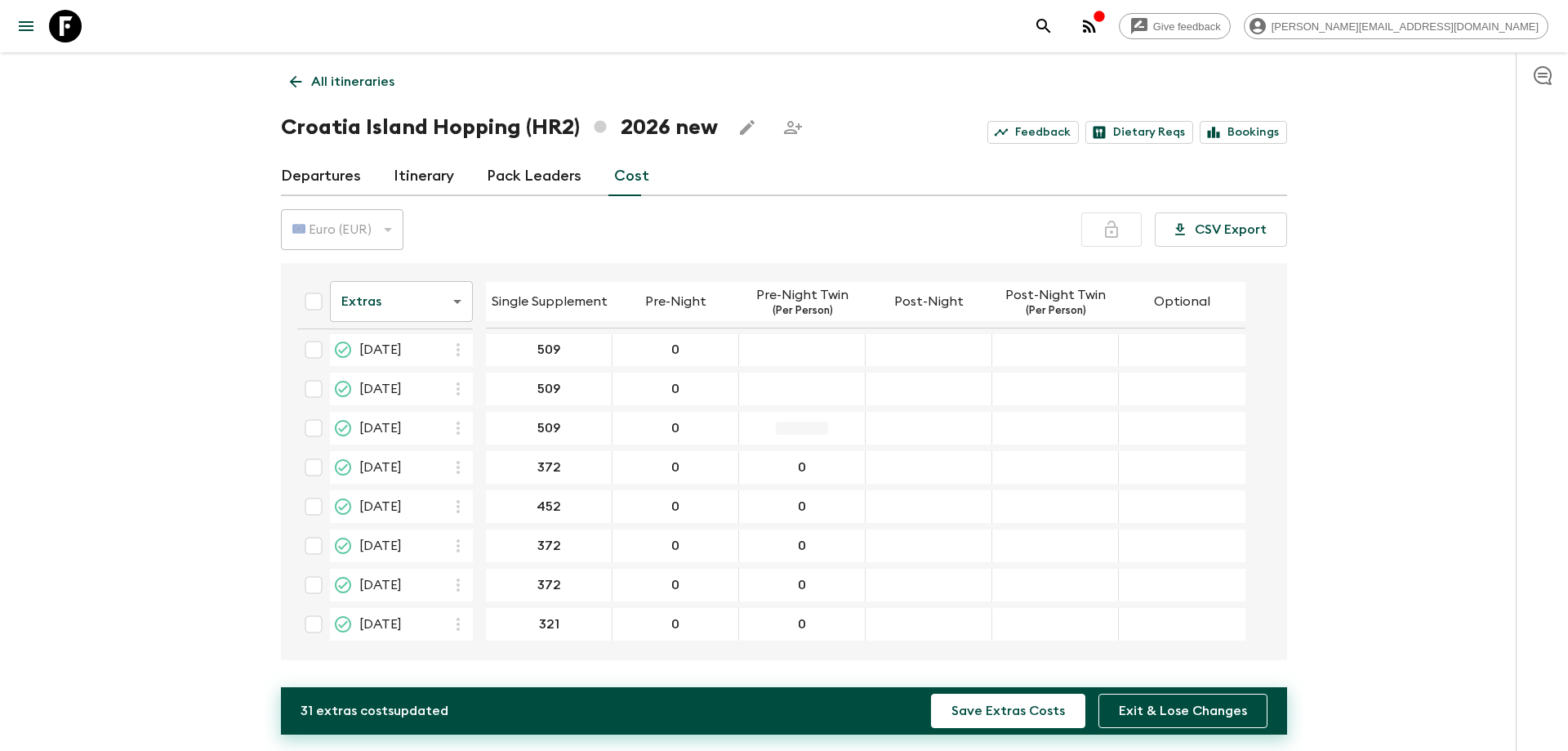
type input "0"
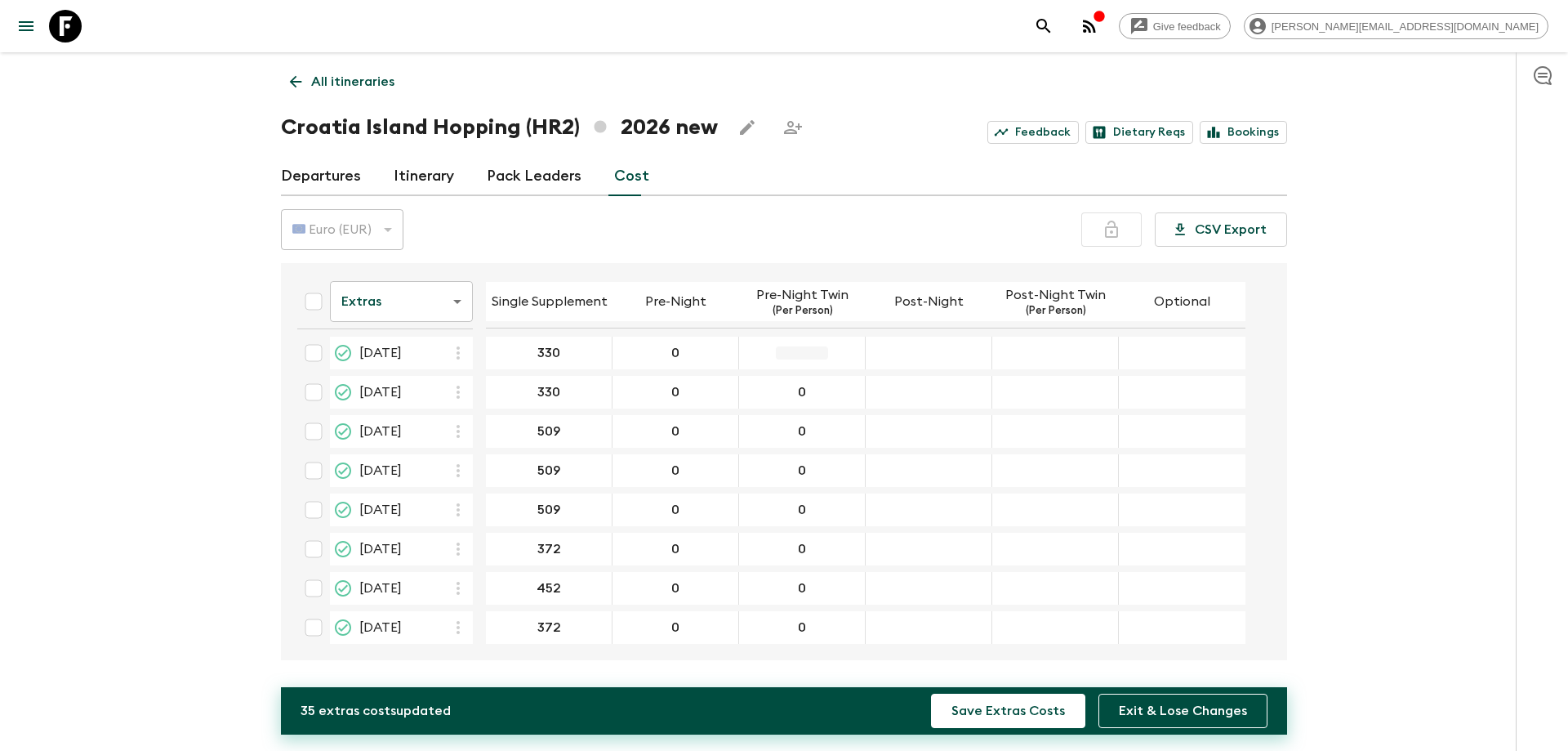
type input "0"
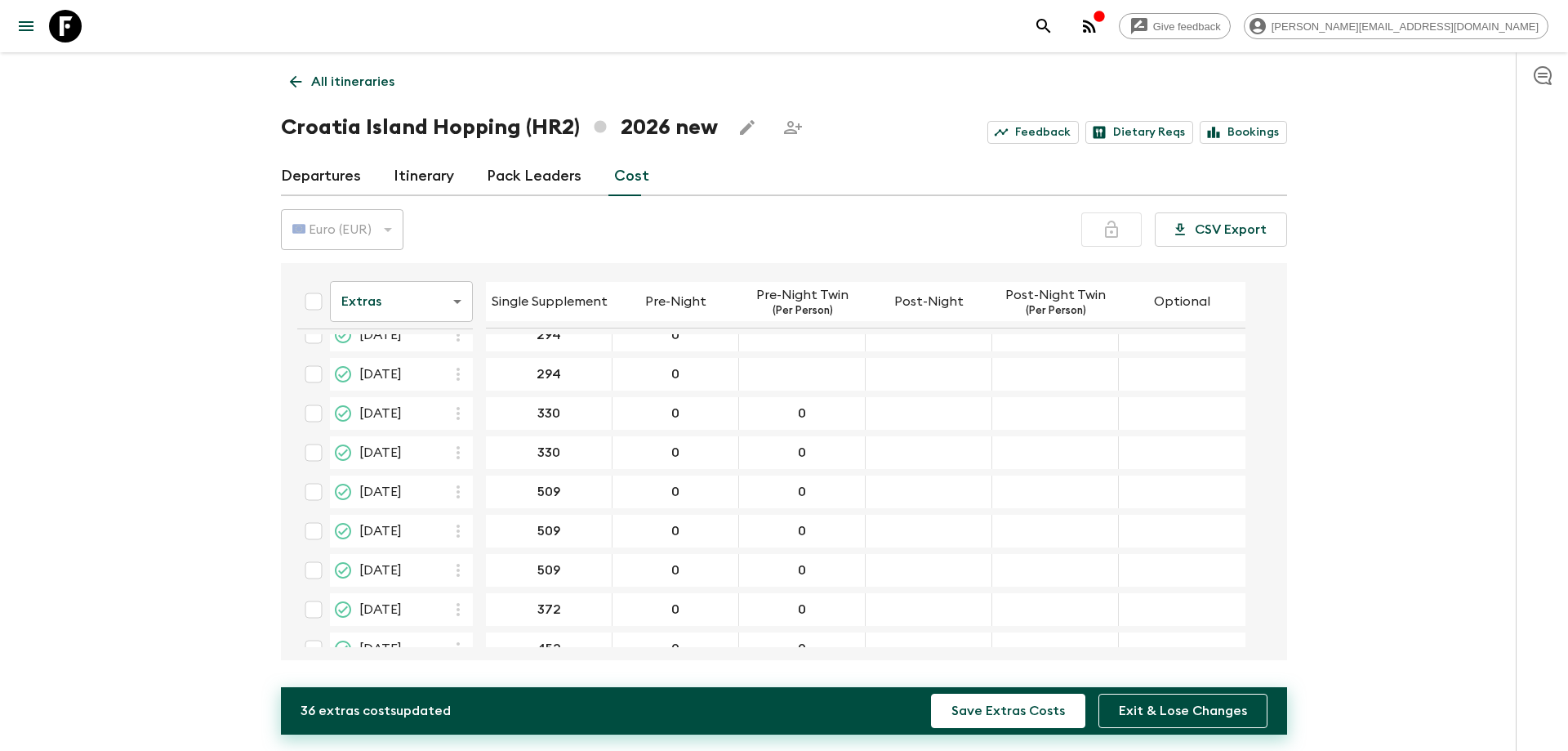
scroll to position [0, 0]
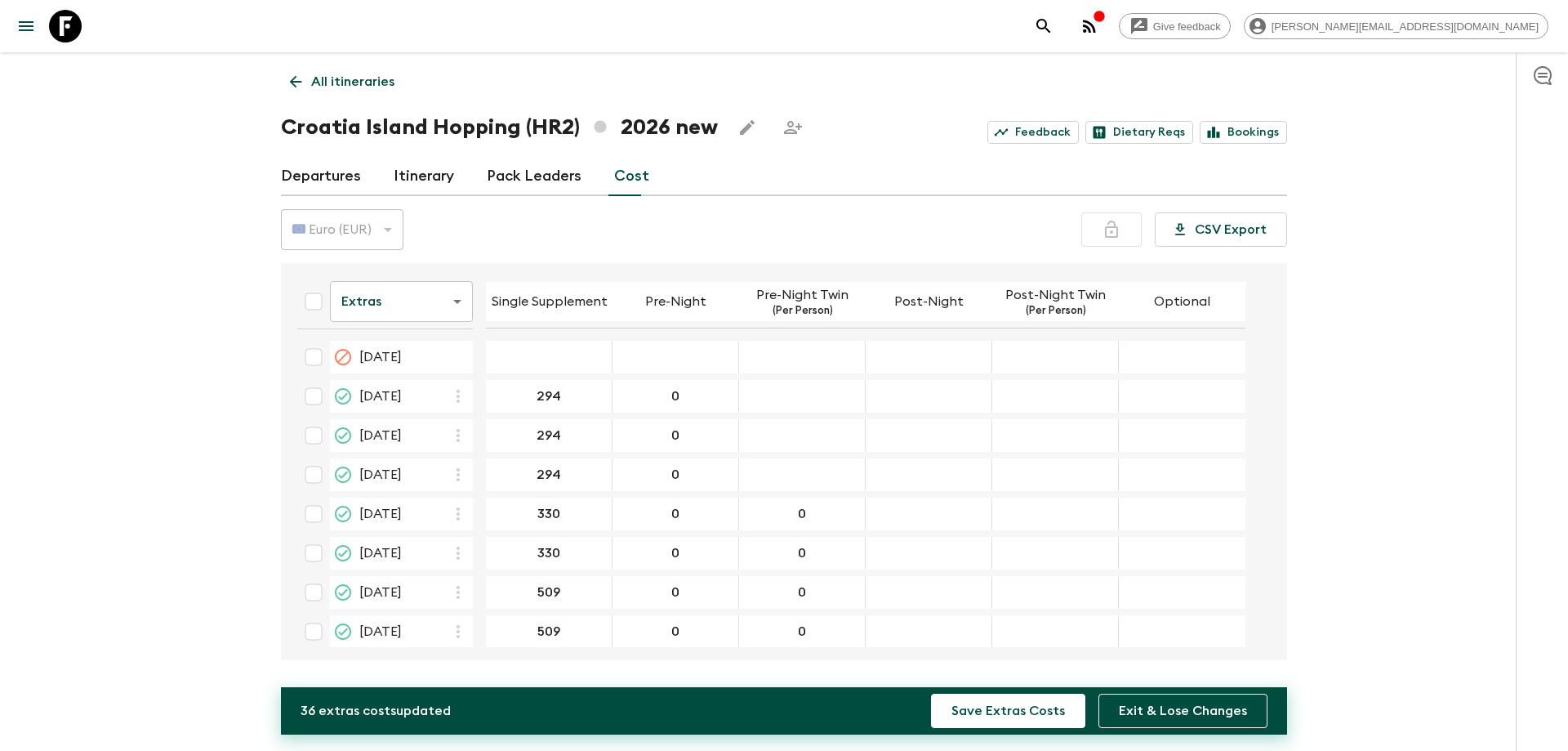
type input "0"
click at [824, 482] on div "31 May 2026; Pre-Night Twin" at bounding box center [802, 475] width 126 height 33
click at [810, 486] on div "31 May 2026; Pre-Night Twin" at bounding box center [802, 475] width 126 height 33
type input "0"
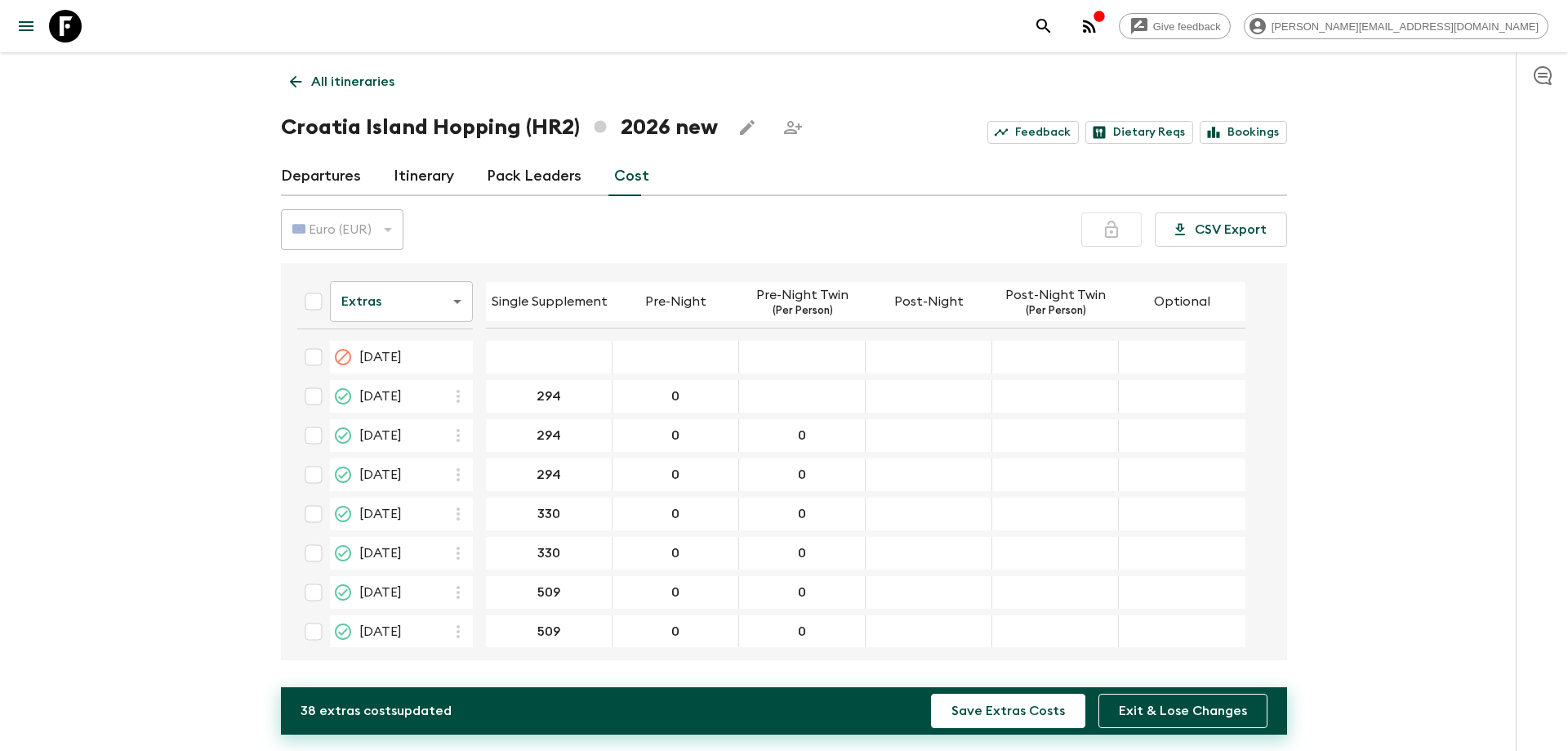
click at [807, 405] on div "17 May 2026; Pre-Night Twin" at bounding box center [802, 396] width 126 height 33
type input "0"
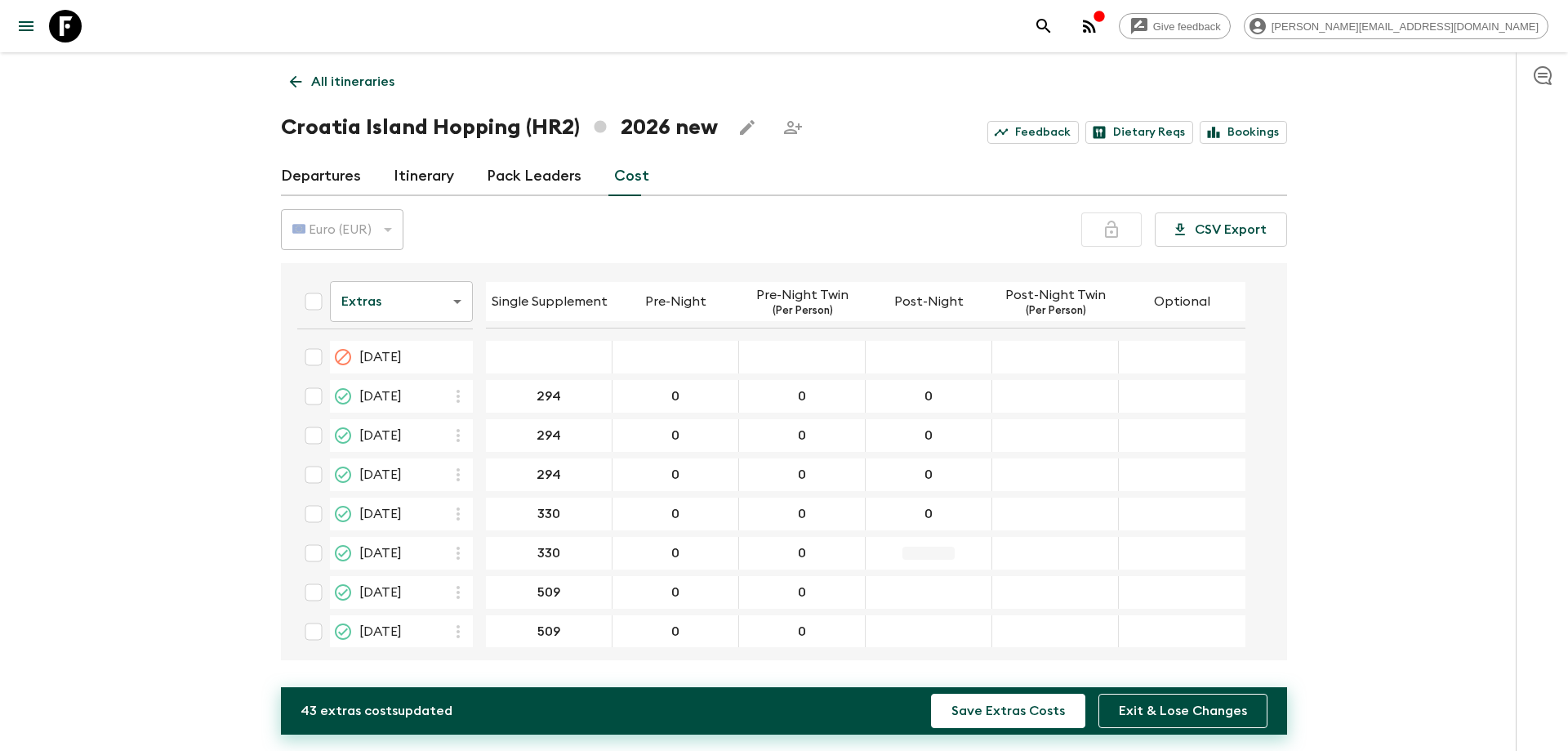
type input "0"
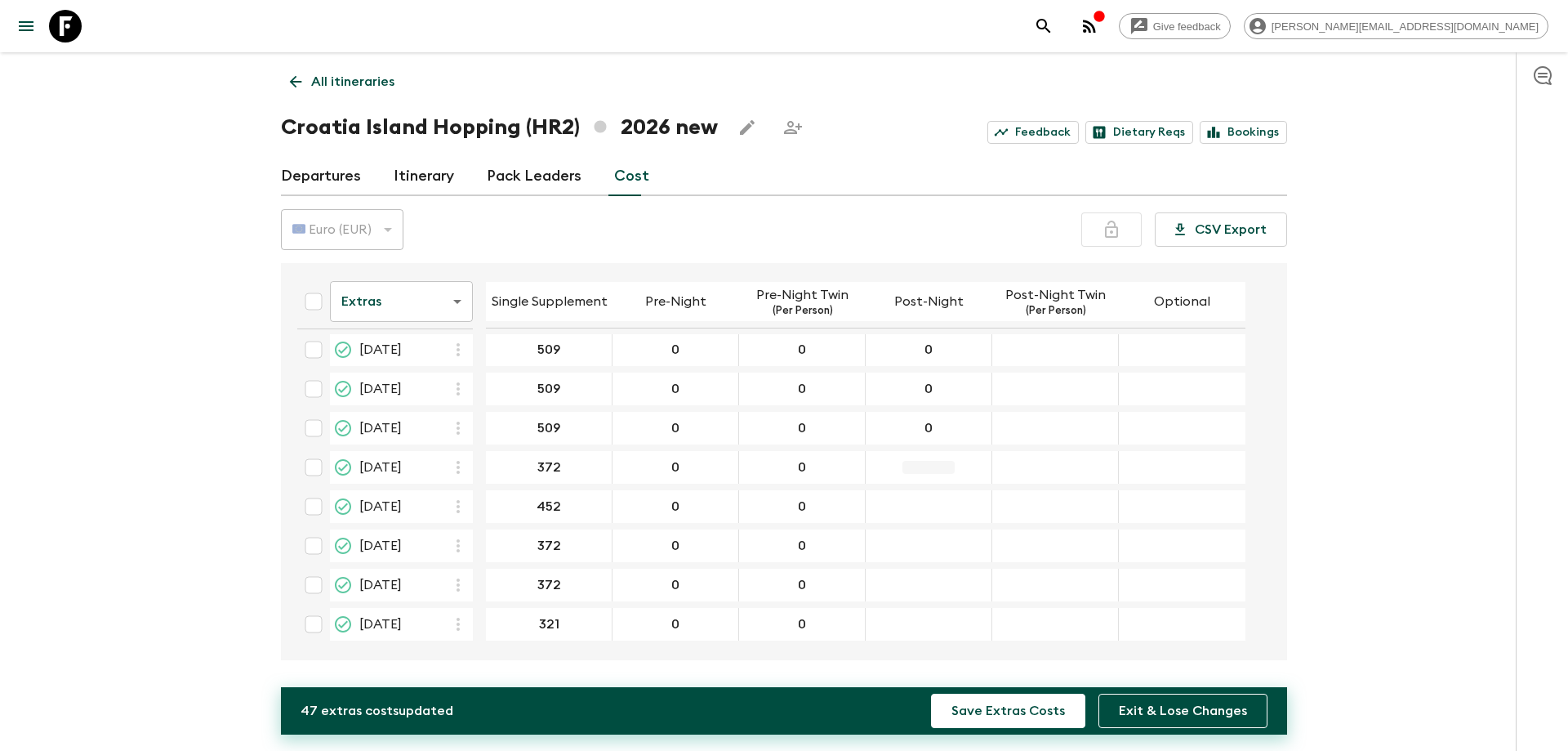
type input "0"
click at [944, 602] on table "Extras extrasCost ​ Single Supplement Pre-Night Pre-Night Twin (Per Person) Pos…" at bounding box center [764, 337] width 961 height 620
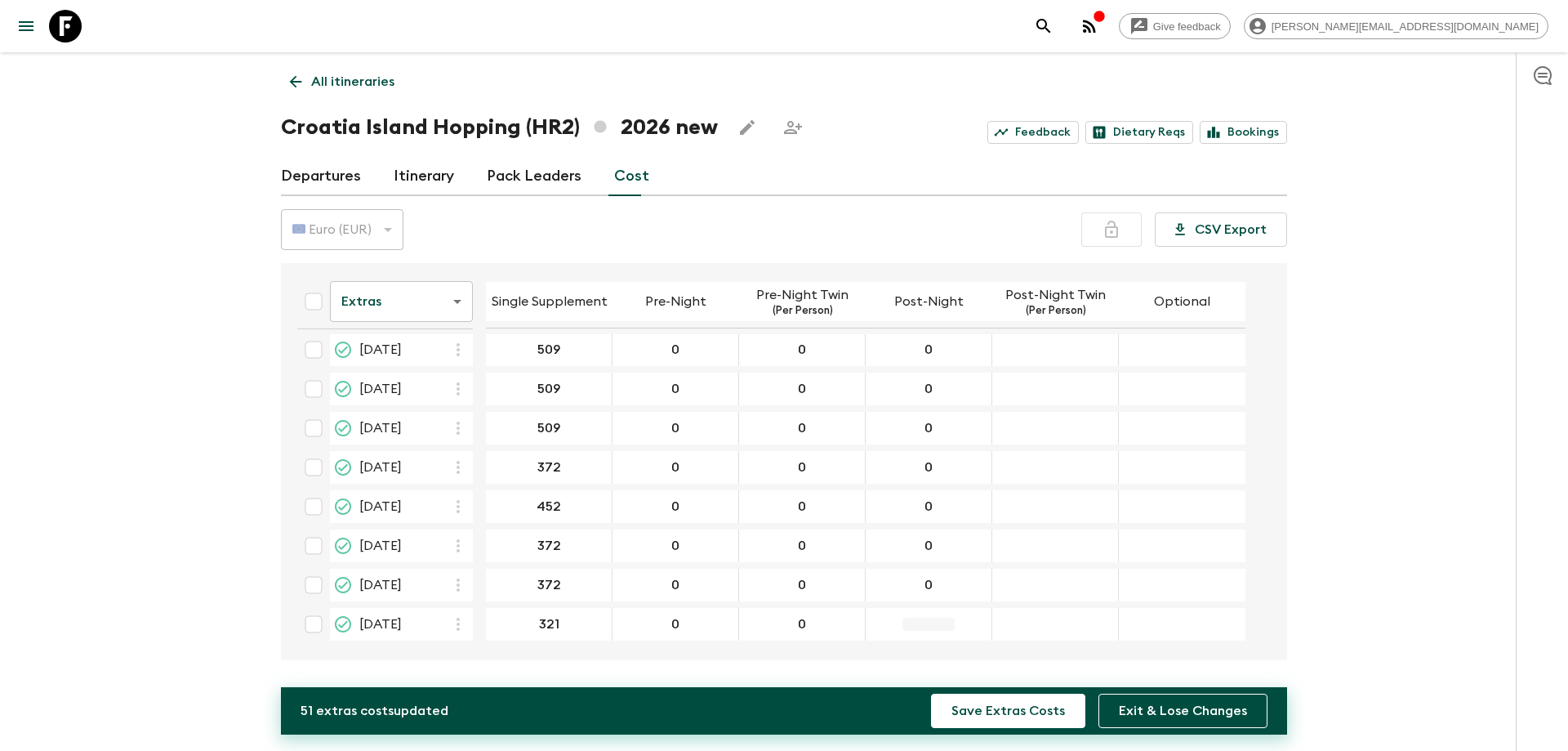
type input "0"
click at [1060, 633] on div "20 Sep 2026; Post-Night Twin" at bounding box center [1056, 624] width 126 height 33
click at [1060, 578] on div "13 Sep 2026; Post-Night Twin" at bounding box center [1056, 585] width 126 height 33
click at [1063, 592] on div "13 Sep 2026; Post-Night Twin" at bounding box center [1056, 585] width 126 height 33
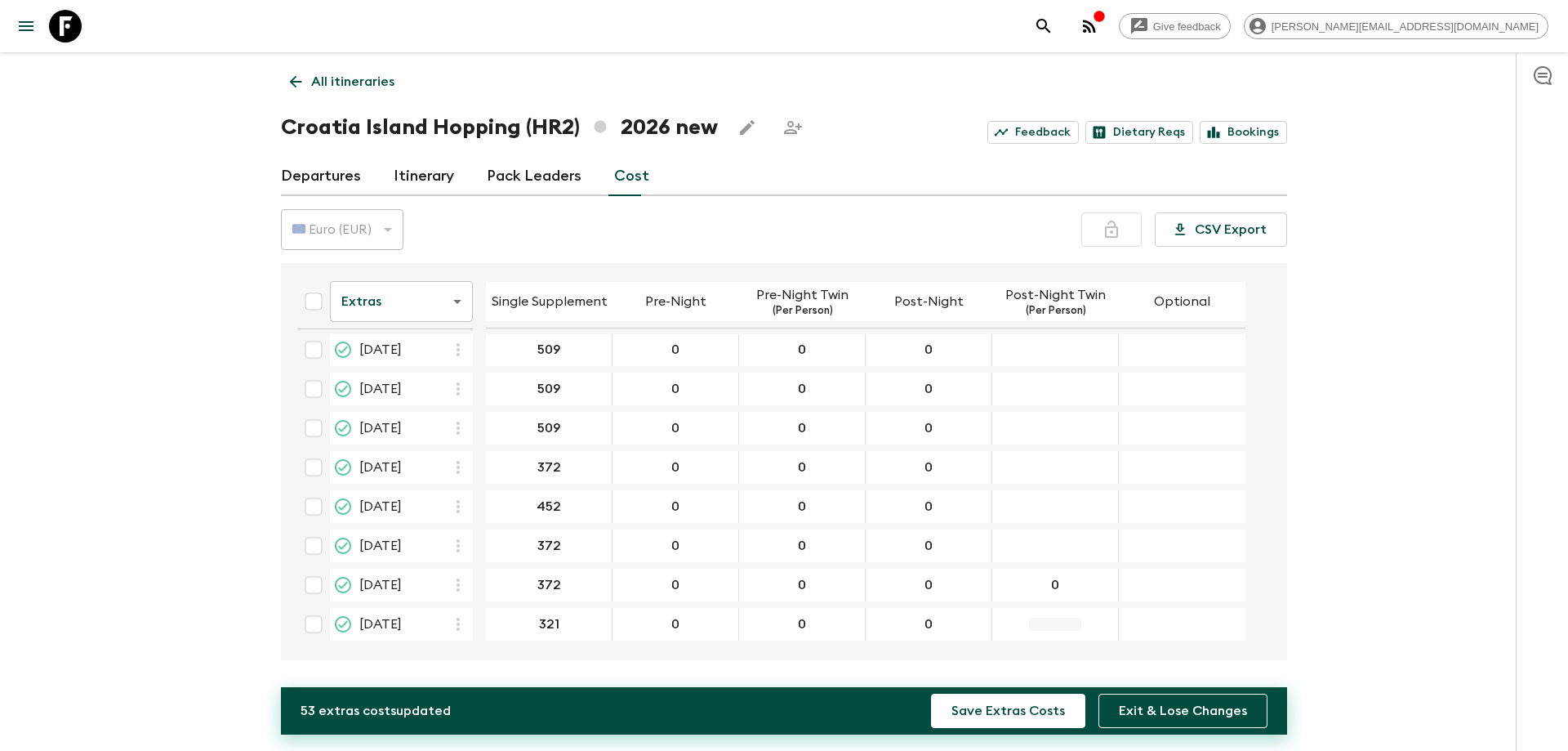
type input "0"
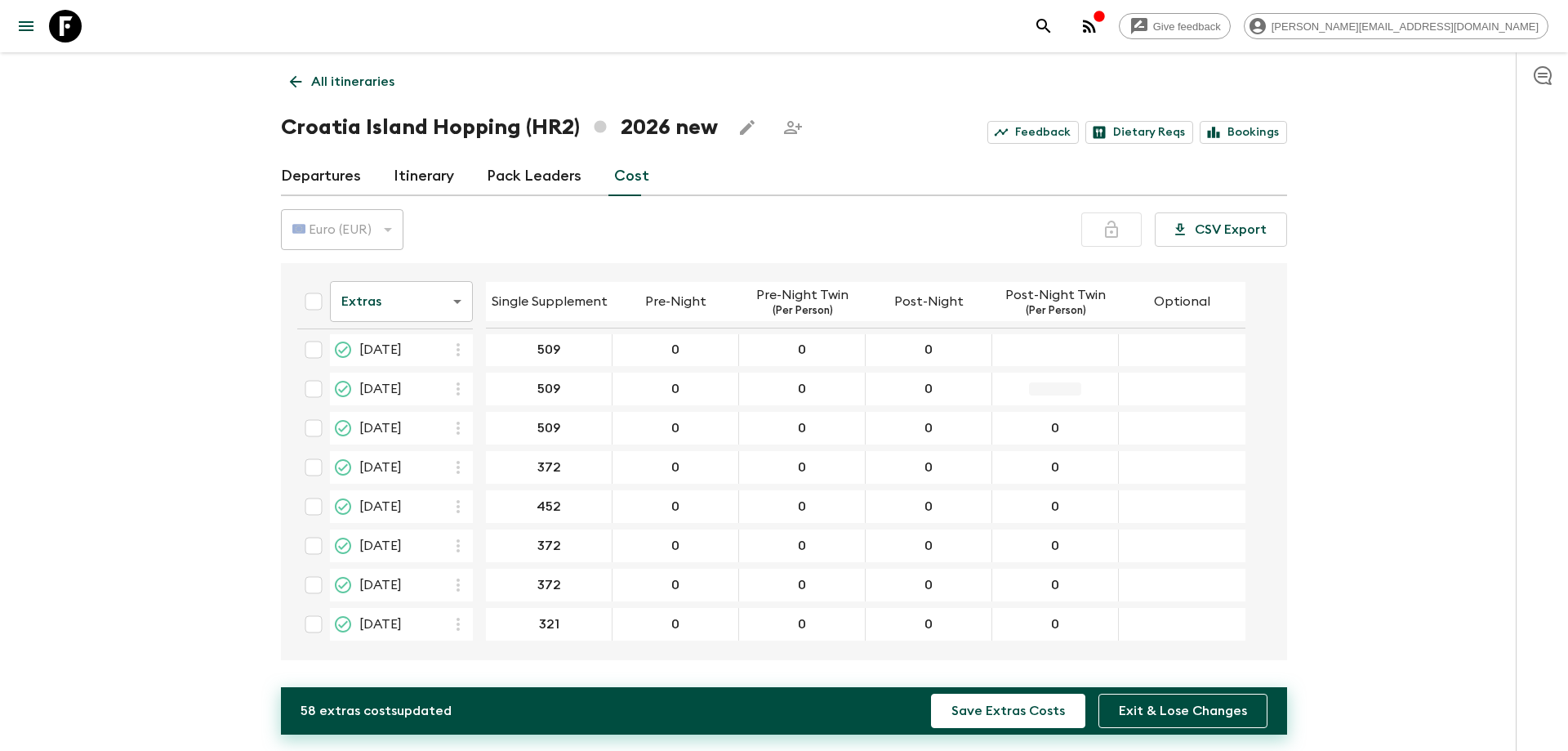
type input "0"
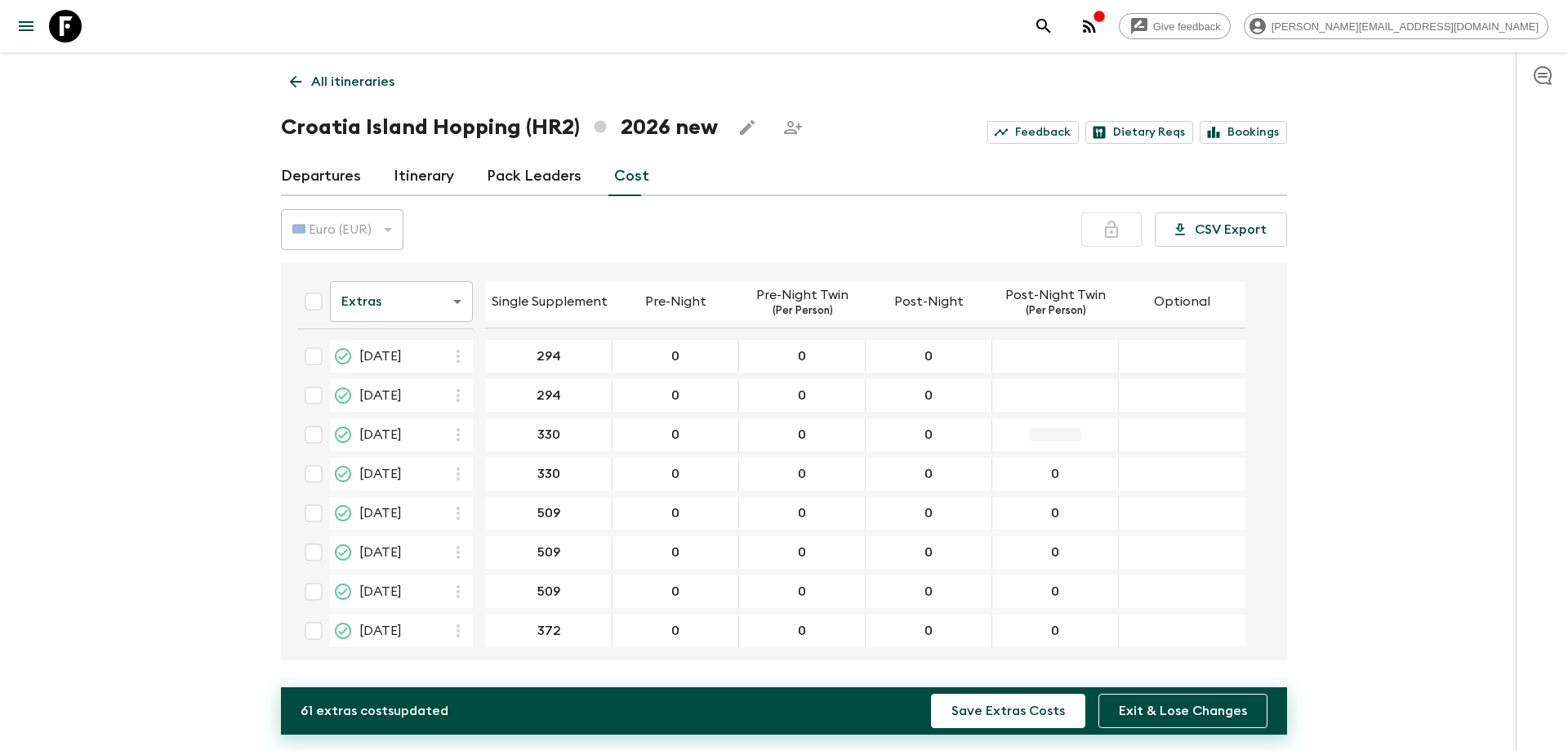
type input "0"
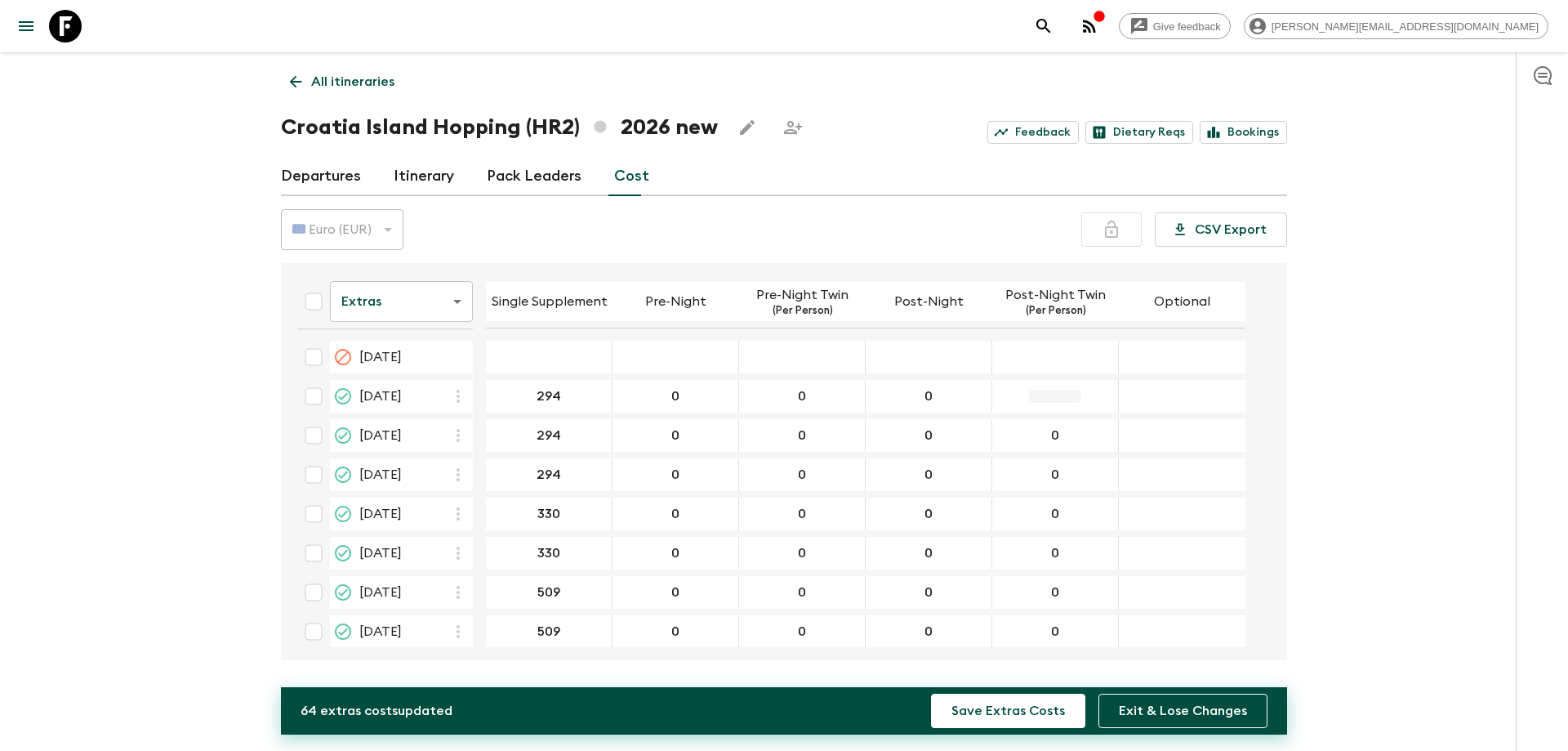
drag, startPoint x: 1057, startPoint y: 409, endPoint x: 1057, endPoint y: 399, distance: 10.0
click at [1057, 404] on div "17 May 2026; Post-Night Twin" at bounding box center [1056, 396] width 126 height 33
type input "0"
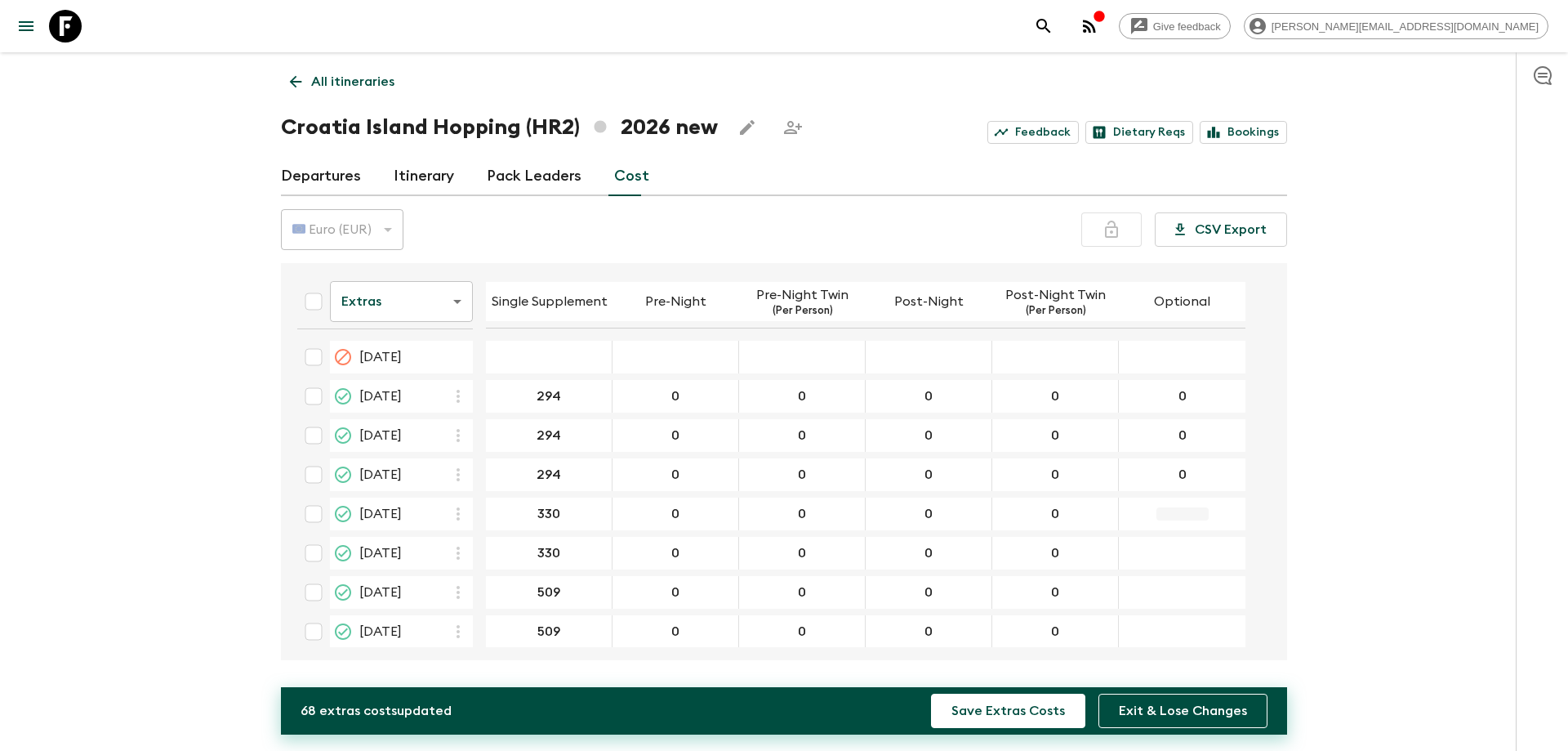
type input "0"
click at [1182, 585] on div "17 Jul 2026; Optional" at bounding box center [1182, 593] width 126 height 33
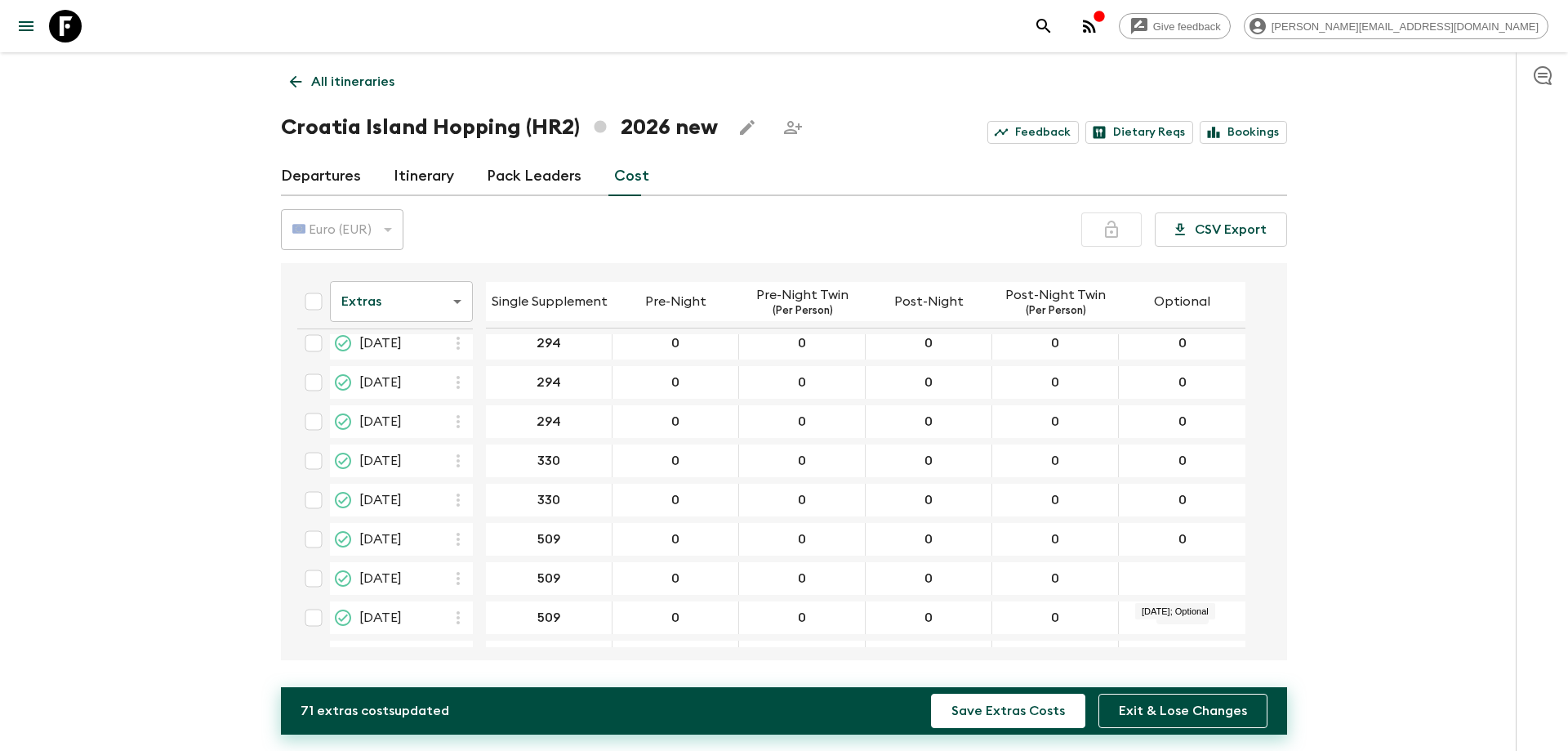
scroll to position [82, 0]
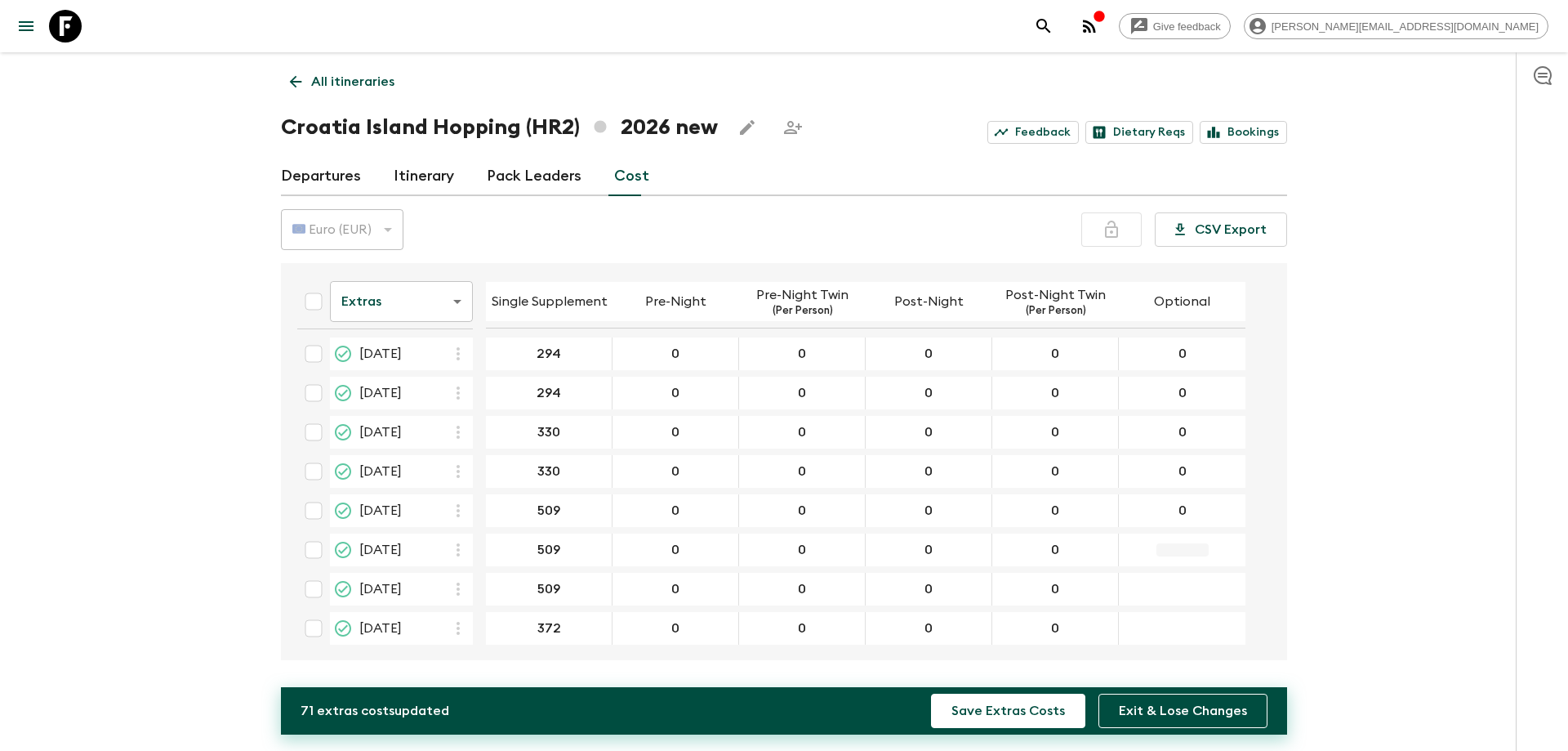
type input "0"
click at [1182, 479] on div "04 Sep 2026; Optional" at bounding box center [1182, 467] width 126 height 33
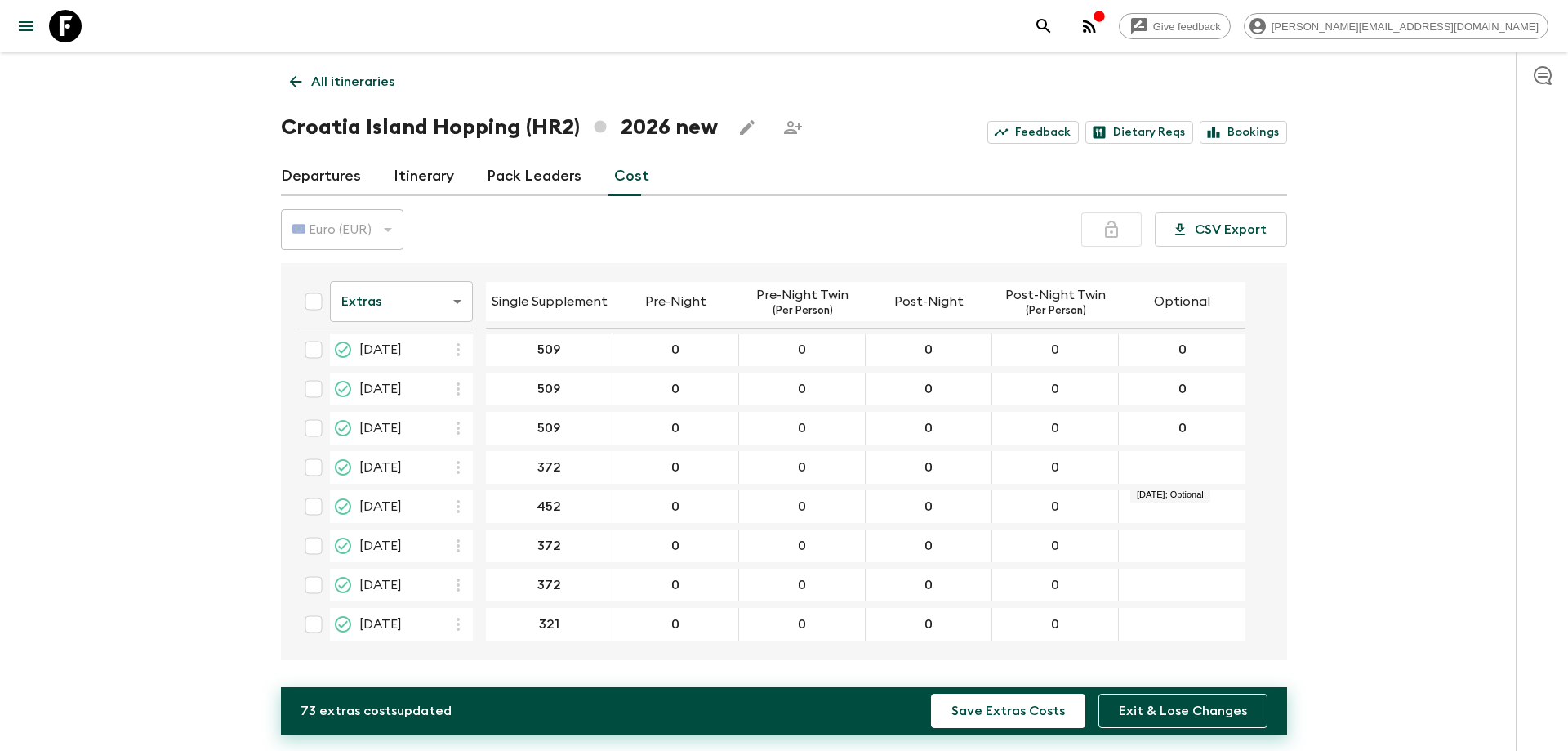
click at [1182, 475] on div "04 Sep 2026; Optional" at bounding box center [1182, 467] width 126 height 33
click at [1184, 471] on div "04 Sep 2026; Optional" at bounding box center [1182, 467] width 126 height 33
type input "0"
click at [1191, 506] on input "06 Sep 2026; Optional" at bounding box center [1183, 507] width 120 height 19
type input "0"
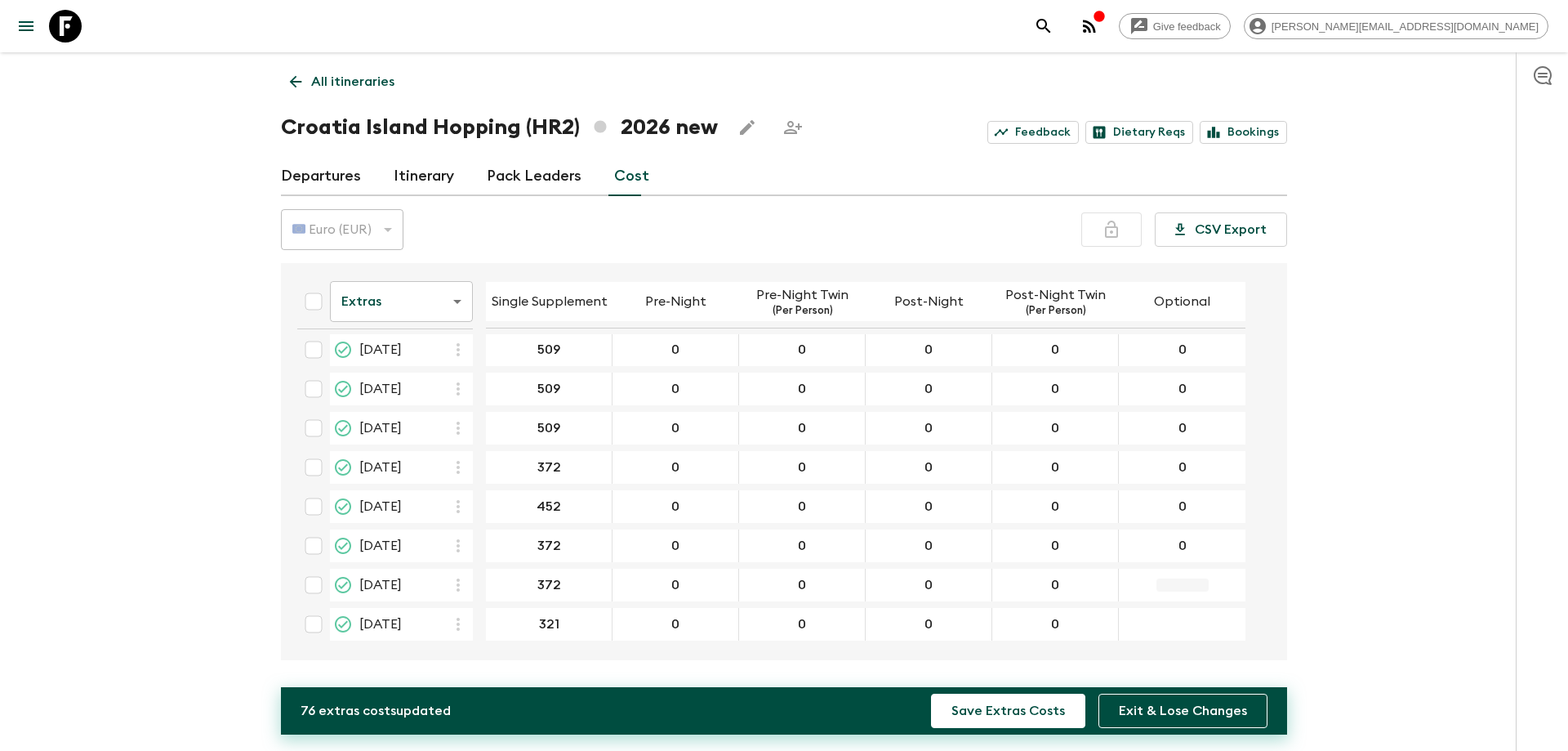
type input "0"
click at [1186, 611] on div "20 Sep 2026; Optional" at bounding box center [1182, 624] width 126 height 33
type input "0"
click at [1422, 380] on div "Give feedback elvira.podic@outdoorcroatia.com All itineraries Croatia Island Ho…" at bounding box center [784, 376] width 1568 height 751
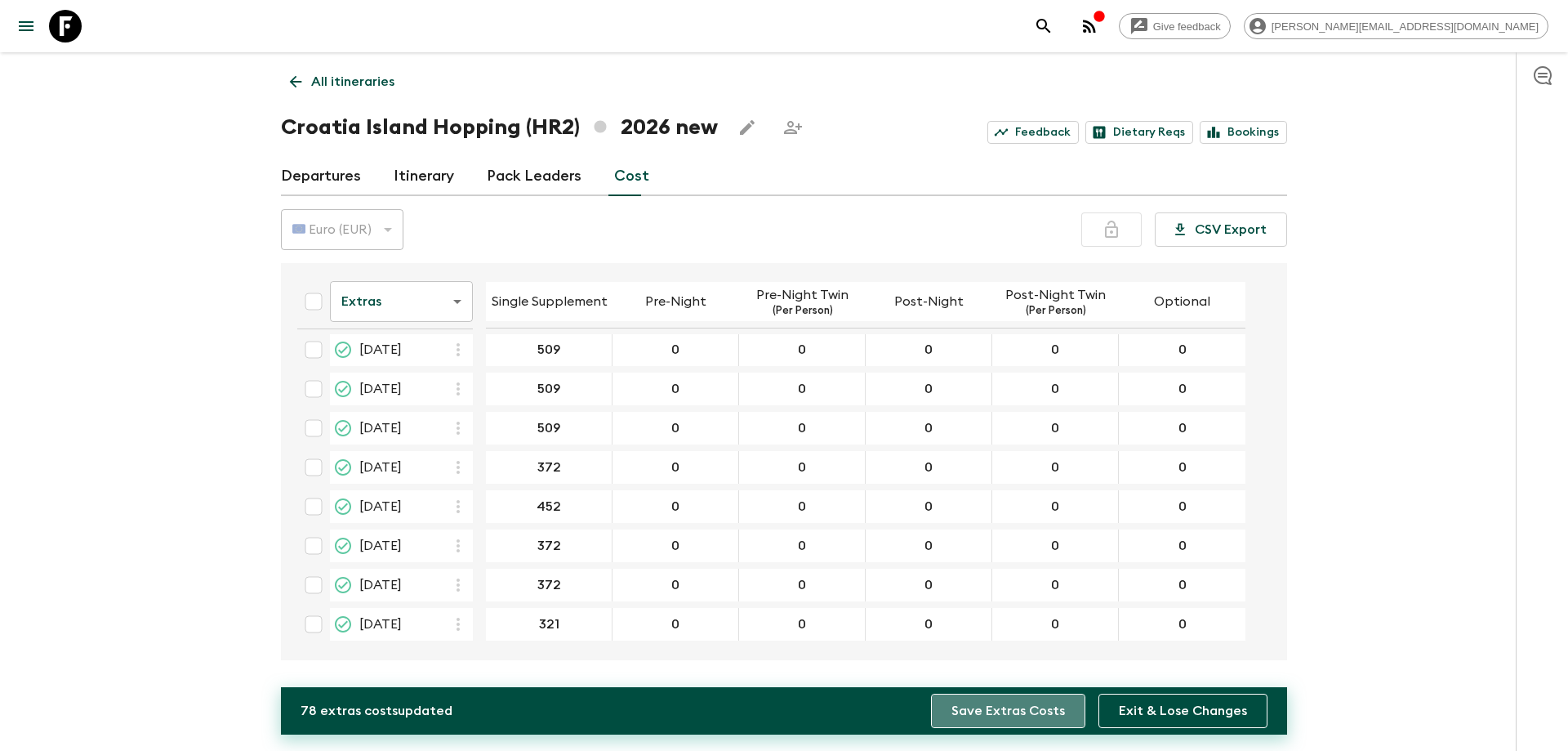
click at [1033, 707] on button "Save Extras Costs" at bounding box center [1008, 711] width 154 height 35
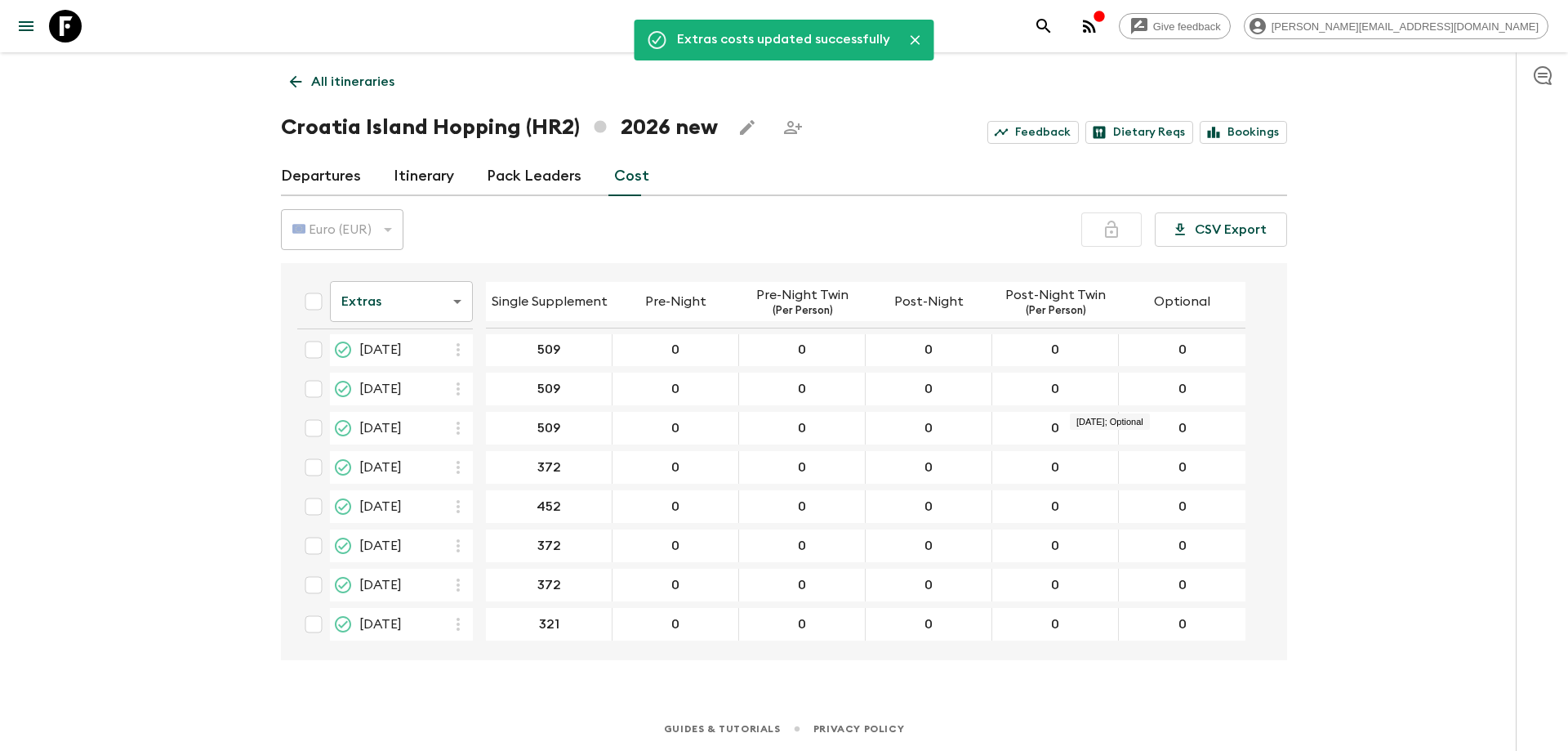
click at [1488, 465] on div "Give feedback elvira.podic@outdoorcroatia.com Extras costs updated successfully…" at bounding box center [784, 376] width 1568 height 751
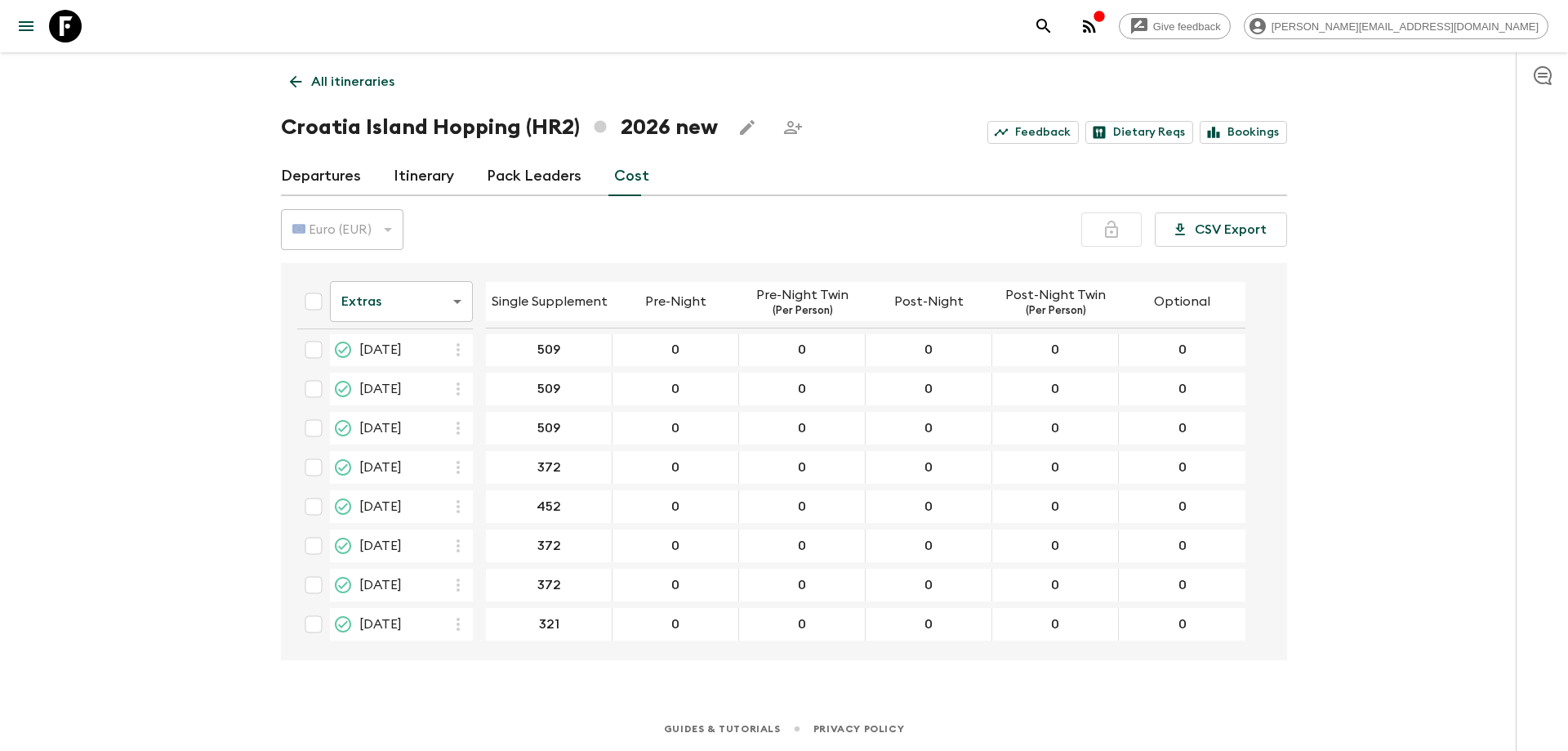
click at [441, 307] on body "Give feedback elvira.podic@outdoorcroatia.com All itineraries Croatia Island Ho…" at bounding box center [784, 376] width 1568 height 751
click at [402, 395] on li "Mandatory" at bounding box center [401, 394] width 143 height 26
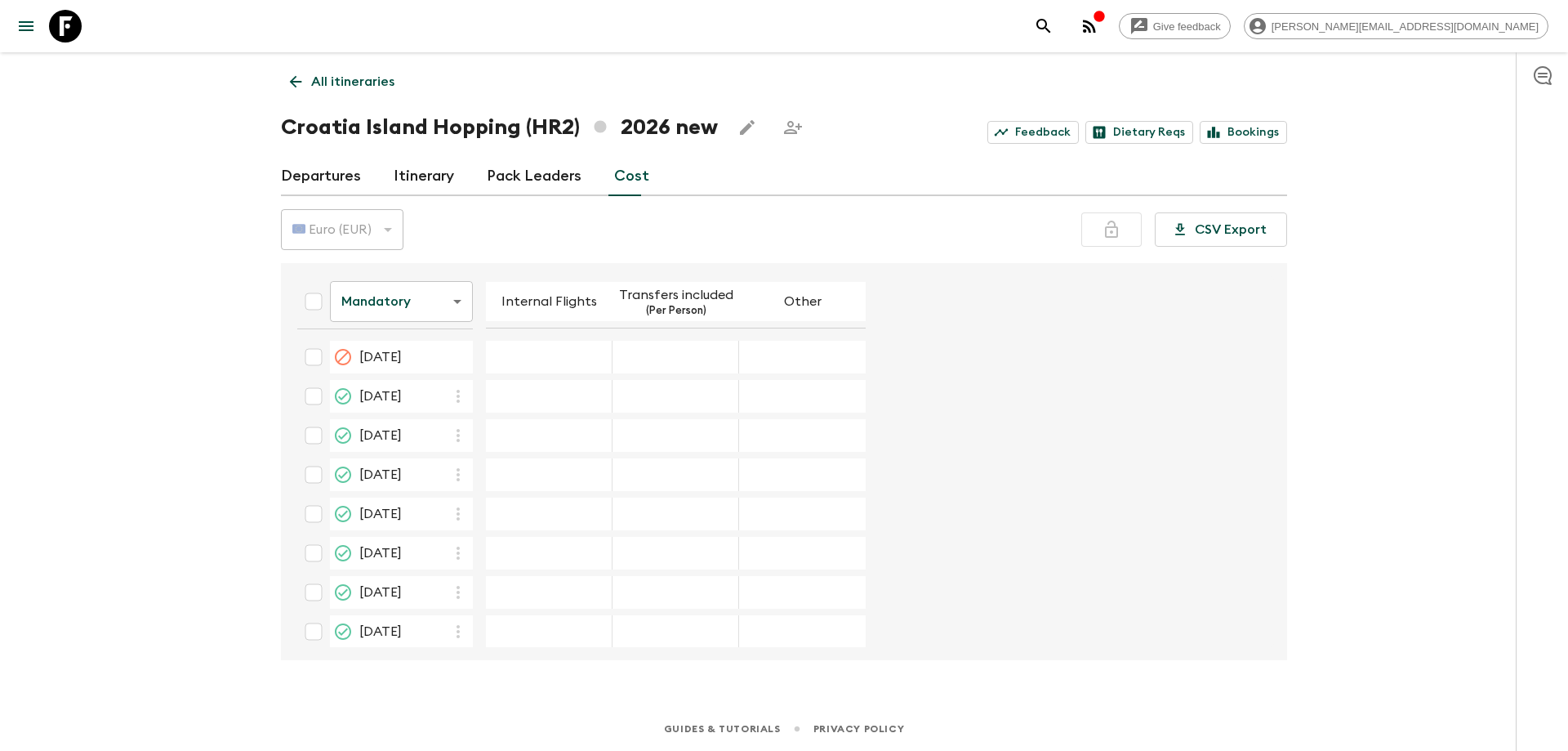
click at [687, 369] on div "12 Apr 2026; Transfers included" at bounding box center [675, 357] width 126 height 33
click at [687, 367] on div "12 Apr 2026; Transfers included" at bounding box center [675, 357] width 126 height 33
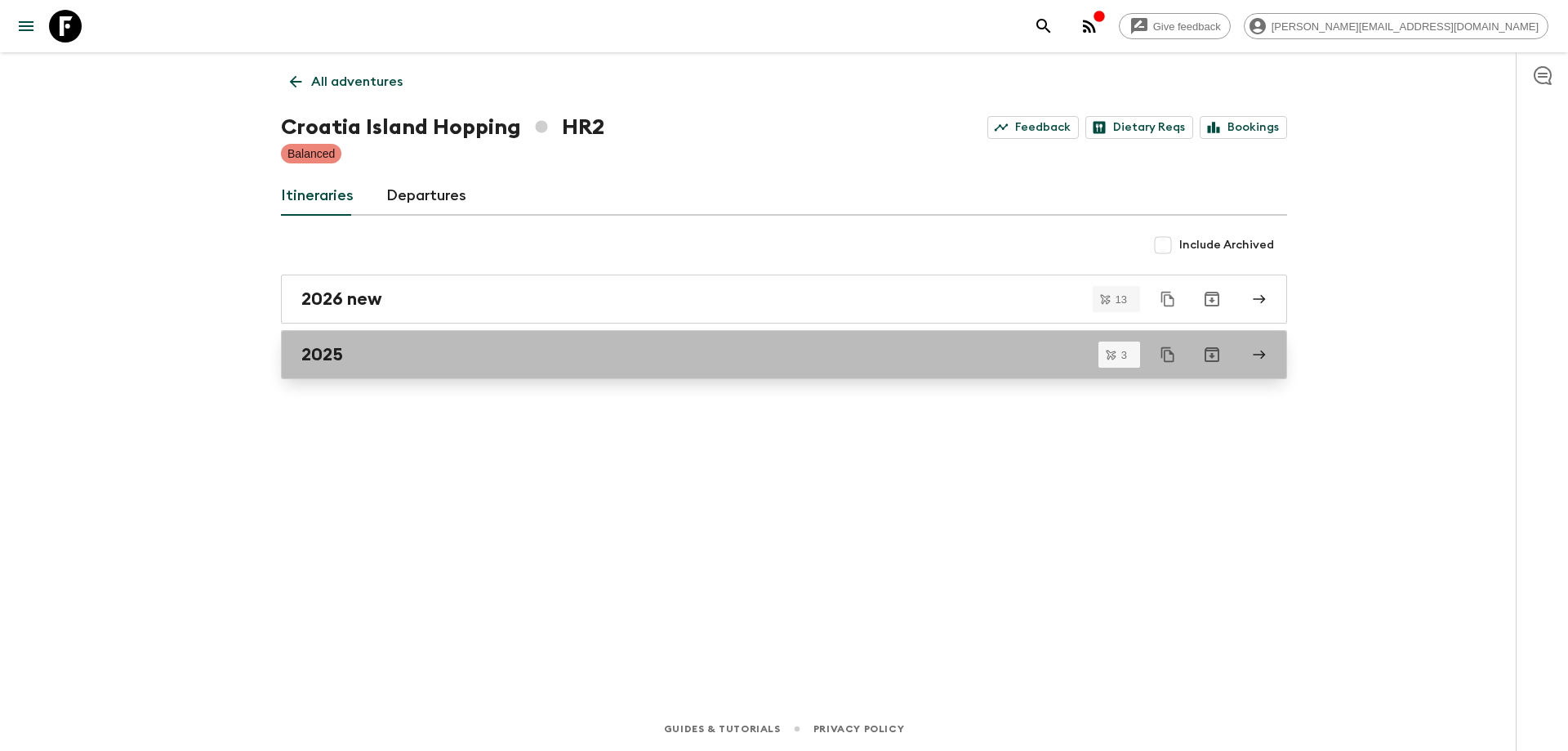
click at [431, 354] on div "2025" at bounding box center [768, 355] width 934 height 21
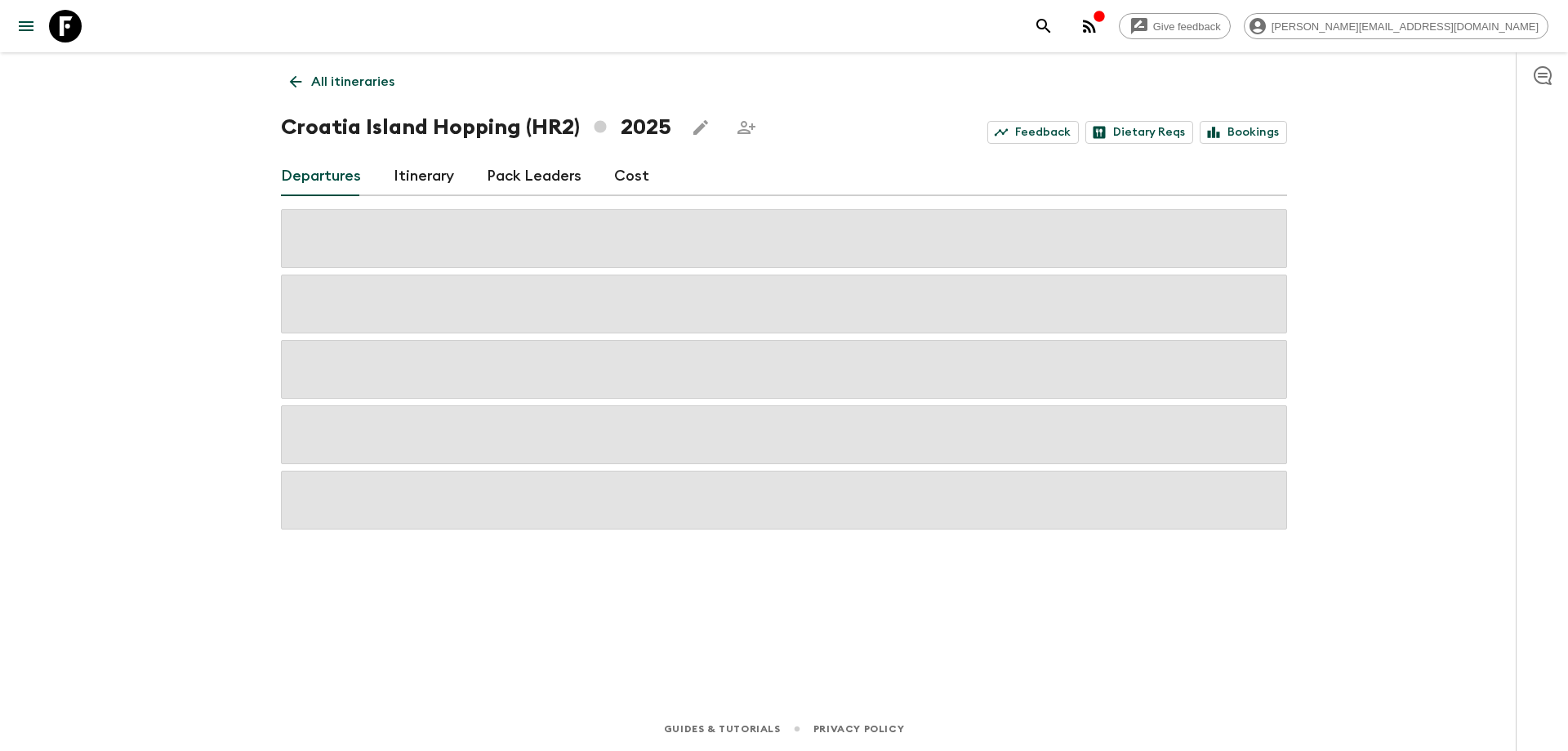
click at [638, 175] on link "Cost" at bounding box center [631, 177] width 35 height 40
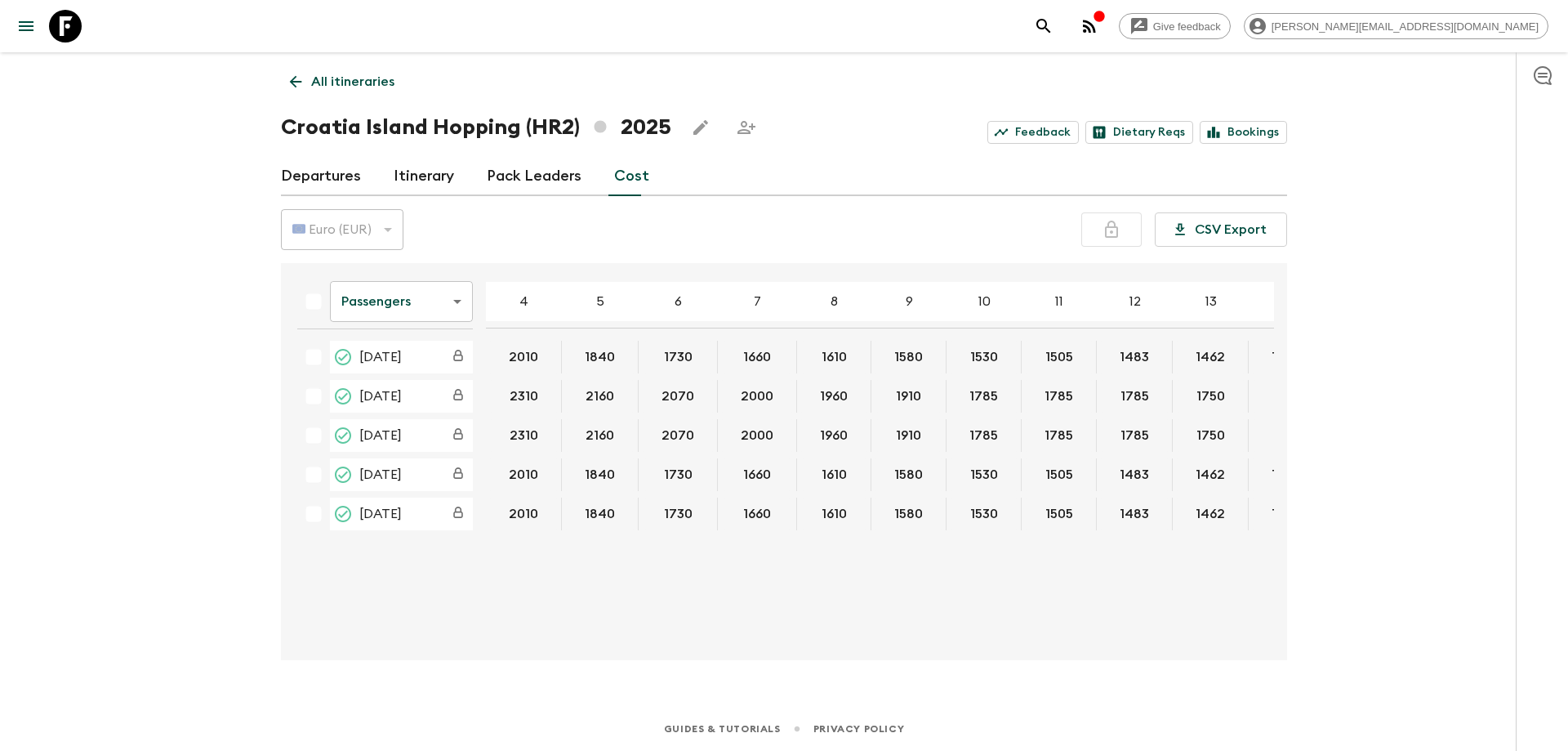
click at [431, 314] on body "Give feedback elvira.podic@outdoorcroatia.com All itineraries Croatia Island Ho…" at bounding box center [784, 376] width 1568 height 751
click at [423, 374] on li "Extras" at bounding box center [401, 368] width 143 height 26
